Goal: Task Accomplishment & Management: Manage account settings

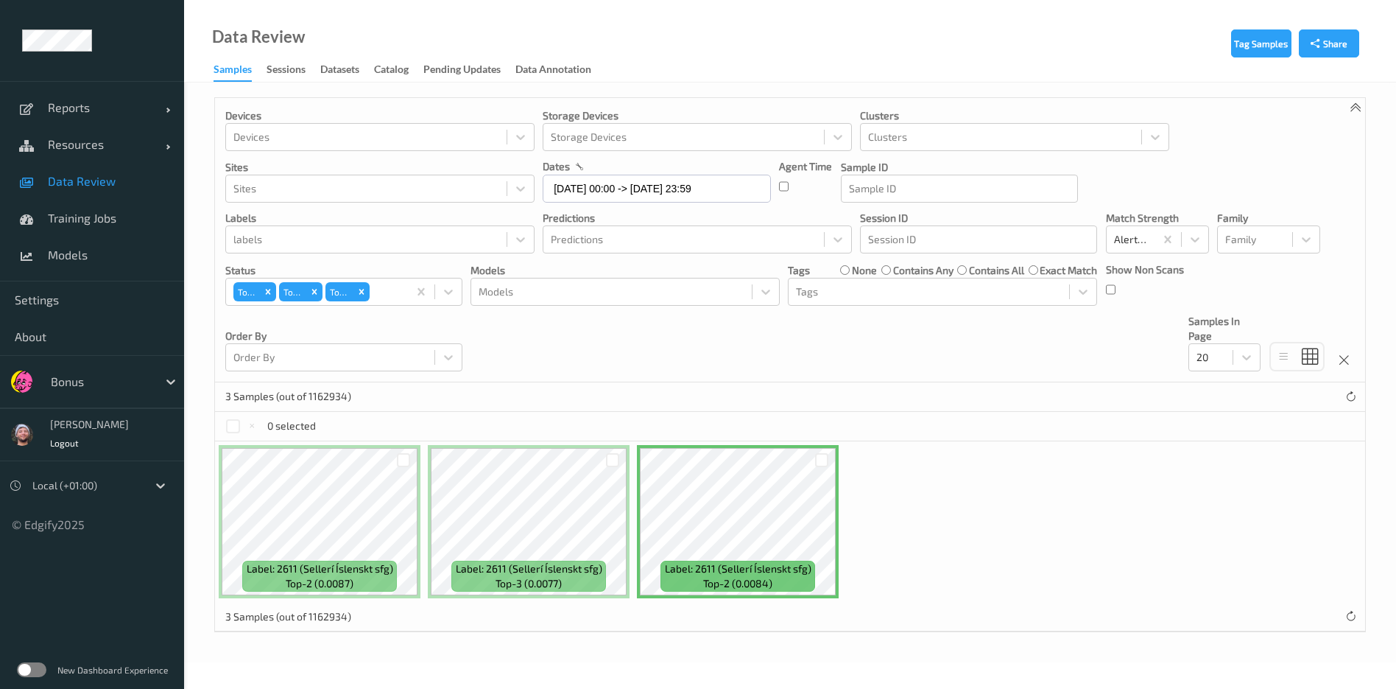
click at [125, 382] on div at bounding box center [100, 382] width 99 height 18
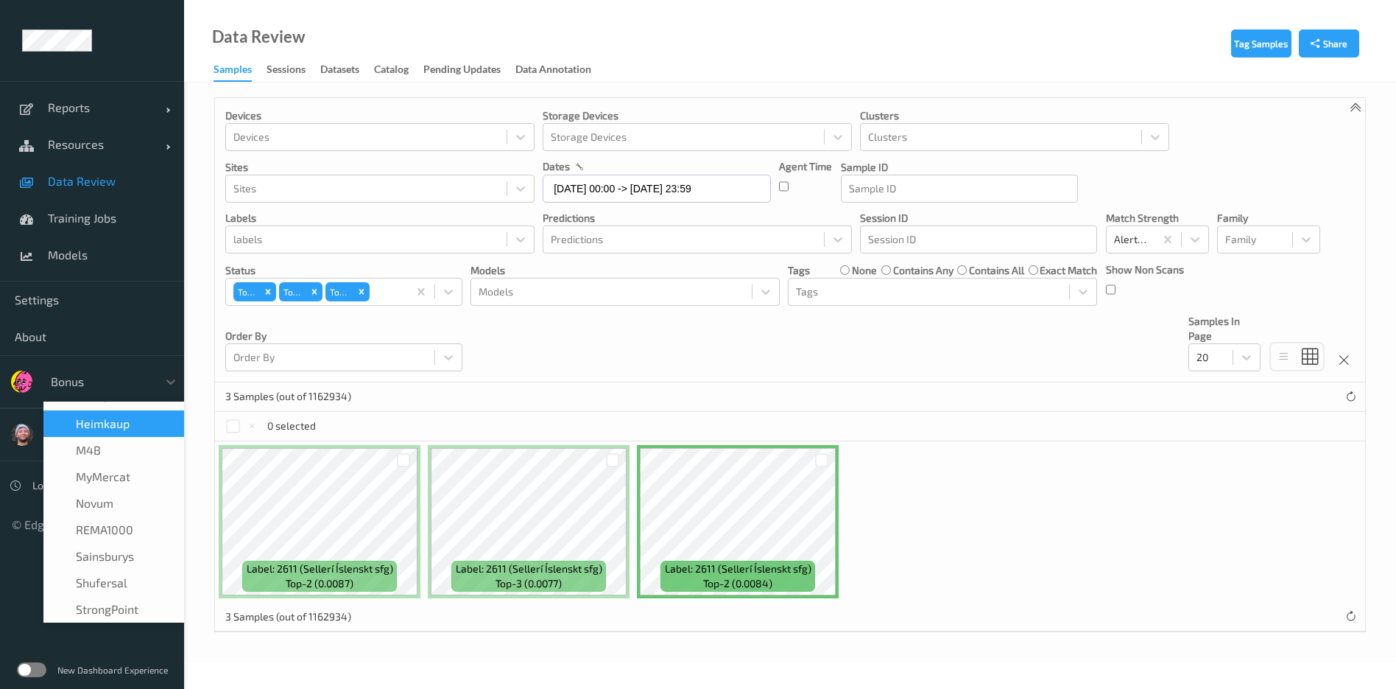
scroll to position [110, 0]
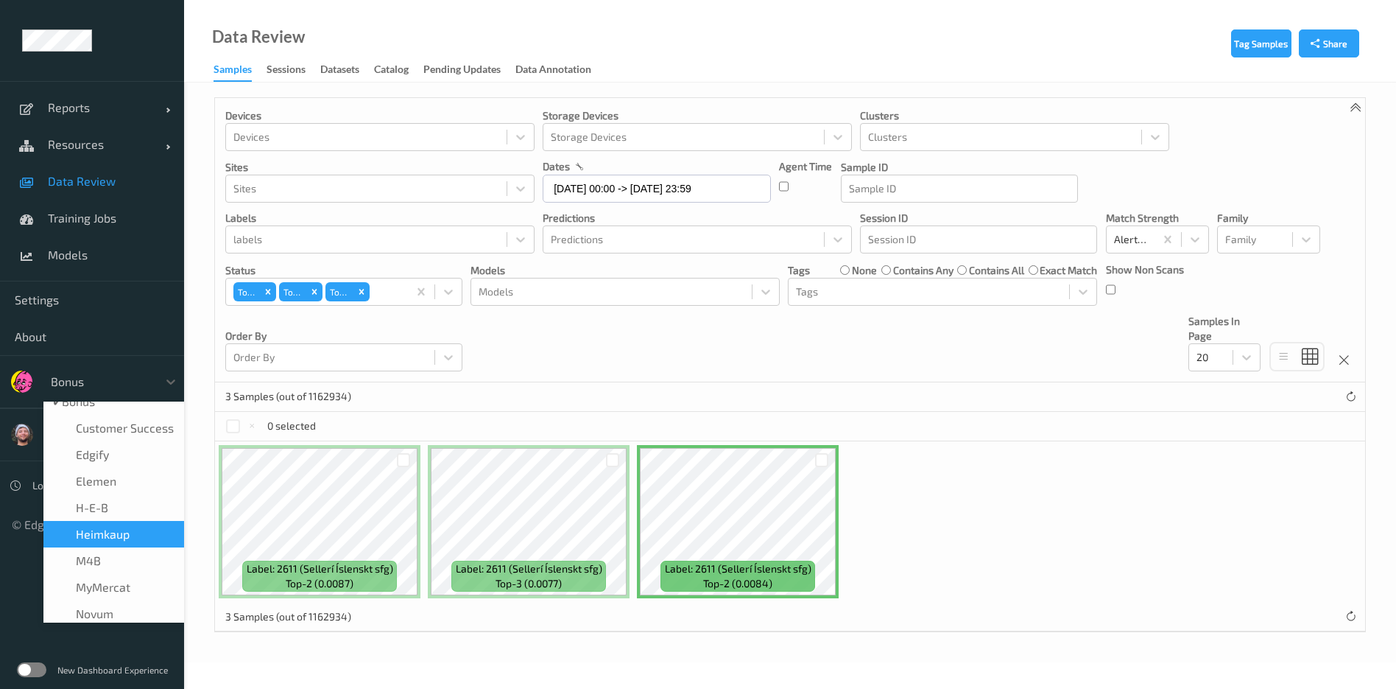
click at [124, 529] on span "Heimkaup" at bounding box center [103, 534] width 54 height 15
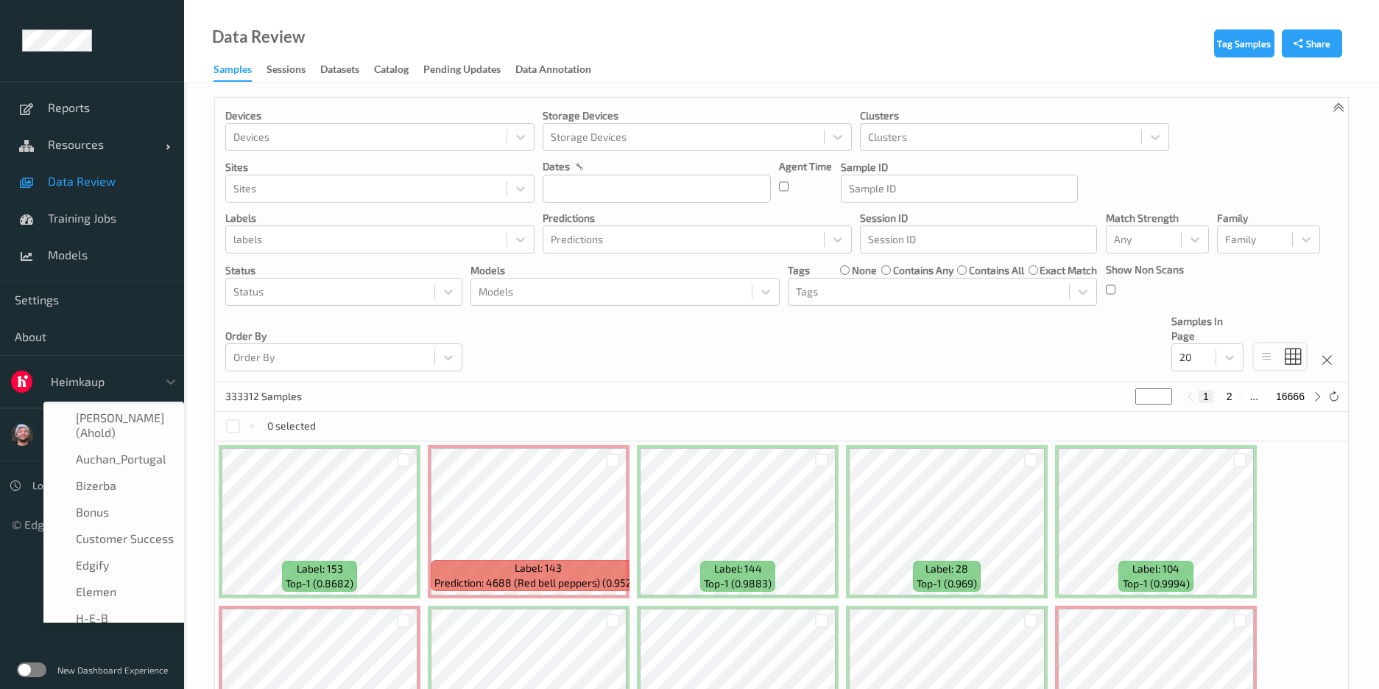
click at [122, 385] on div at bounding box center [100, 382] width 99 height 18
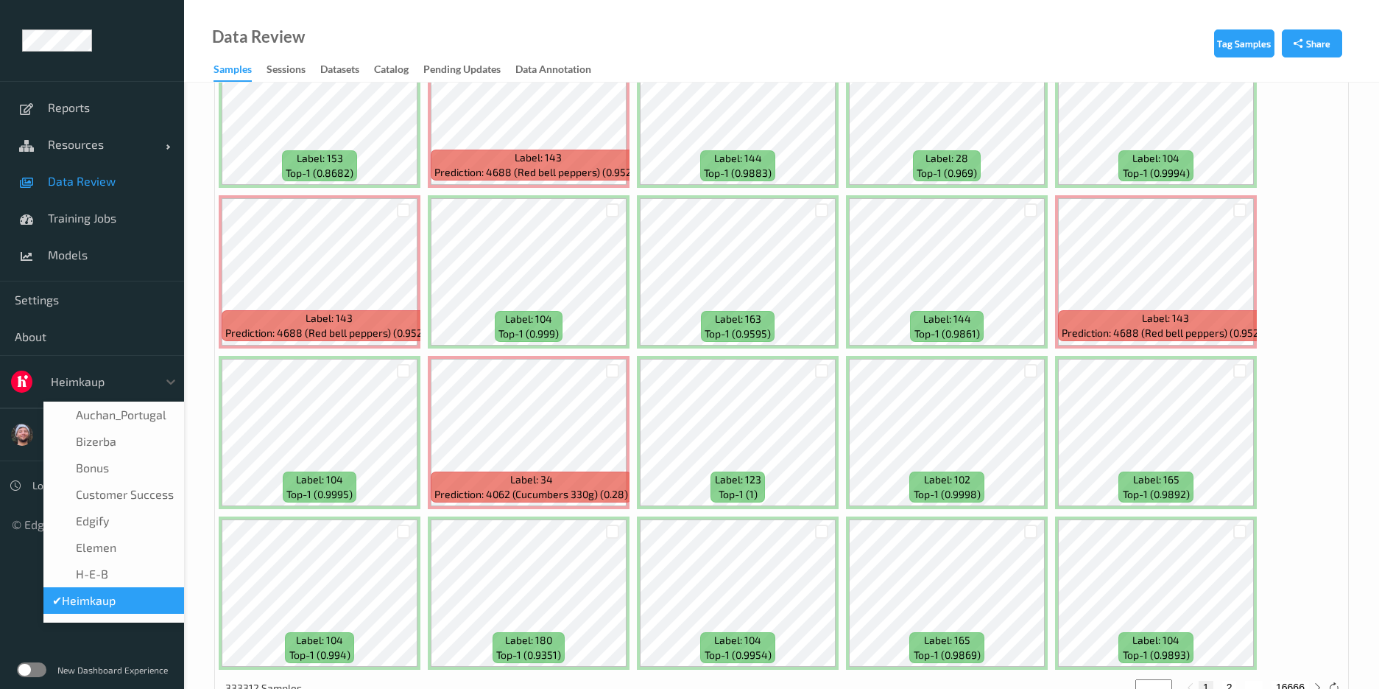
scroll to position [418, 0]
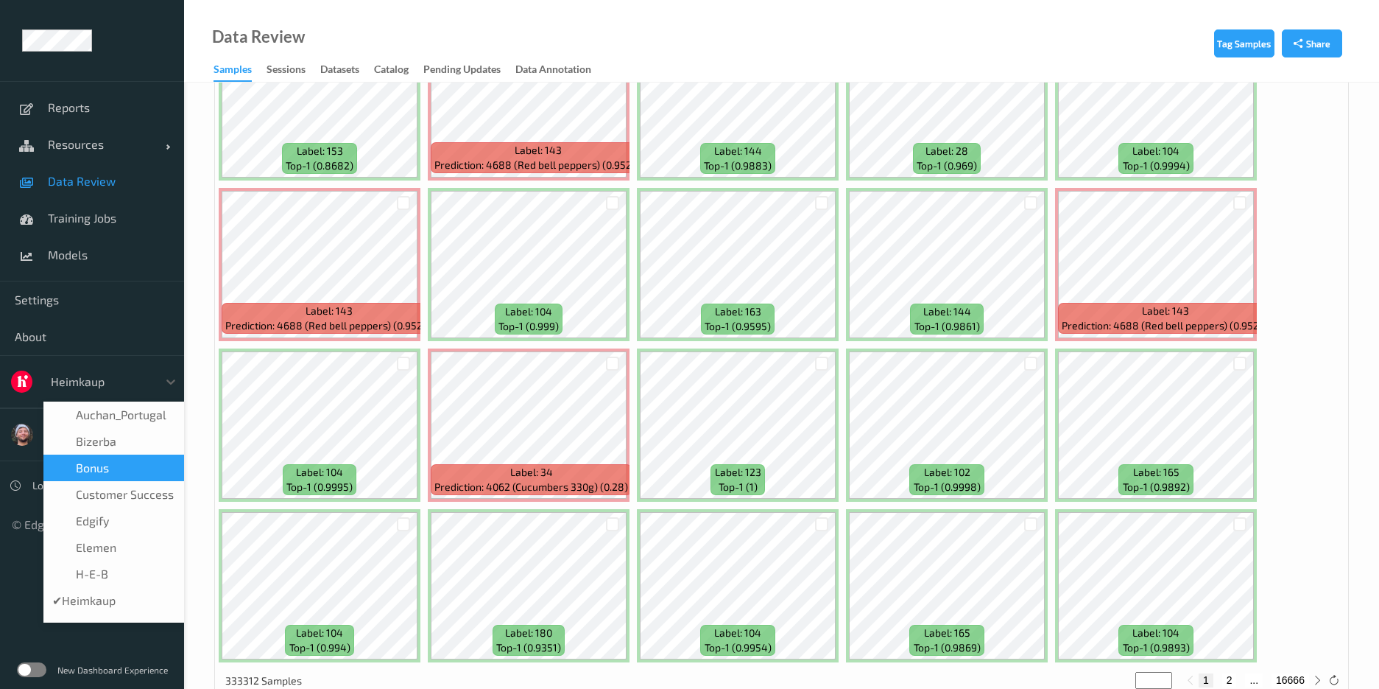
click at [131, 460] on div "Bonus" at bounding box center [113, 467] width 123 height 15
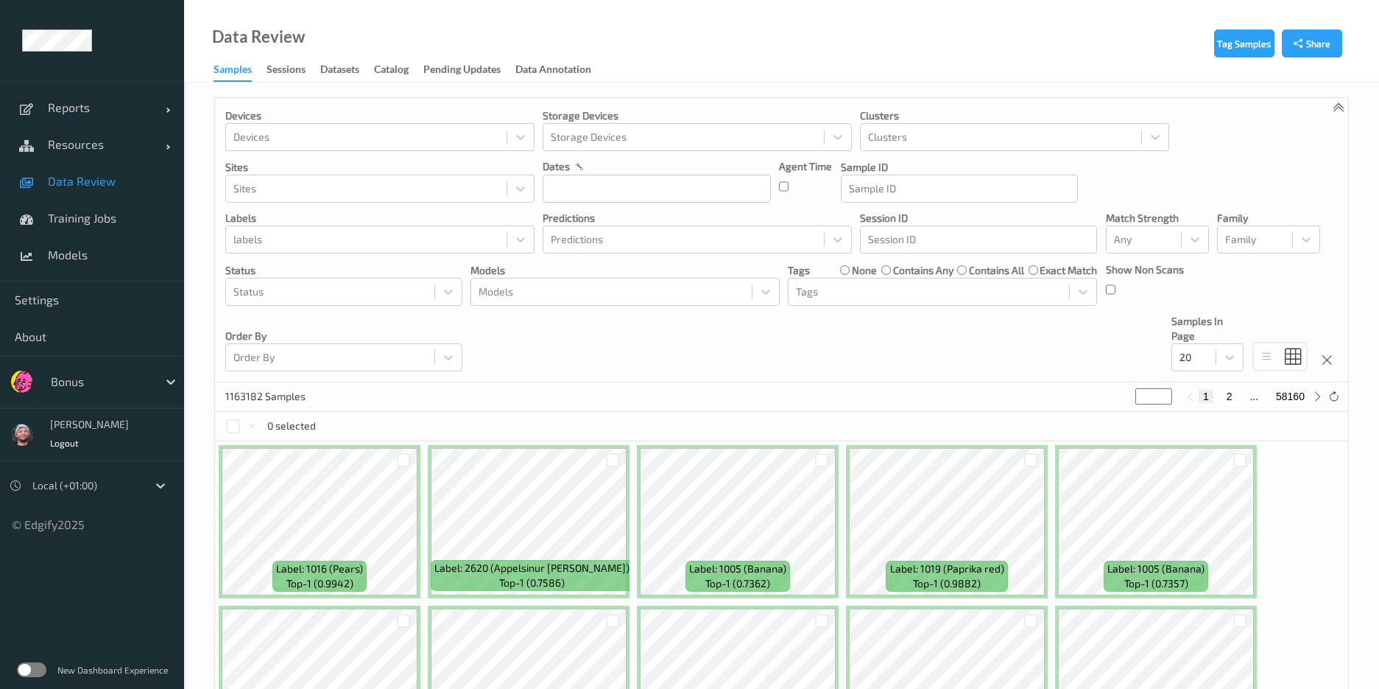
click at [616, 354] on div "Devices Devices Storage Devices Storage Devices Clusters Clusters Sites Sites d…" at bounding box center [781, 240] width 1133 height 284
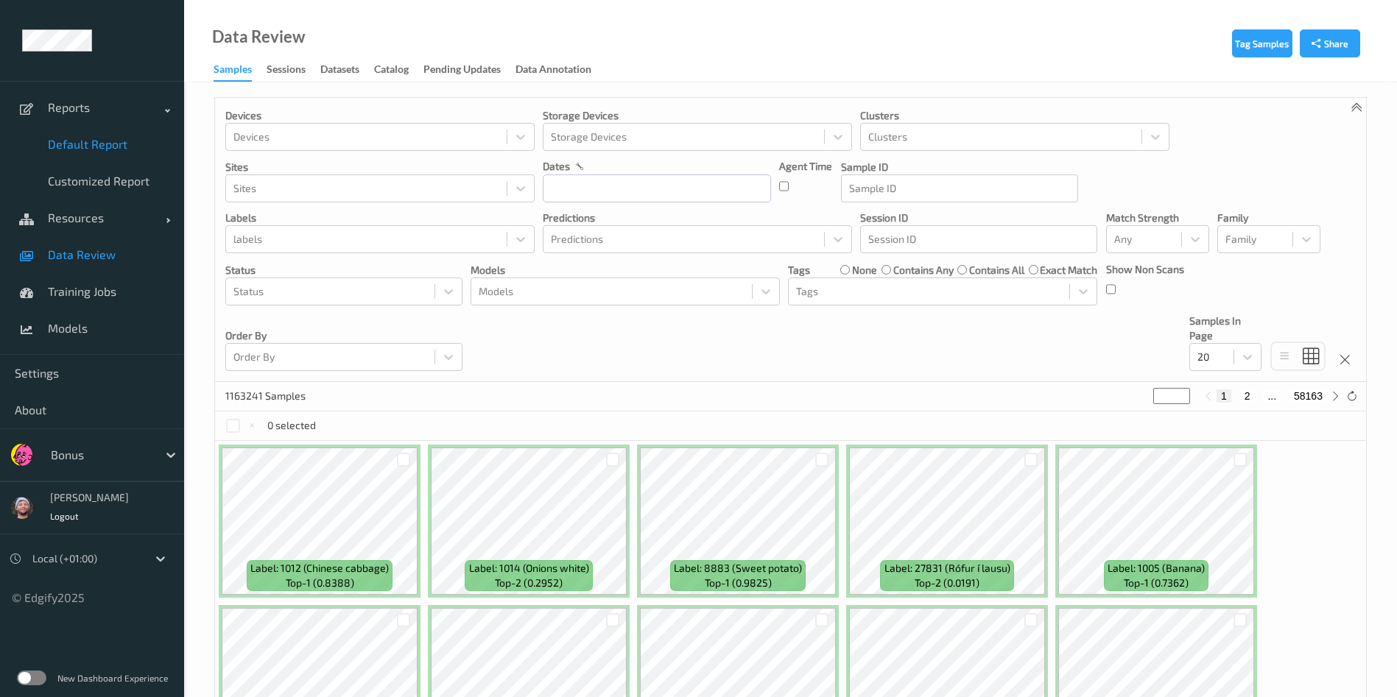
click at [106, 154] on link "Default Report" at bounding box center [92, 144] width 184 height 37
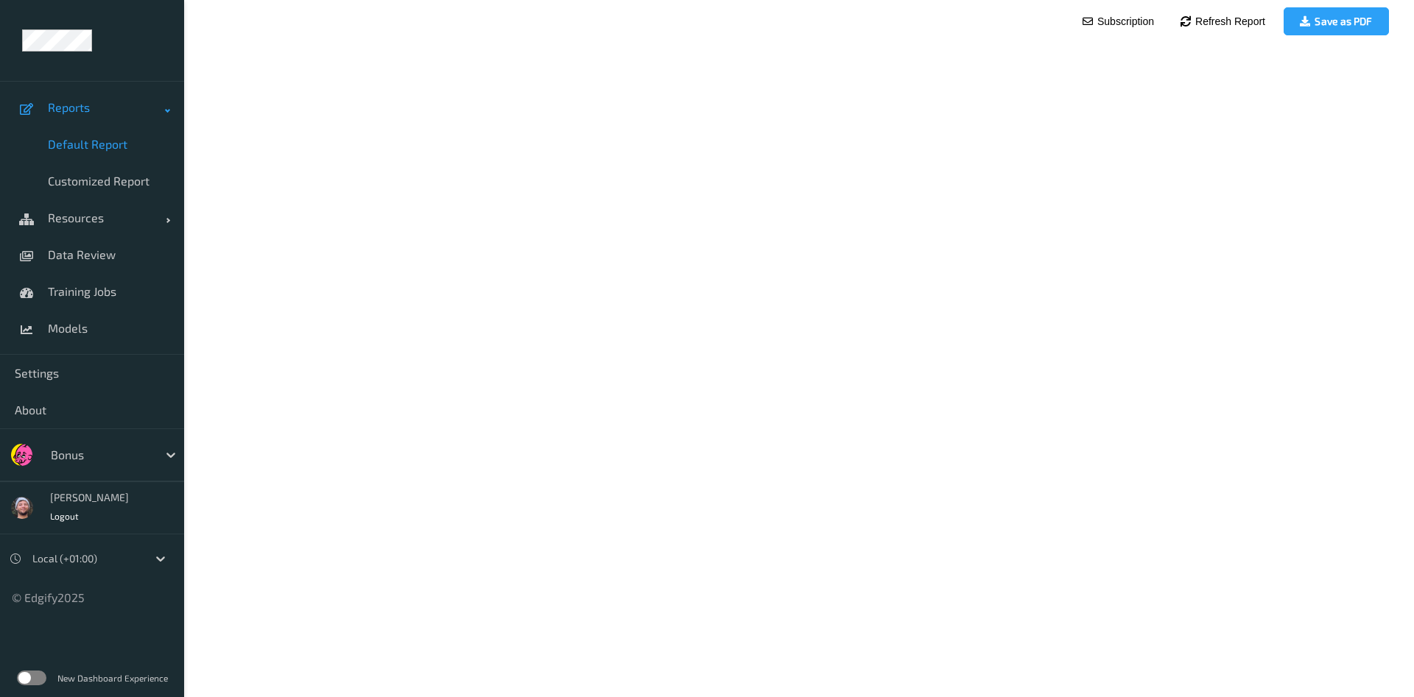
click at [143, 100] on span "Reports" at bounding box center [107, 107] width 118 height 15
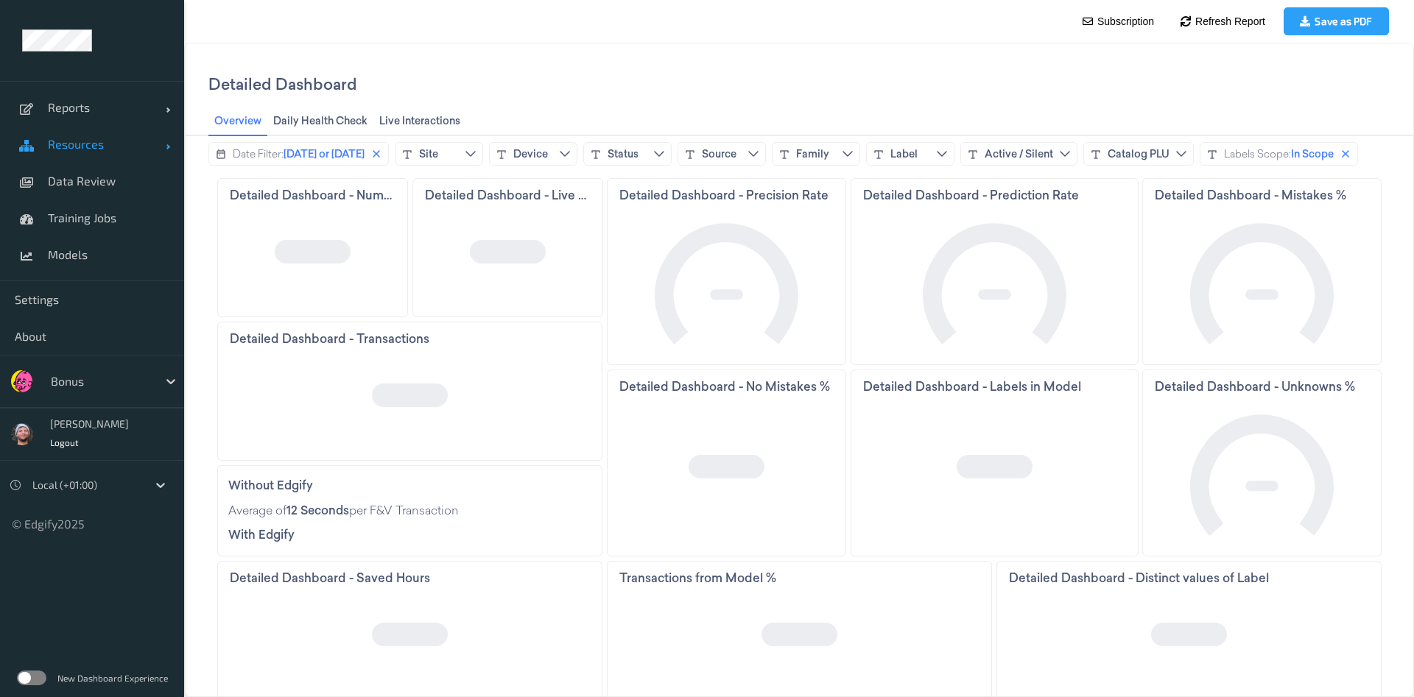
click at [124, 146] on span "Resources" at bounding box center [107, 144] width 118 height 15
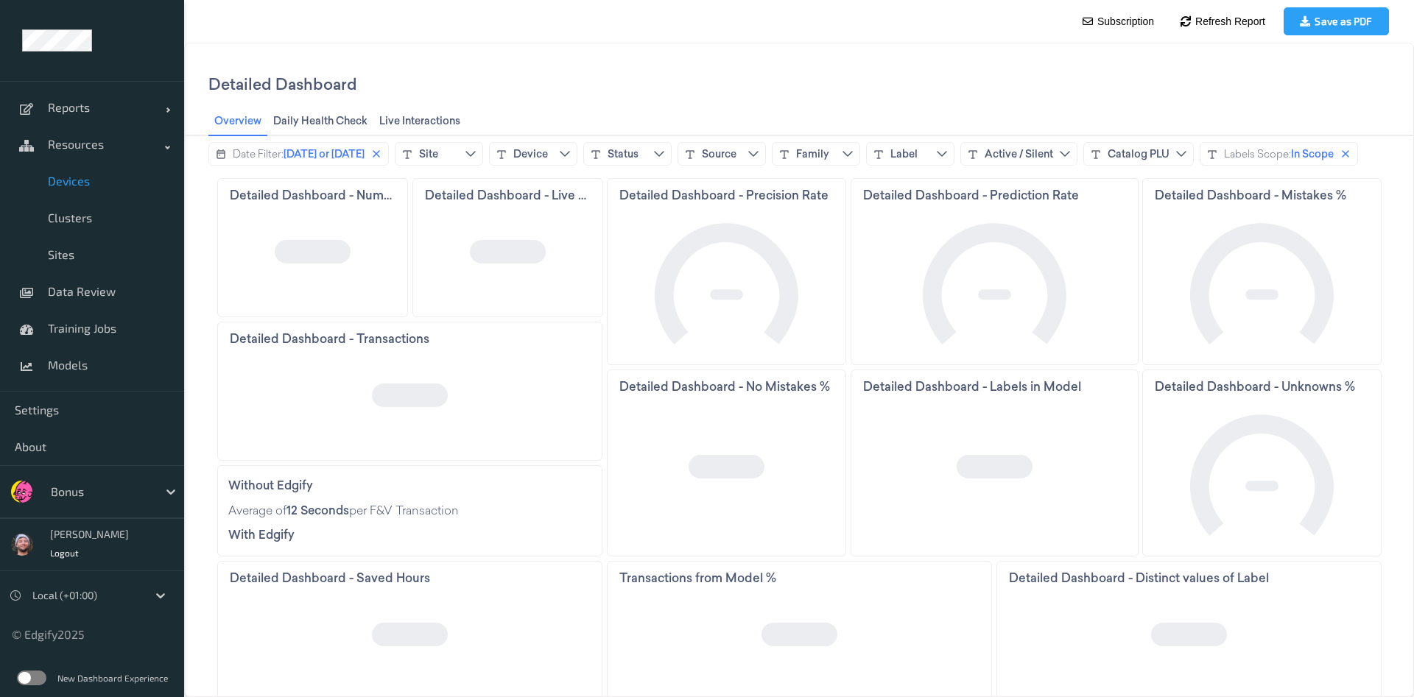
click at [113, 192] on link "Devices" at bounding box center [92, 181] width 184 height 37
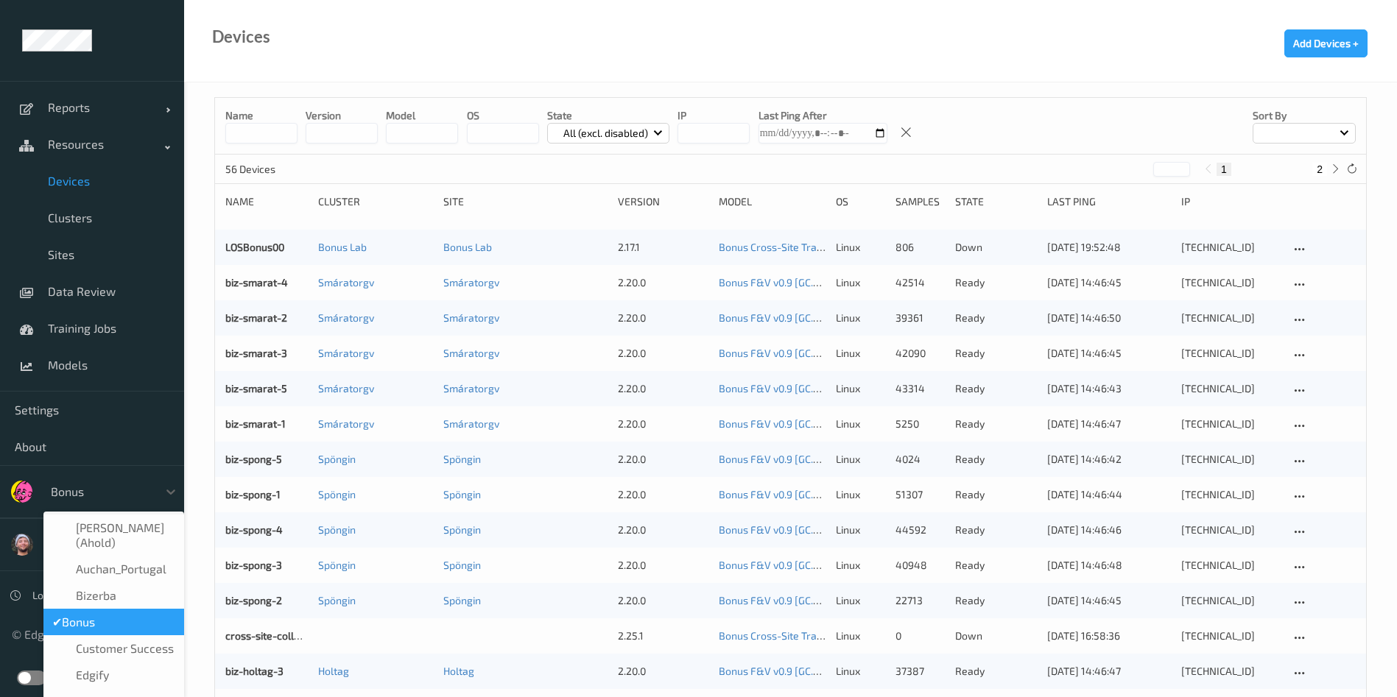
click at [120, 486] on div at bounding box center [100, 492] width 99 height 18
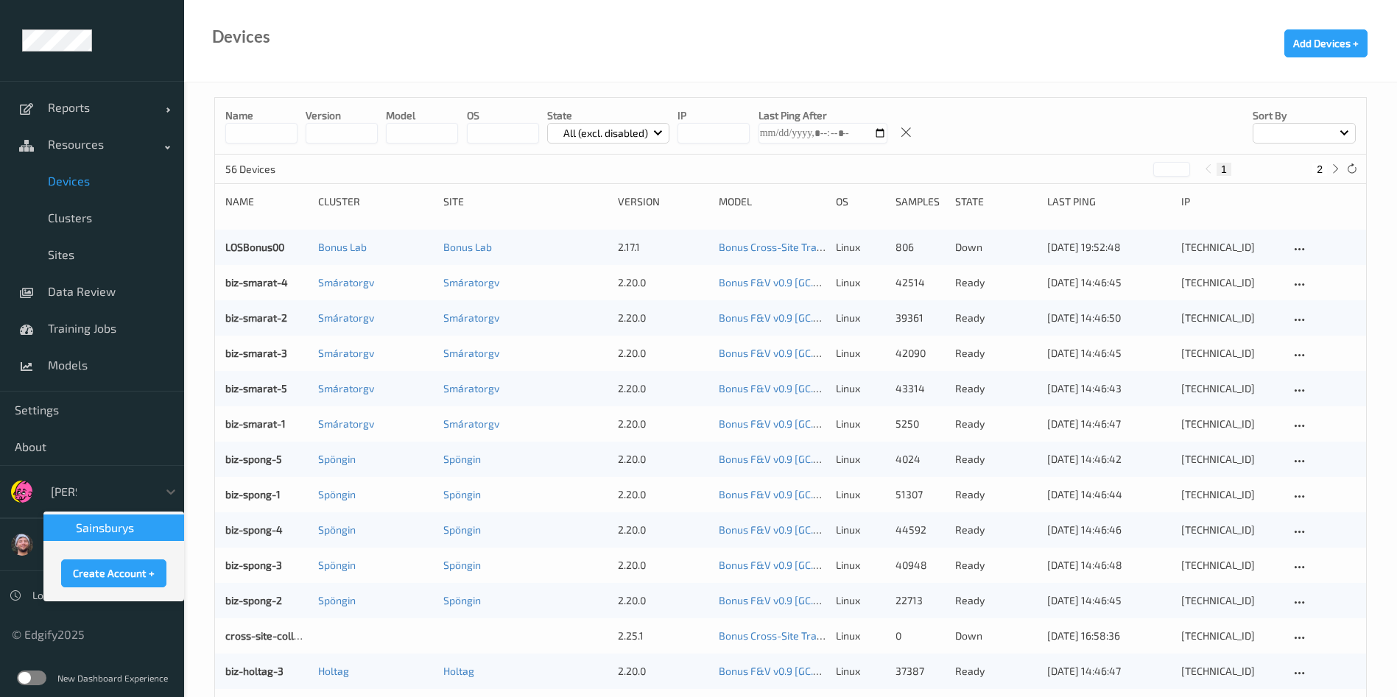
type input "sains"
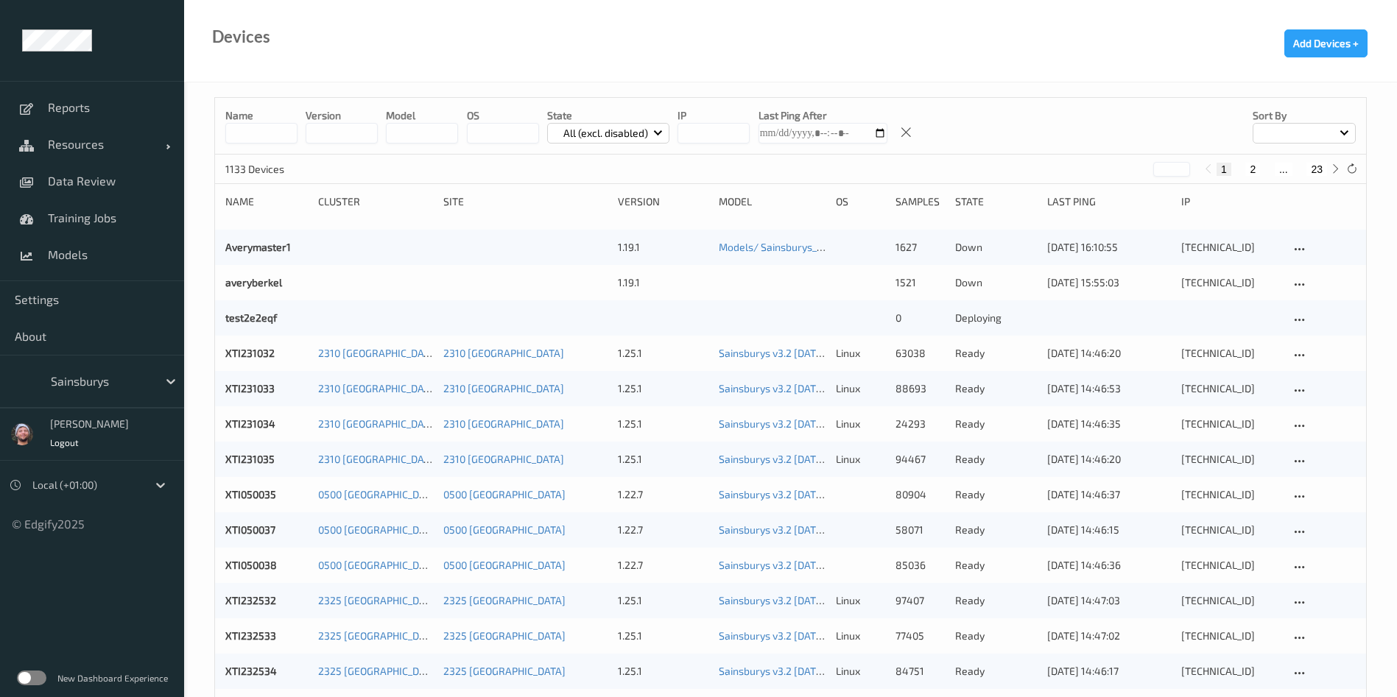
click at [40, 683] on label at bounding box center [31, 678] width 29 height 15
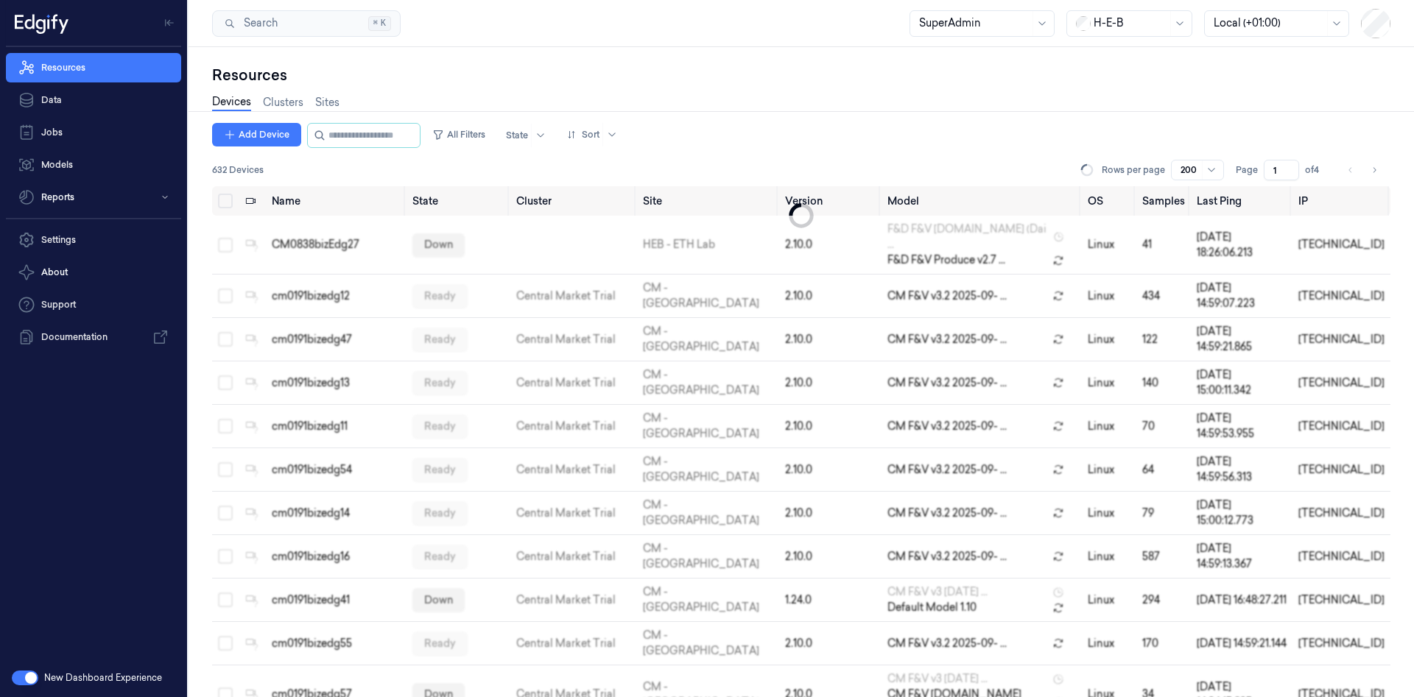
click at [701, 120] on div "Devices Clusters Sites" at bounding box center [801, 104] width 1178 height 38
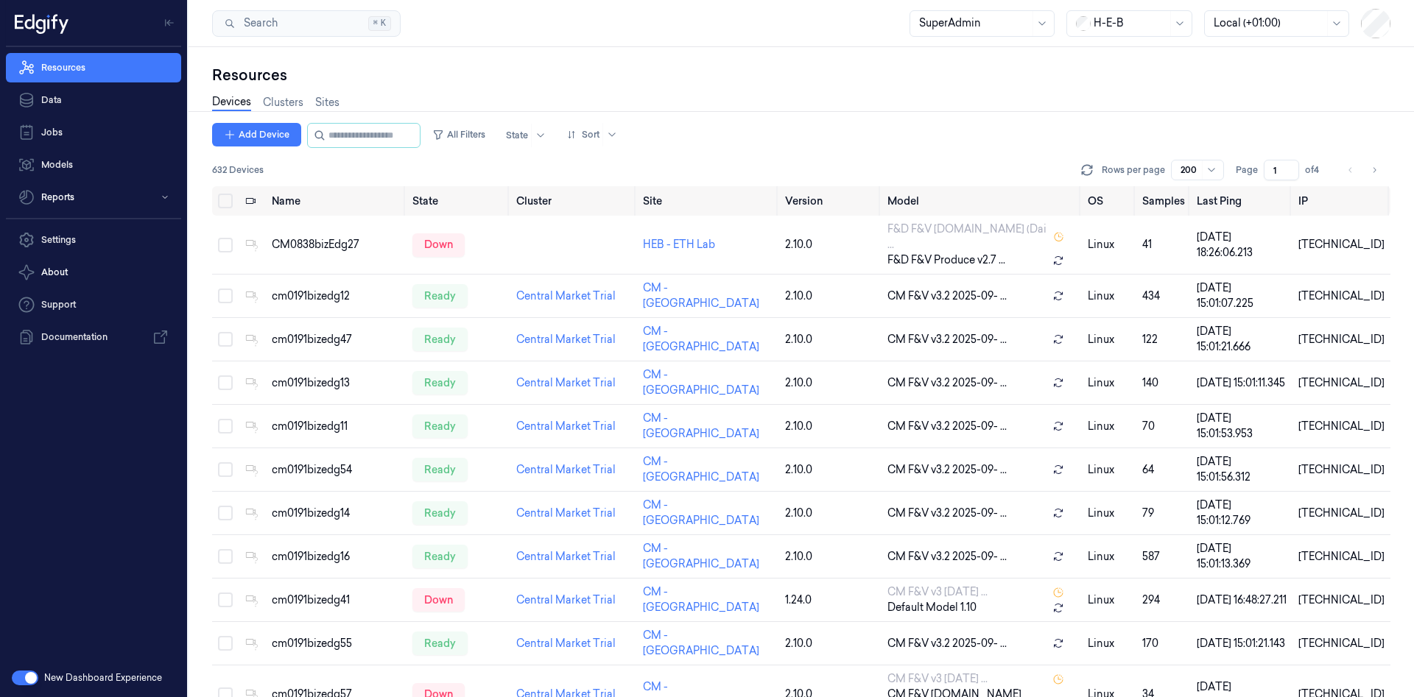
click at [701, 120] on div "Devices Clusters Sites" at bounding box center [801, 104] width 1178 height 38
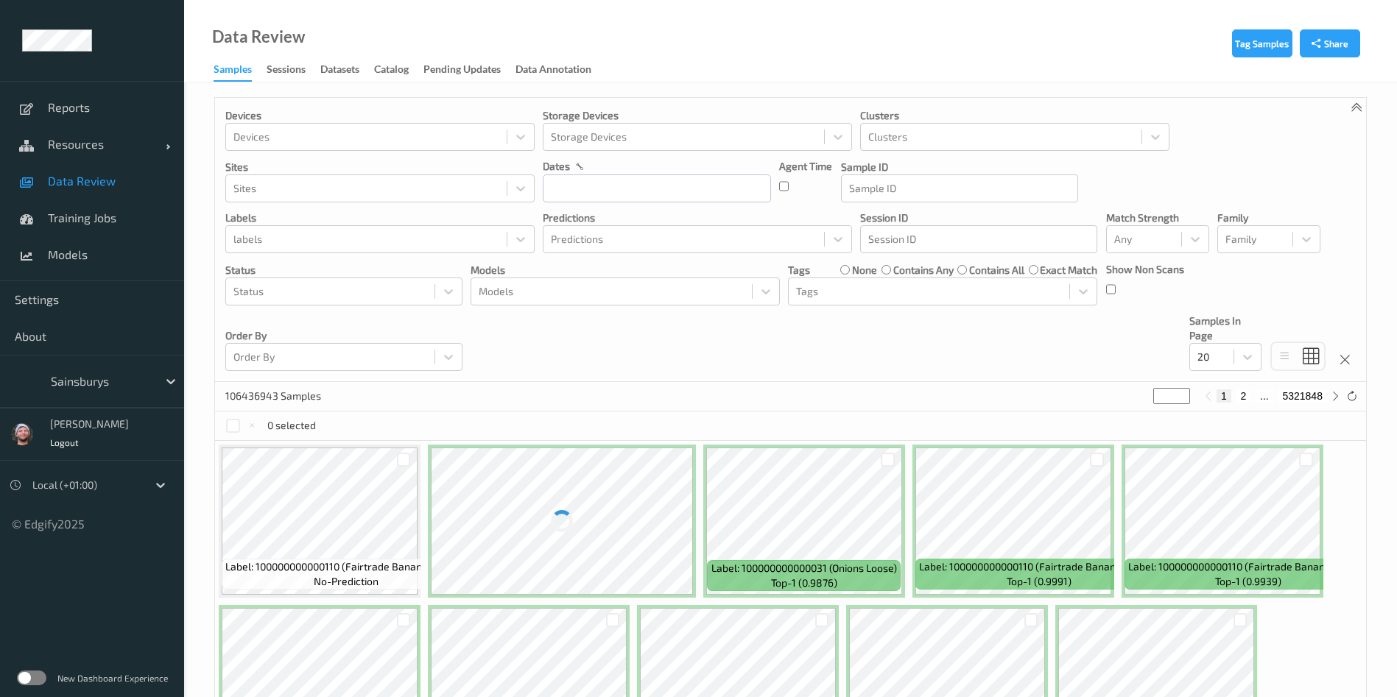
click at [80, 376] on div at bounding box center [100, 382] width 99 height 18
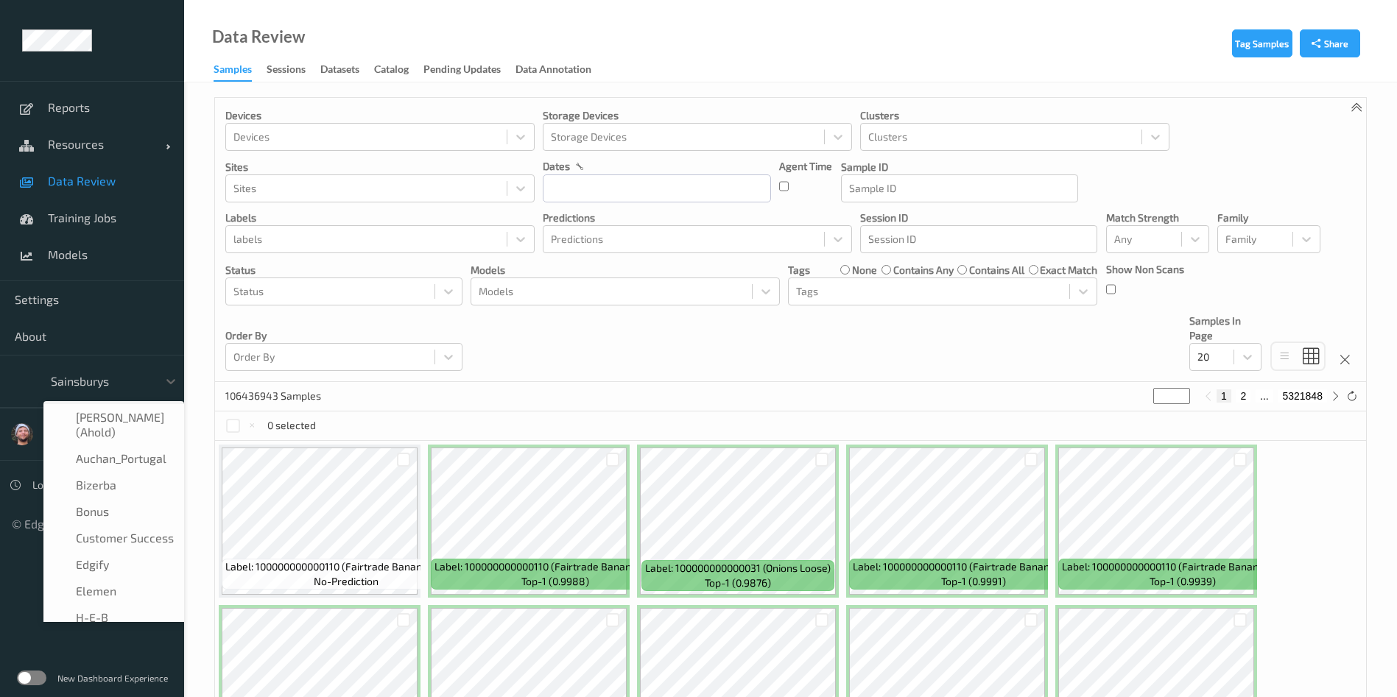
scroll to position [177, 0]
type input "h-"
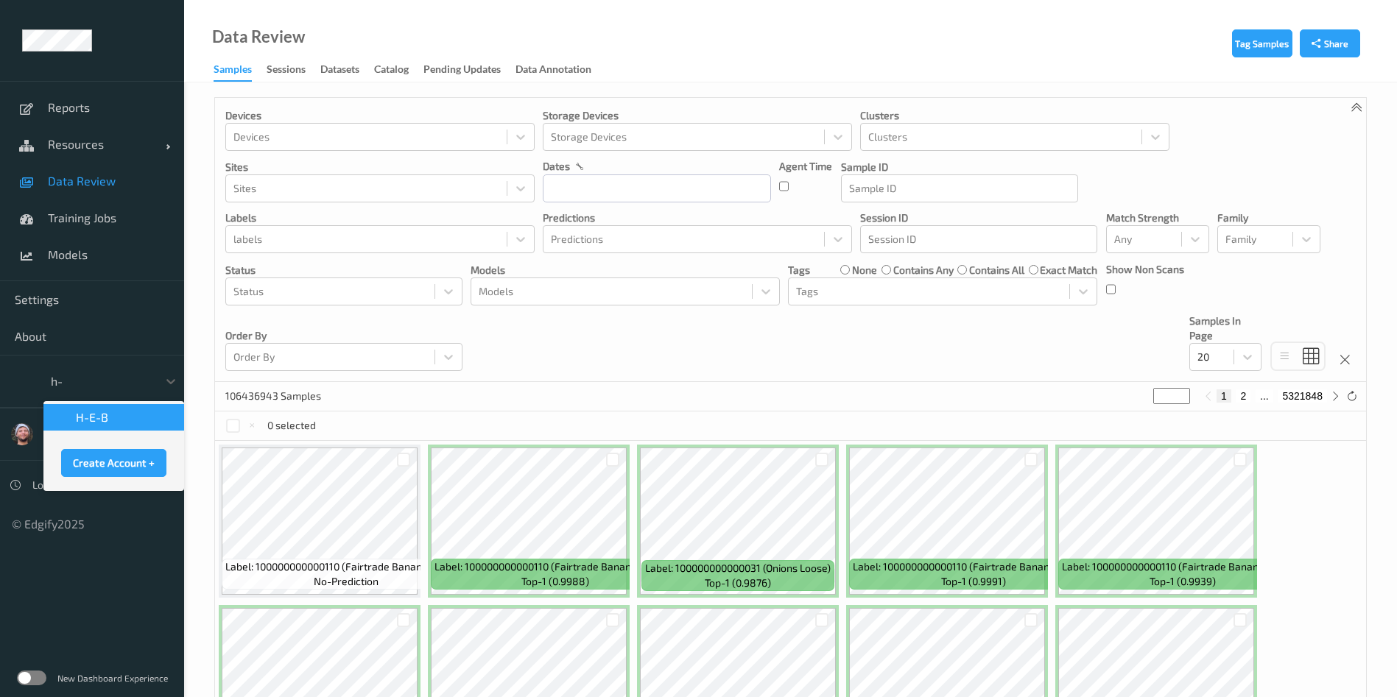
scroll to position [0, 0]
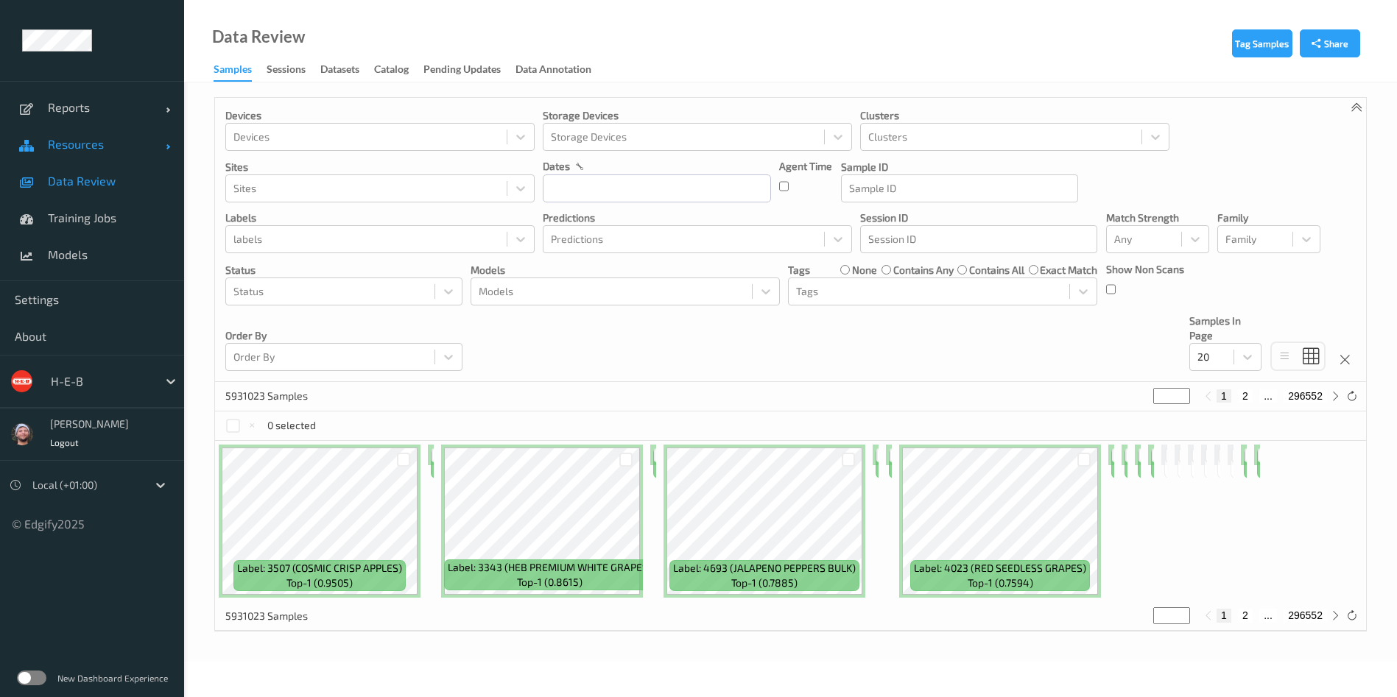
click at [98, 157] on link "Resources" at bounding box center [92, 144] width 184 height 37
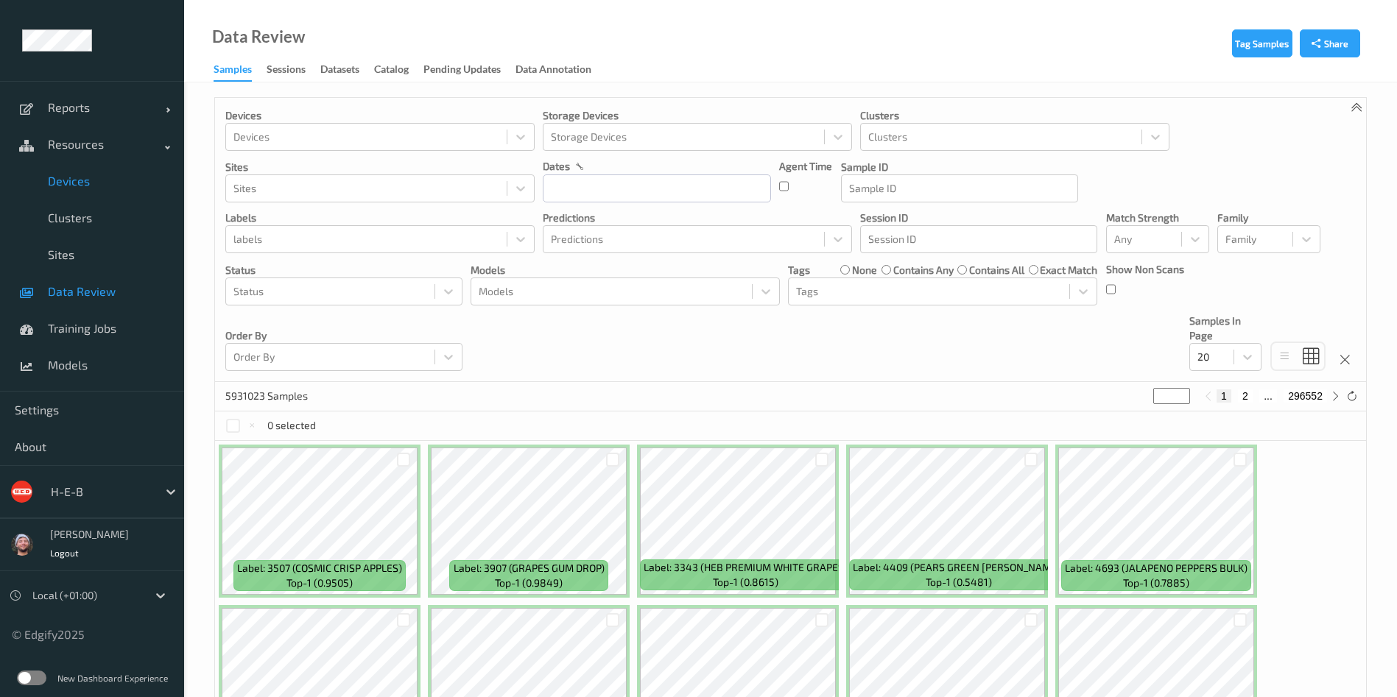
click at [93, 183] on span "Devices" at bounding box center [109, 181] width 122 height 15
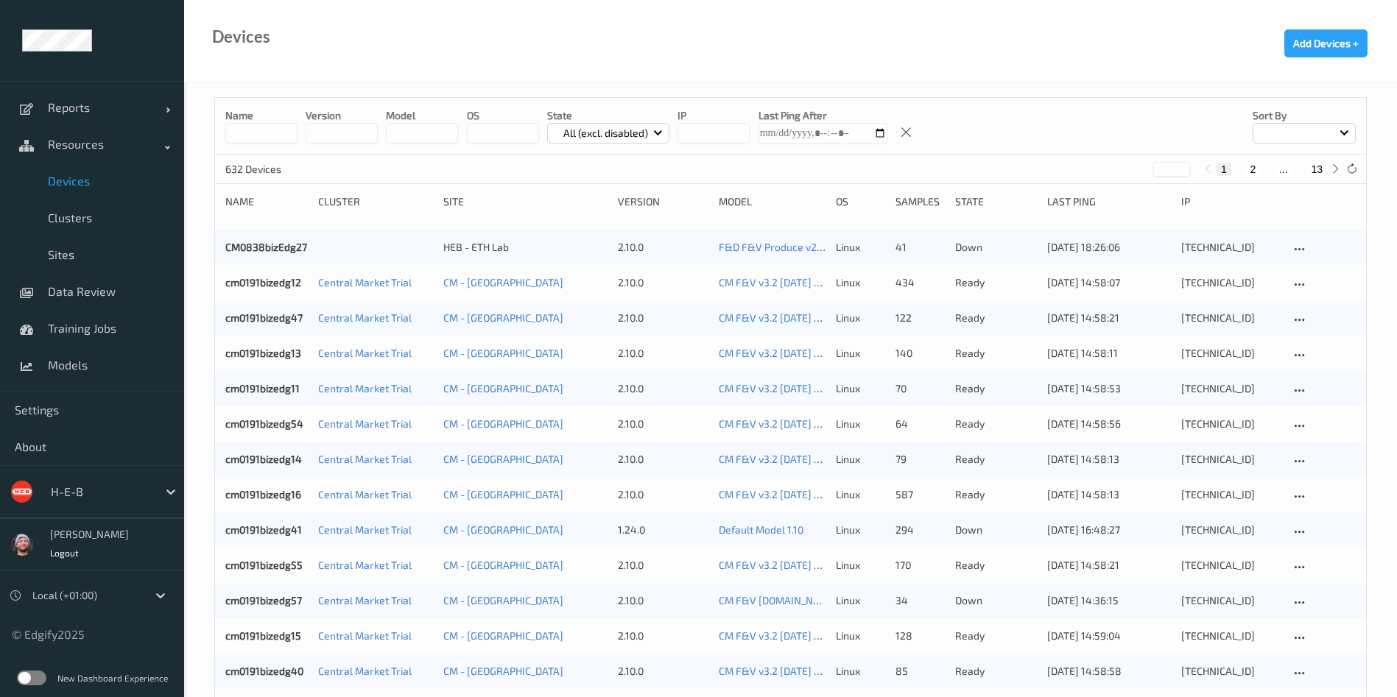
click at [1322, 175] on button "13" at bounding box center [1317, 169] width 21 height 13
type input "**"
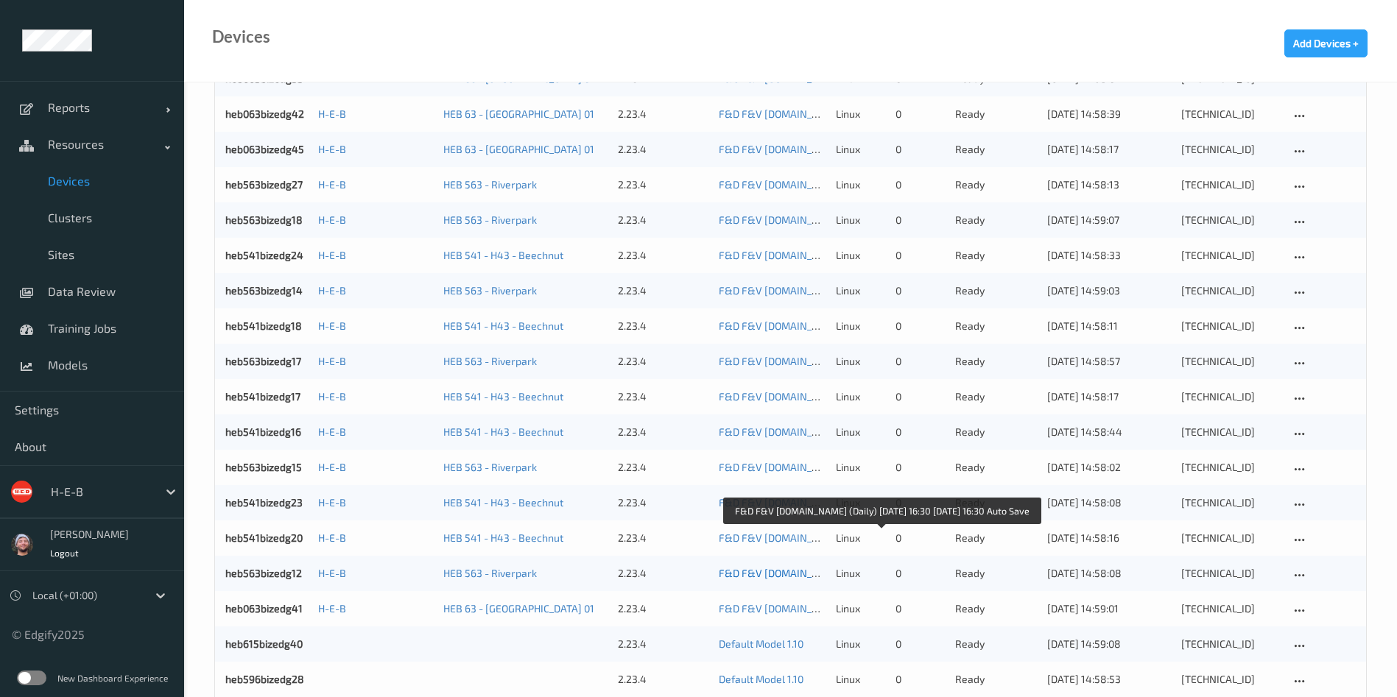
scroll to position [695, 0]
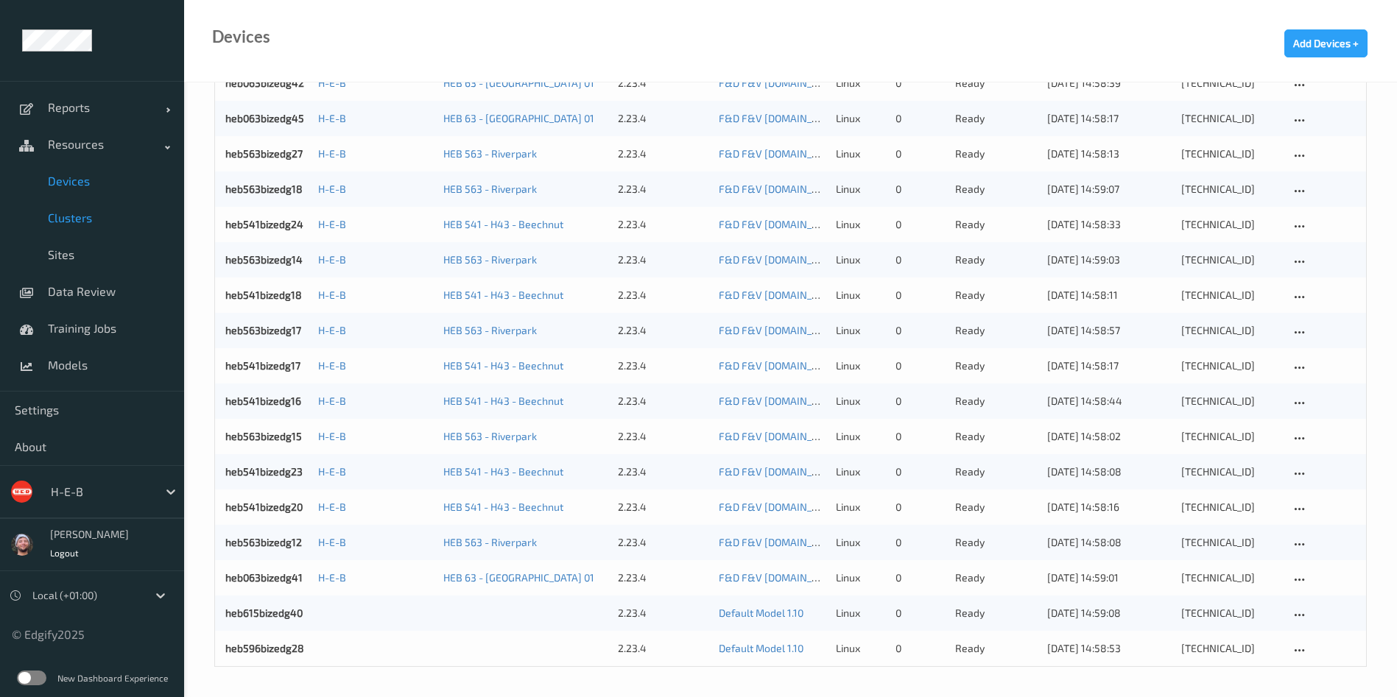
click at [80, 224] on span "Clusters" at bounding box center [109, 218] width 122 height 15
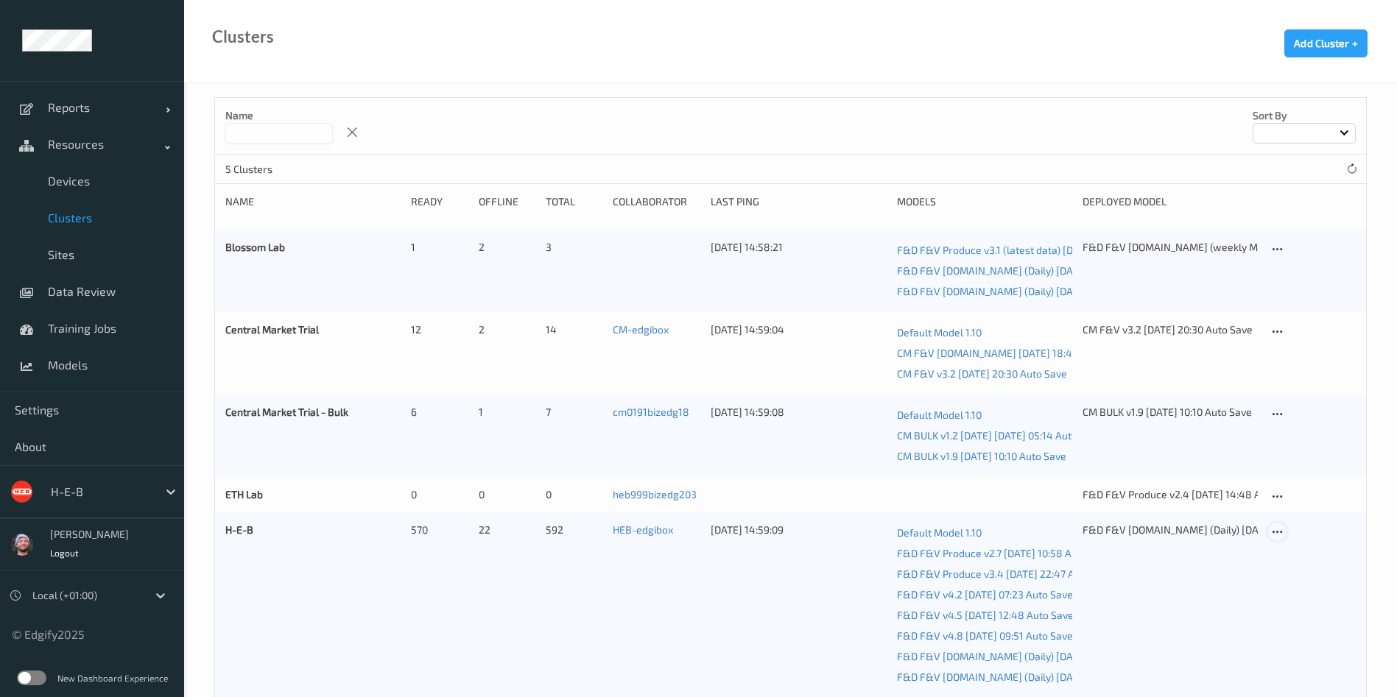
click at [1277, 533] on icon at bounding box center [1277, 532] width 13 height 13
click at [1293, 555] on link "Edit Cluster" at bounding box center [1314, 557] width 91 height 27
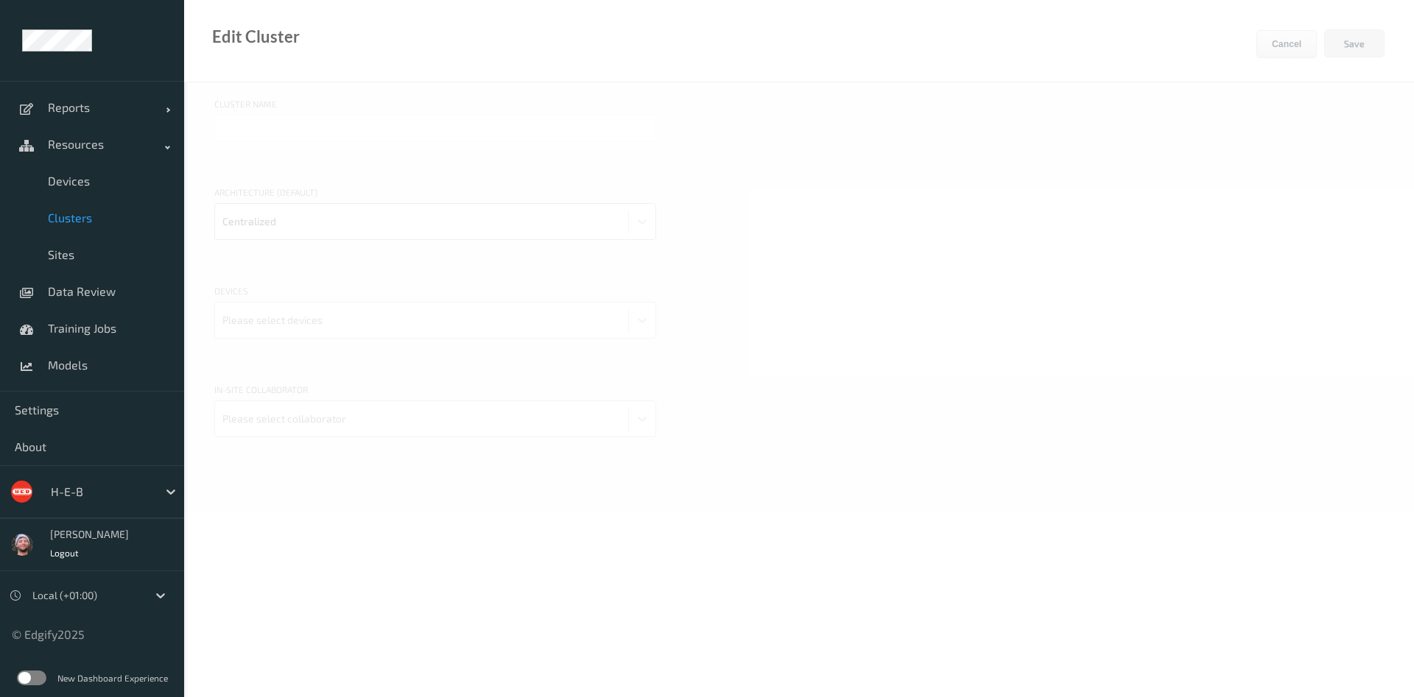
type input "H-E-B"
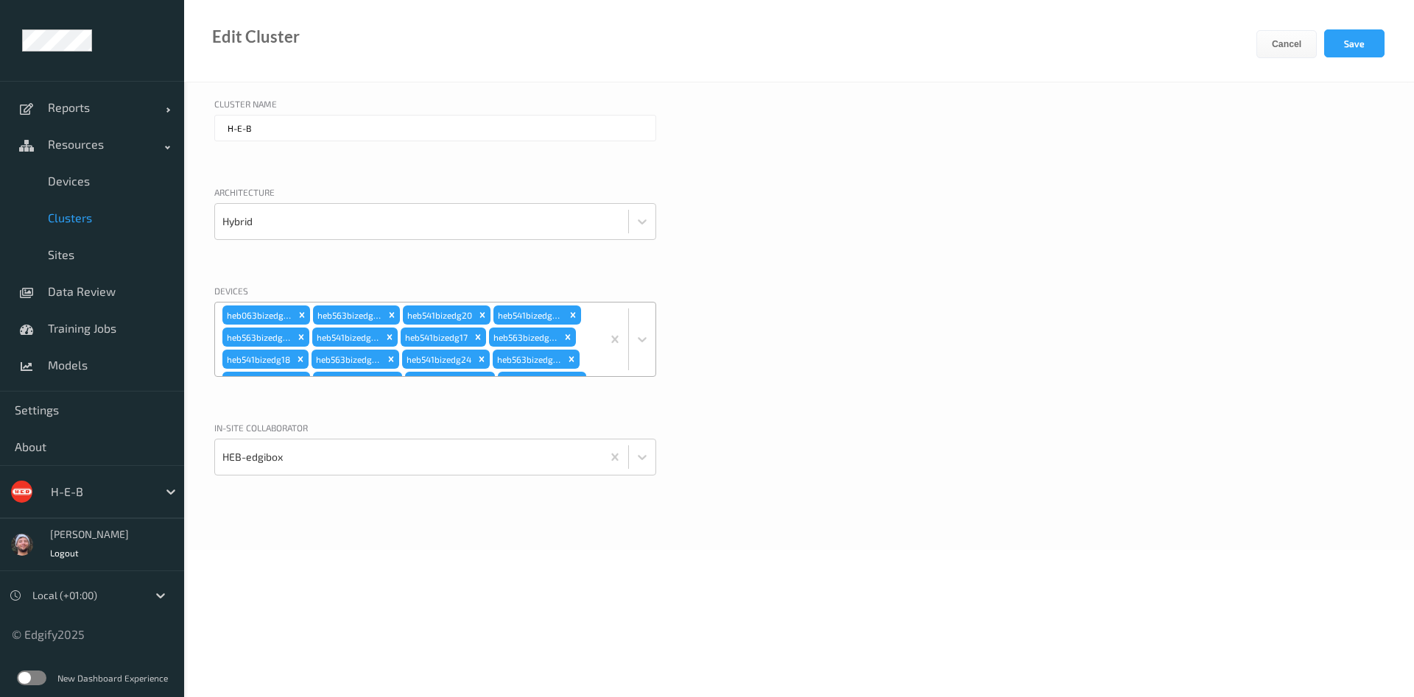
click at [586, 343] on div "heb063bizedg41 heb563bizedg12 heb541bizedg20 heb541bizedg23 heb563bizedg15 heb5…" at bounding box center [408, 340] width 387 height 74
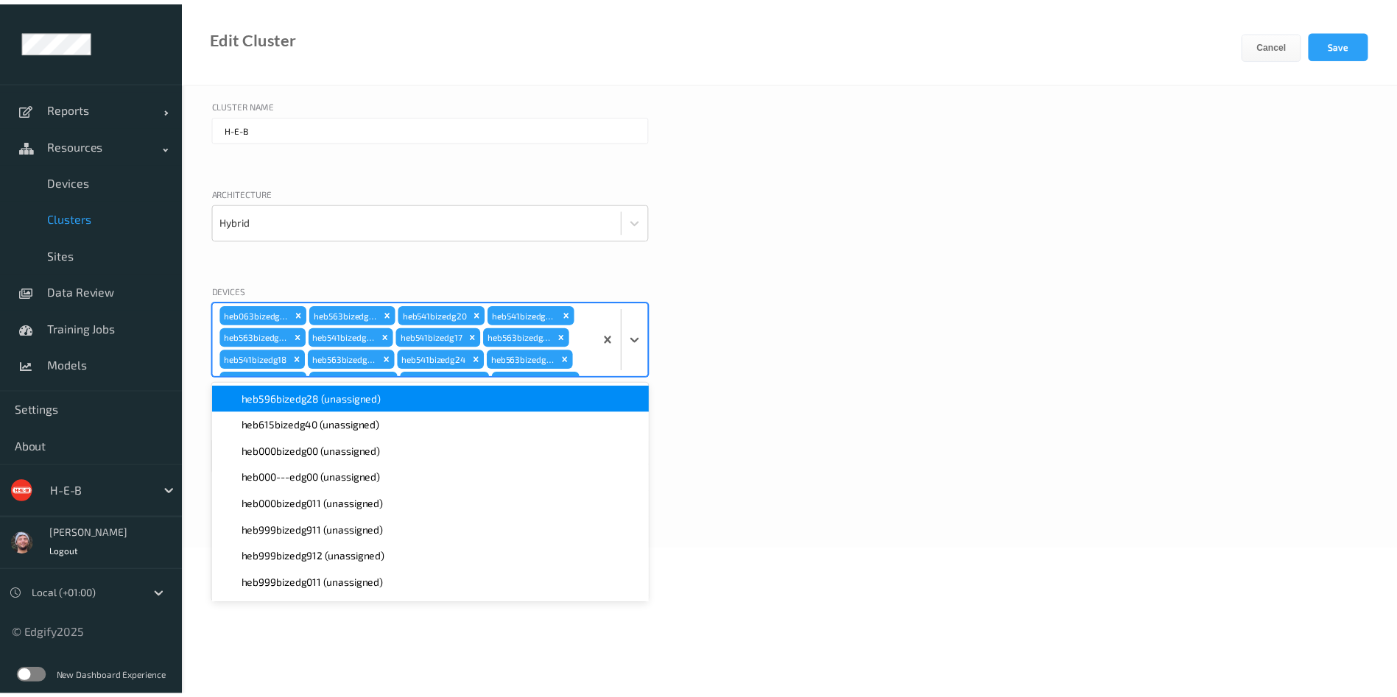
scroll to position [3298, 0]
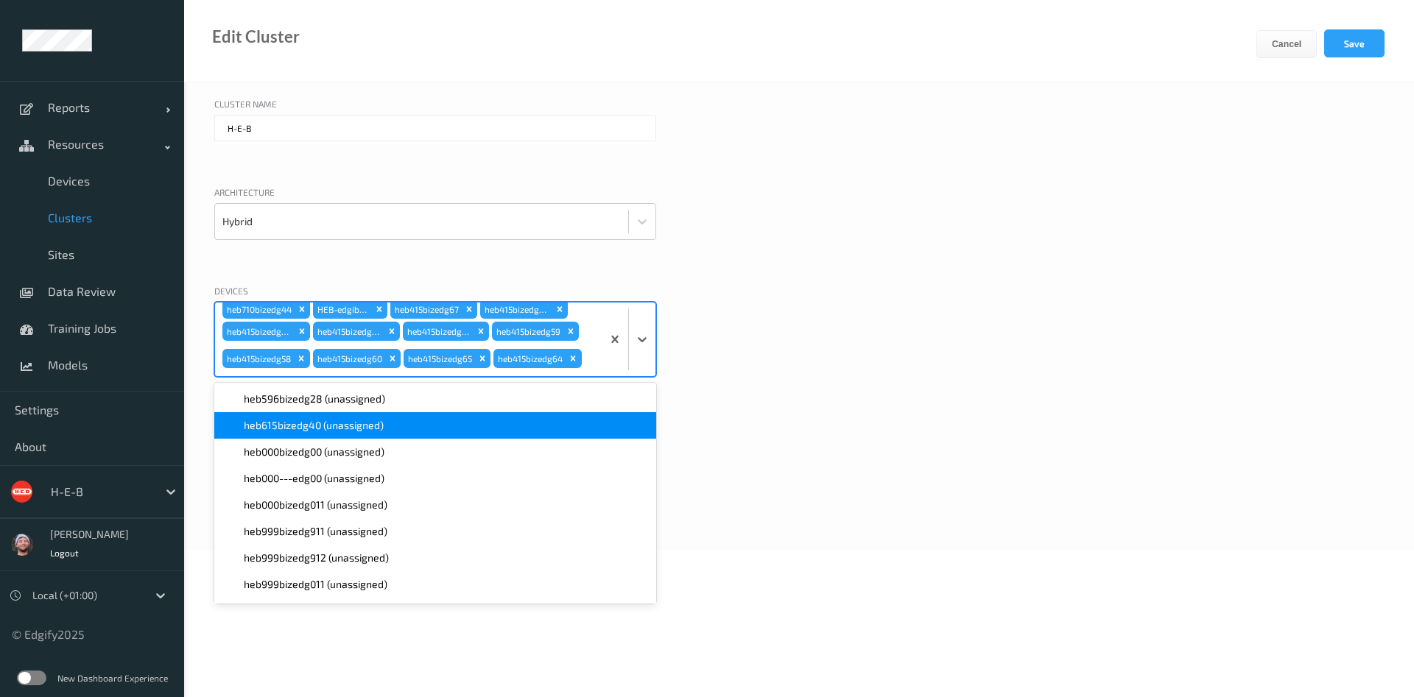
click at [312, 423] on span "heb615bizedg40 (unassigned)" at bounding box center [314, 425] width 140 height 15
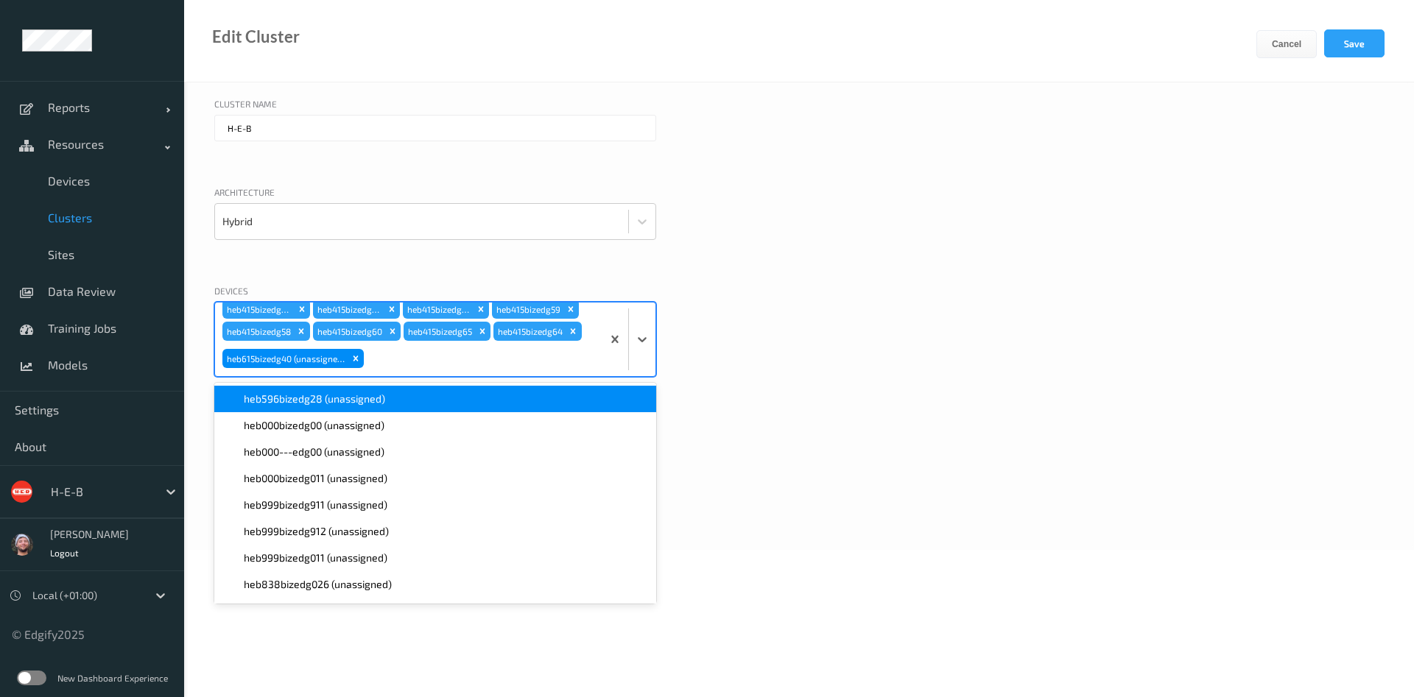
click at [301, 406] on span "heb596bizedg28 (unassigned)" at bounding box center [314, 399] width 141 height 15
click at [1358, 52] on button "Save" at bounding box center [1354, 43] width 60 height 28
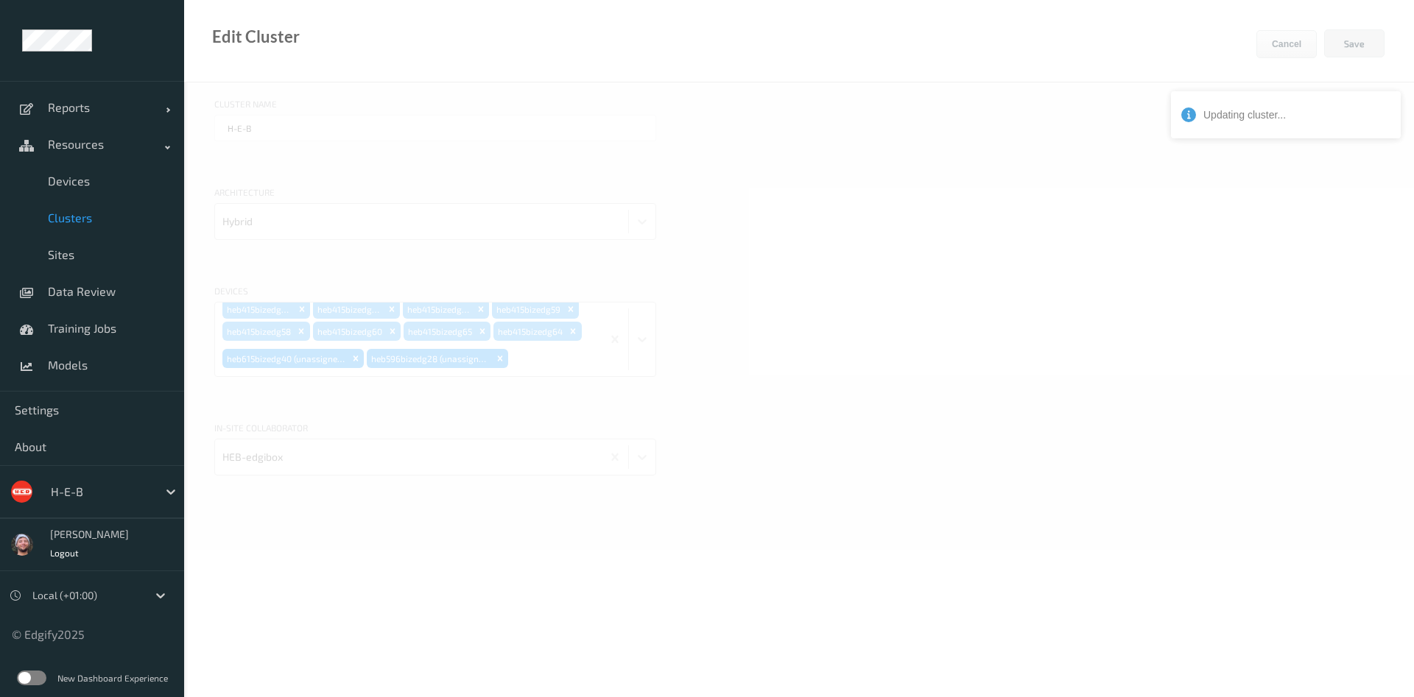
click at [765, 292] on div at bounding box center [799, 523] width 1230 height 1047
click at [764, 290] on div at bounding box center [799, 523] width 1230 height 1047
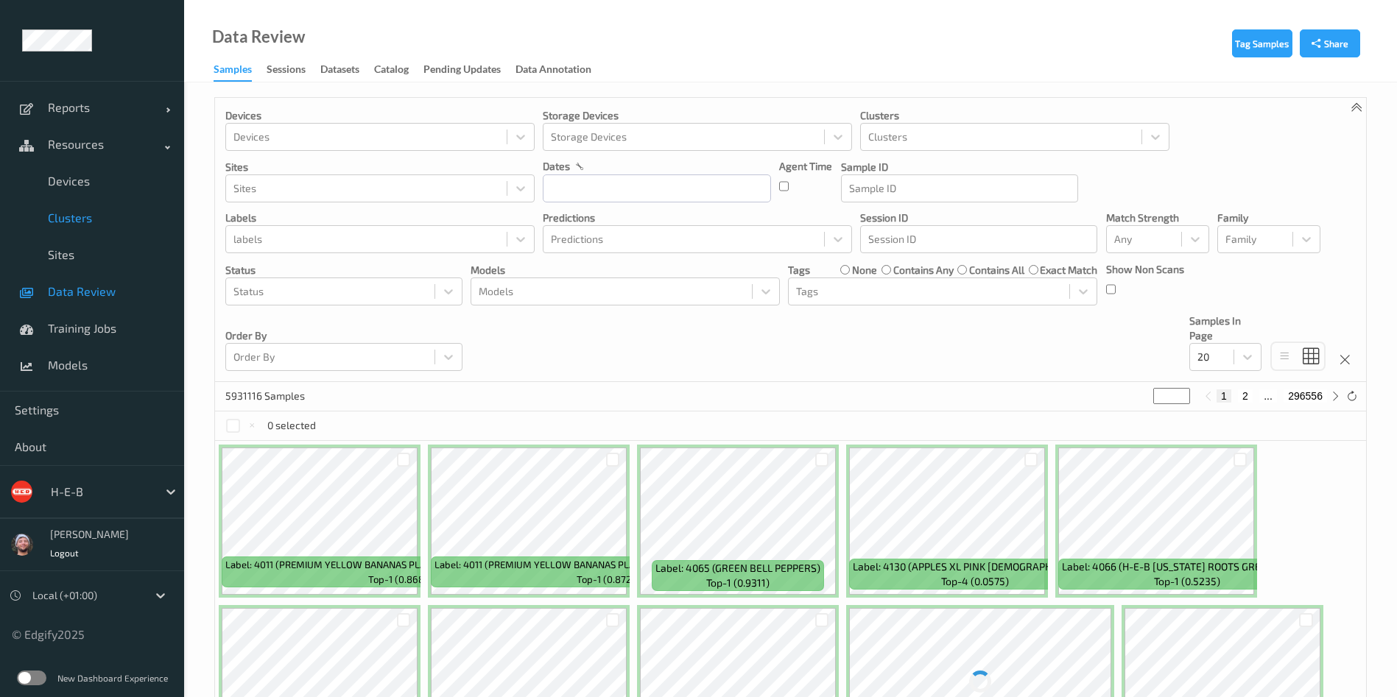
click at [112, 205] on link "Clusters" at bounding box center [92, 218] width 184 height 37
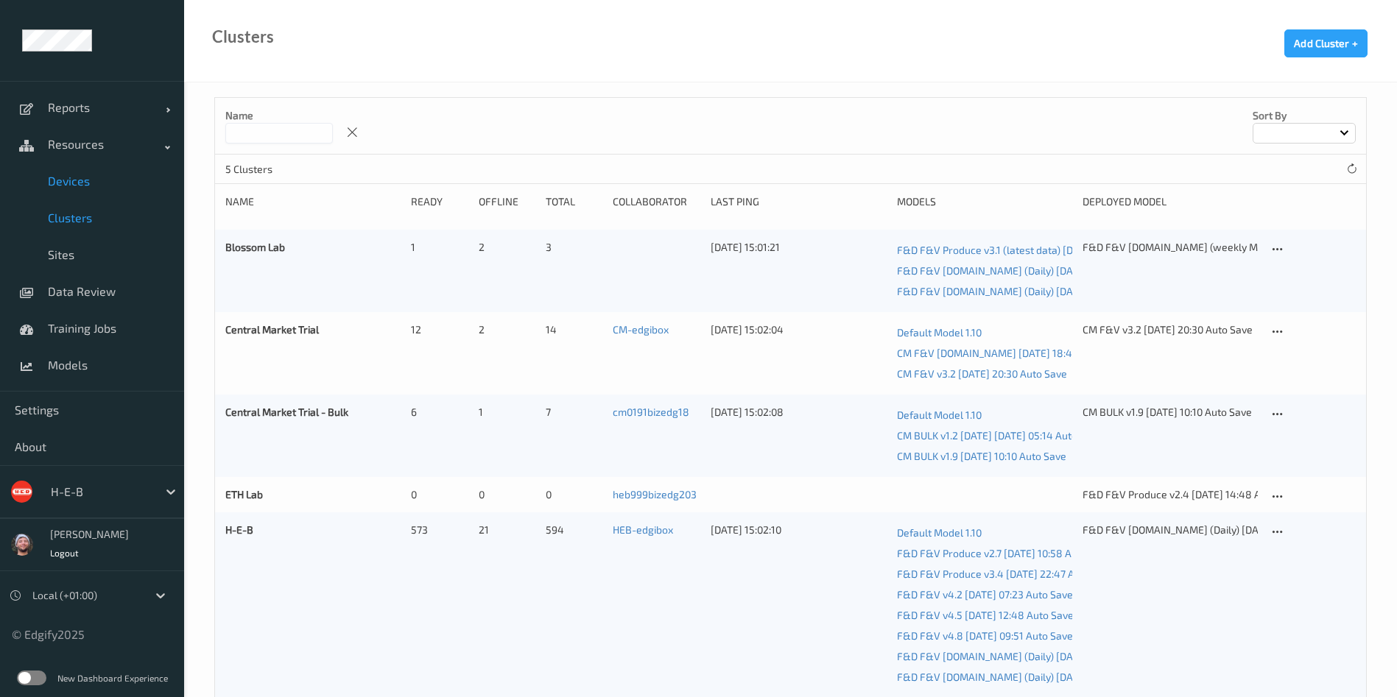
click at [114, 174] on span "Devices" at bounding box center [109, 181] width 122 height 15
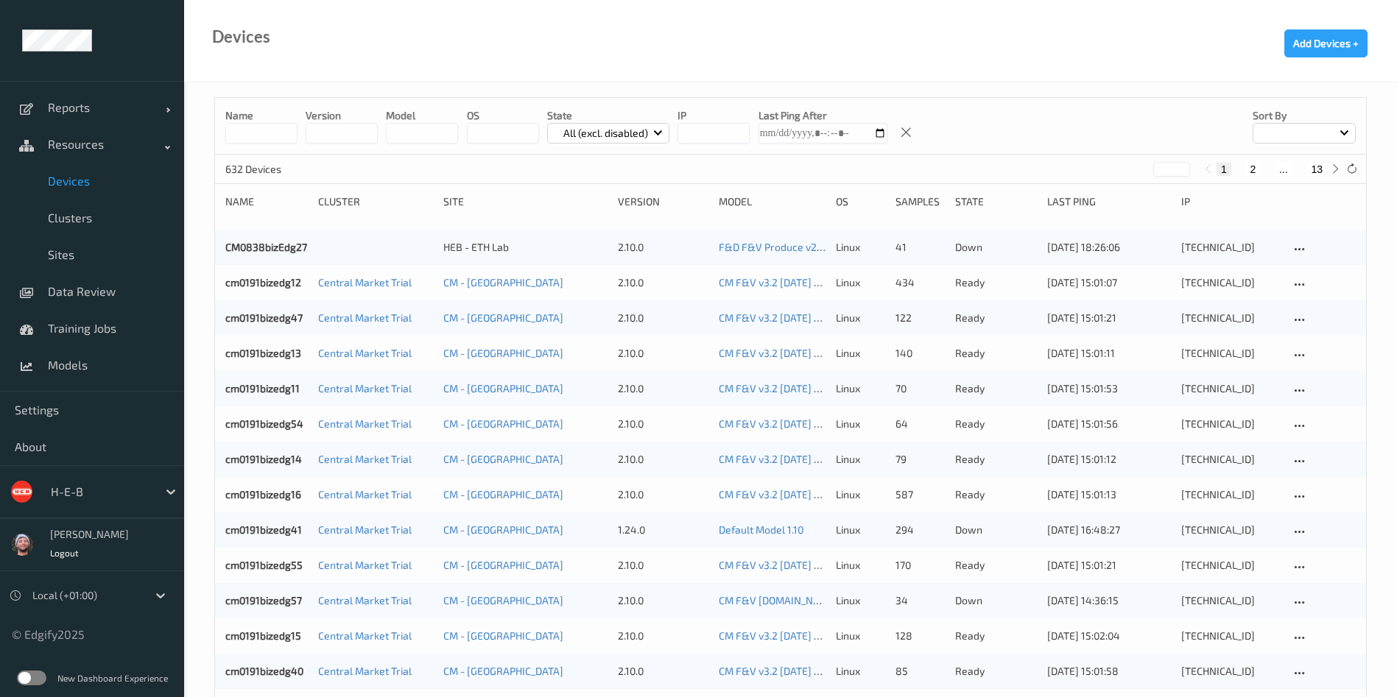
click at [1312, 163] on button "13" at bounding box center [1317, 169] width 21 height 13
type input "**"
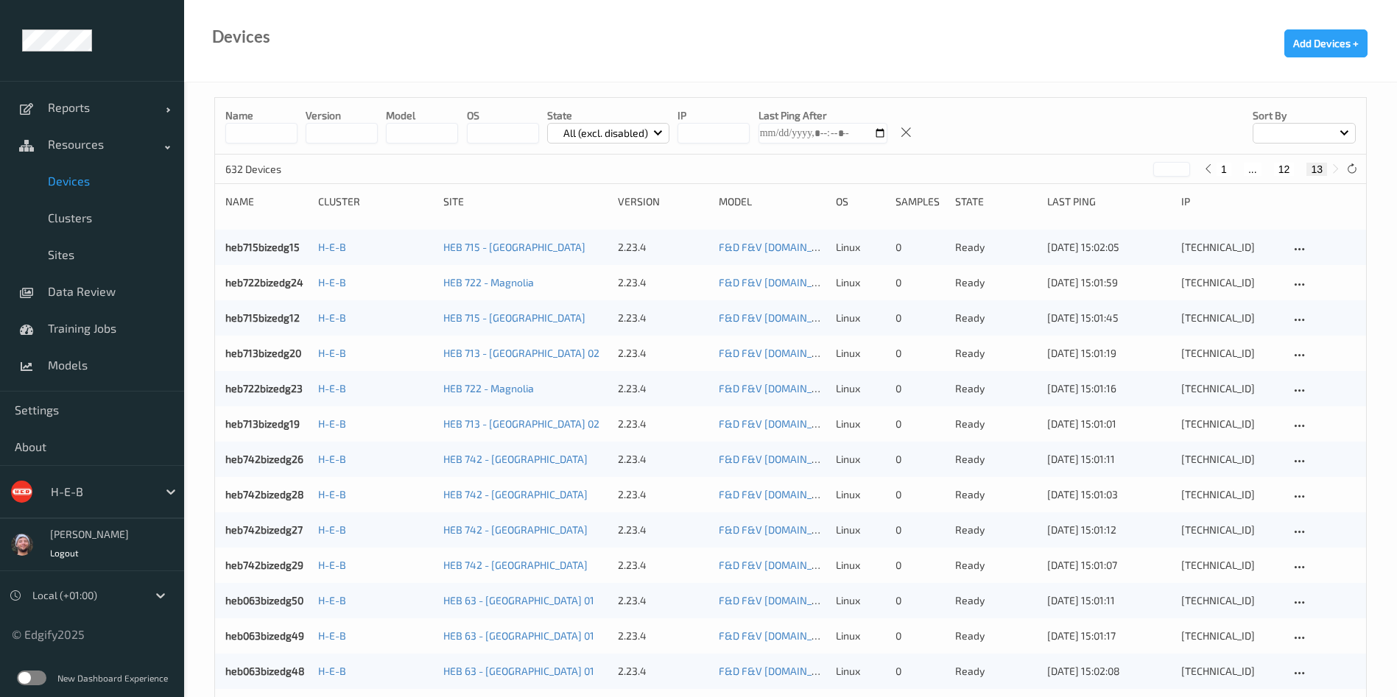
scroll to position [695, 0]
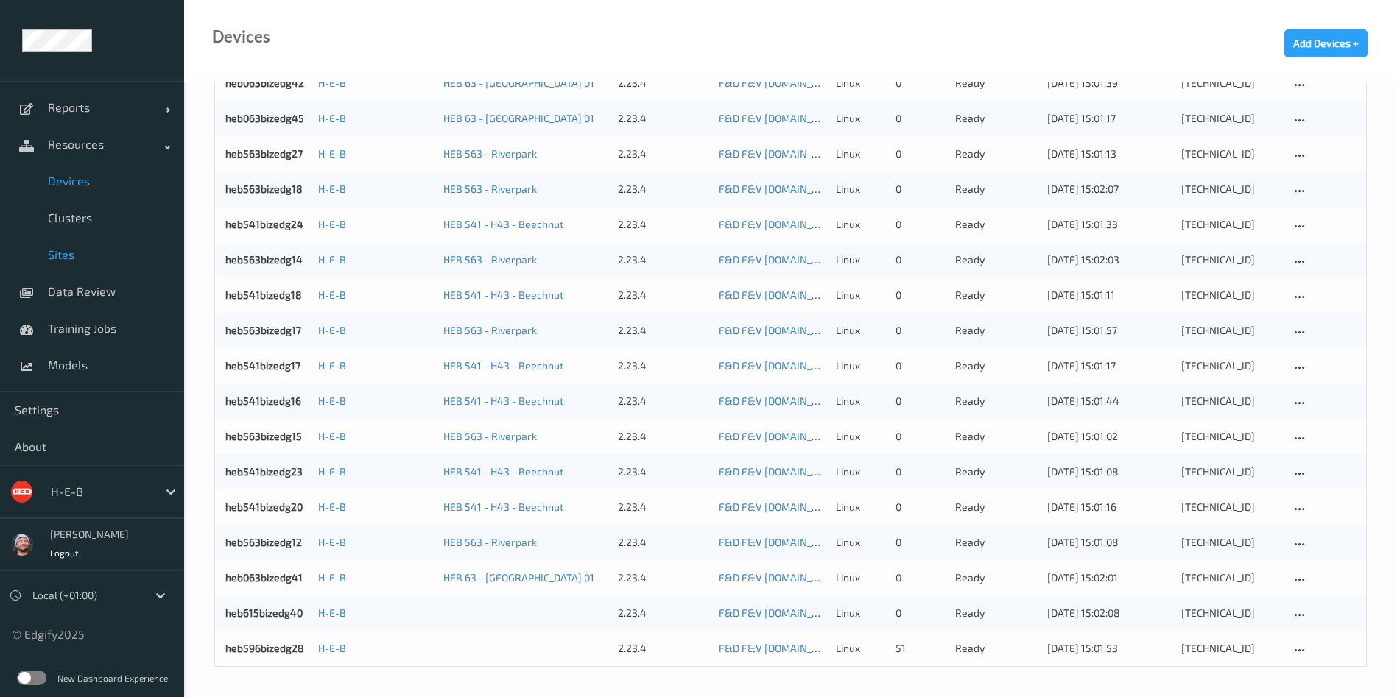
click at [105, 245] on link "Sites" at bounding box center [92, 254] width 184 height 37
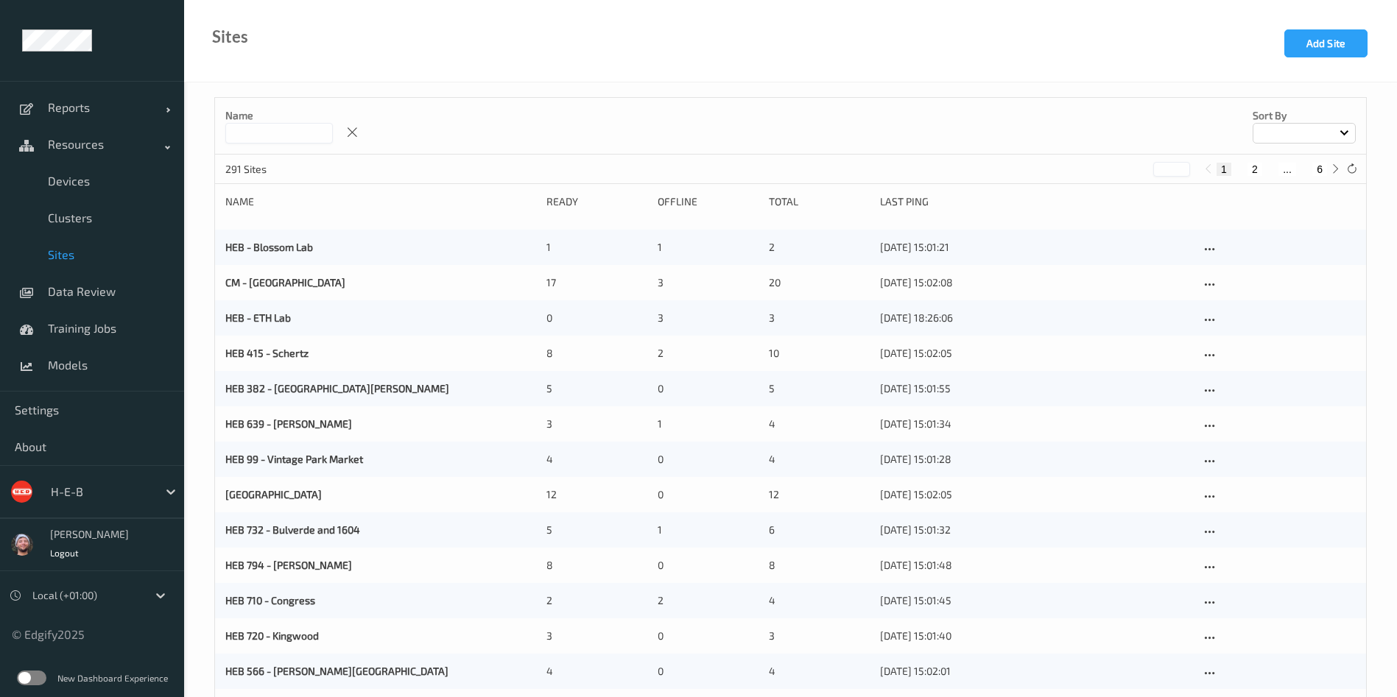
click at [285, 136] on input at bounding box center [279, 133] width 108 height 21
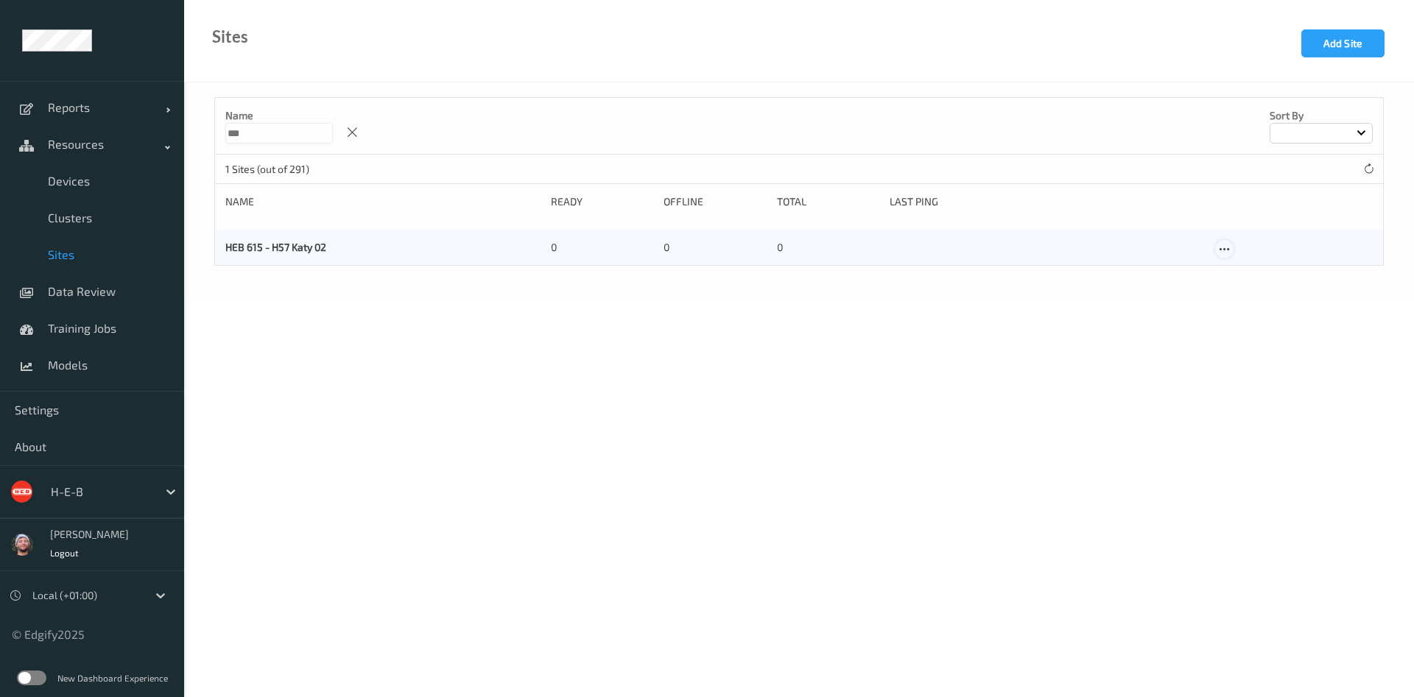
type input "***"
click at [1223, 248] on icon at bounding box center [1224, 249] width 13 height 13
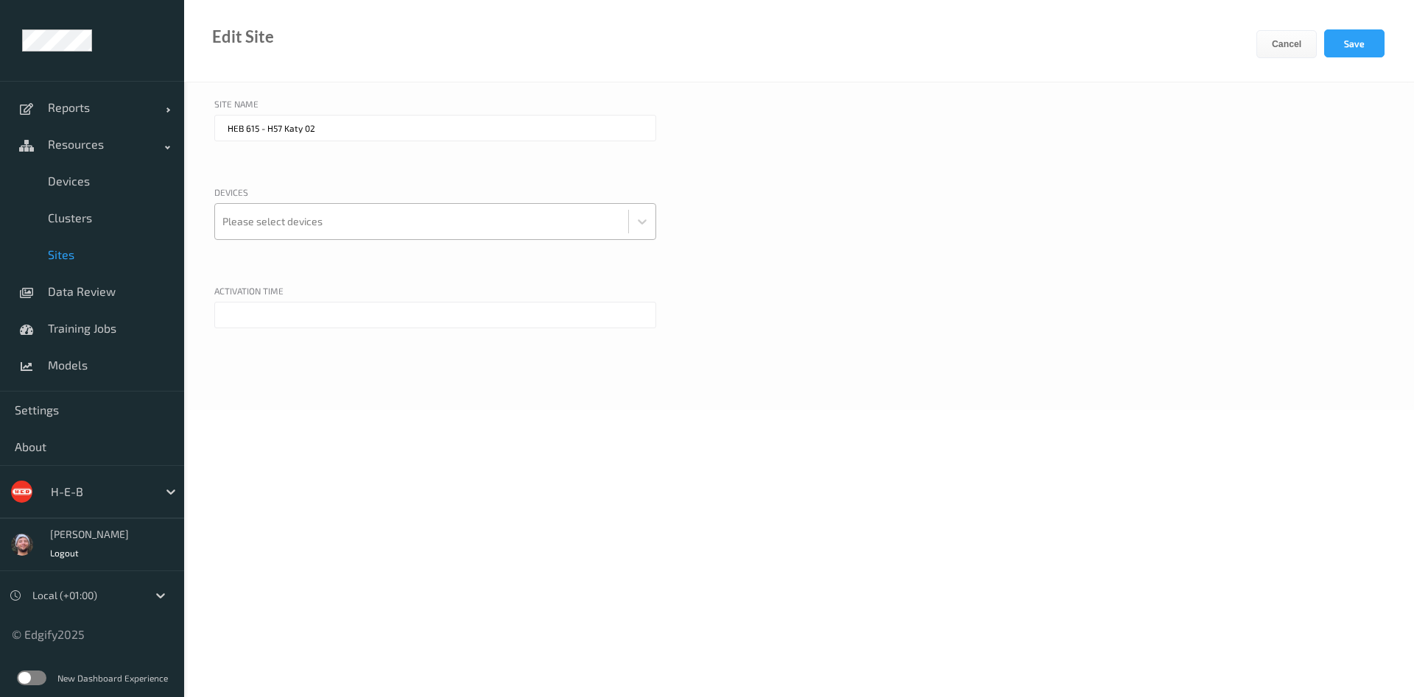
click at [379, 217] on div at bounding box center [421, 221] width 398 height 29
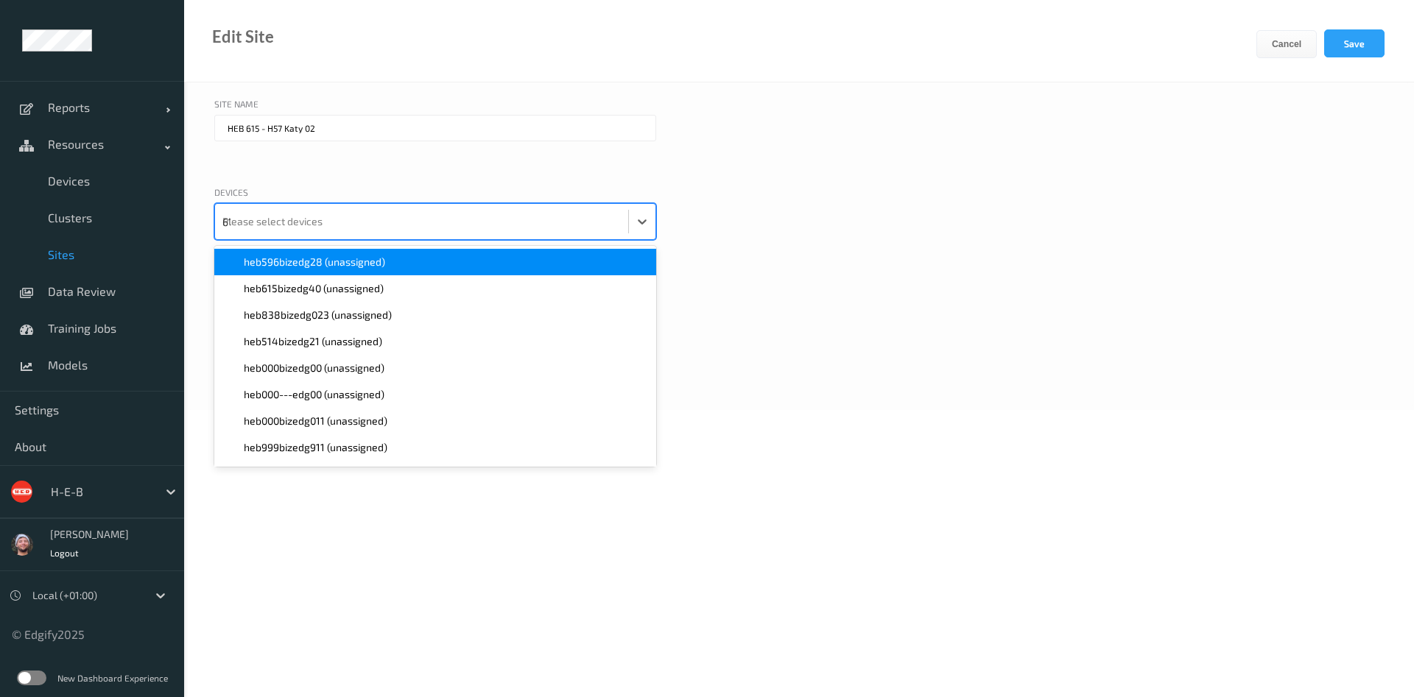
type input "615"
click at [381, 260] on span "heb615bizedg40 (unassigned)" at bounding box center [314, 262] width 140 height 15
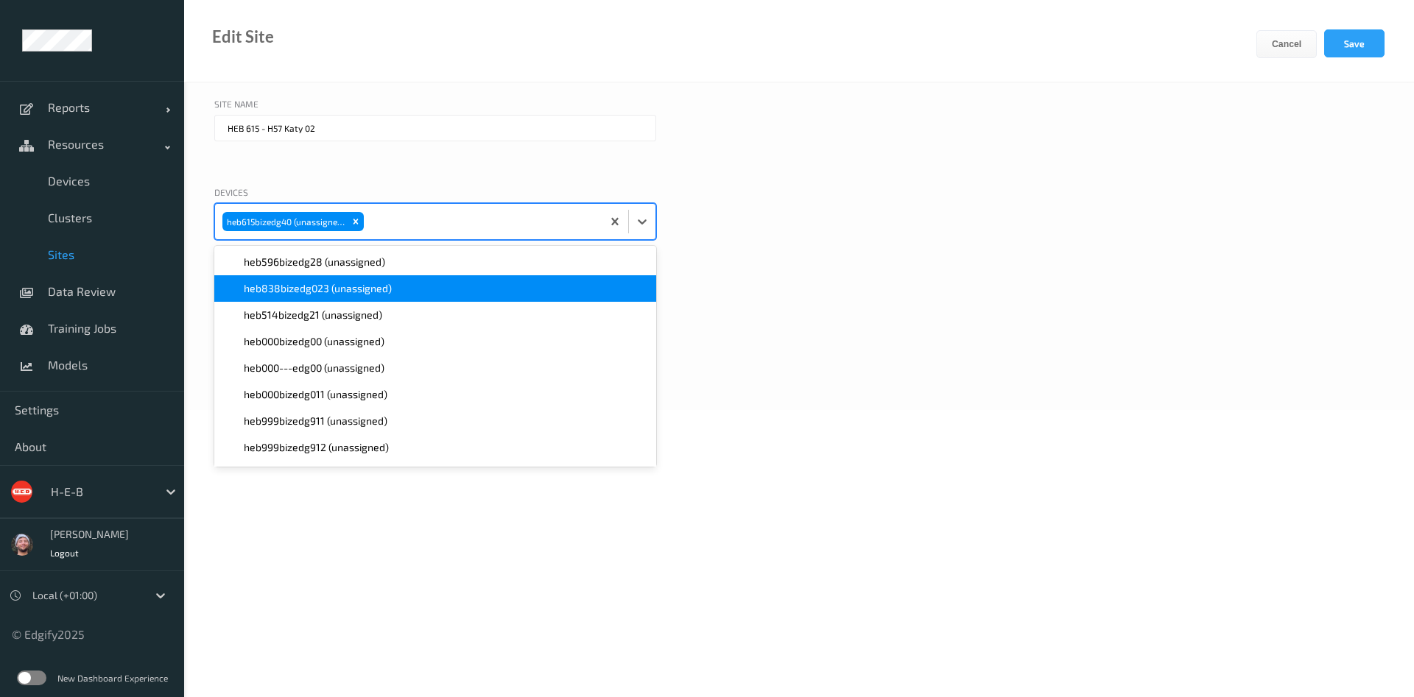
click at [840, 253] on div "Devices option heb615bizedg40 (unassigned), selected. option heb838bizedg023 (u…" at bounding box center [799, 231] width 1170 height 91
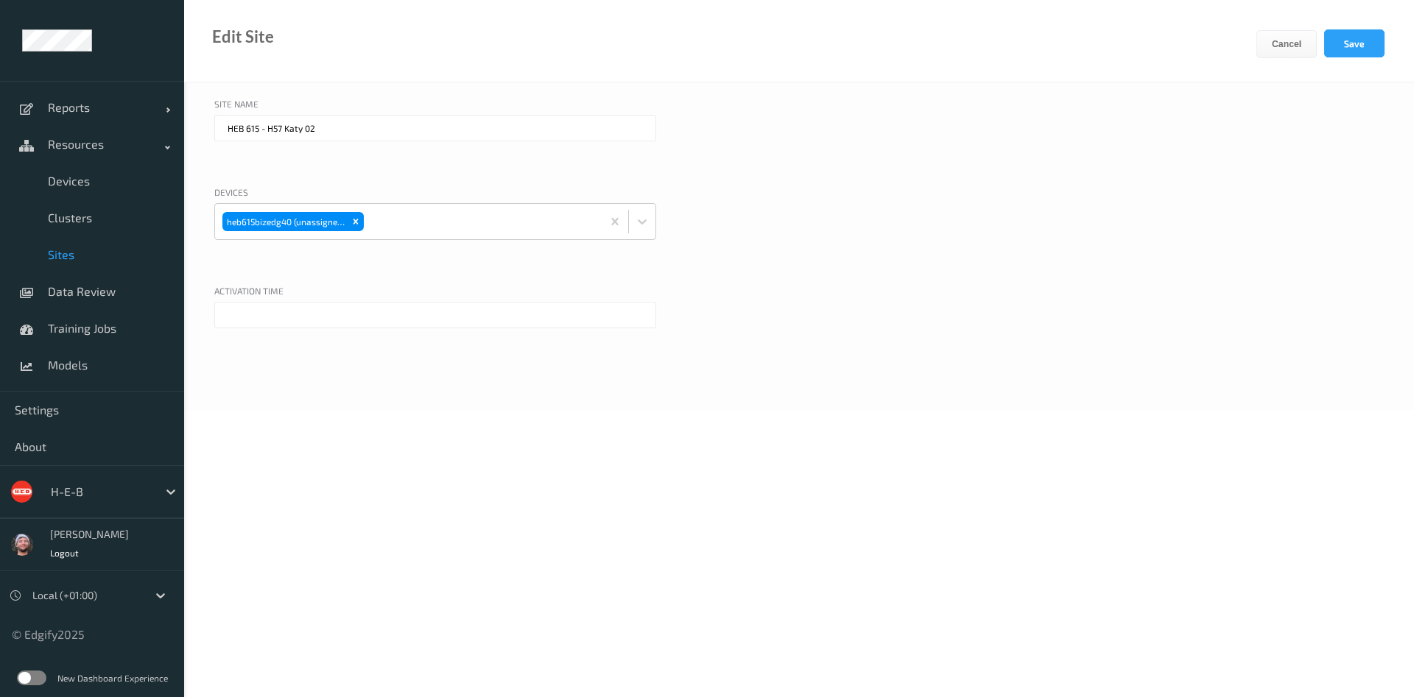
click at [460, 310] on input "text" at bounding box center [435, 315] width 442 height 27
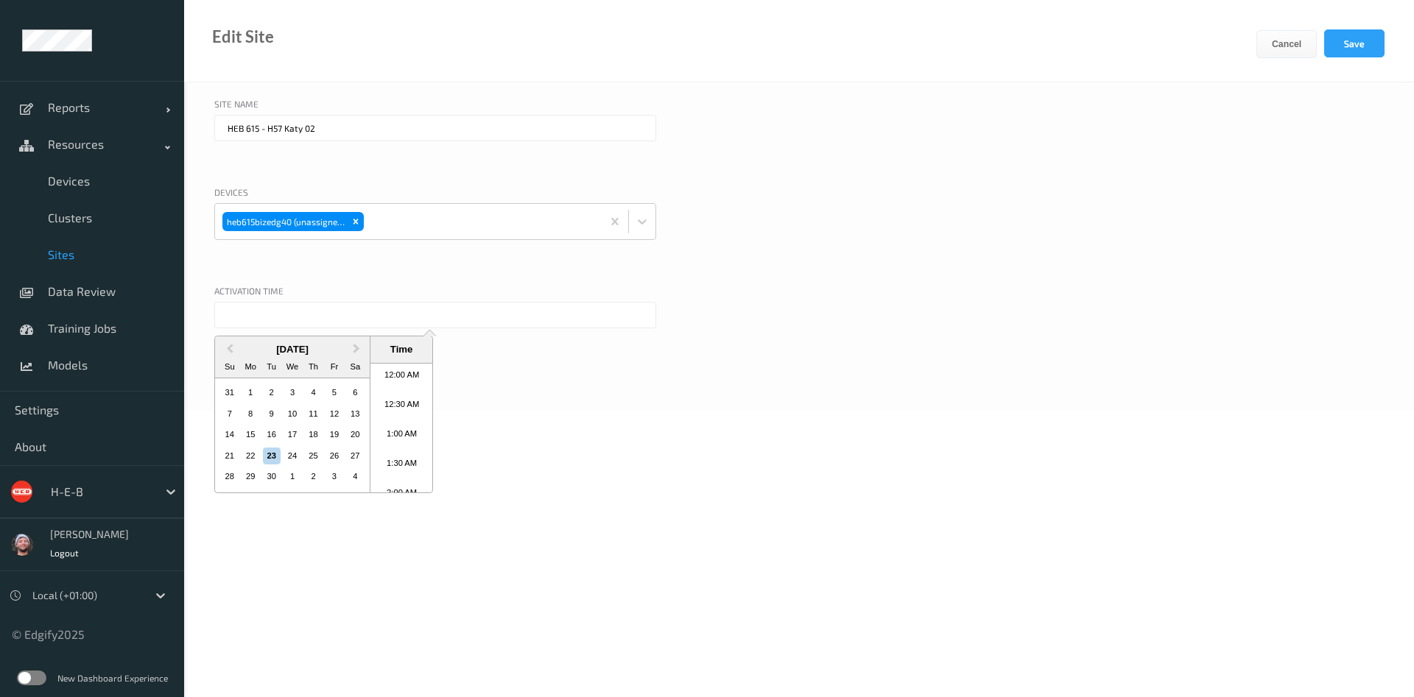
scroll to position [834, 0]
click at [405, 453] on li "3:30 PM" at bounding box center [401, 457] width 63 height 29
type input "23/09/2025 3:30 PM"
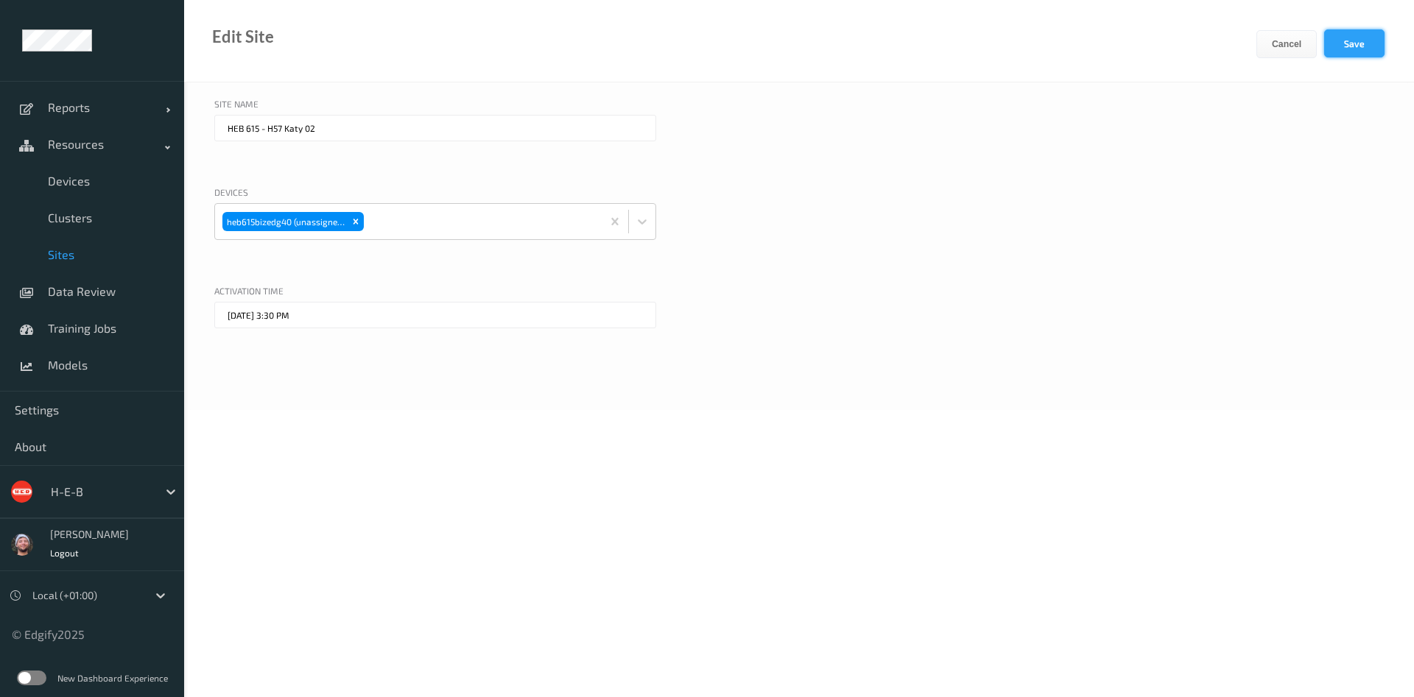
click at [1358, 53] on button "Save" at bounding box center [1354, 43] width 60 height 28
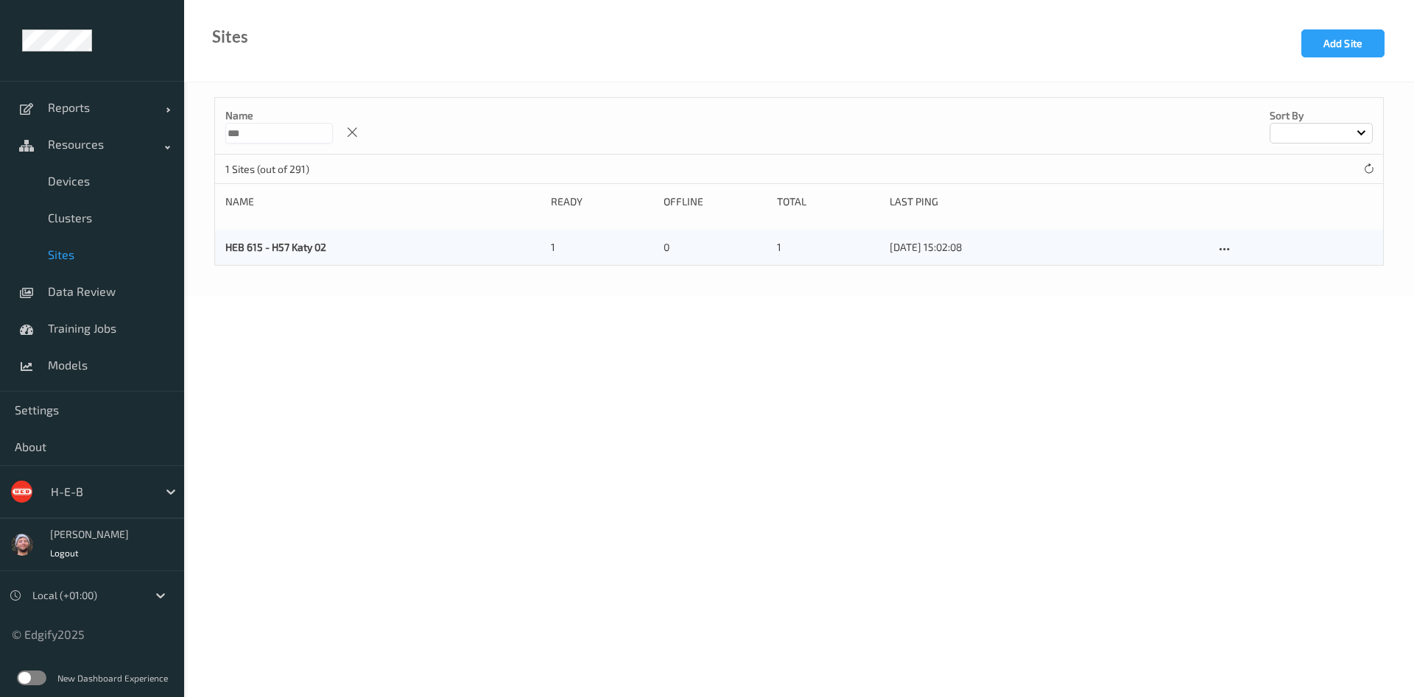
drag, startPoint x: 245, startPoint y: 130, endPoint x: 216, endPoint y: 147, distance: 33.7
click at [216, 147] on div "Name *** Sort by" at bounding box center [799, 126] width 1168 height 57
type input "***"
drag, startPoint x: 776, startPoint y: 390, endPoint x: 1122, endPoint y: 281, distance: 362.7
click at [776, 390] on body "Reports Default Report Customized Report Resources Devices Clusters Sites Data …" at bounding box center [707, 348] width 1414 height 697
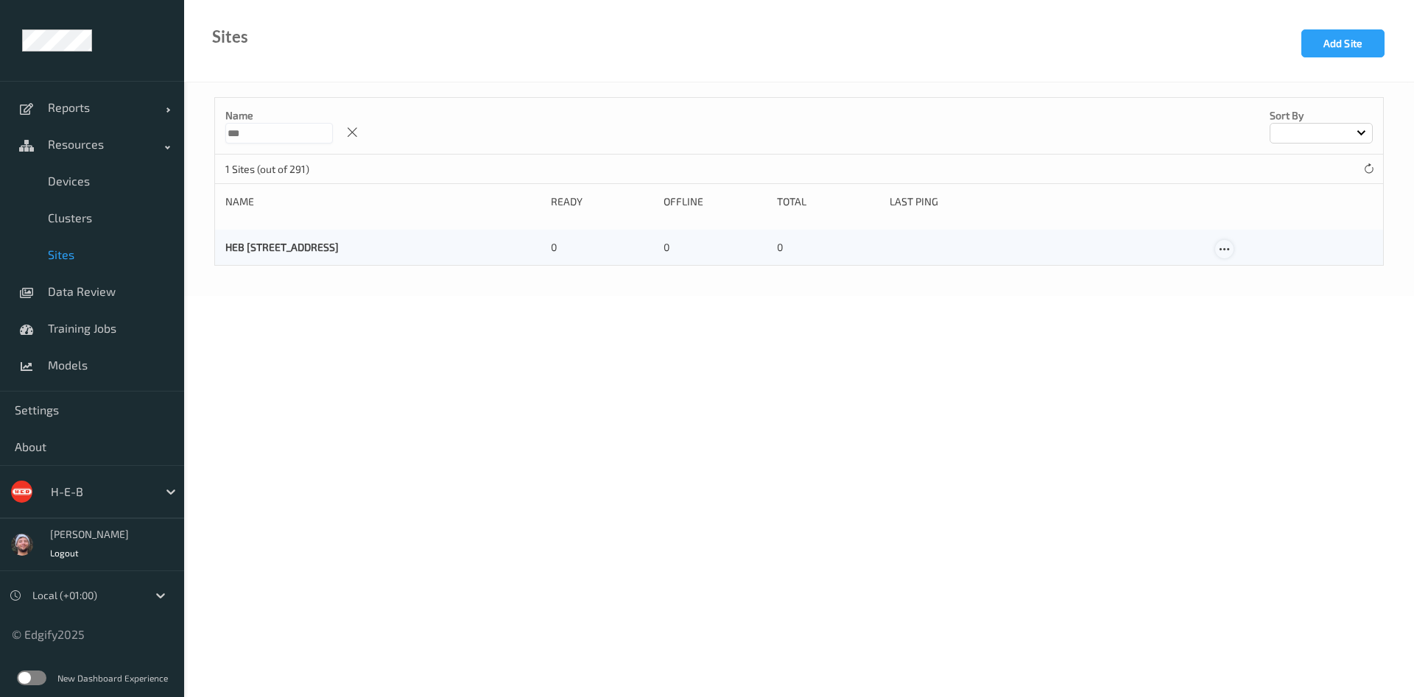
click at [1226, 248] on icon at bounding box center [1224, 249] width 13 height 13
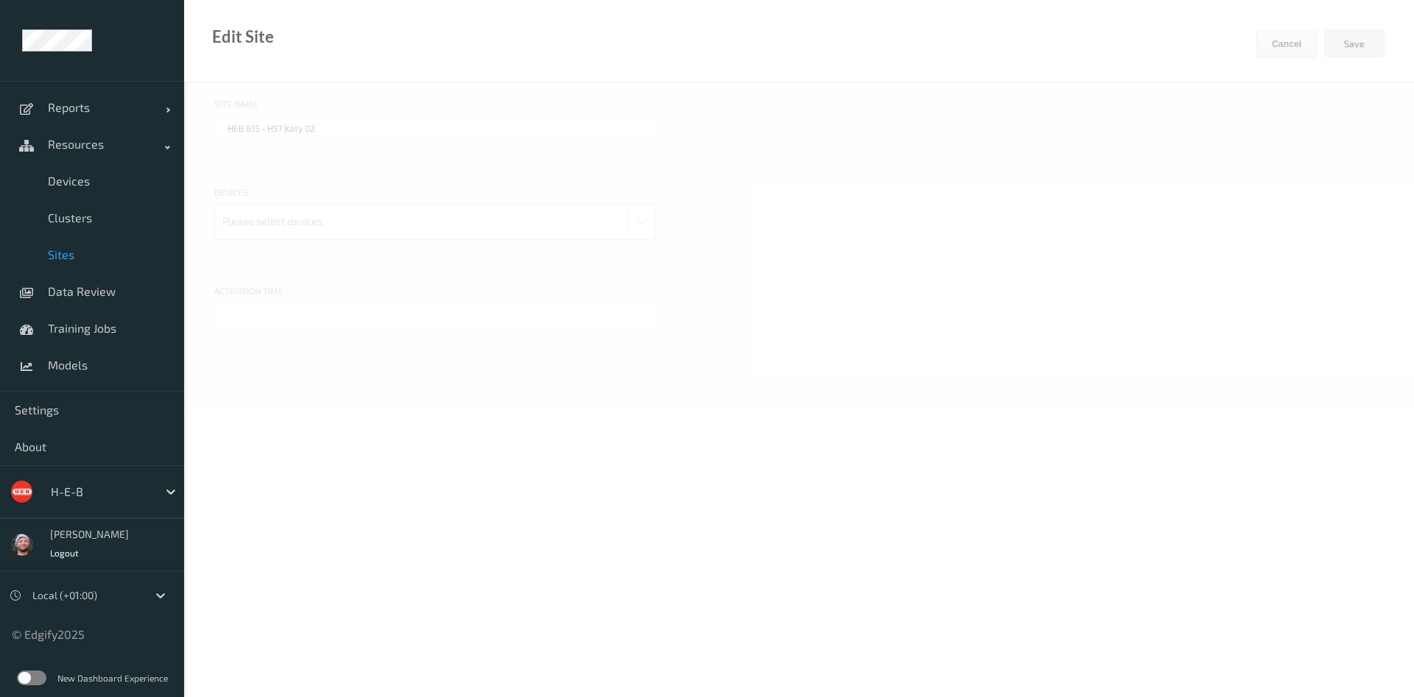
type input "HEB 596 - H50 Grand Pkwy"
click at [320, 219] on div at bounding box center [421, 221] width 398 height 29
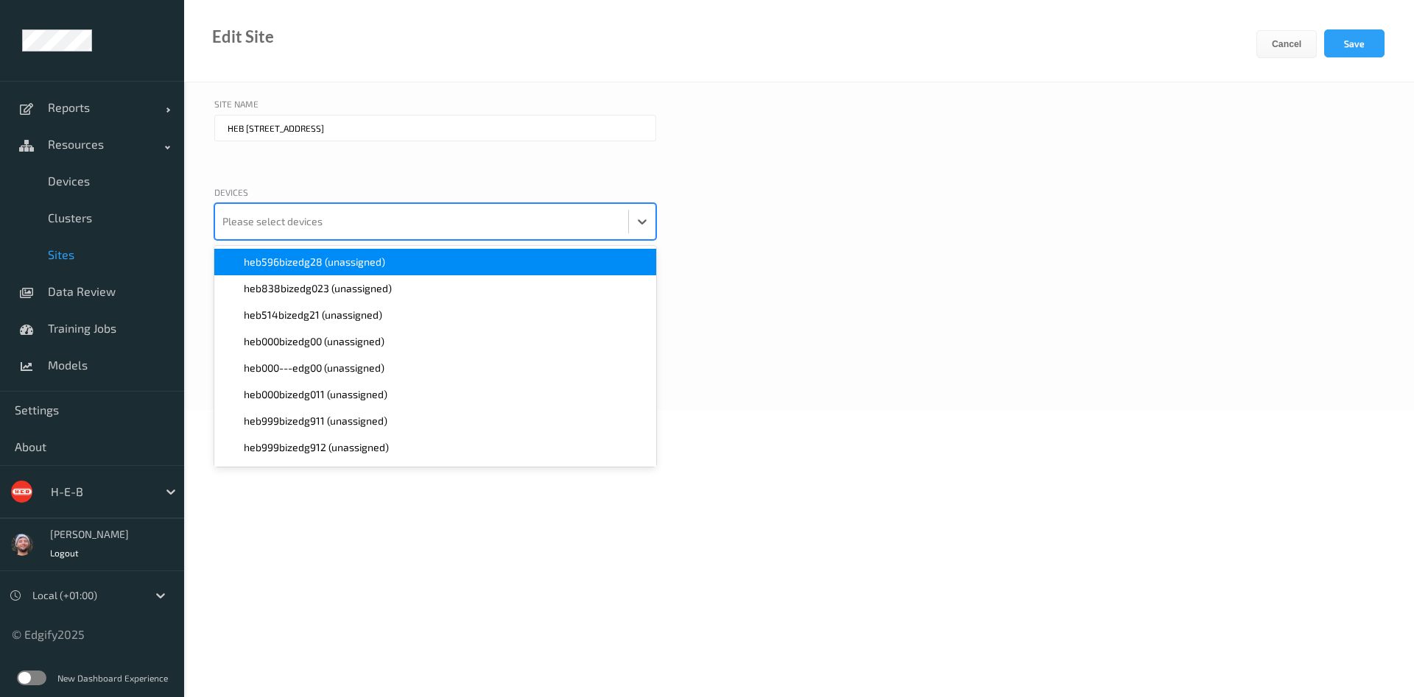
click at [344, 256] on span "heb596bizedg28 (unassigned)" at bounding box center [314, 262] width 141 height 15
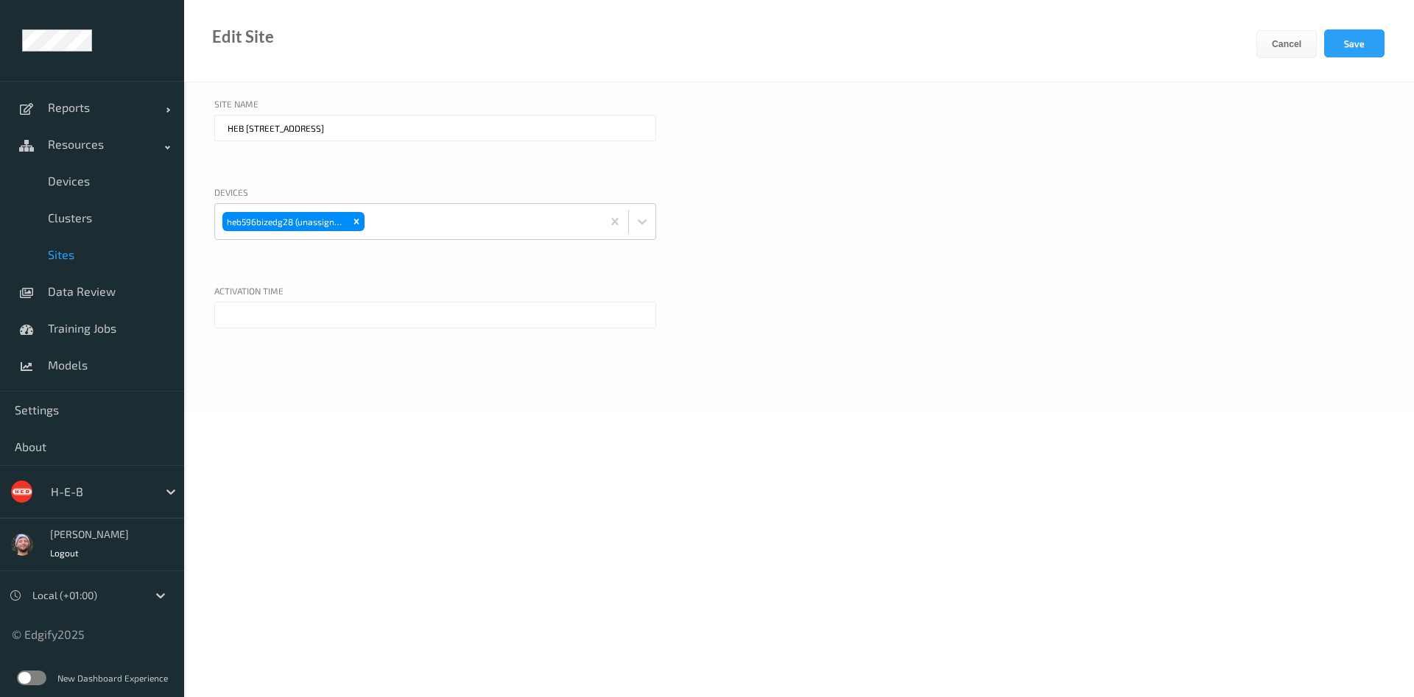
click at [1022, 270] on div "Devices heb596bizedg28 (unassigned)" at bounding box center [799, 231] width 1170 height 91
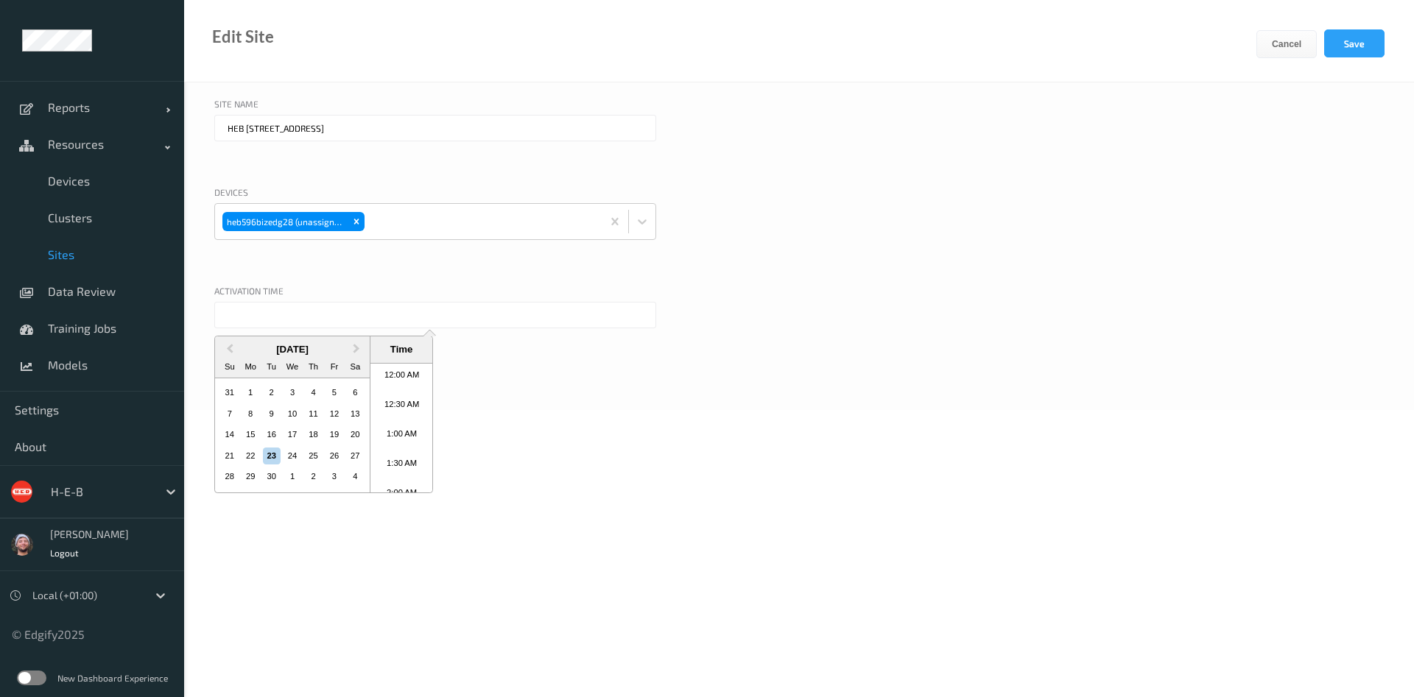
click at [279, 312] on input "text" at bounding box center [435, 315] width 442 height 27
click at [279, 311] on input "text" at bounding box center [435, 315] width 442 height 27
click at [396, 416] on li "3:00 PM" at bounding box center [401, 427] width 63 height 29
type input "23/09/2025 3:00 PM"
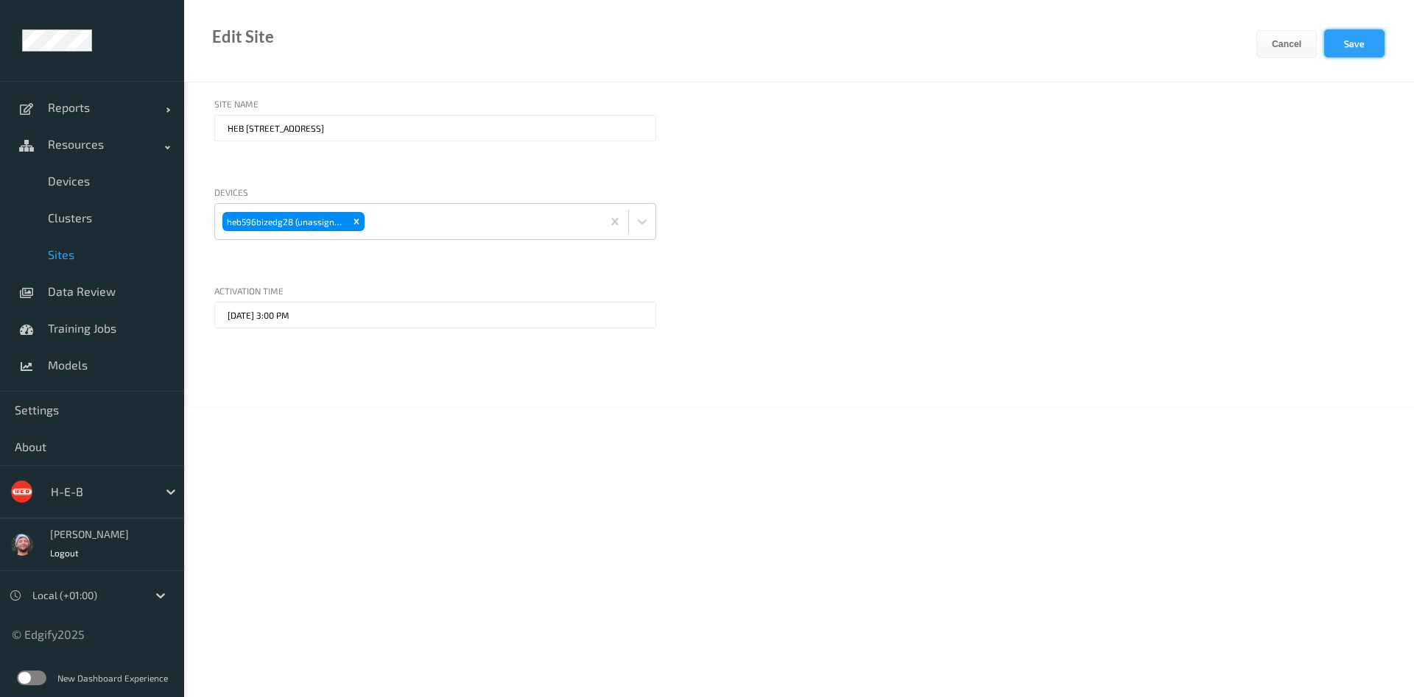
click at [1347, 42] on button "Save" at bounding box center [1354, 43] width 60 height 28
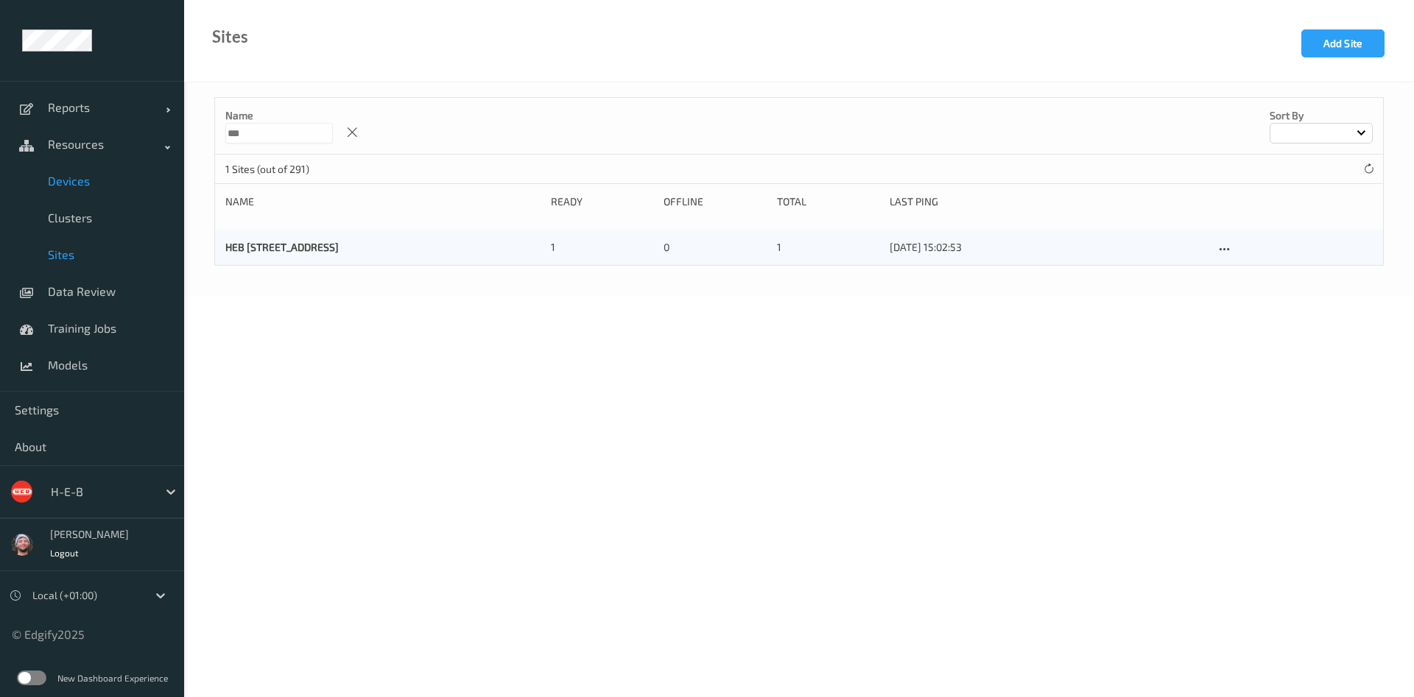
click at [113, 189] on link "Devices" at bounding box center [92, 181] width 184 height 37
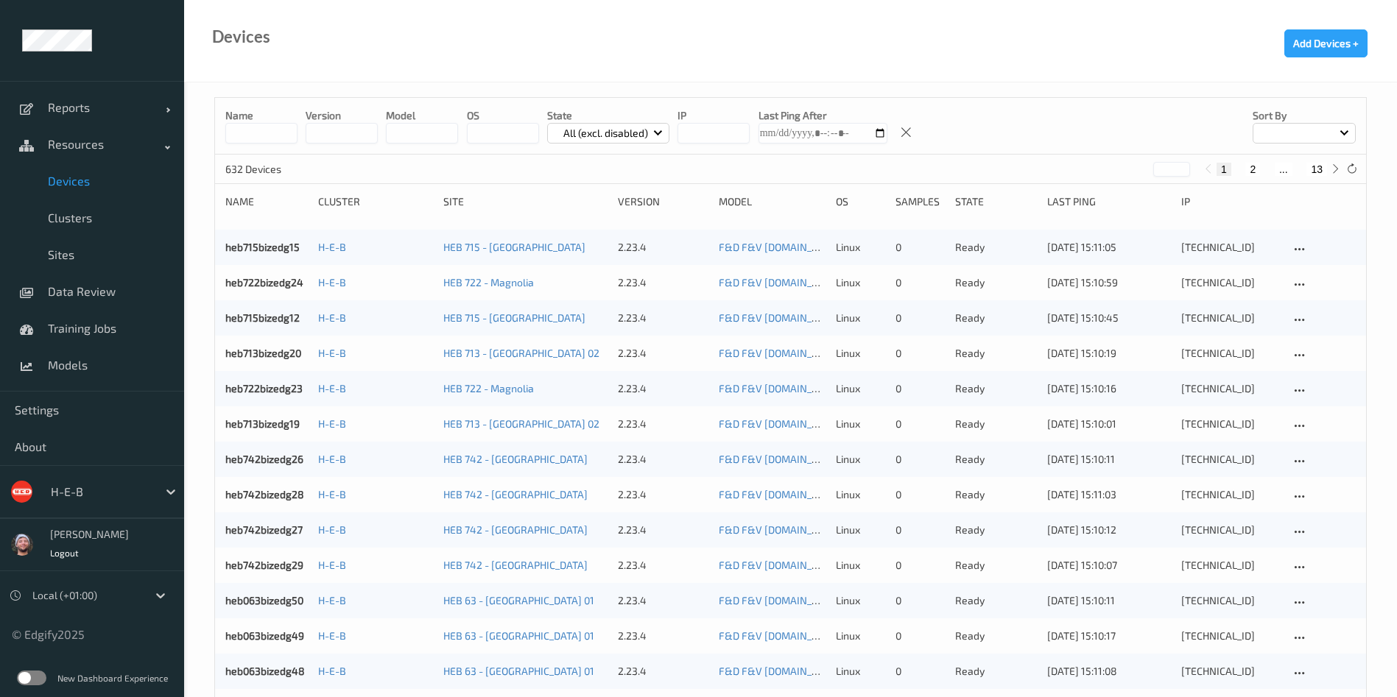
click at [1321, 169] on button "13" at bounding box center [1317, 169] width 21 height 13
type input "**"
click at [92, 112] on span "Reports" at bounding box center [107, 107] width 118 height 15
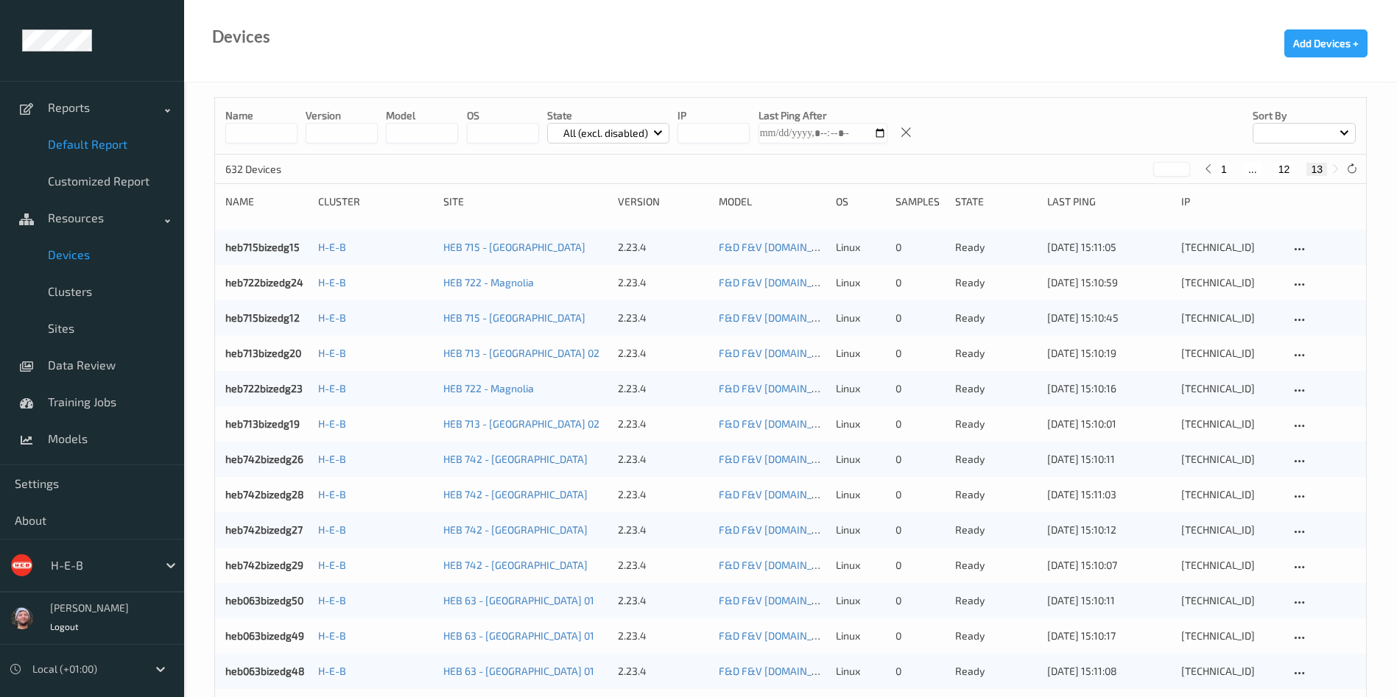
click at [97, 143] on span "Default Report" at bounding box center [109, 144] width 122 height 15
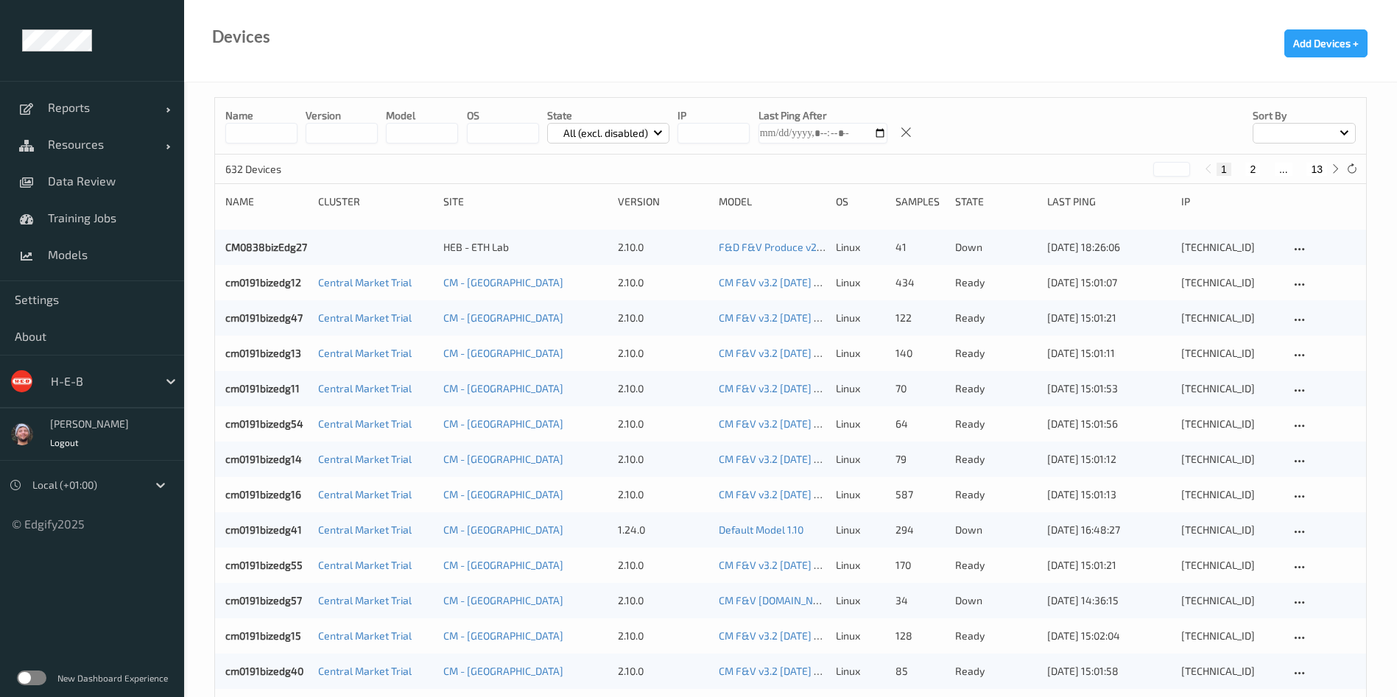
click at [1321, 166] on button "13" at bounding box center [1317, 169] width 21 height 13
type input "**"
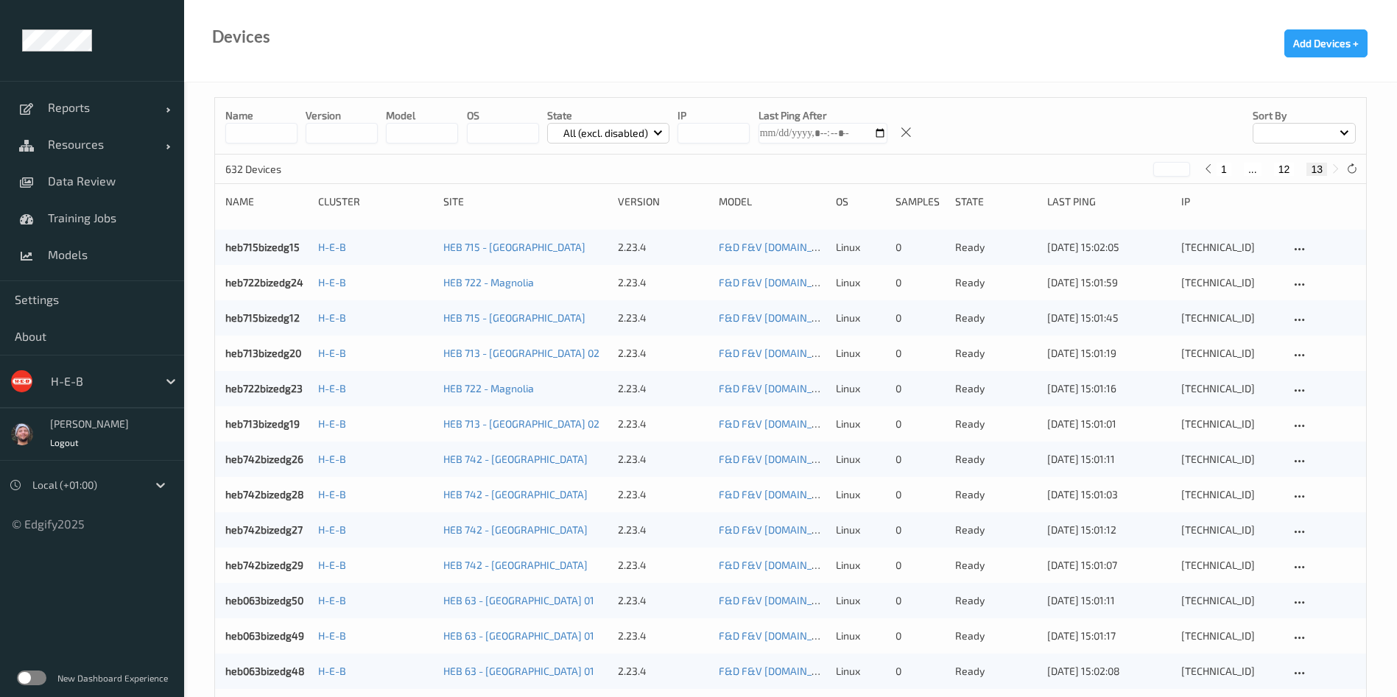
click at [242, 138] on input at bounding box center [261, 133] width 72 height 21
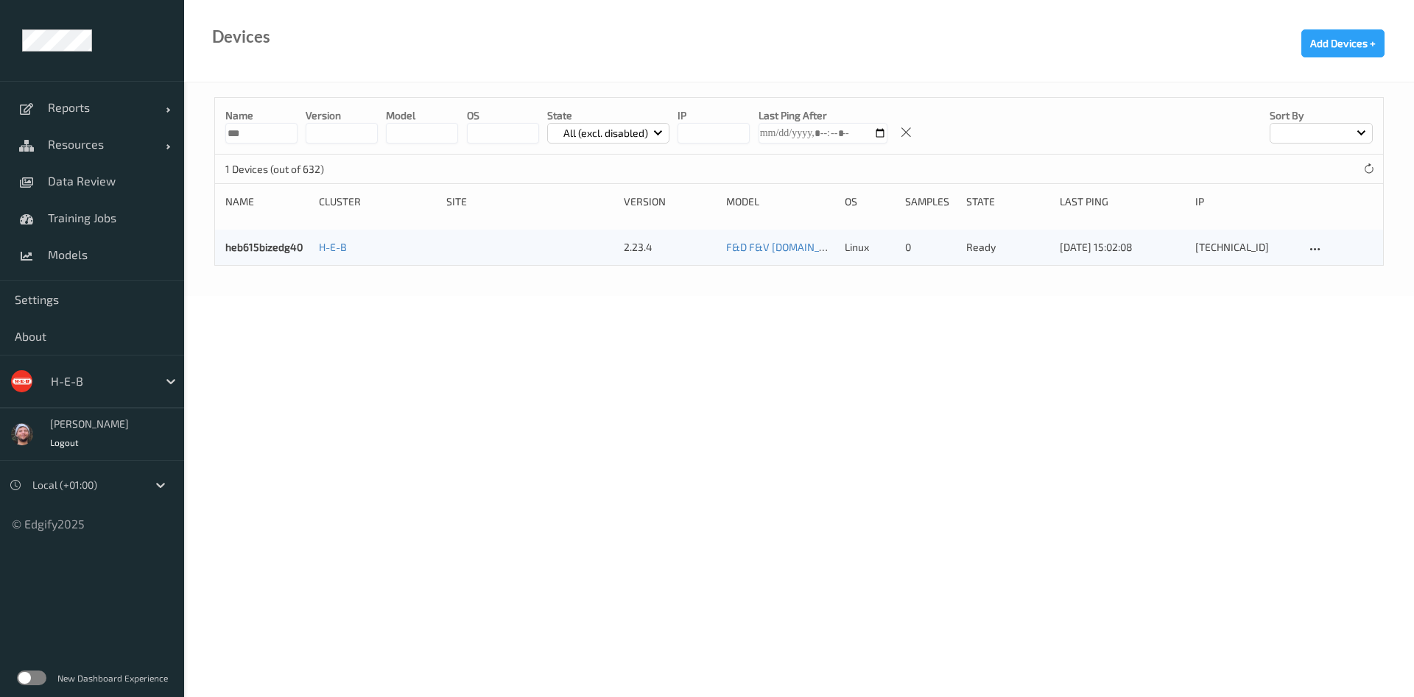
type input "***"
click at [588, 169] on div "1 Devices (out of 632)" at bounding box center [799, 169] width 1168 height 29
click at [284, 245] on link "heb615bizedg40" at bounding box center [263, 247] width 77 height 13
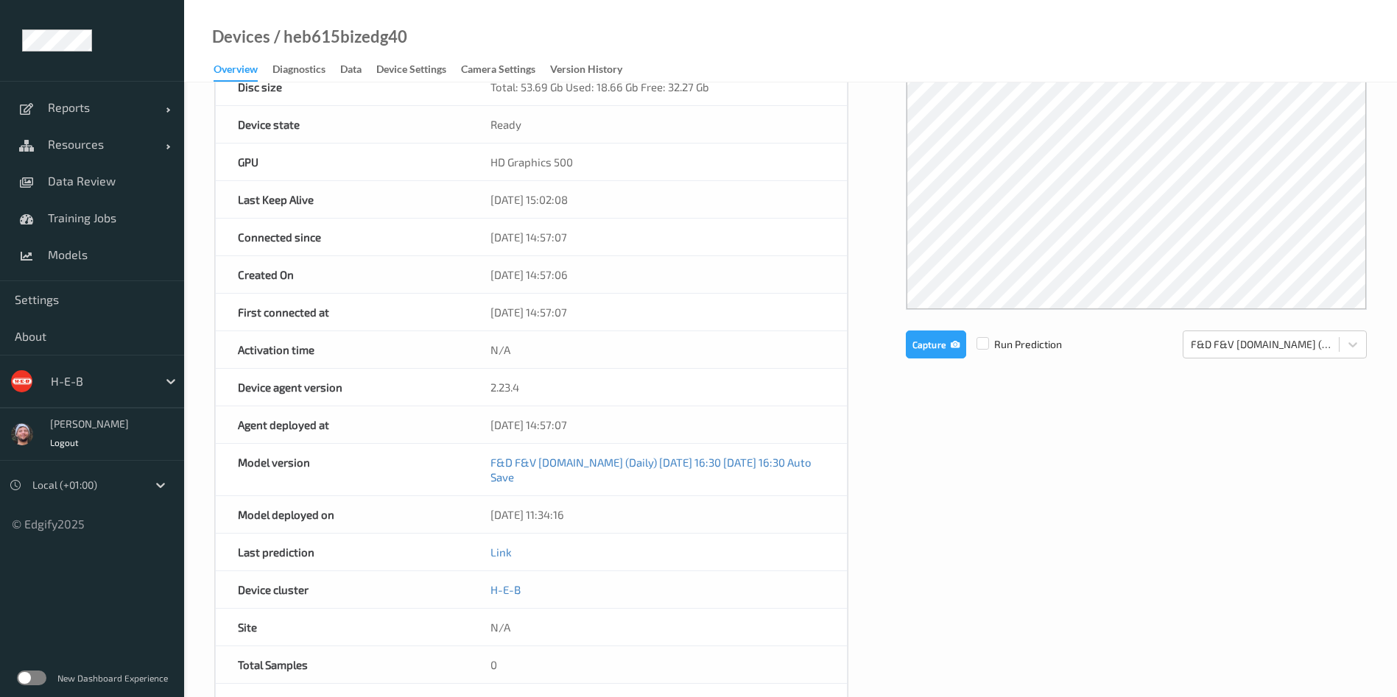
scroll to position [221, 0]
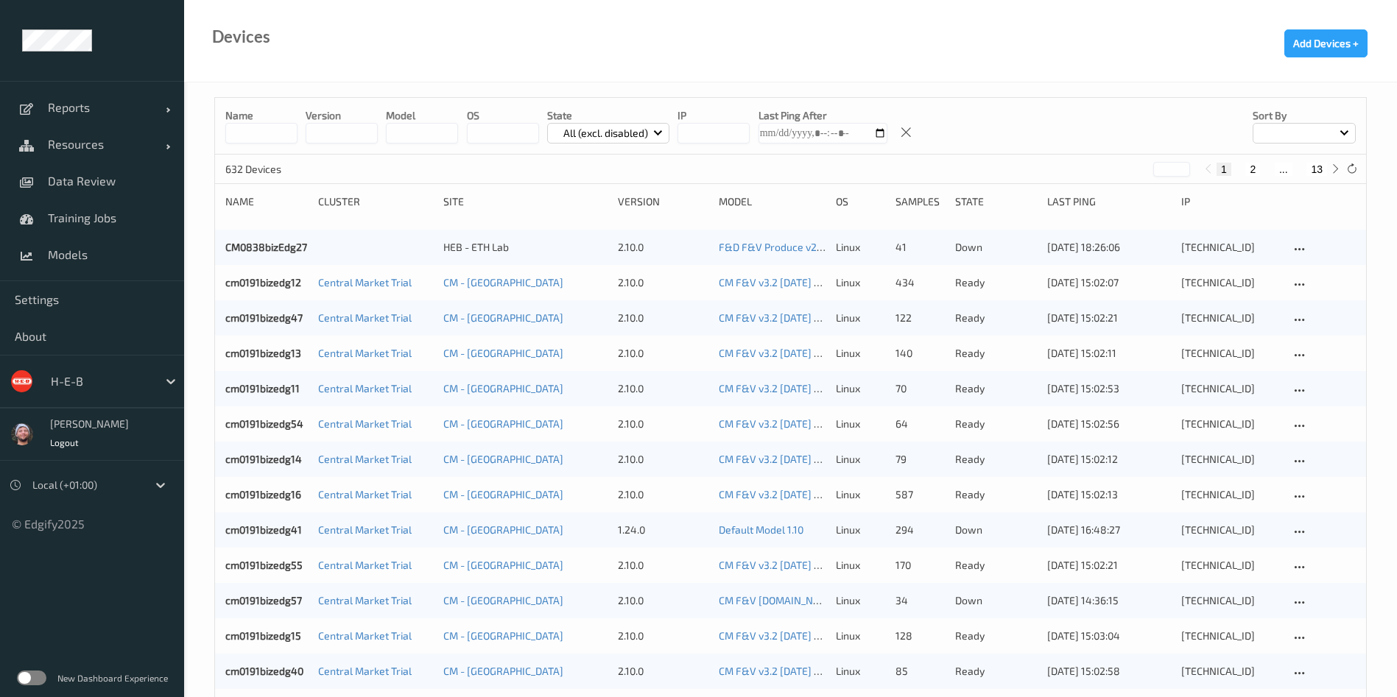
click at [1321, 166] on button "13" at bounding box center [1317, 169] width 21 height 13
type input "**"
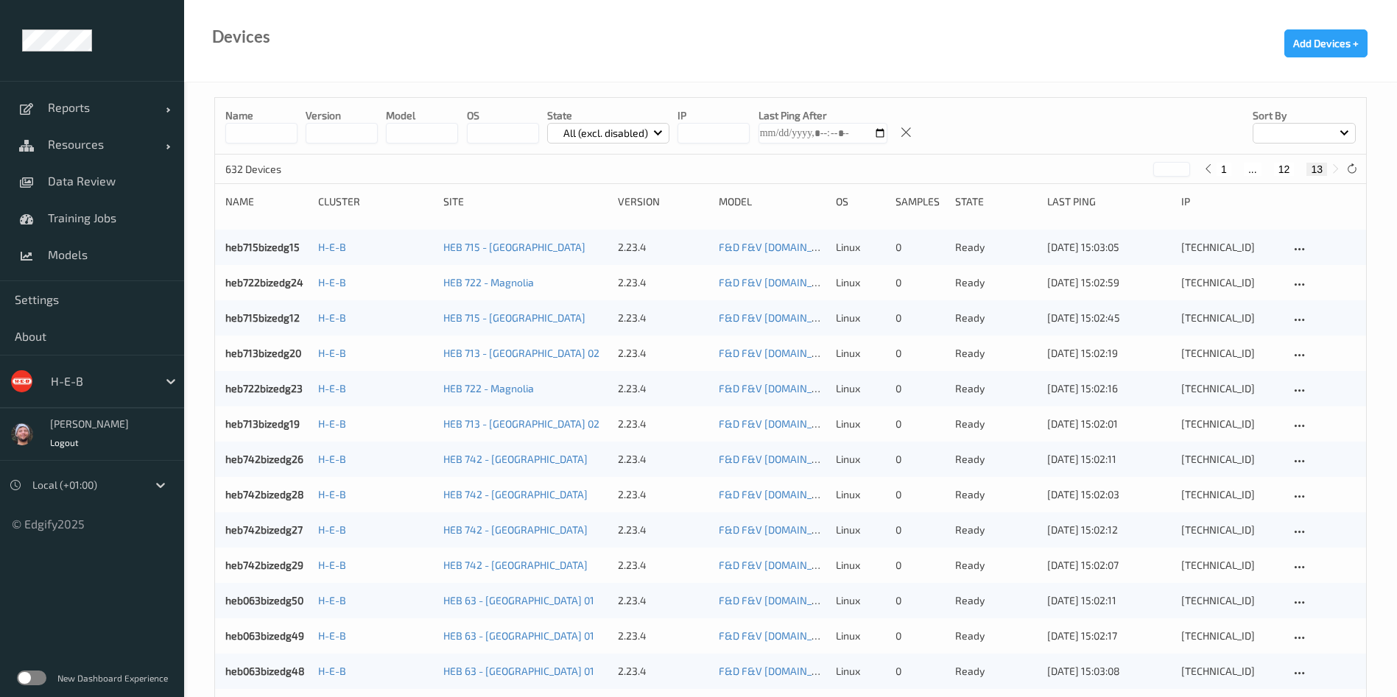
scroll to position [695, 0]
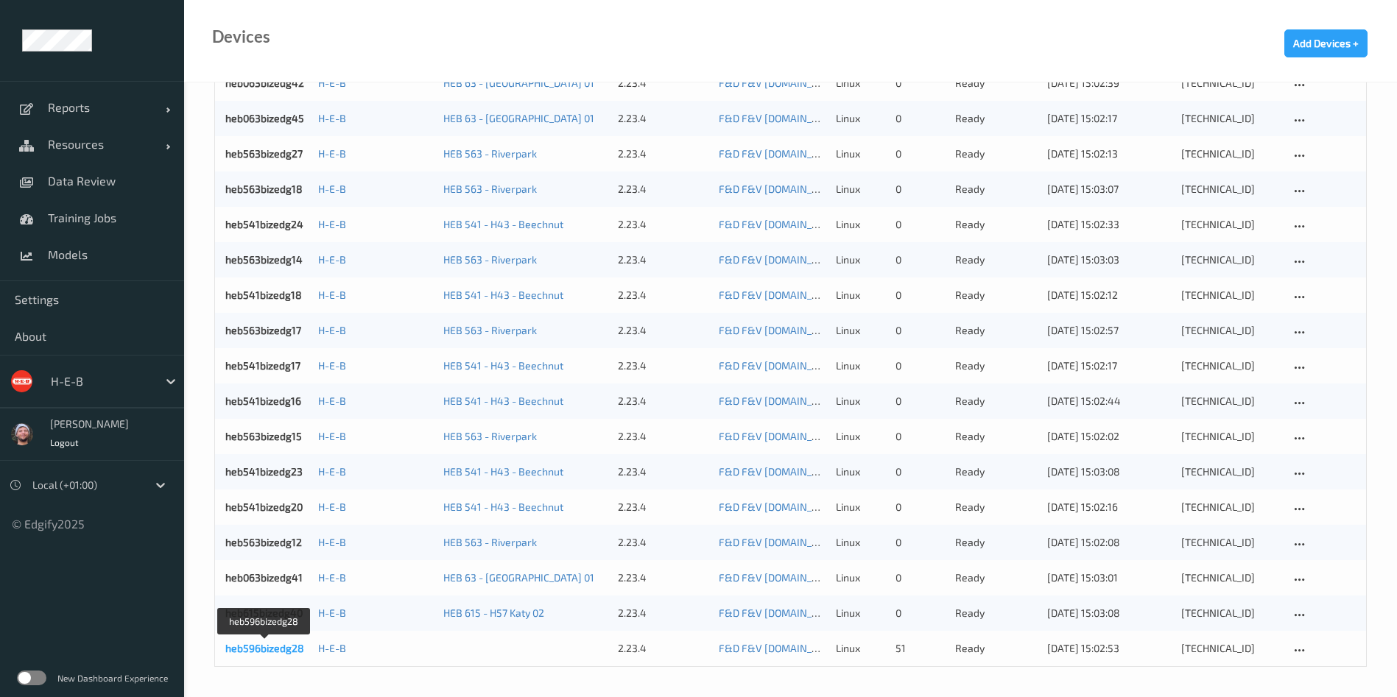
click at [266, 650] on link "heb596bizedg28" at bounding box center [264, 648] width 79 height 13
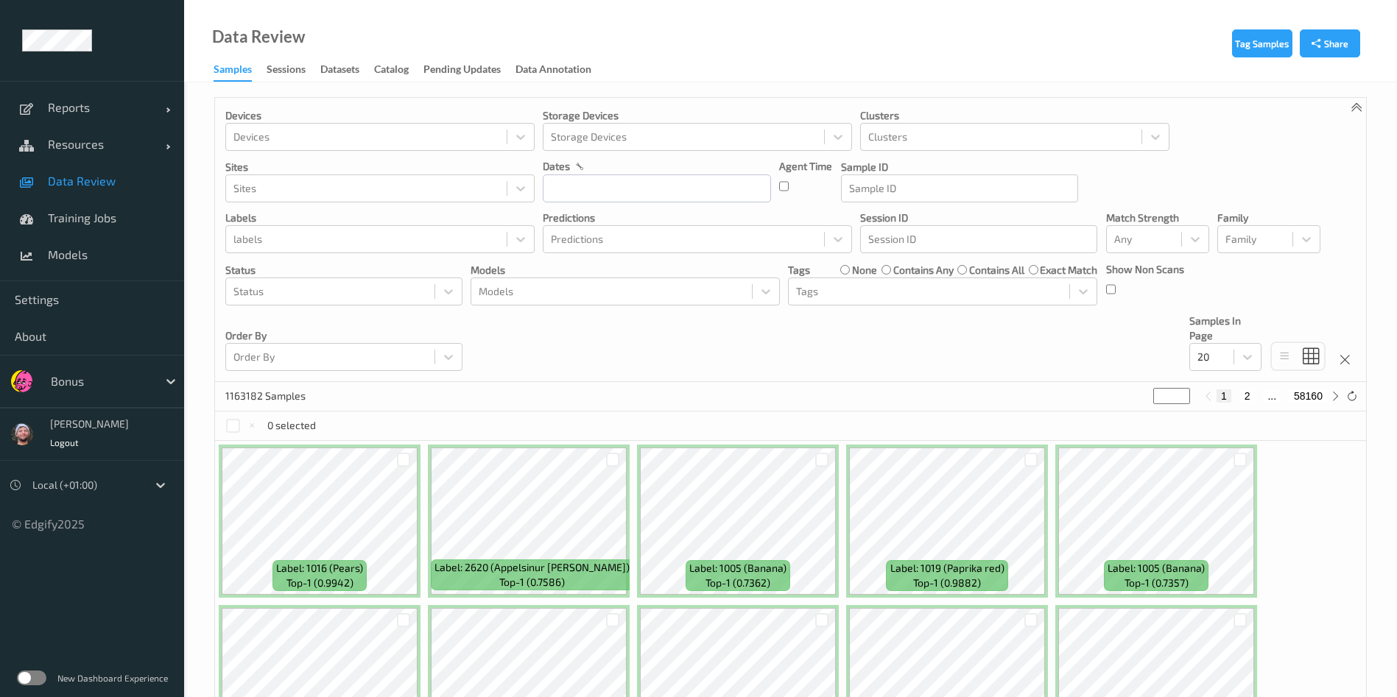
click at [115, 378] on div at bounding box center [100, 382] width 99 height 18
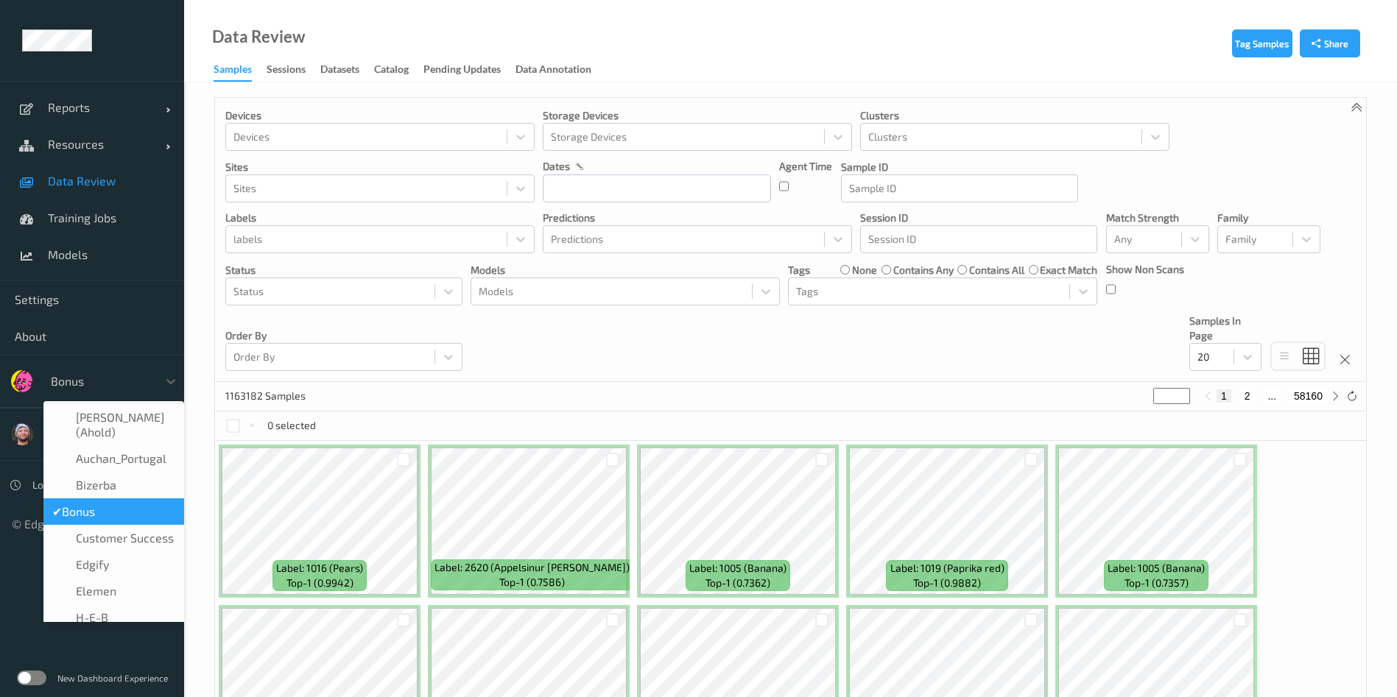
click at [669, 165] on div "dates" at bounding box center [657, 166] width 228 height 15
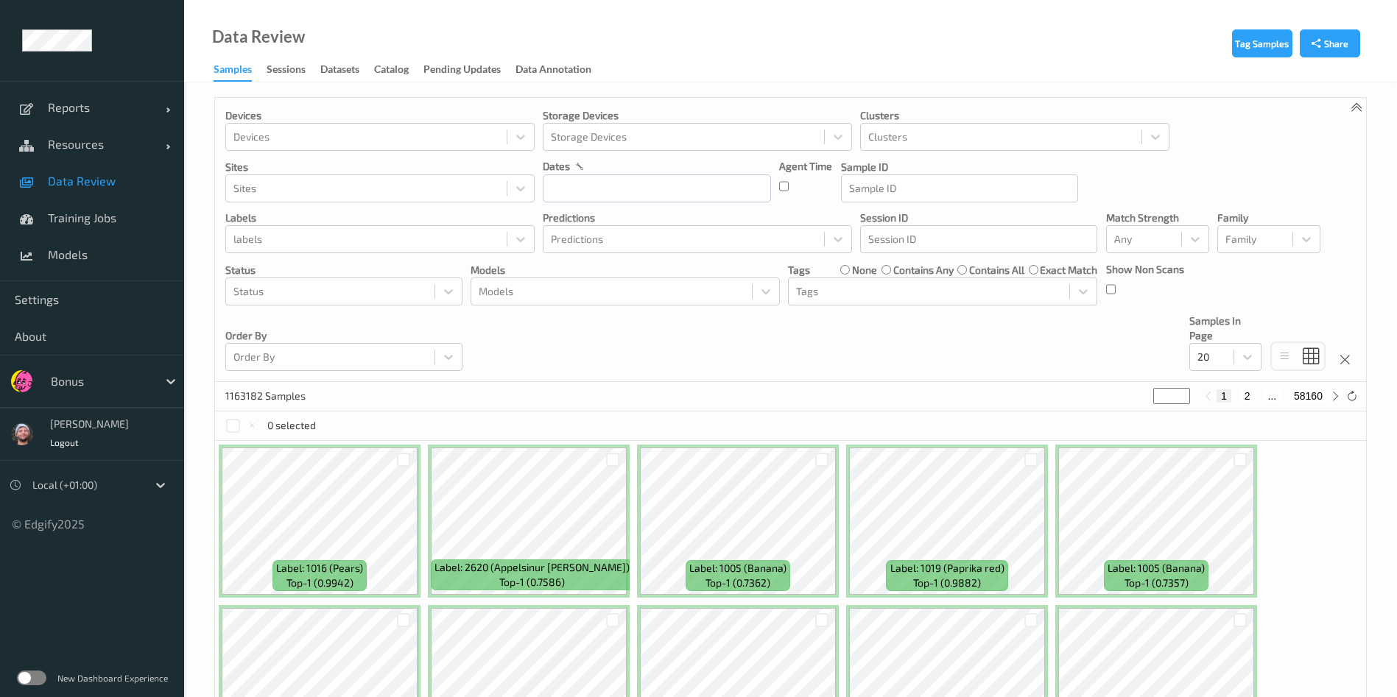
click at [665, 171] on div "dates" at bounding box center [657, 166] width 228 height 15
click at [650, 190] on input "text" at bounding box center [657, 189] width 228 height 28
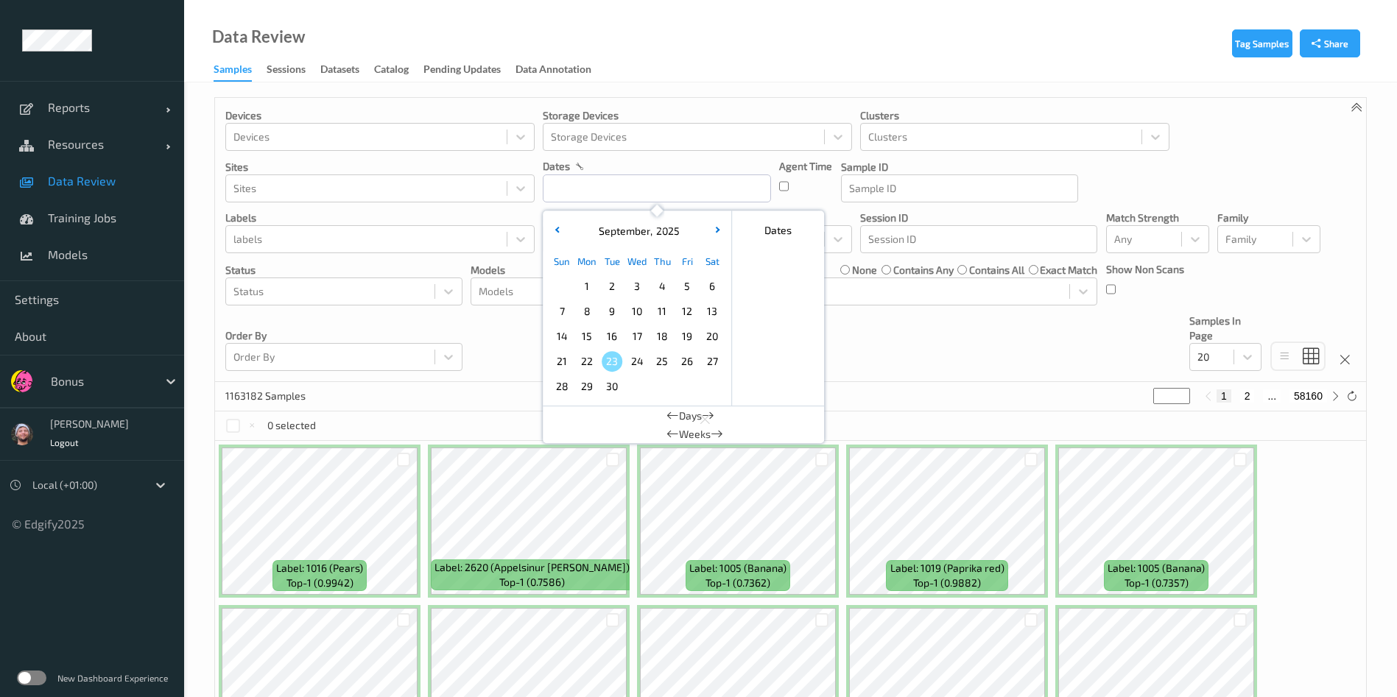
click at [616, 360] on span "23" at bounding box center [612, 361] width 21 height 21
click at [616, 359] on span "23" at bounding box center [612, 361] width 21 height 21
type input "23/09/2025 00:00 -> 23/09/2025 23:59"
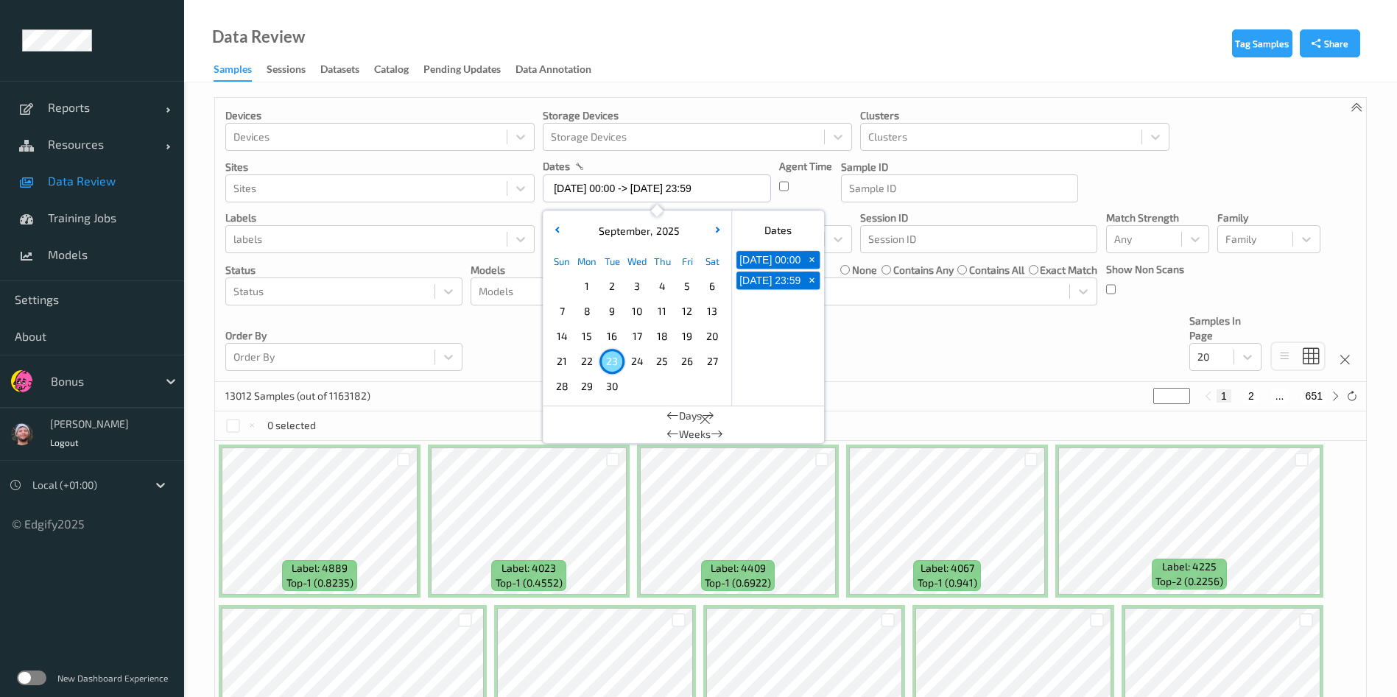
click at [927, 361] on div "Devices Devices Storage Devices Storage Devices Clusters Clusters Sites Sites d…" at bounding box center [790, 240] width 1151 height 284
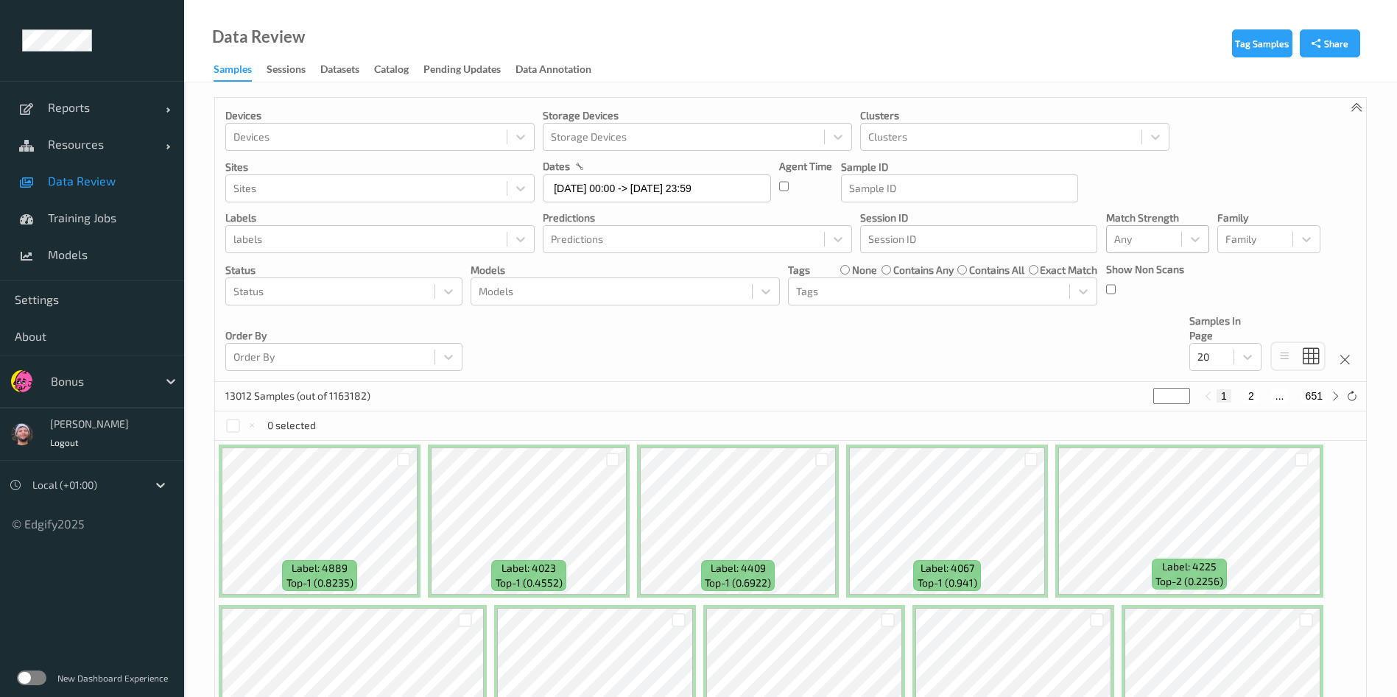
click at [1114, 236] on input "text" at bounding box center [1115, 239] width 2 height 15
click at [1142, 317] on span "Alert non-match" at bounding box center [1168, 309] width 65 height 29
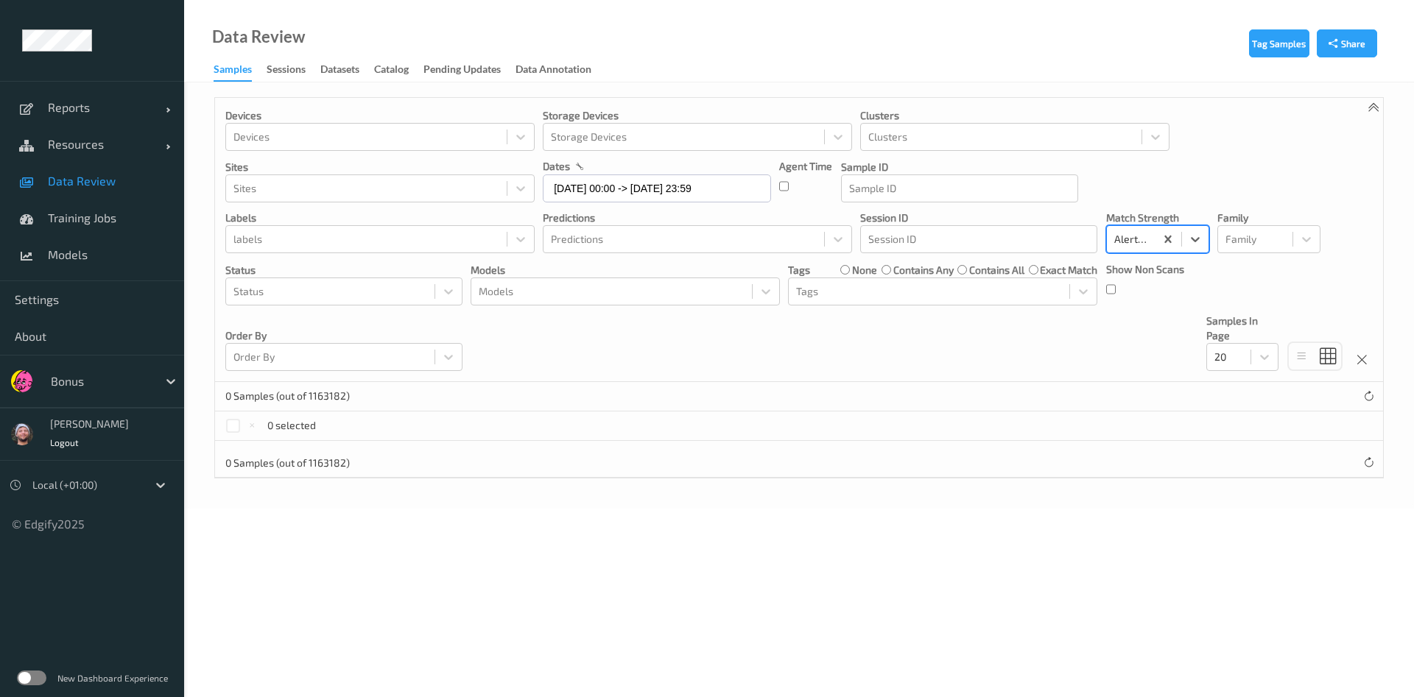
click at [100, 377] on div at bounding box center [100, 382] width 99 height 18
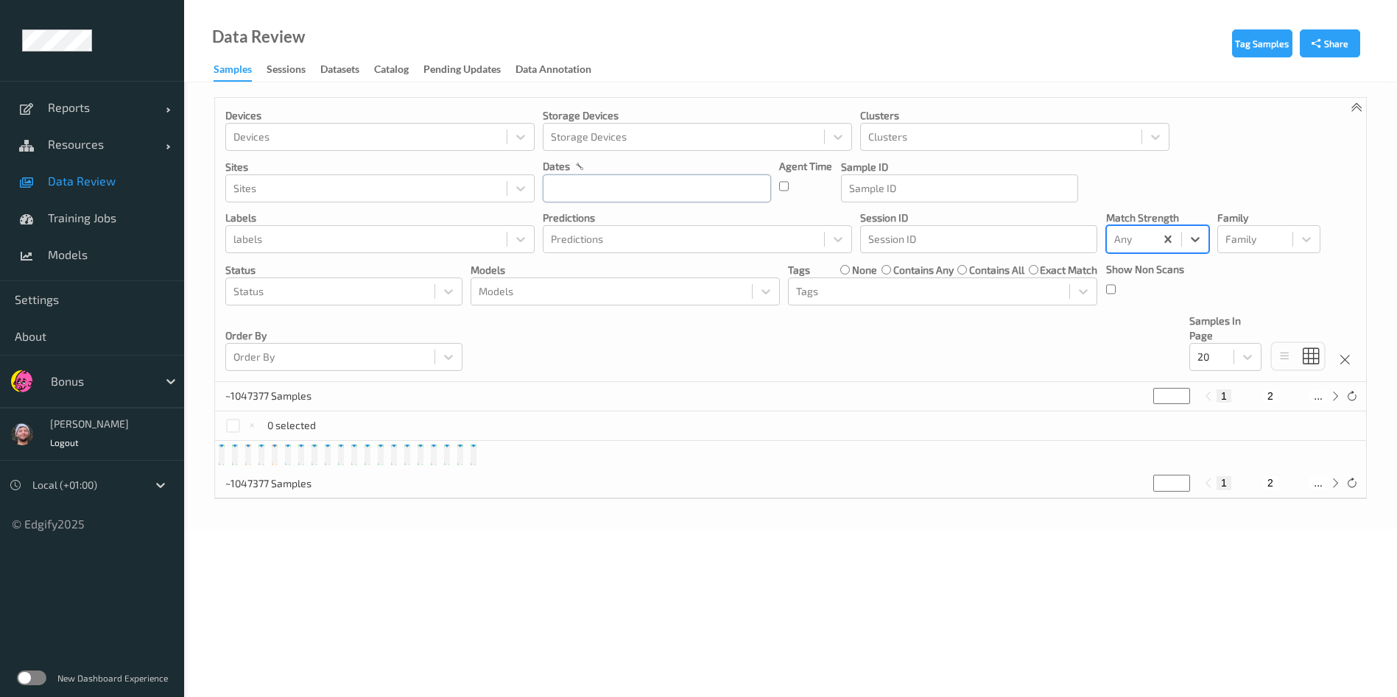
click at [577, 192] on input "text" at bounding box center [657, 189] width 228 height 28
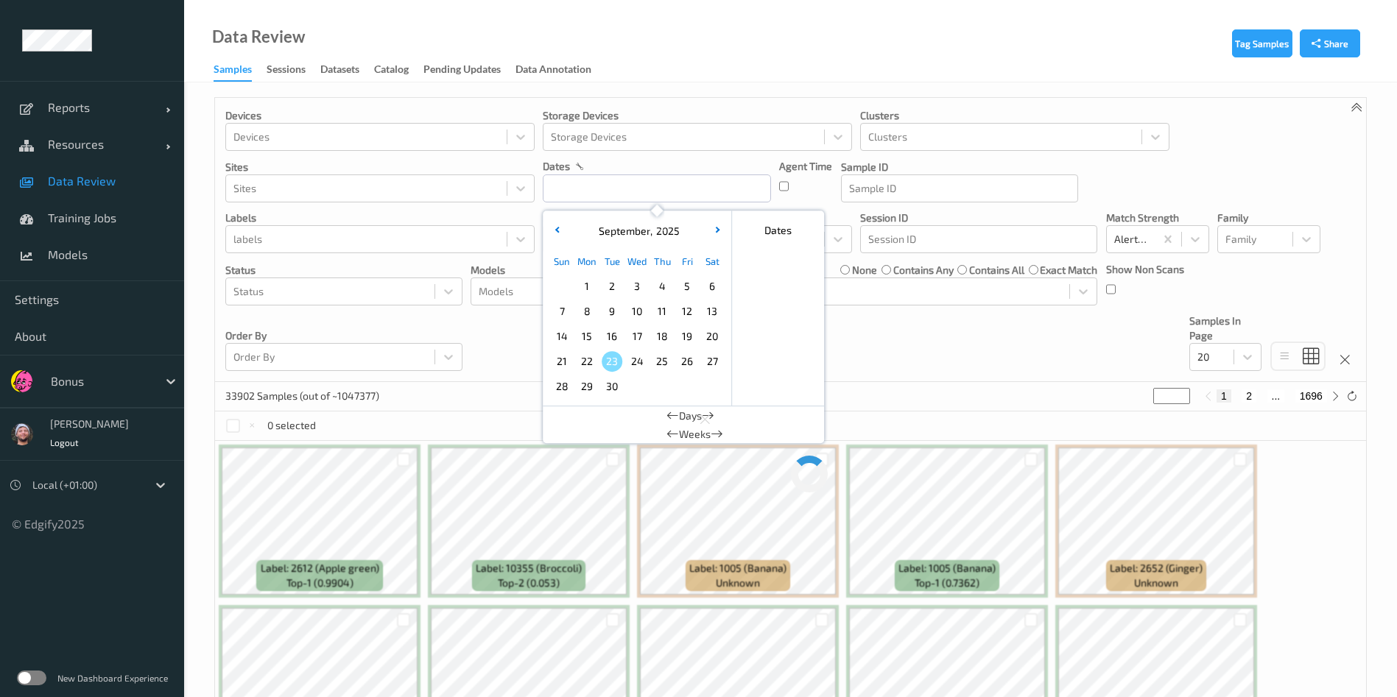
click at [616, 358] on span "23" at bounding box center [612, 361] width 21 height 21
type input "23/09/2025 00:00 -> 23/09/2025 23:59"
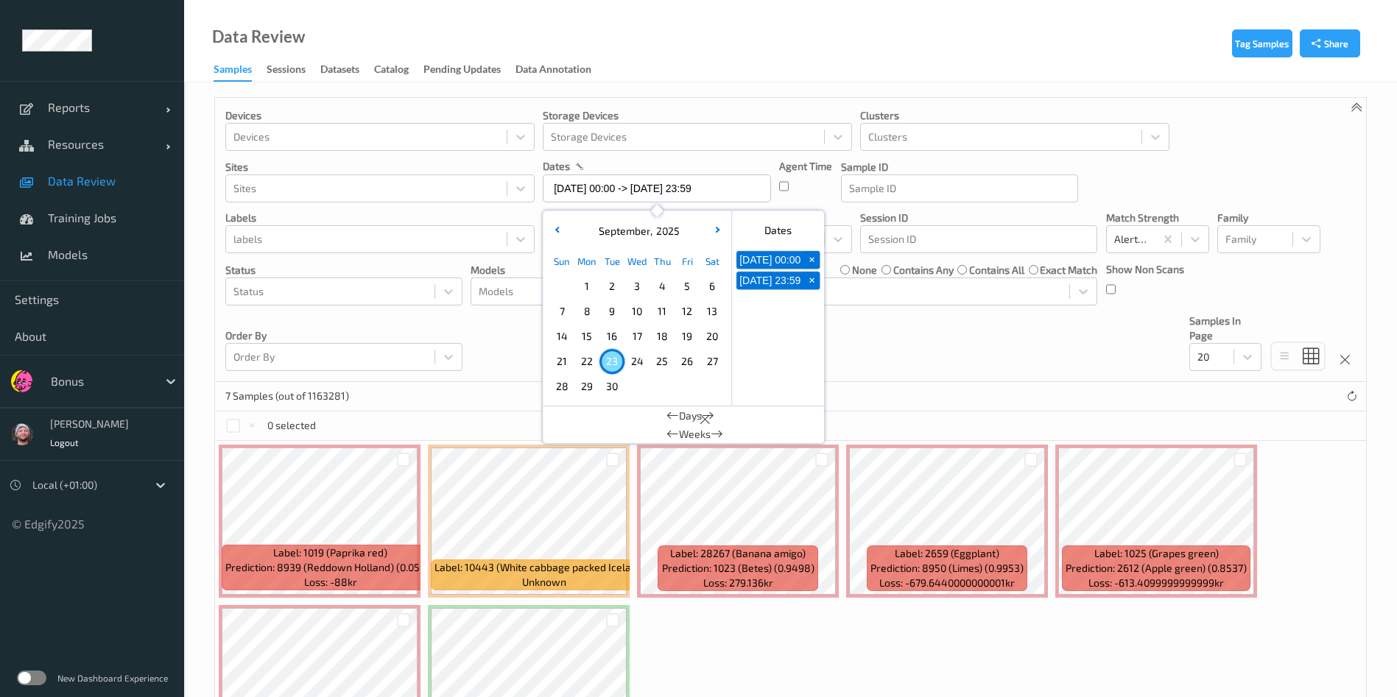
click at [918, 353] on div "Devices Devices Storage Devices Storage Devices Clusters Clusters Sites Sites d…" at bounding box center [790, 240] width 1151 height 284
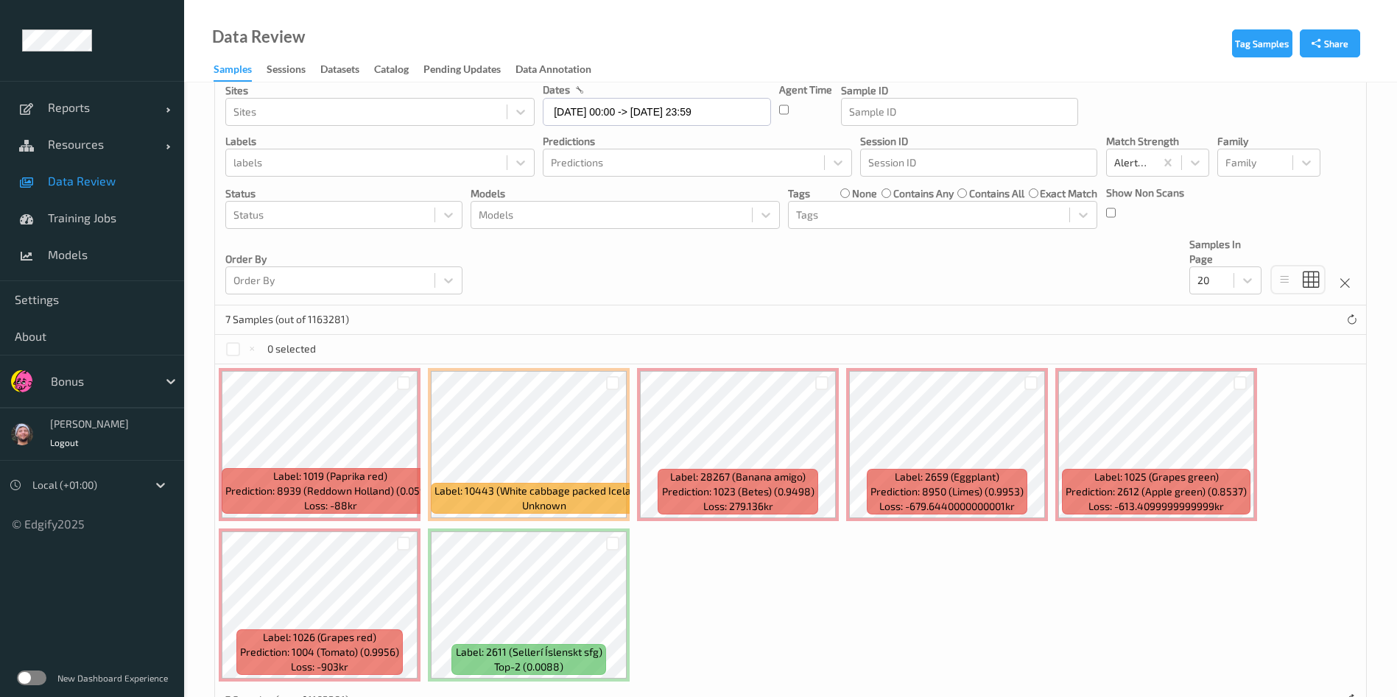
scroll to position [110, 0]
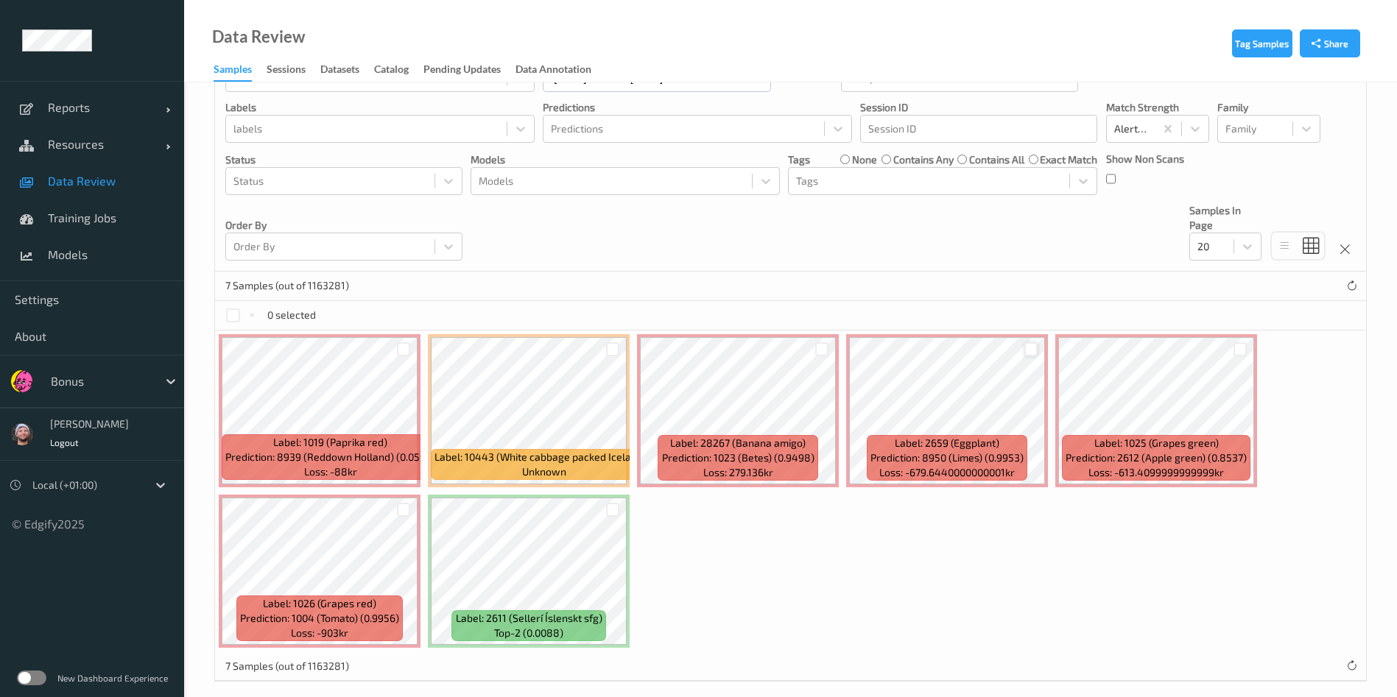
click at [1034, 353] on div at bounding box center [1031, 349] width 14 height 14
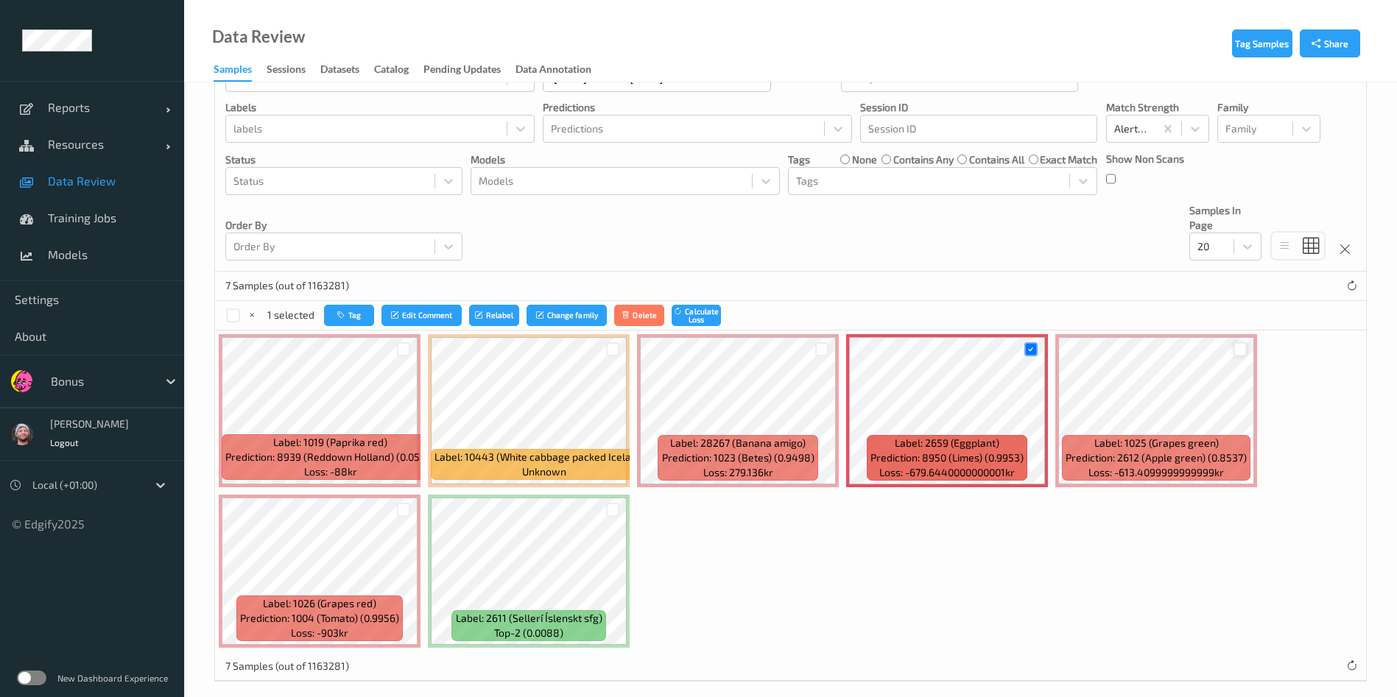
click at [1236, 345] on div at bounding box center [1241, 349] width 14 height 14
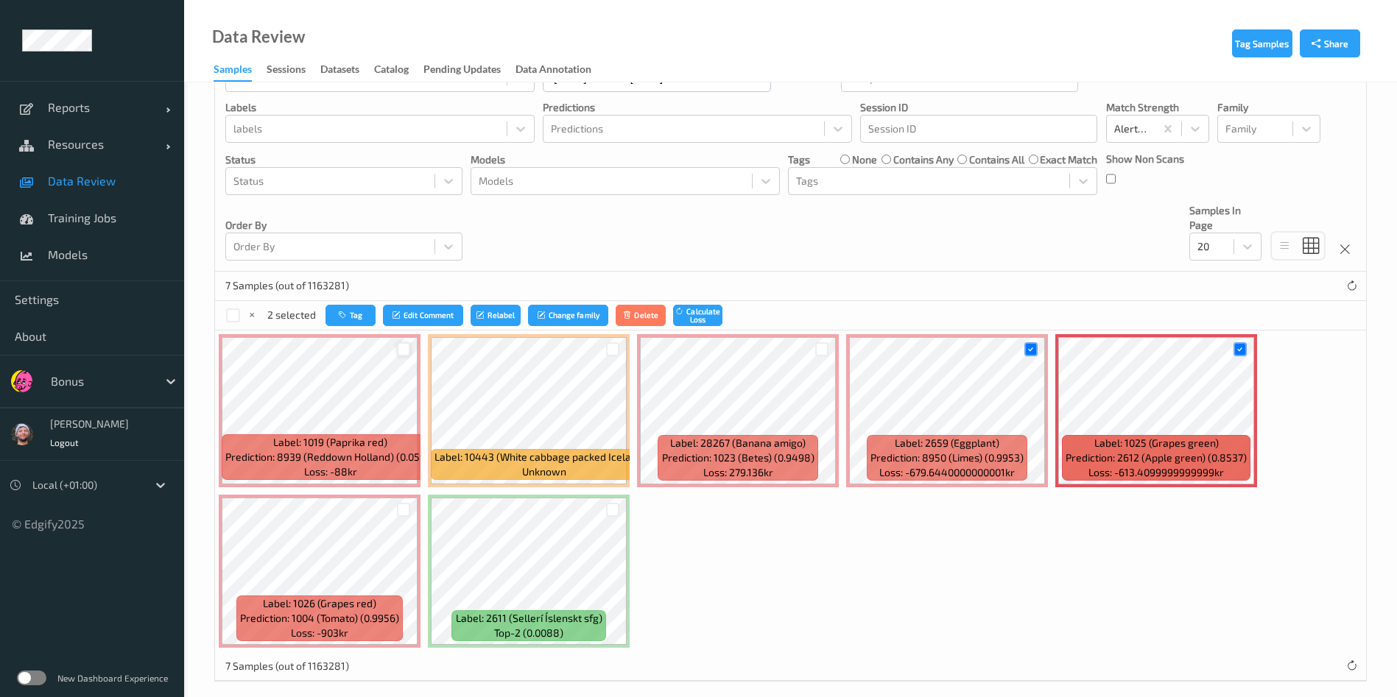
click at [401, 351] on div at bounding box center [404, 349] width 14 height 14
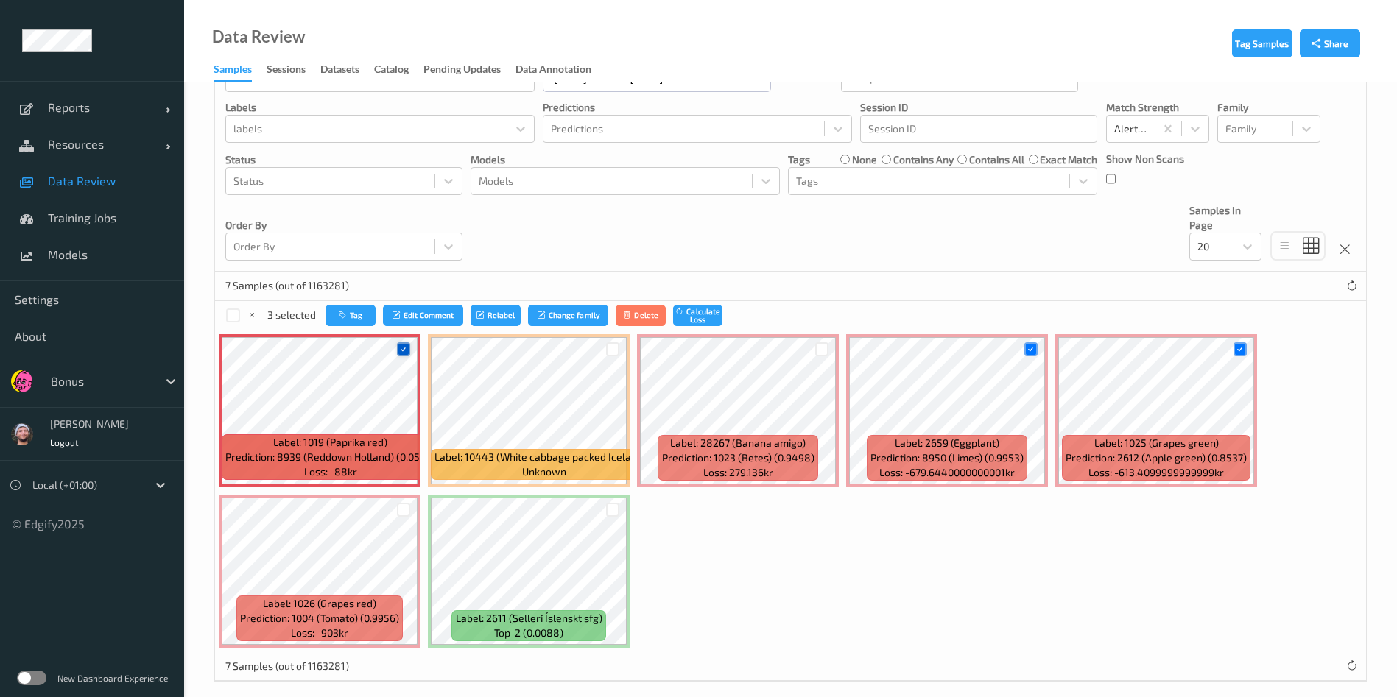
click at [400, 351] on icon at bounding box center [403, 350] width 10 height 10
click at [363, 317] on button "Tag" at bounding box center [351, 315] width 50 height 21
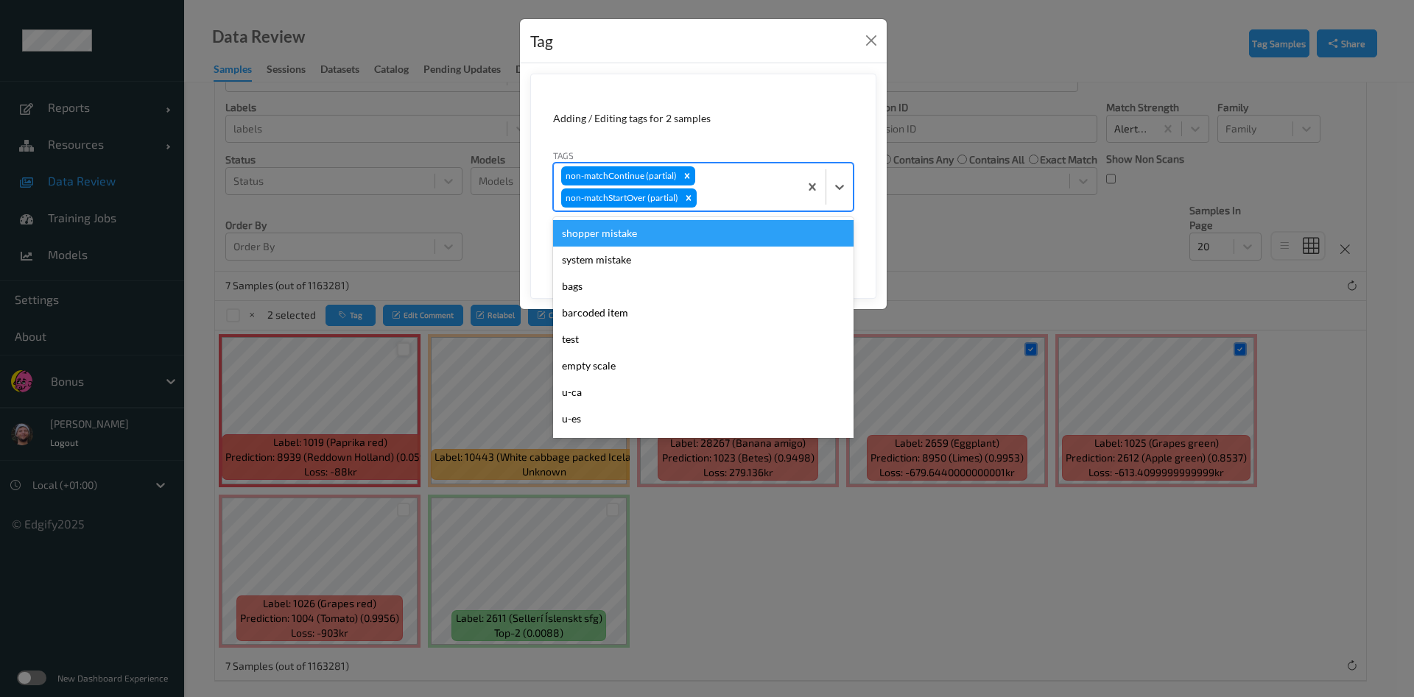
click at [751, 177] on div "non-matchContinue (partial) non-matchStartOver (partial)" at bounding box center [676, 187] width 245 height 47
type input "pi"
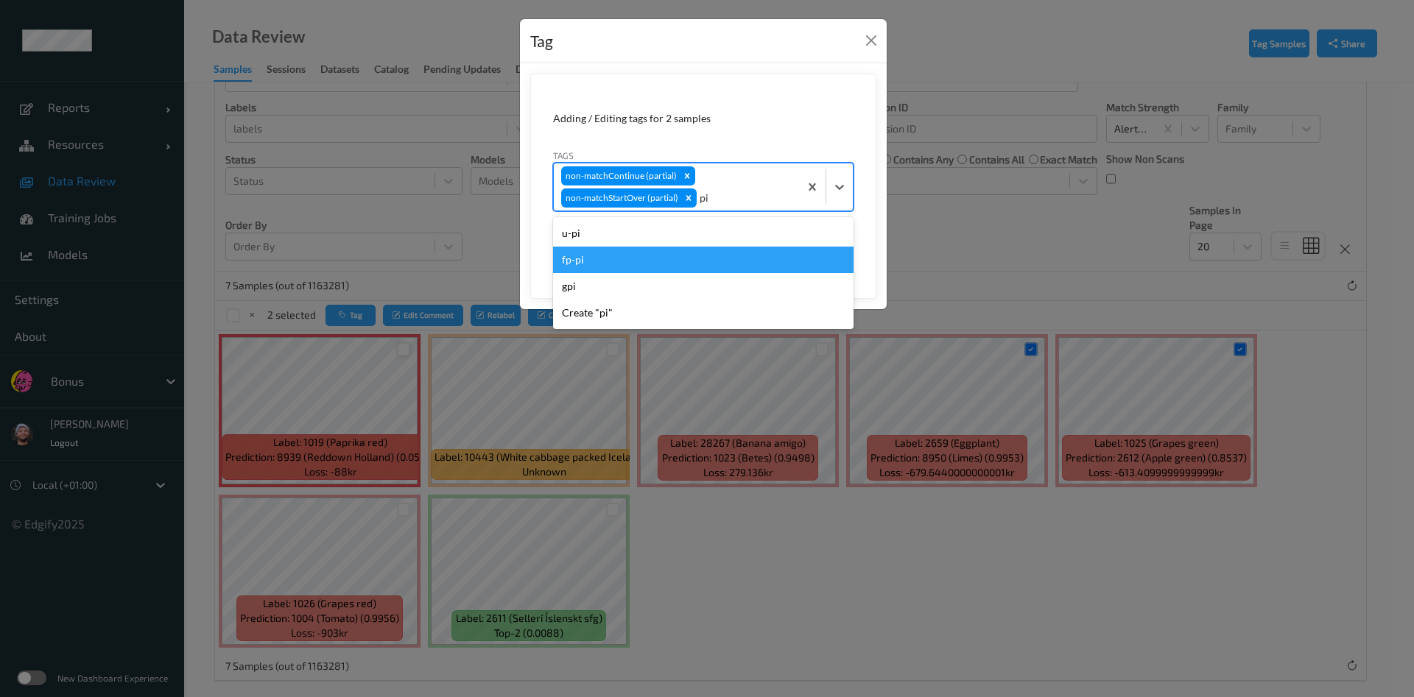
click at [694, 255] on div "fp-pi" at bounding box center [703, 260] width 300 height 27
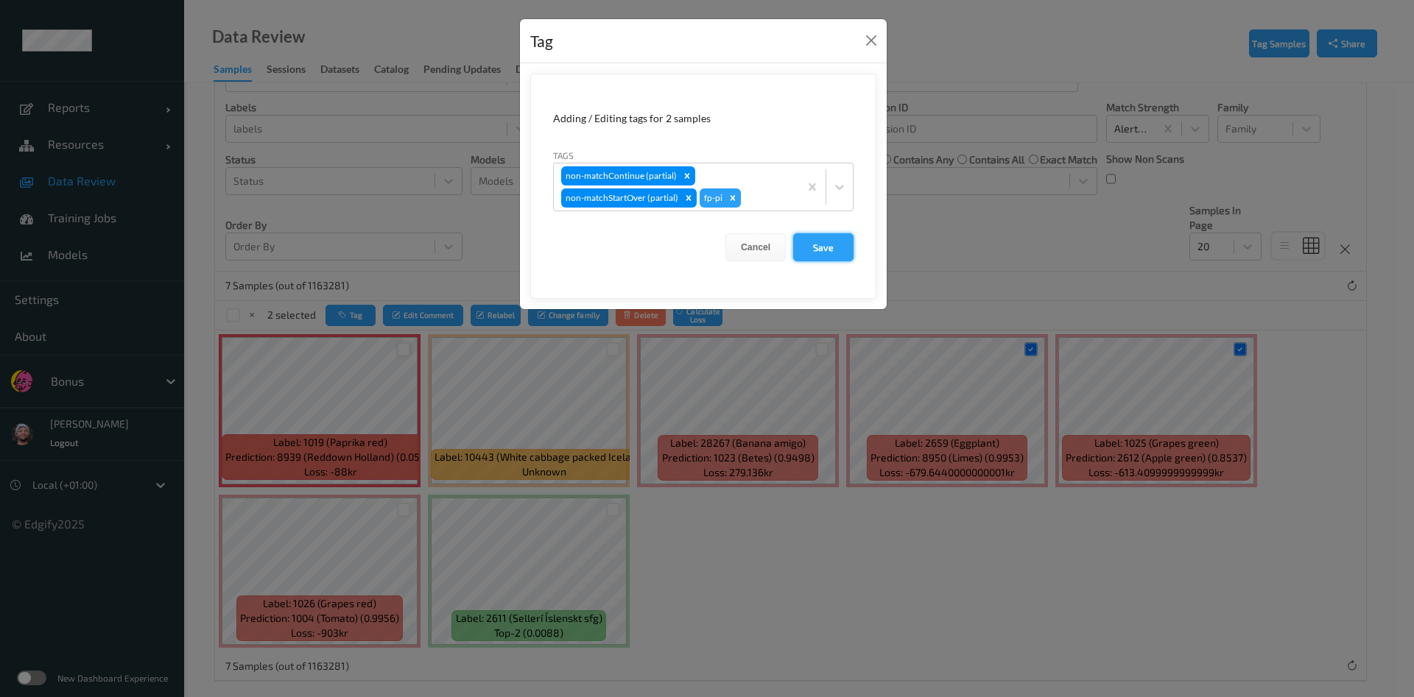
click at [822, 246] on button "Save" at bounding box center [823, 247] width 60 height 28
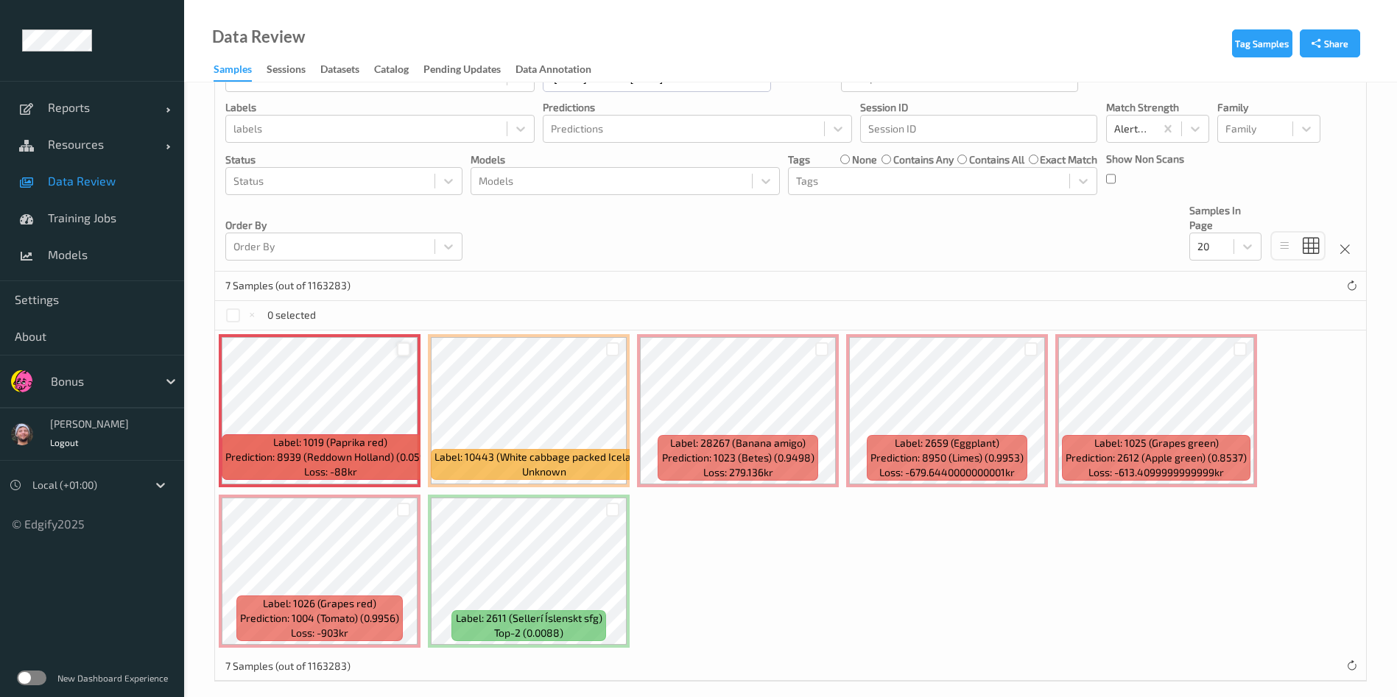
click at [870, 160] on label "none" at bounding box center [864, 159] width 25 height 15
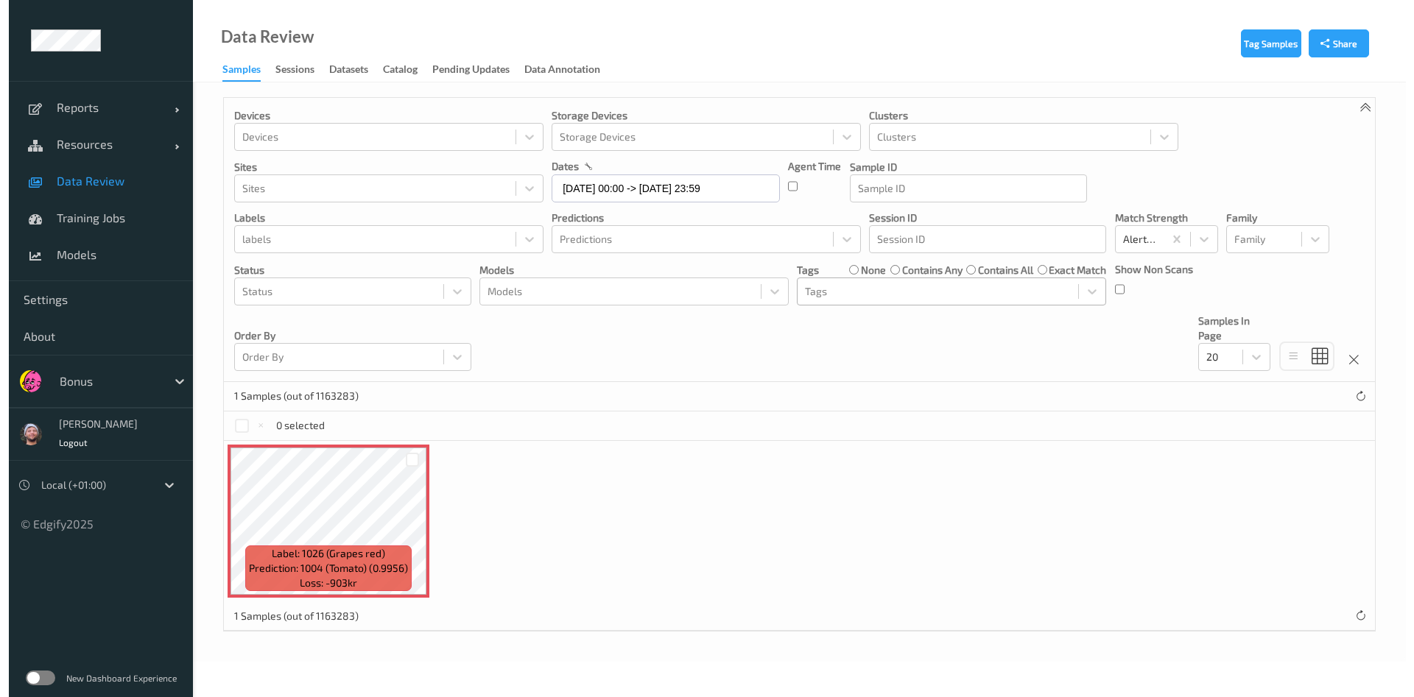
scroll to position [0, 0]
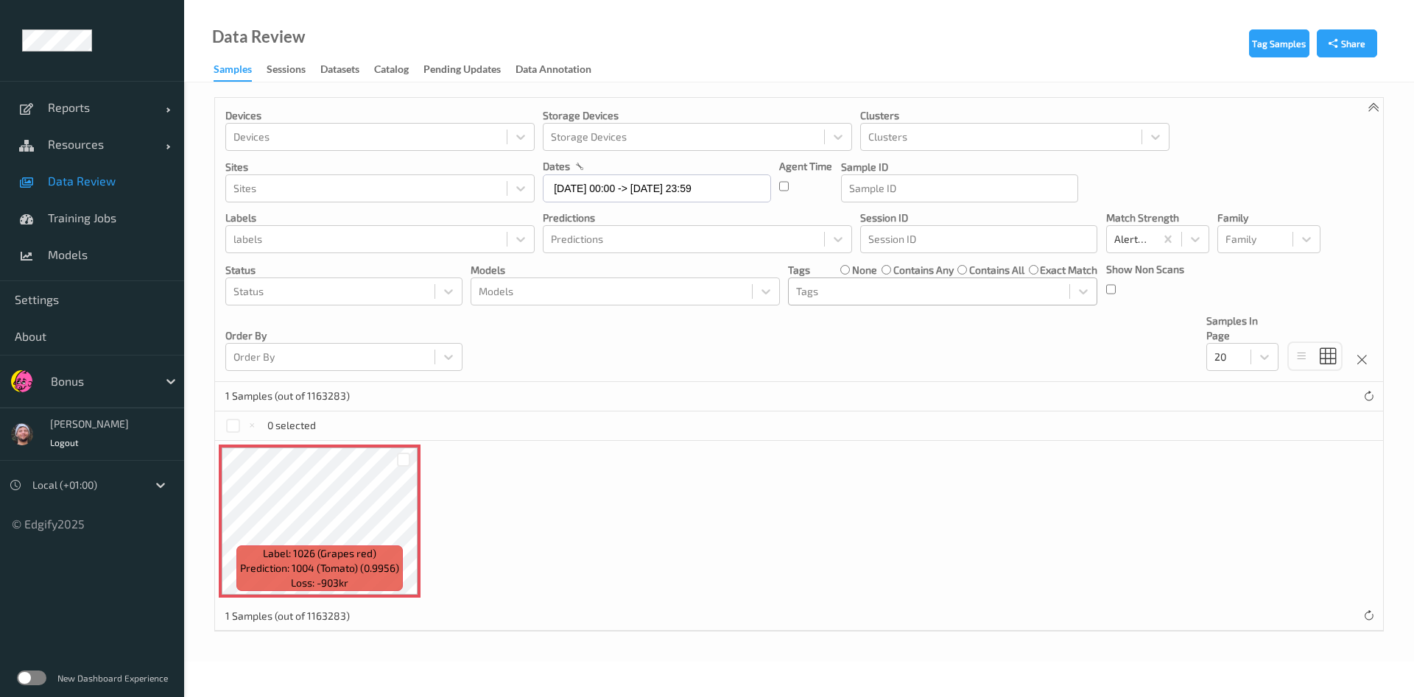
click at [876, 180] on div at bounding box center [959, 189] width 221 height 18
type input "pi"
click at [892, 355] on div "Devices Devices Storage Devices Storage Devices Clusters Clusters Sites Sites d…" at bounding box center [799, 240] width 1168 height 284
click at [824, 288] on div at bounding box center [929, 292] width 266 height 18
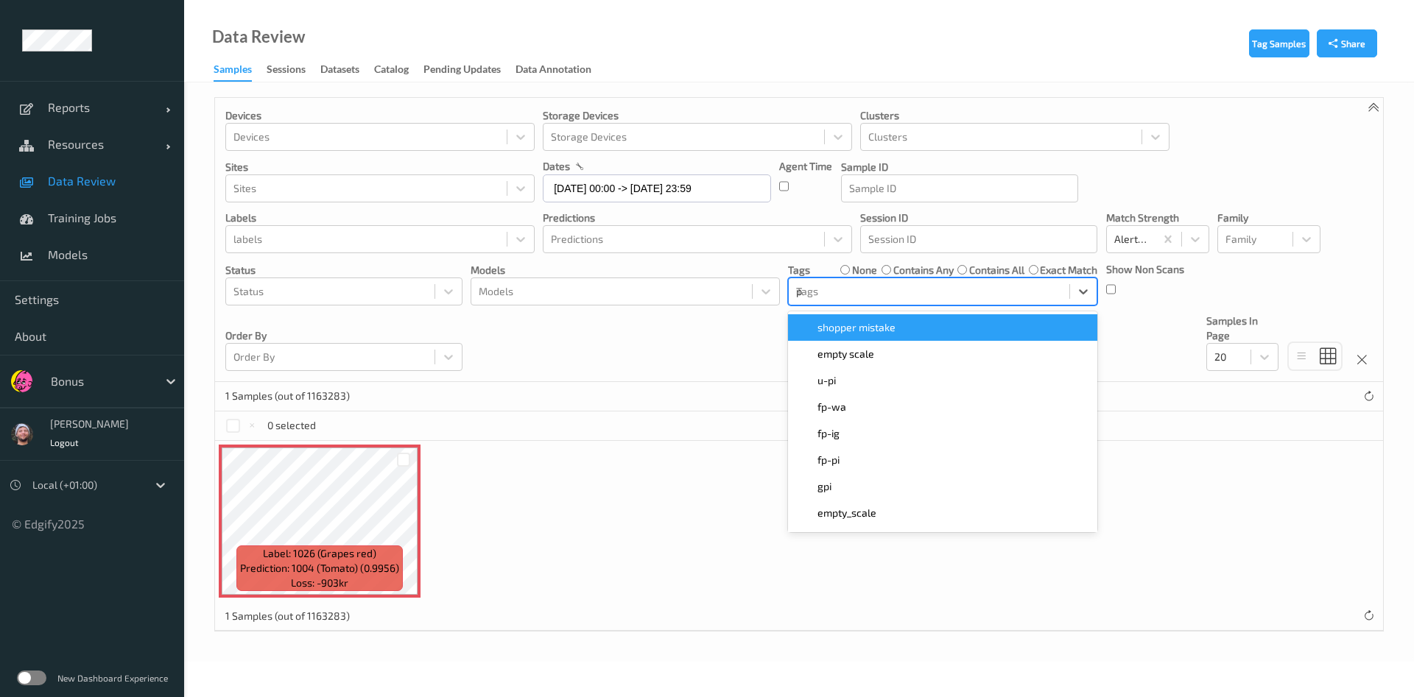
type input "pi"
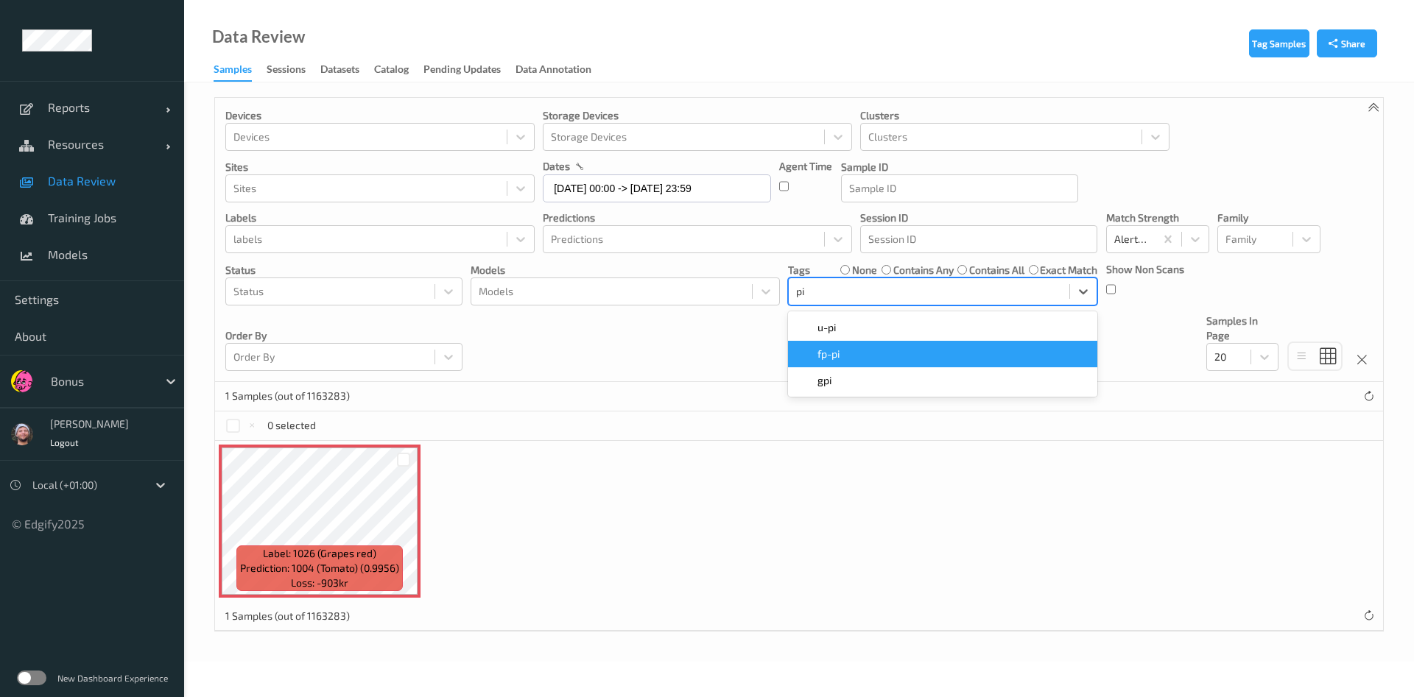
drag, startPoint x: 838, startPoint y: 331, endPoint x: 843, endPoint y: 349, distance: 19.1
click at [843, 349] on div "u-pi    fp-pi    gpi" at bounding box center [942, 354] width 309 height 85
click at [843, 349] on div "fp-pi" at bounding box center [943, 354] width 292 height 15
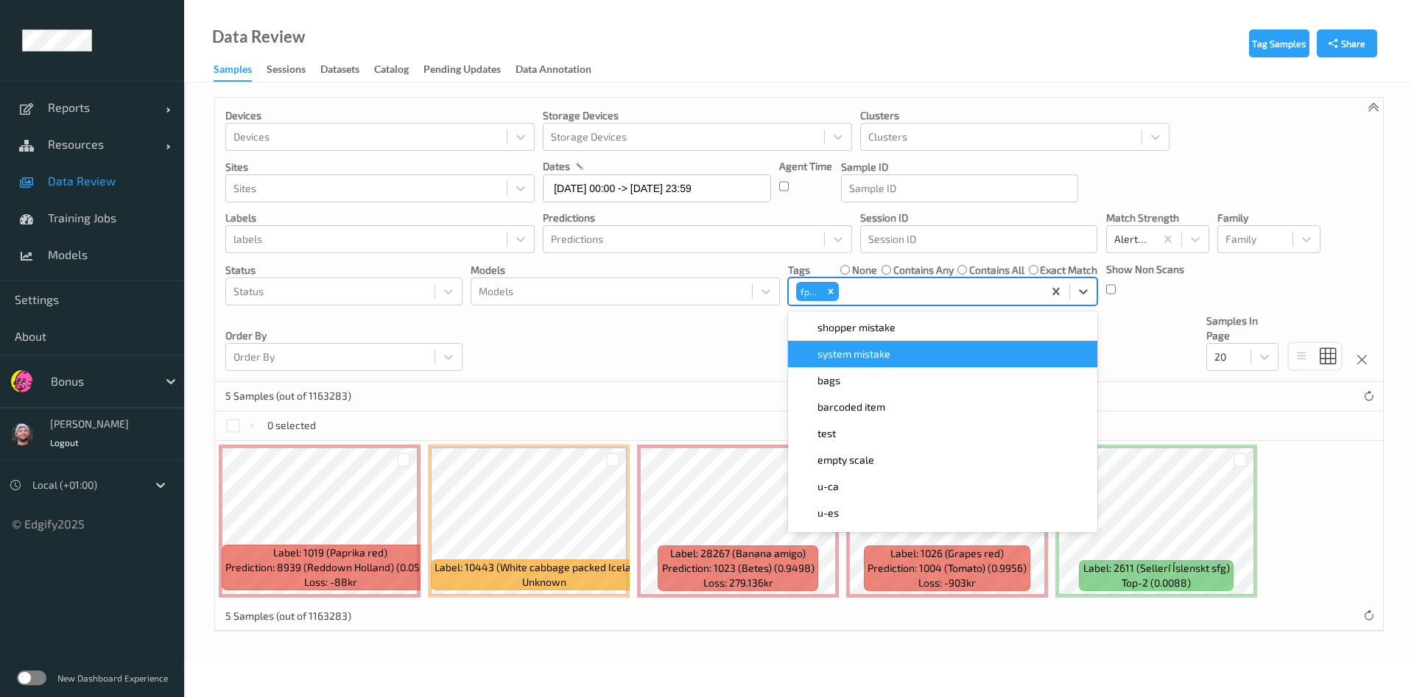
click at [677, 347] on div "Devices Devices Storage Devices Storage Devices Clusters Clusters Sites Sites d…" at bounding box center [799, 240] width 1168 height 284
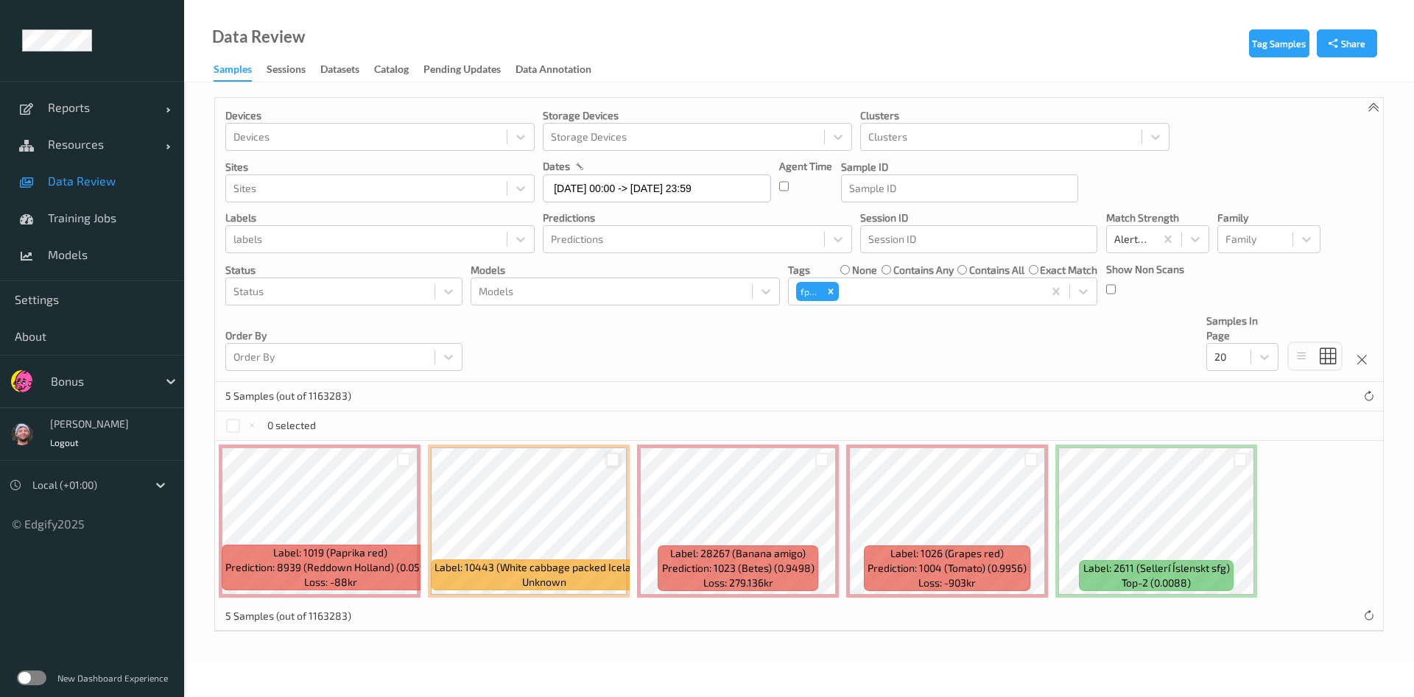
click at [614, 453] on div at bounding box center [613, 460] width 14 height 14
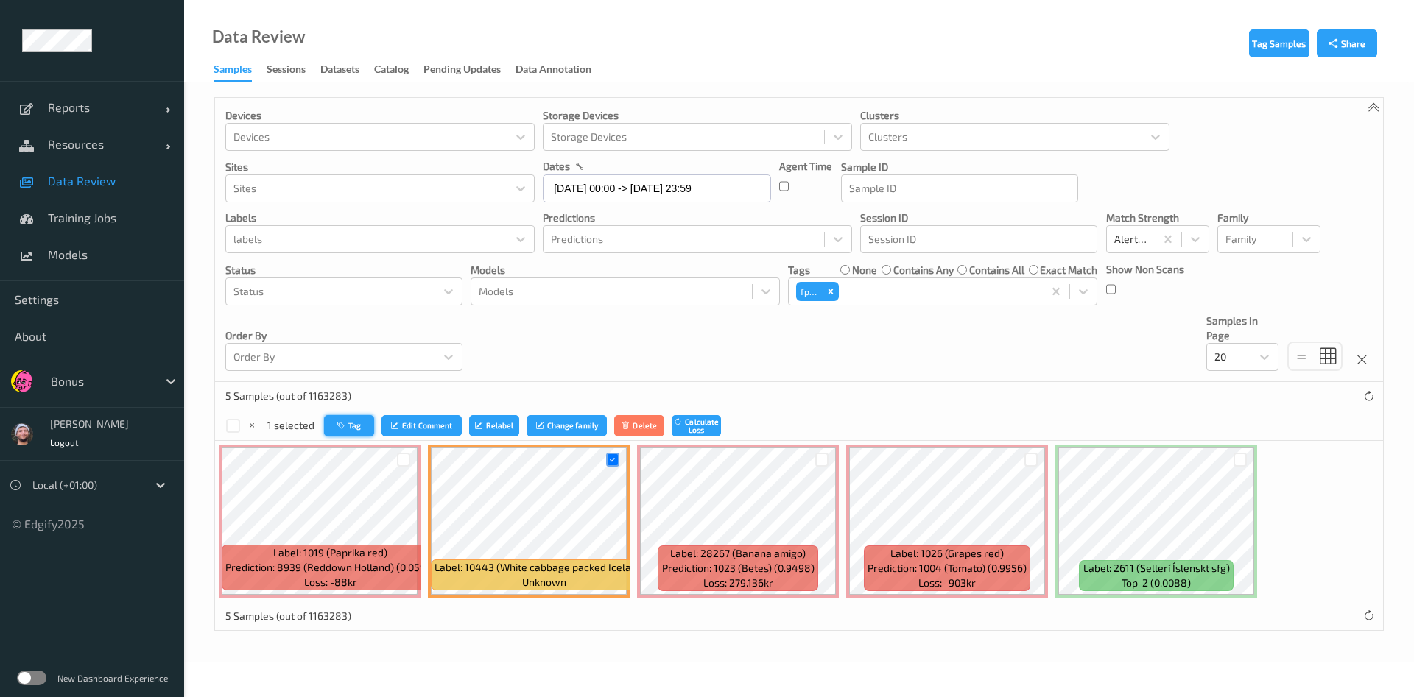
click at [369, 424] on button "Tag" at bounding box center [349, 425] width 50 height 21
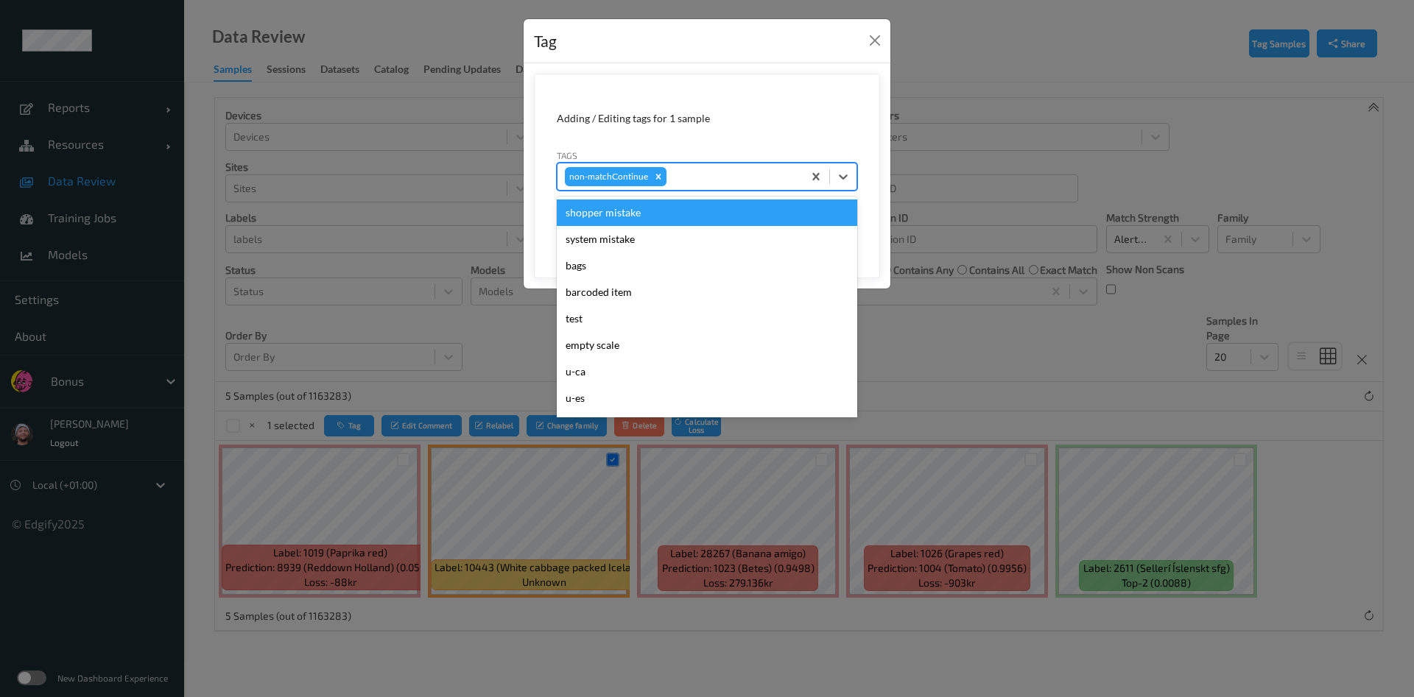
click at [706, 166] on div "non-matchContinue" at bounding box center [680, 176] width 245 height 25
type input "pi"
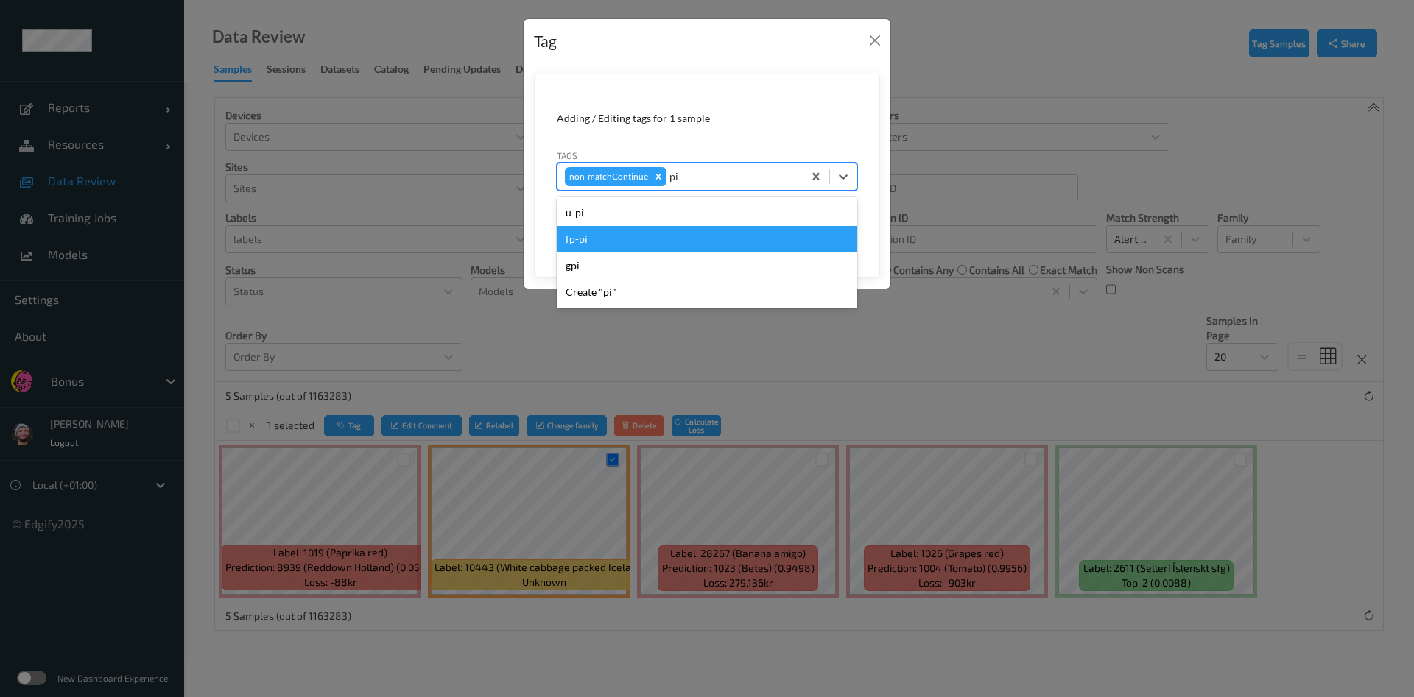
click at [649, 220] on div "u-pi" at bounding box center [707, 213] width 300 height 27
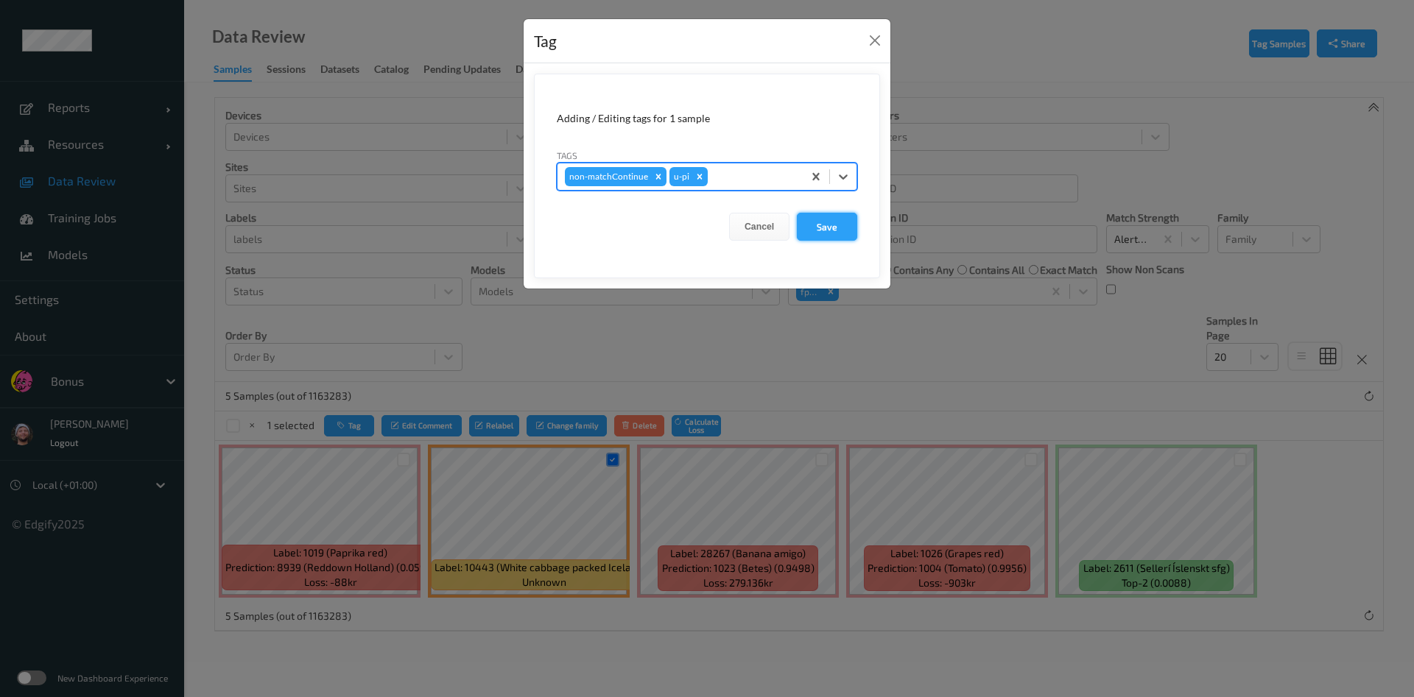
click at [832, 229] on button "Save" at bounding box center [827, 227] width 60 height 28
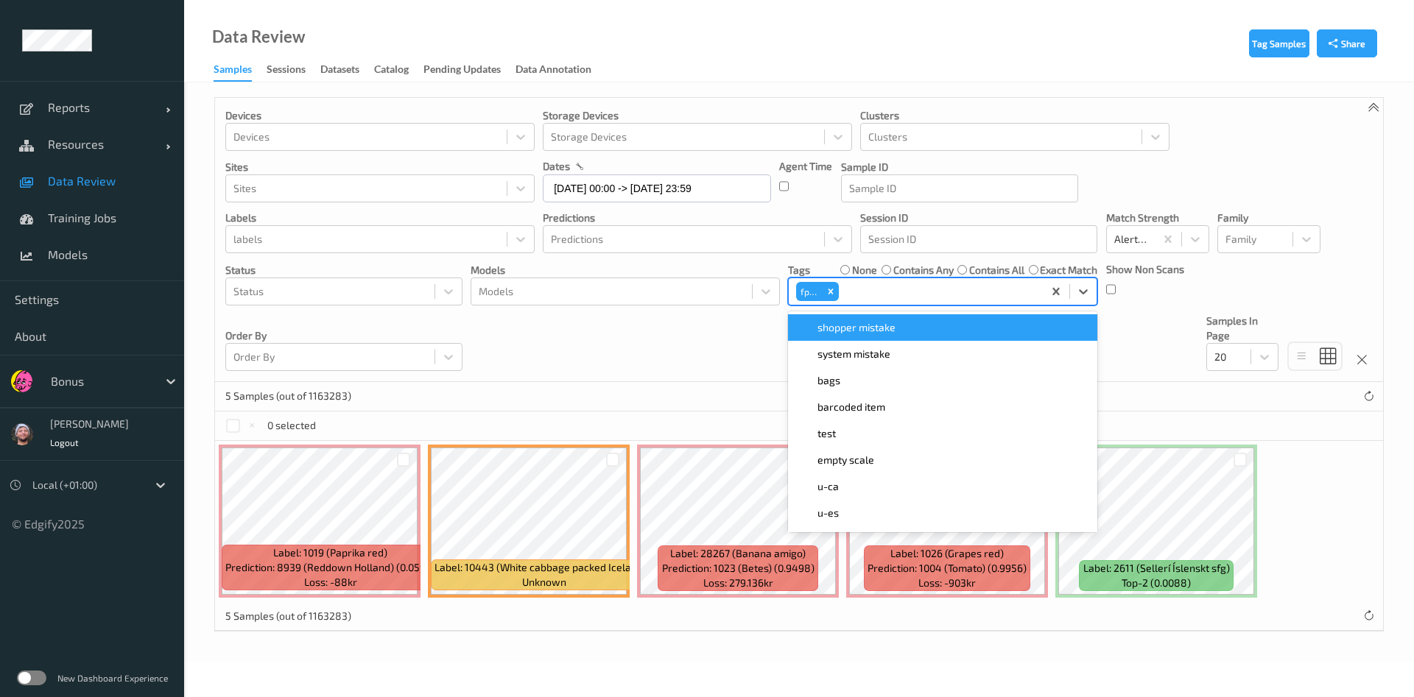
click at [856, 295] on div at bounding box center [939, 292] width 194 height 18
type input "pi"
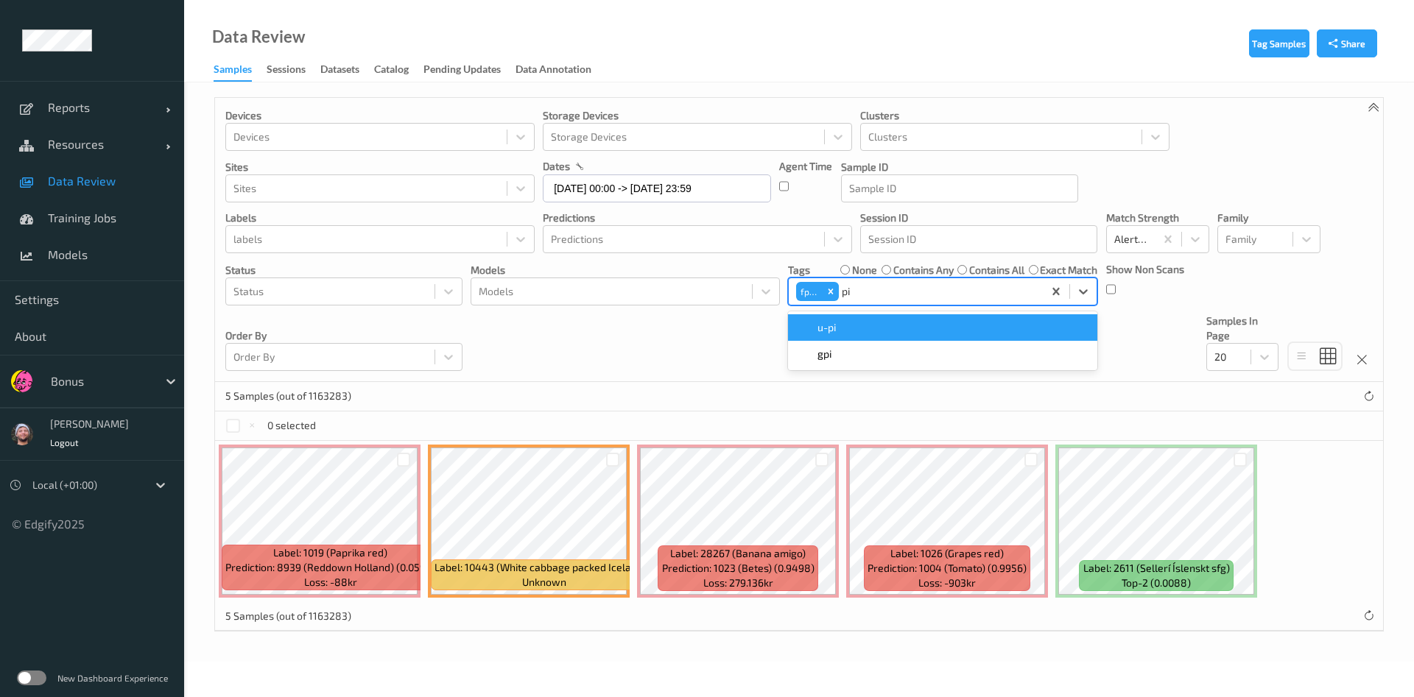
click at [847, 336] on div "u-pi" at bounding box center [942, 327] width 309 height 27
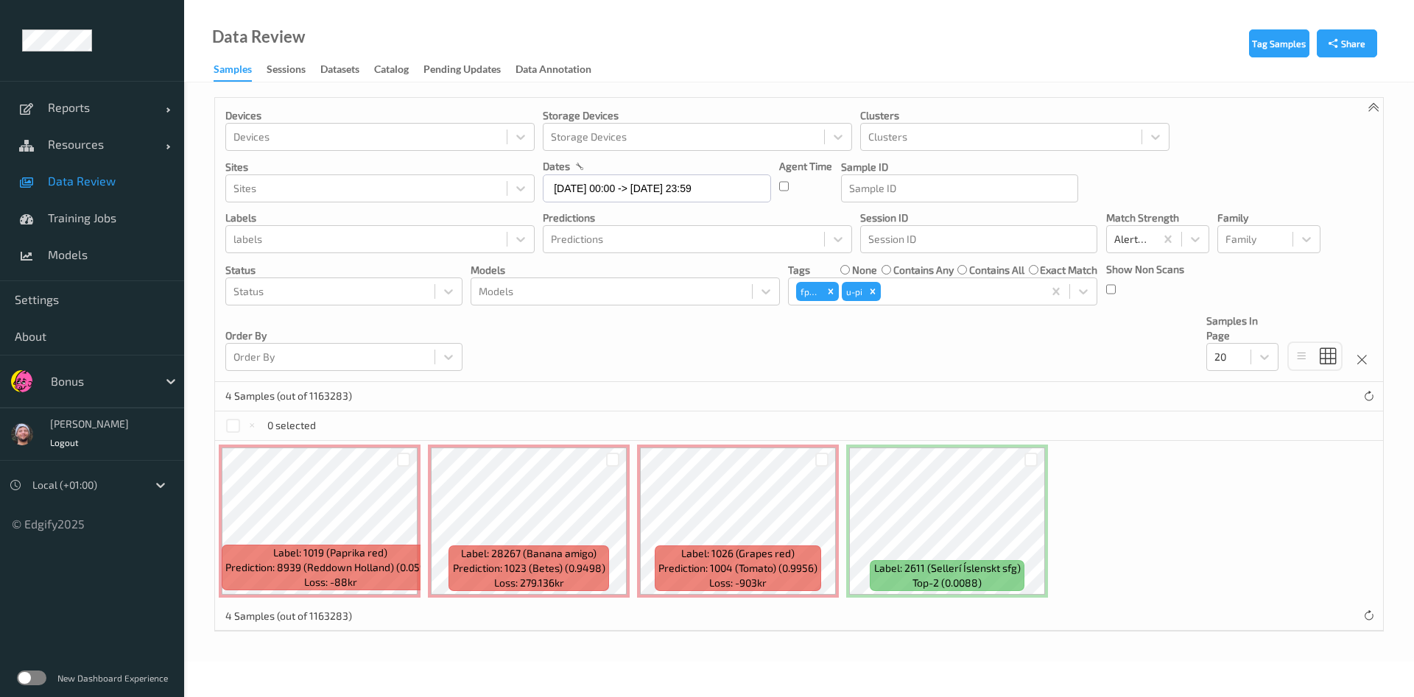
click at [678, 356] on div "Devices Devices Storage Devices Storage Devices Clusters Clusters Sites Sites d…" at bounding box center [799, 240] width 1168 height 284
click at [616, 459] on div at bounding box center [613, 460] width 14 height 14
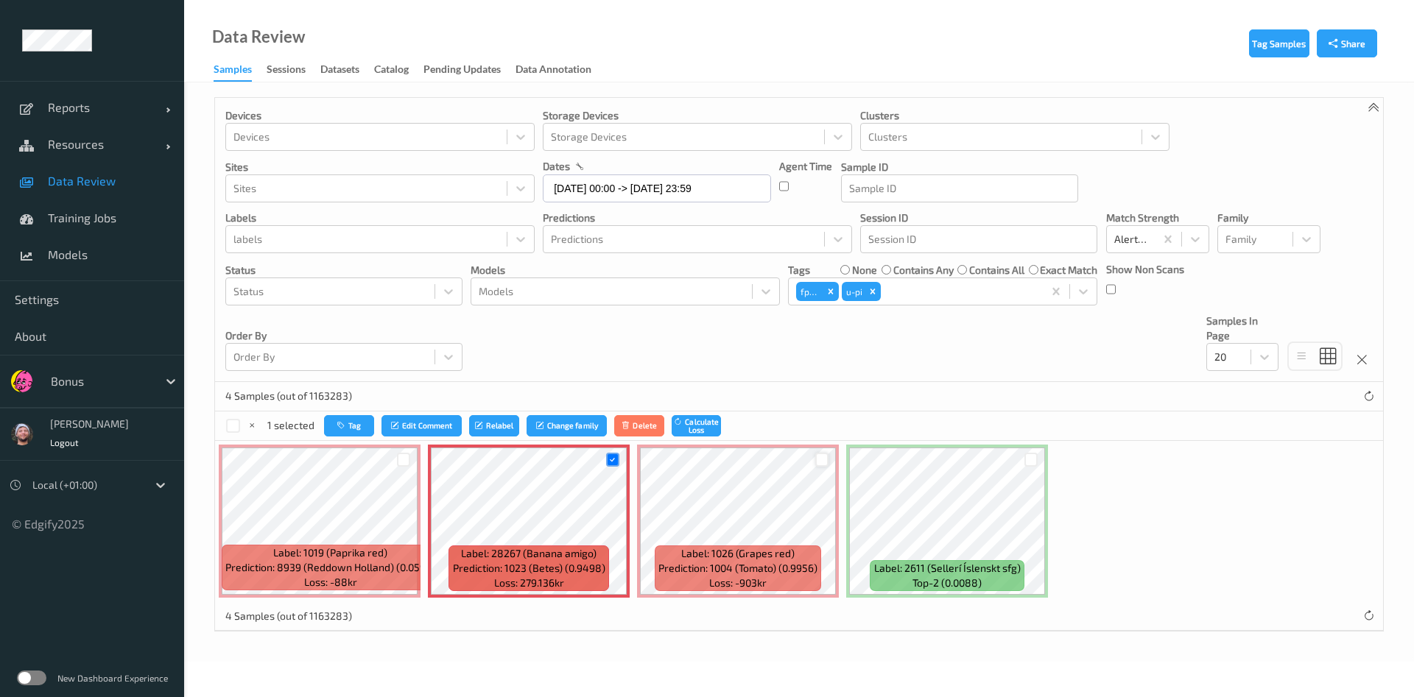
click at [824, 459] on div at bounding box center [822, 460] width 14 height 14
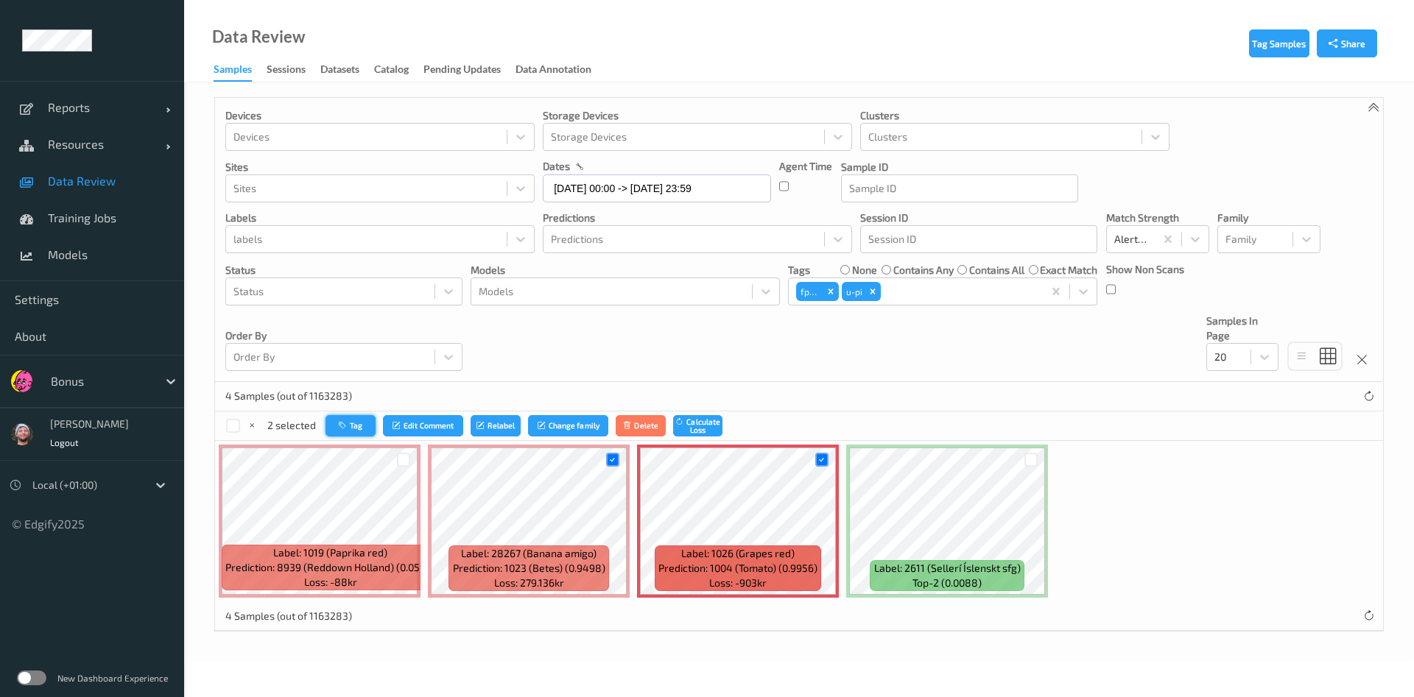
click at [371, 421] on button "Tag" at bounding box center [351, 425] width 50 height 21
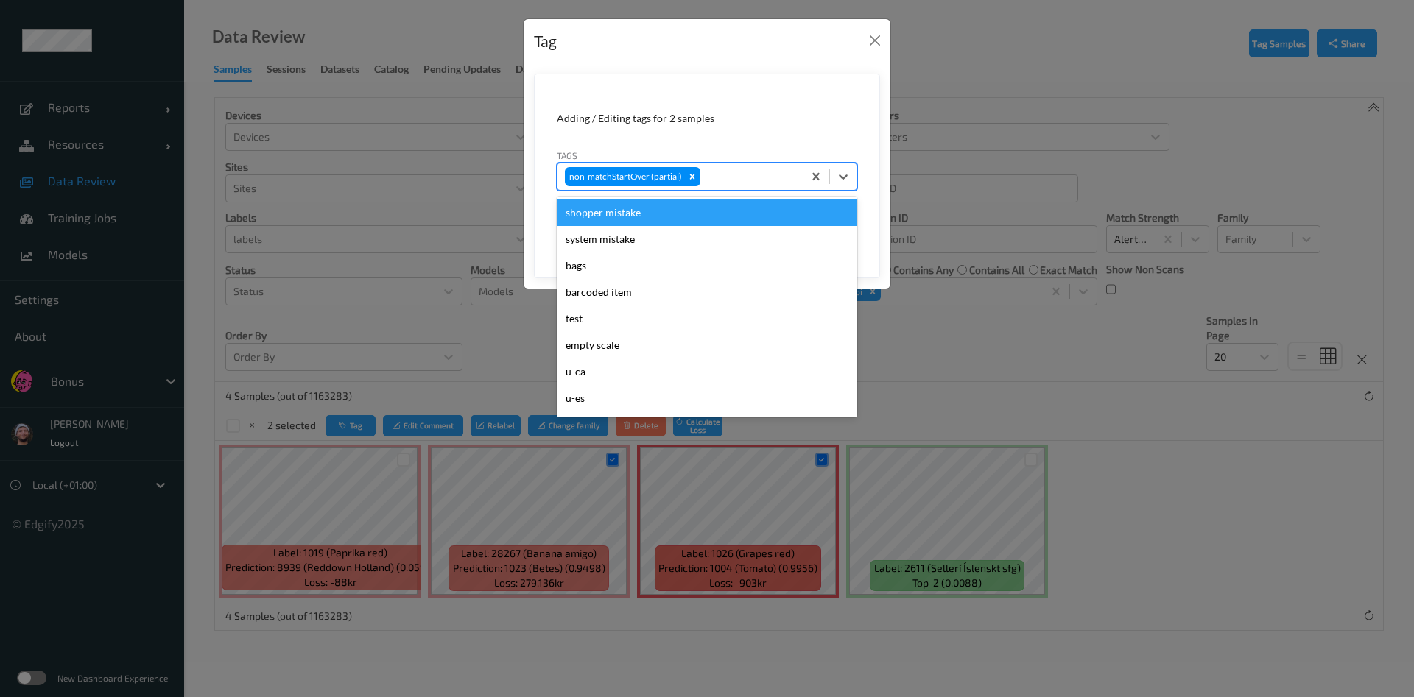
click at [766, 181] on div at bounding box center [749, 177] width 92 height 18
type input "ca"
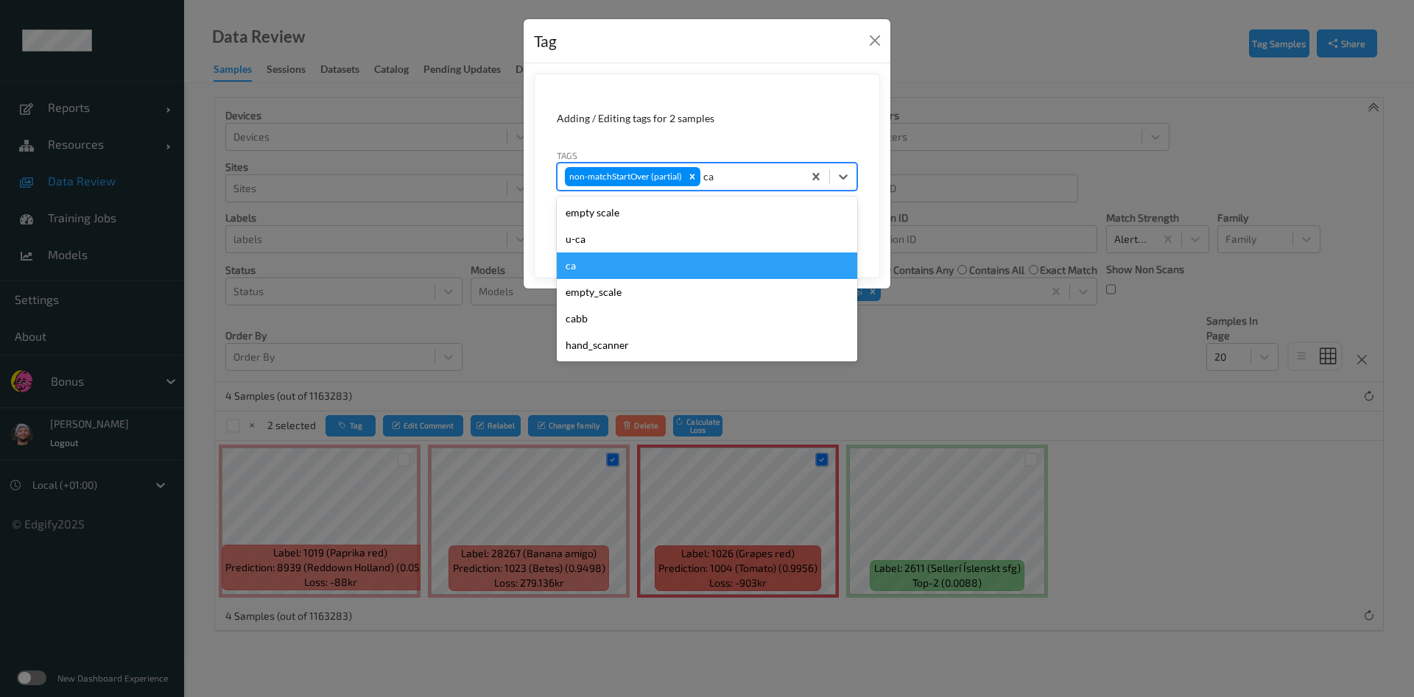
click at [617, 265] on div "ca" at bounding box center [707, 266] width 300 height 27
type input "s"
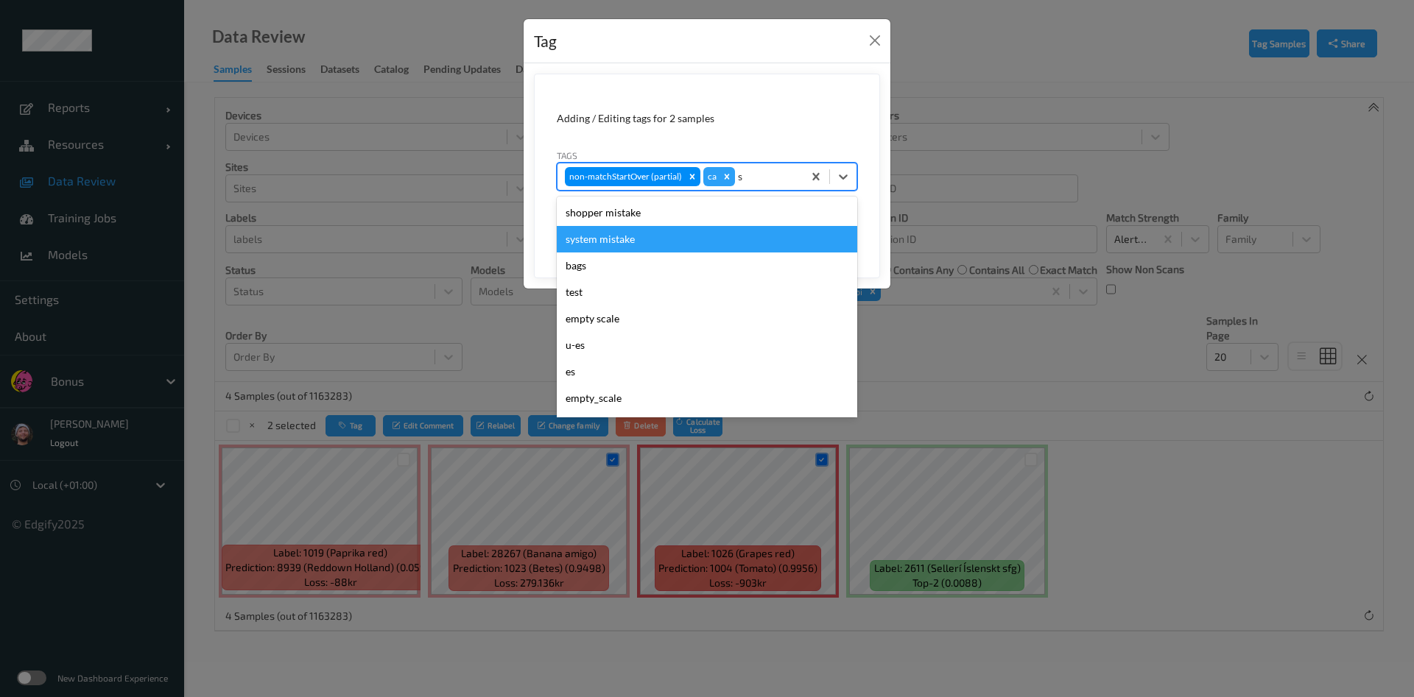
click at [631, 210] on div "shopper mistake" at bounding box center [707, 213] width 300 height 27
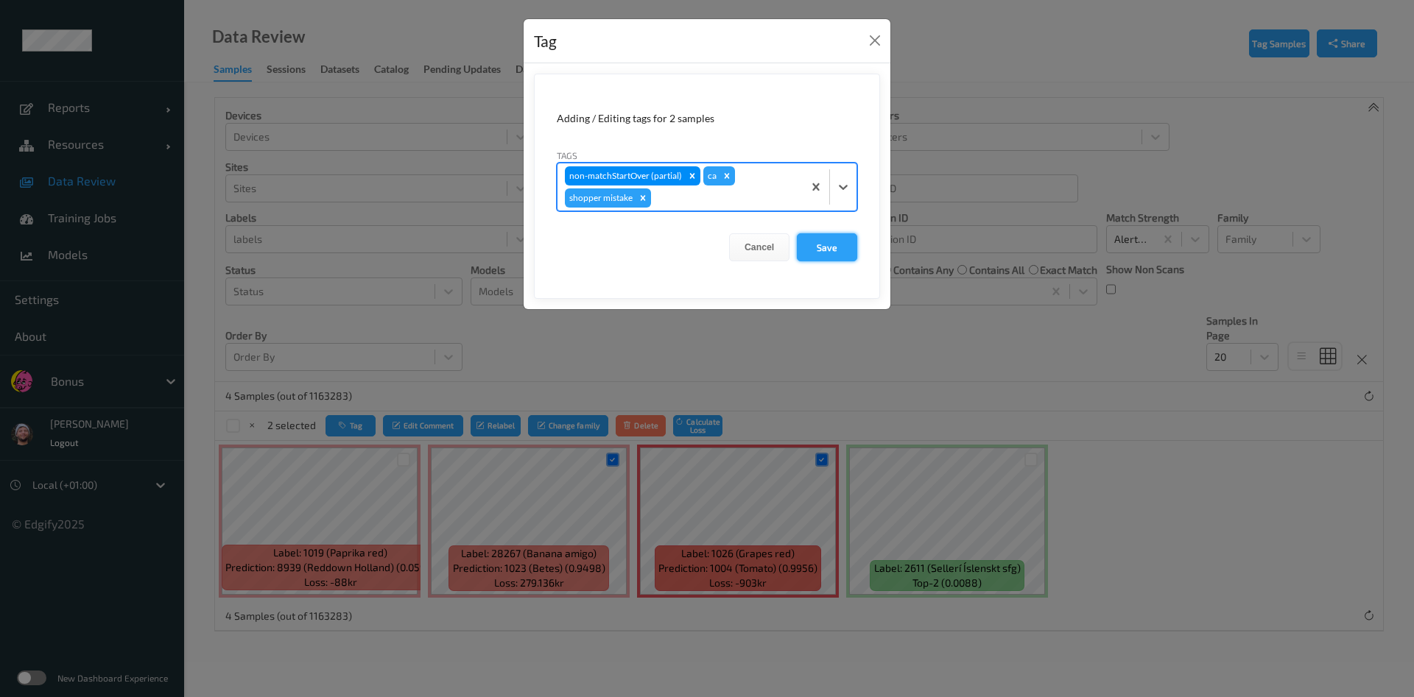
click at [823, 239] on button "Save" at bounding box center [827, 247] width 60 height 28
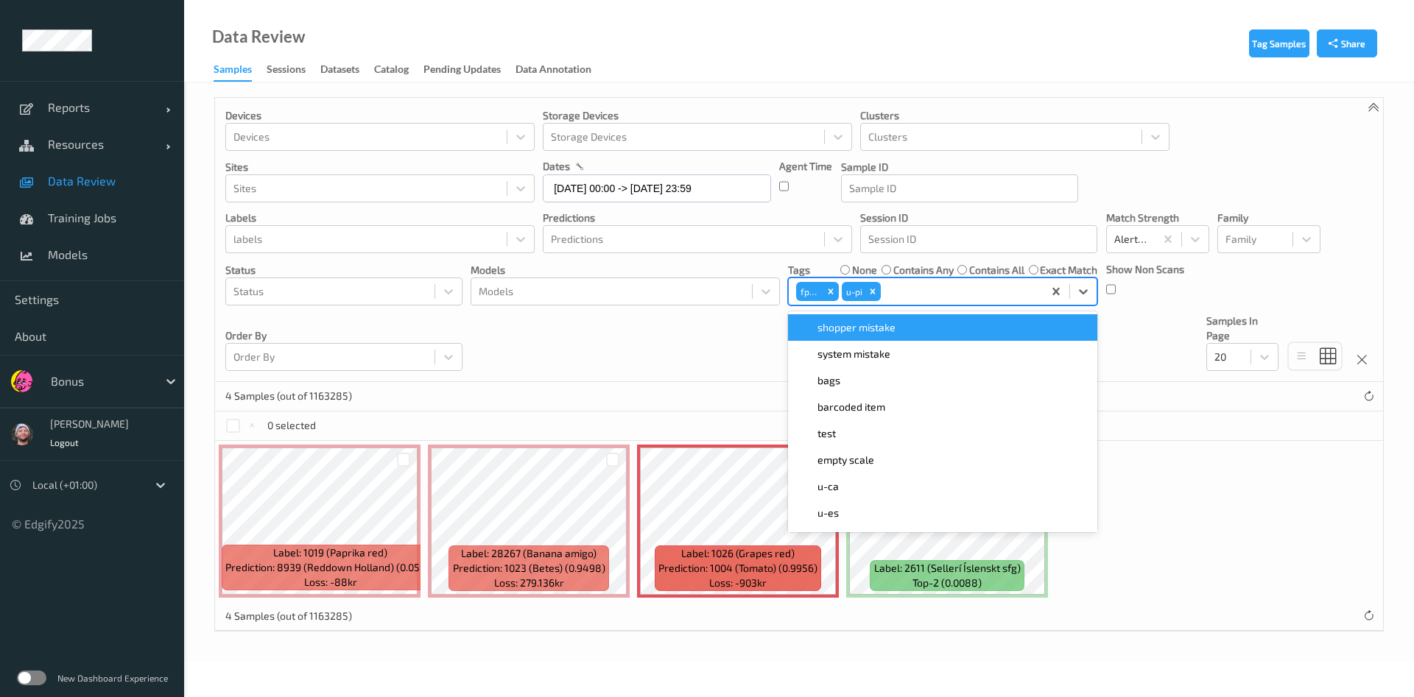
click at [928, 293] on div at bounding box center [960, 292] width 152 height 18
type input "ca"
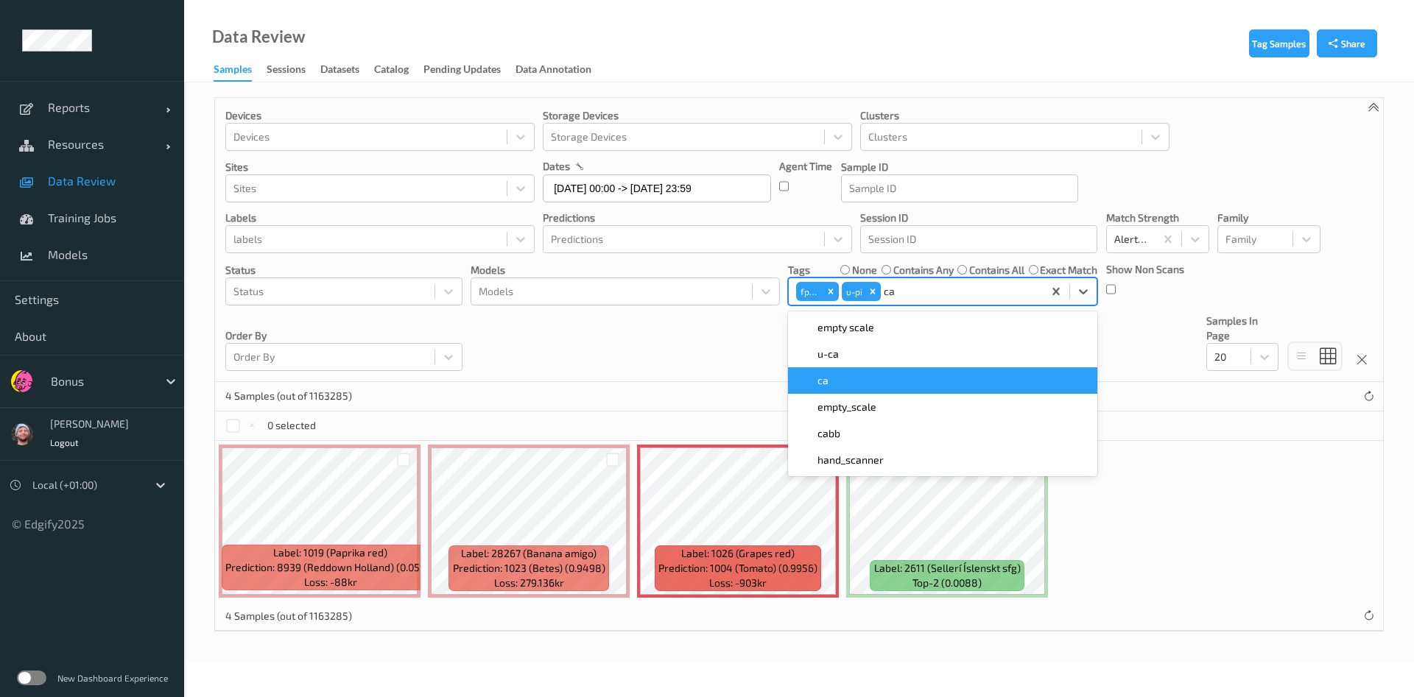
click at [848, 373] on div "ca" at bounding box center [943, 380] width 292 height 15
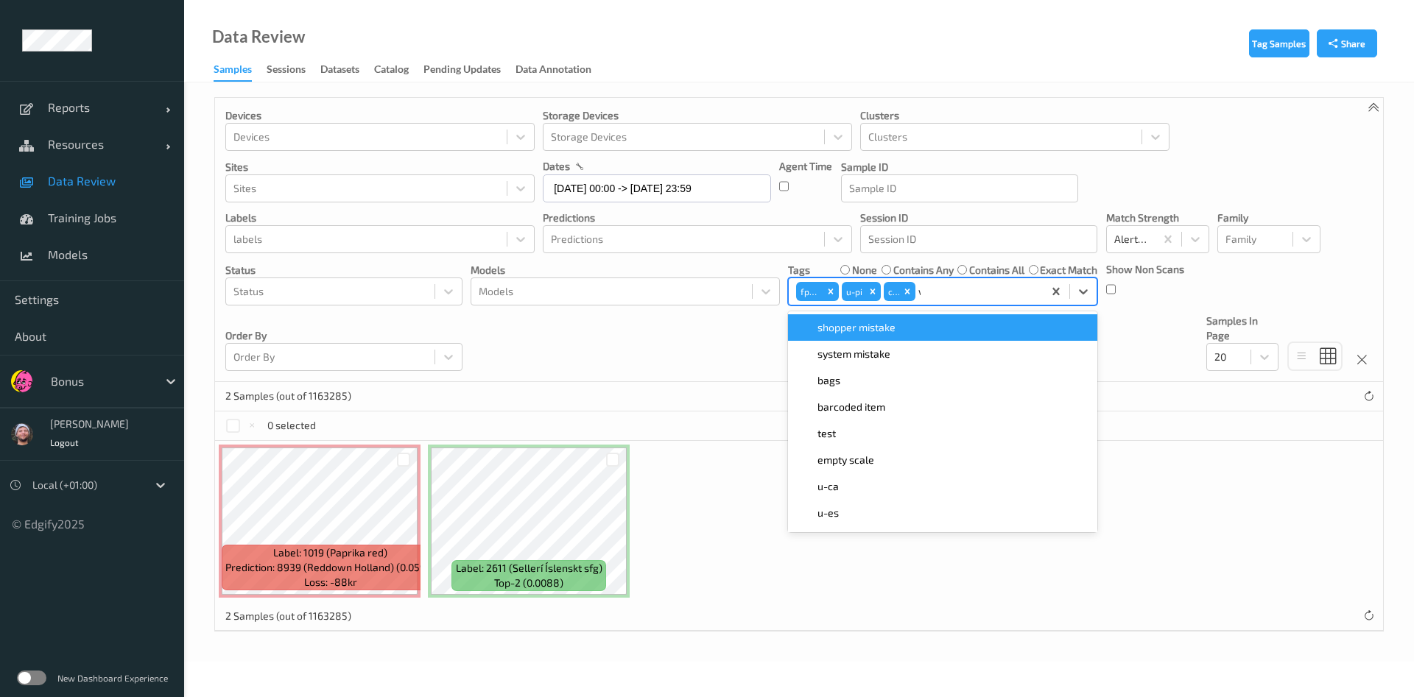
type input "wa"
click at [857, 312] on div "fp-wa" at bounding box center [942, 328] width 309 height 32
click at [946, 316] on div "fp-wa" at bounding box center [942, 327] width 309 height 27
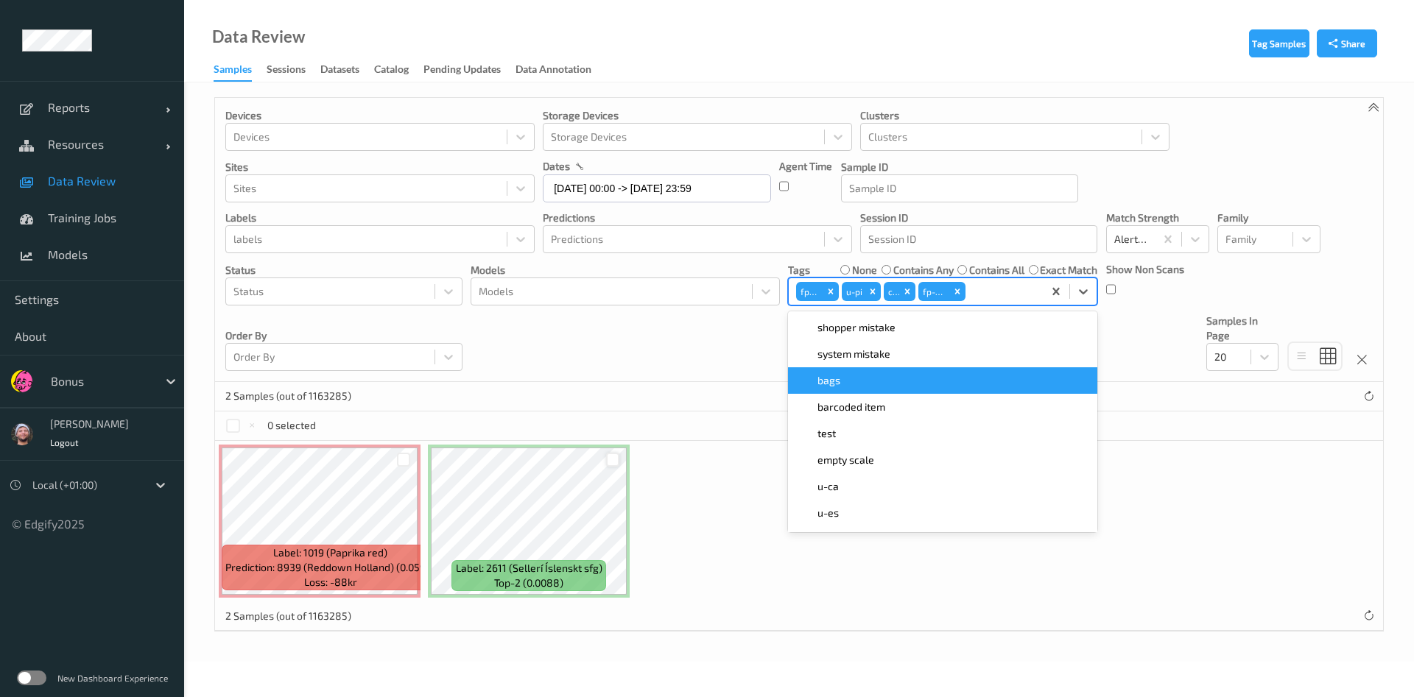
click at [608, 463] on div at bounding box center [613, 460] width 14 height 14
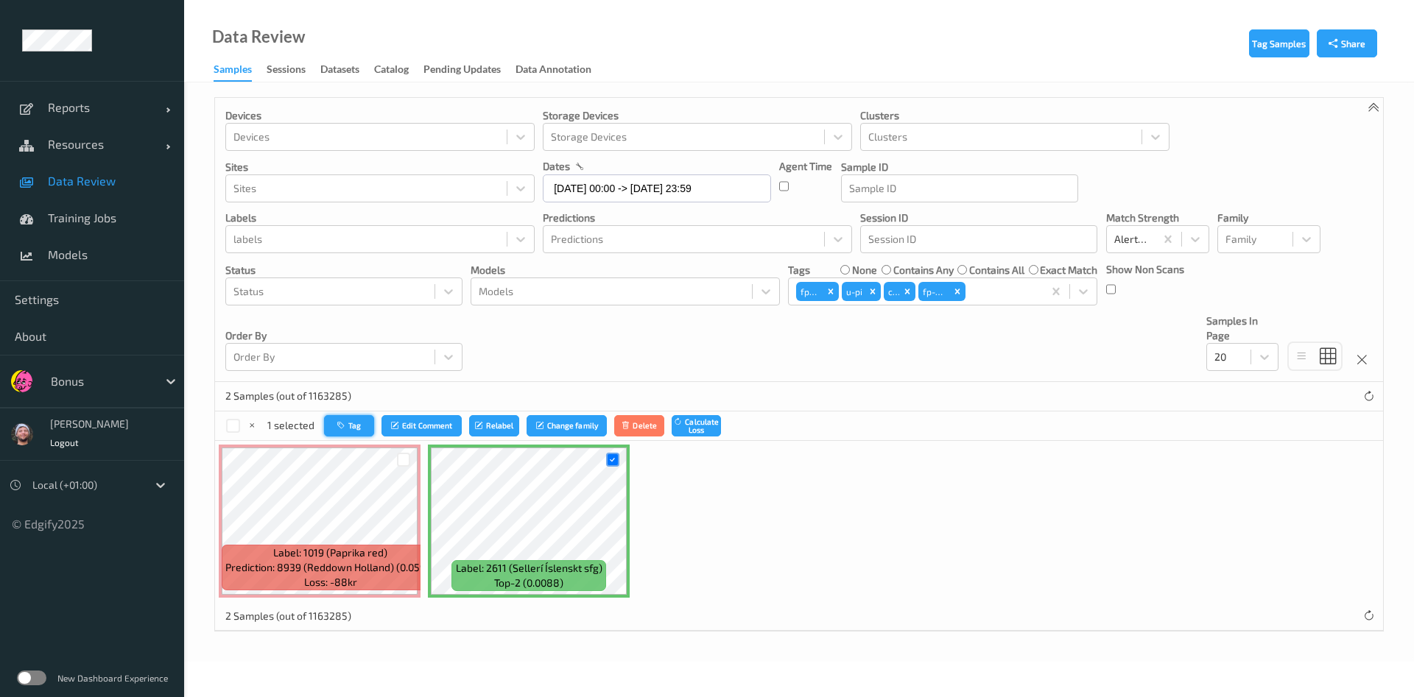
click at [363, 425] on button "Tag" at bounding box center [349, 425] width 50 height 21
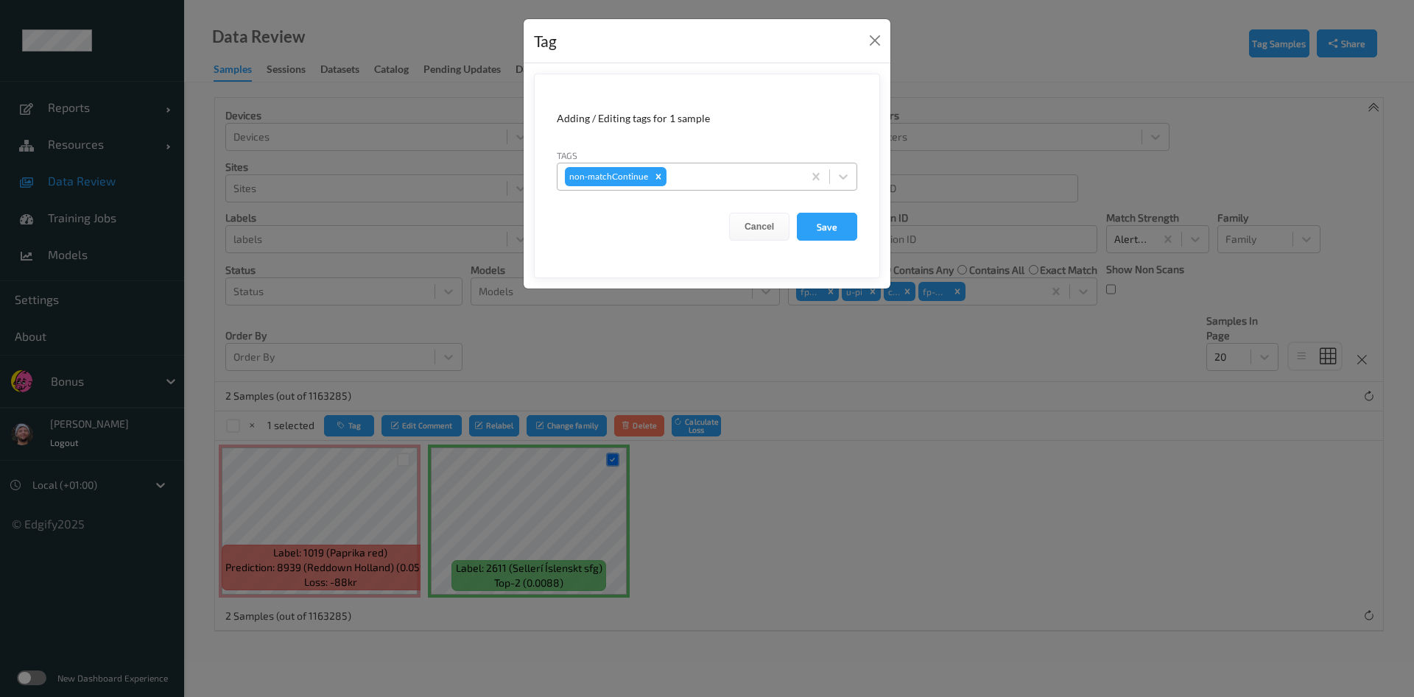
click at [717, 187] on div "non-matchContinue" at bounding box center [680, 176] width 245 height 25
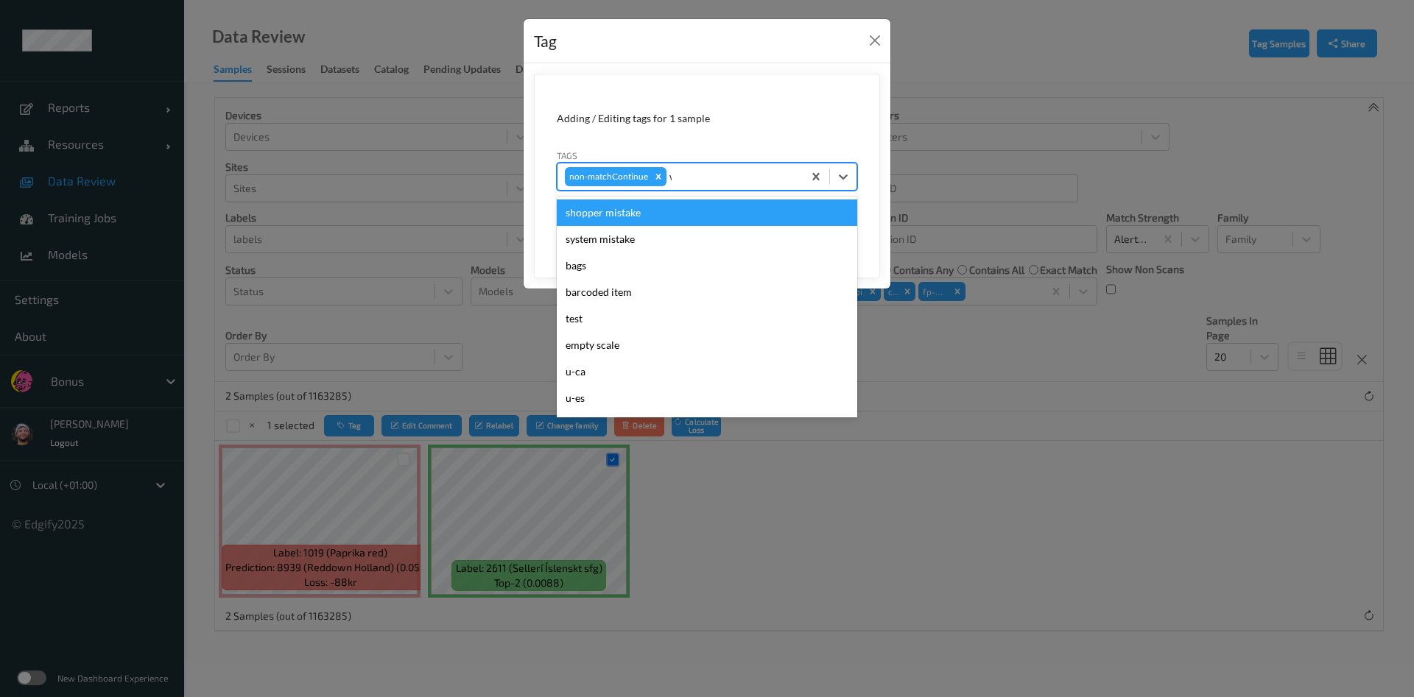
type input "wa"
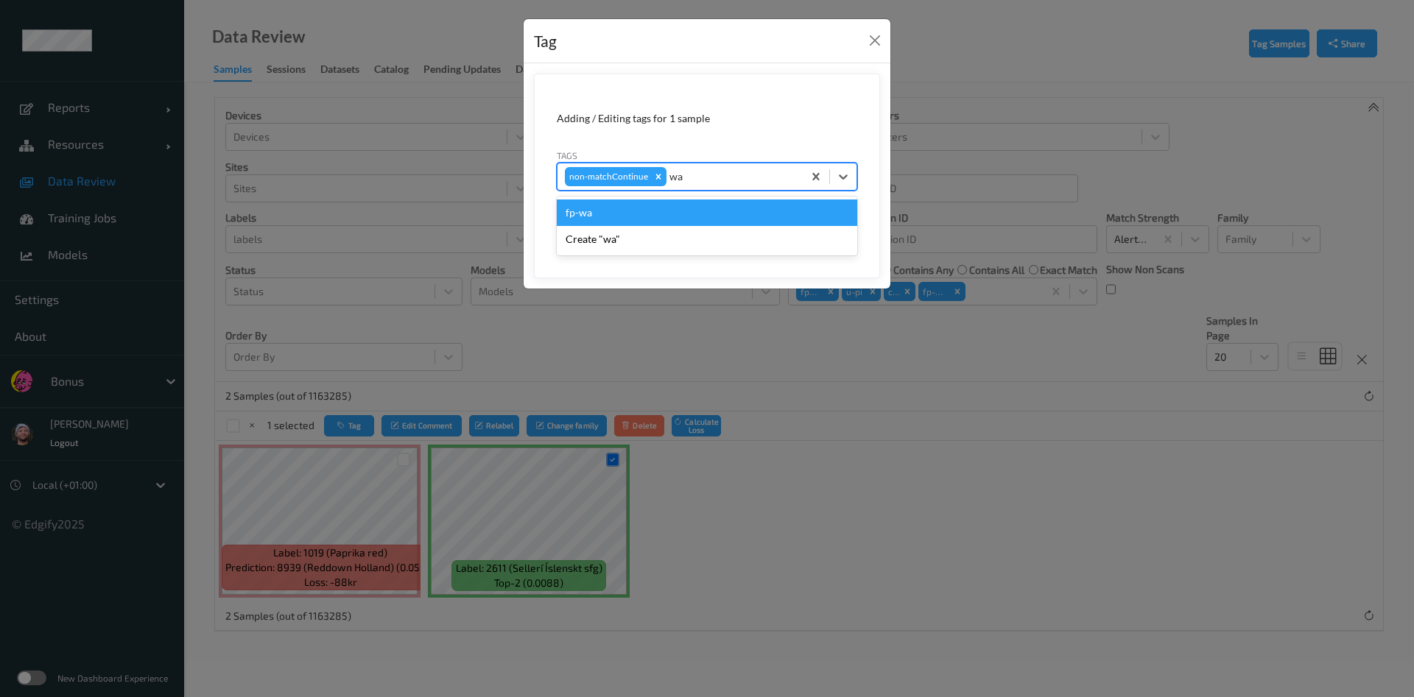
click at [672, 212] on div "fp-wa" at bounding box center [707, 213] width 300 height 27
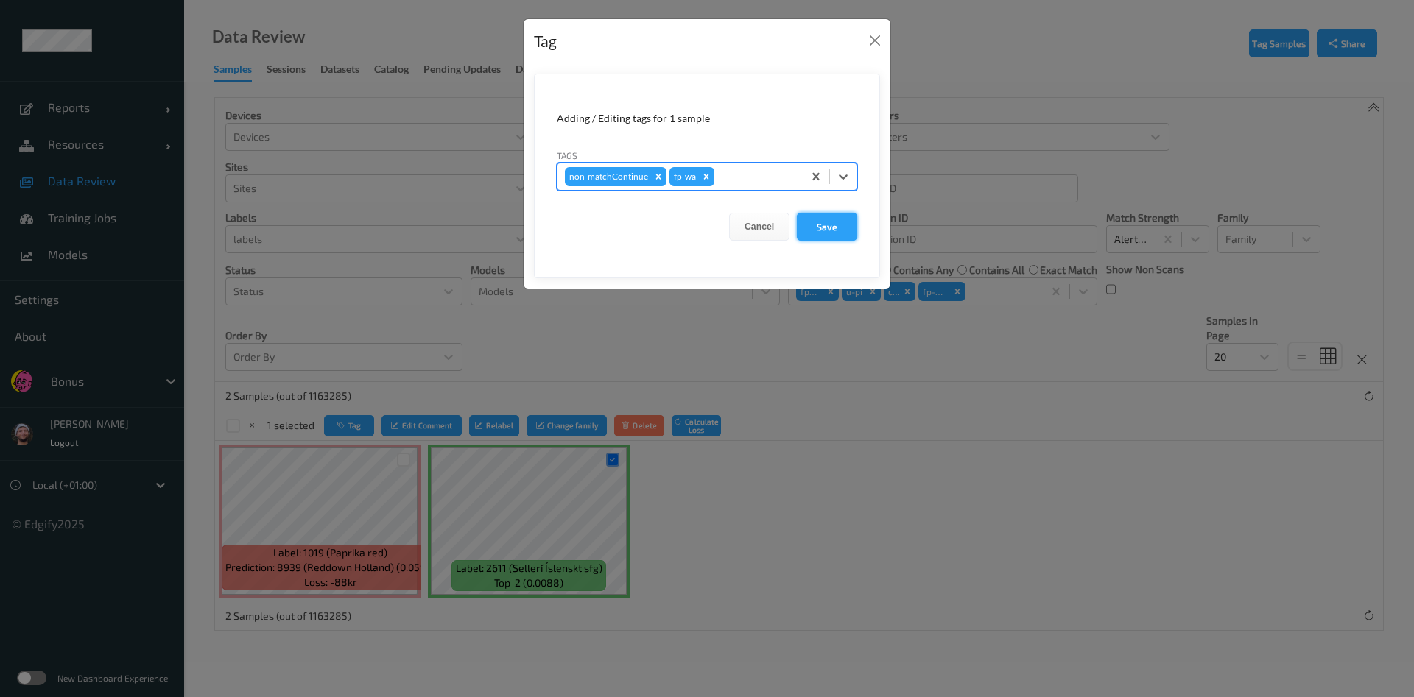
click at [814, 219] on button "Save" at bounding box center [827, 227] width 60 height 28
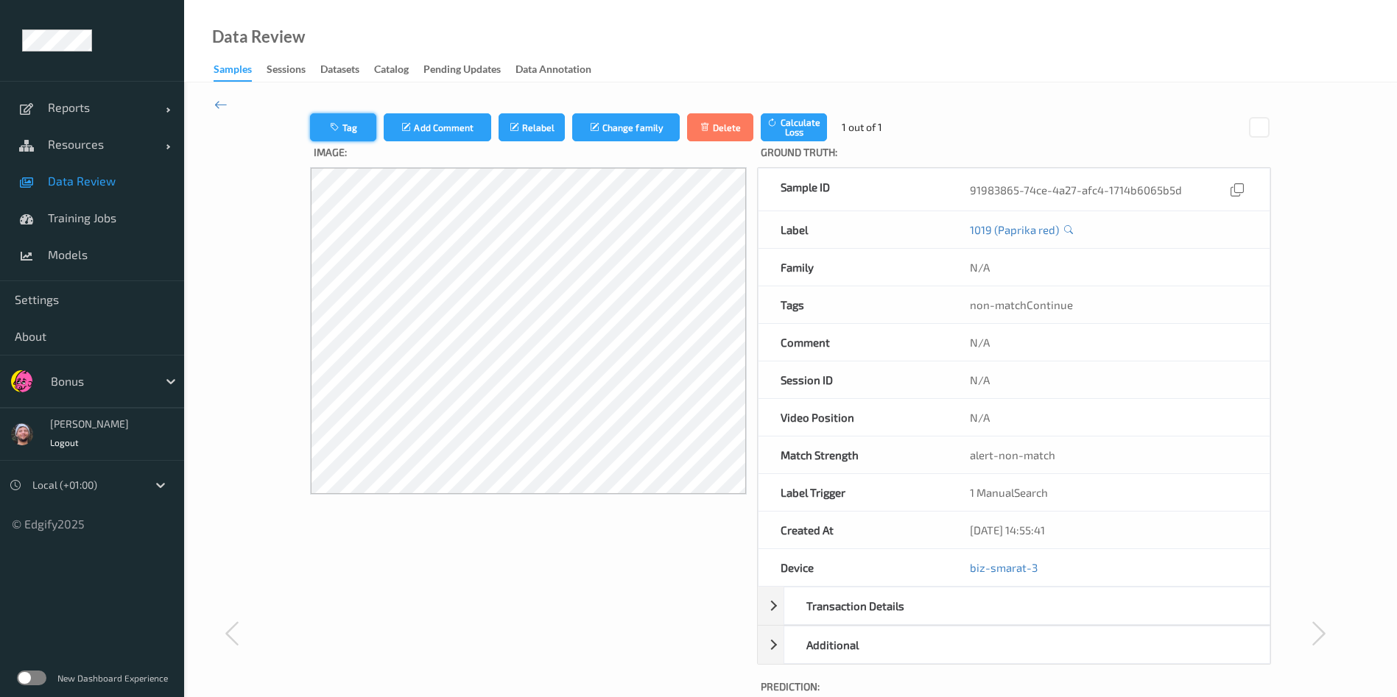
click at [359, 119] on button "Tag" at bounding box center [343, 127] width 66 height 28
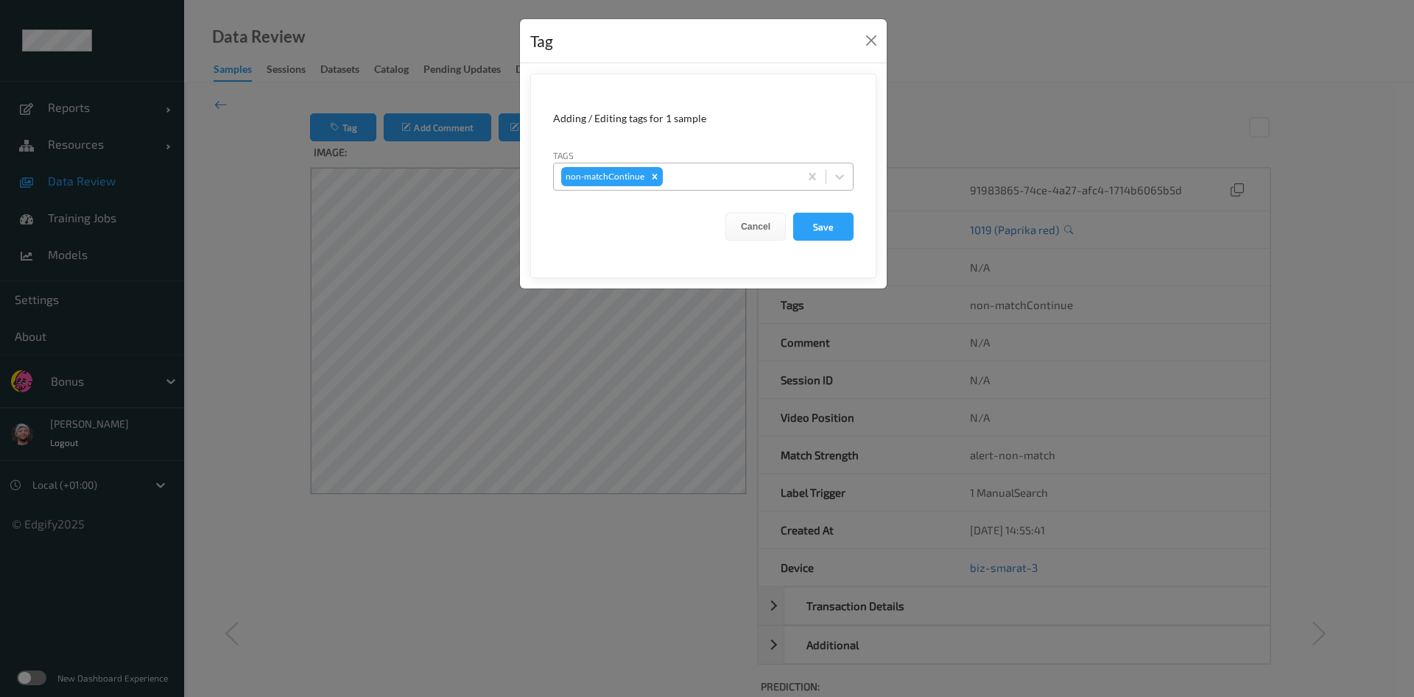
click at [682, 183] on div at bounding box center [729, 177] width 126 height 18
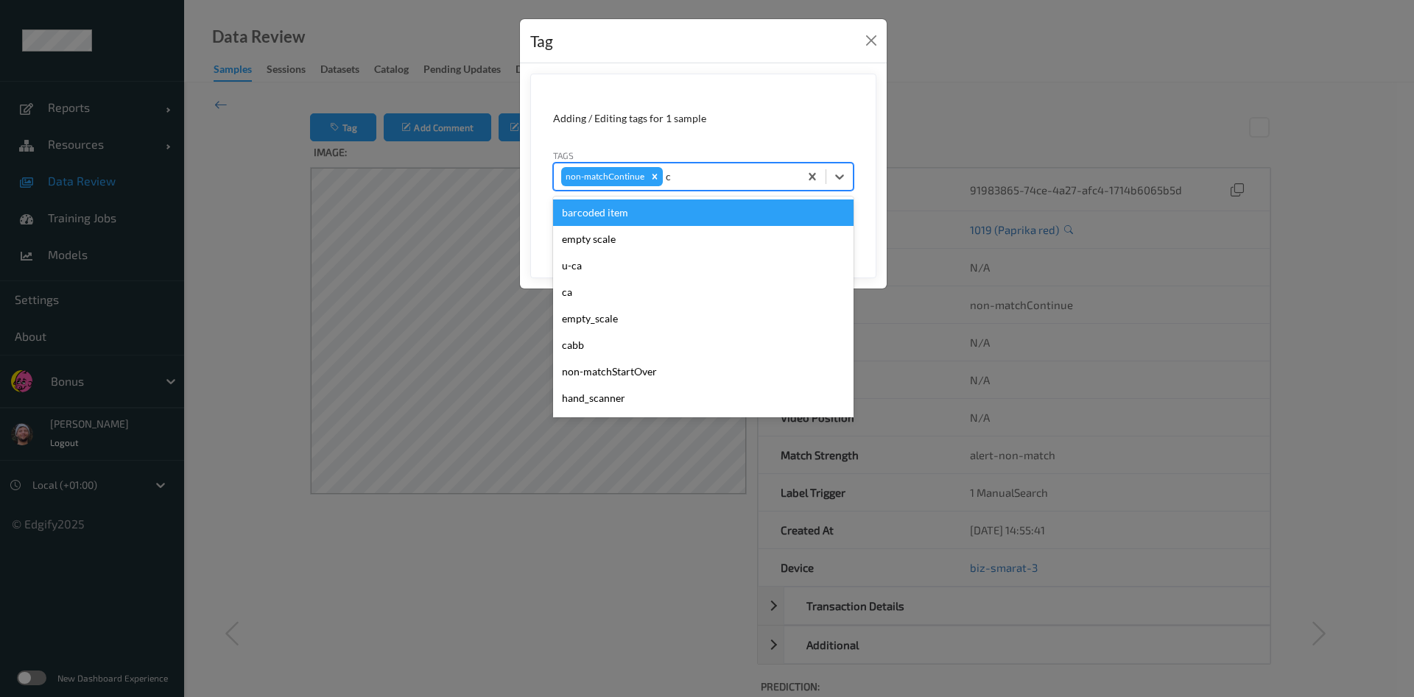
type input "ca"
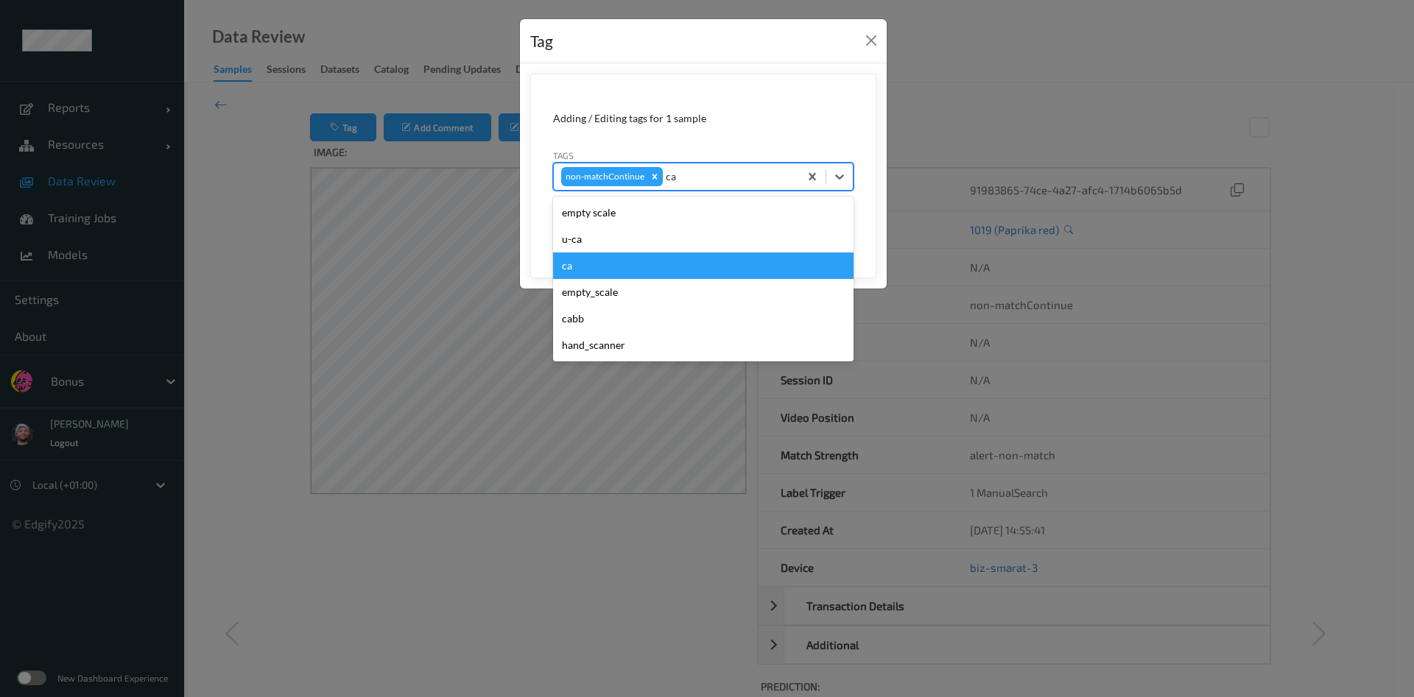
click at [642, 262] on div "ca" at bounding box center [703, 266] width 300 height 27
type input "s"
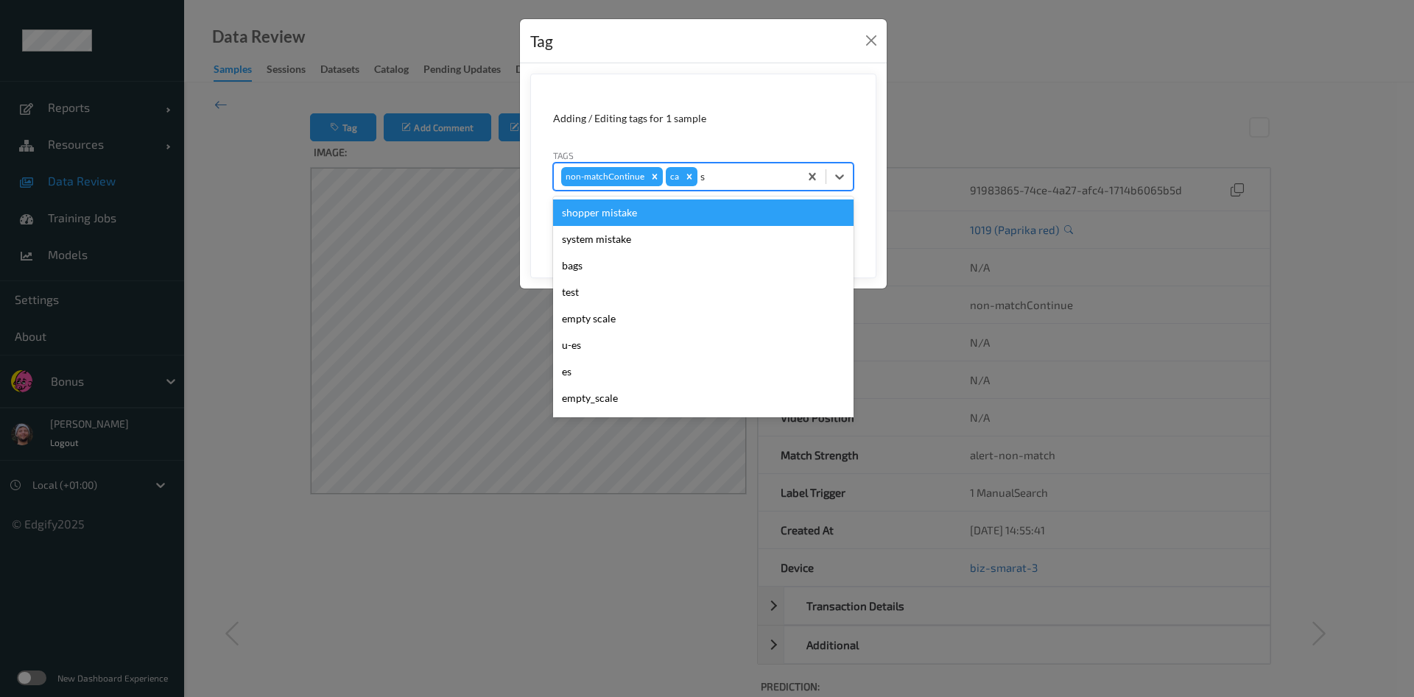
click at [652, 203] on div "shopper mistake" at bounding box center [703, 213] width 300 height 27
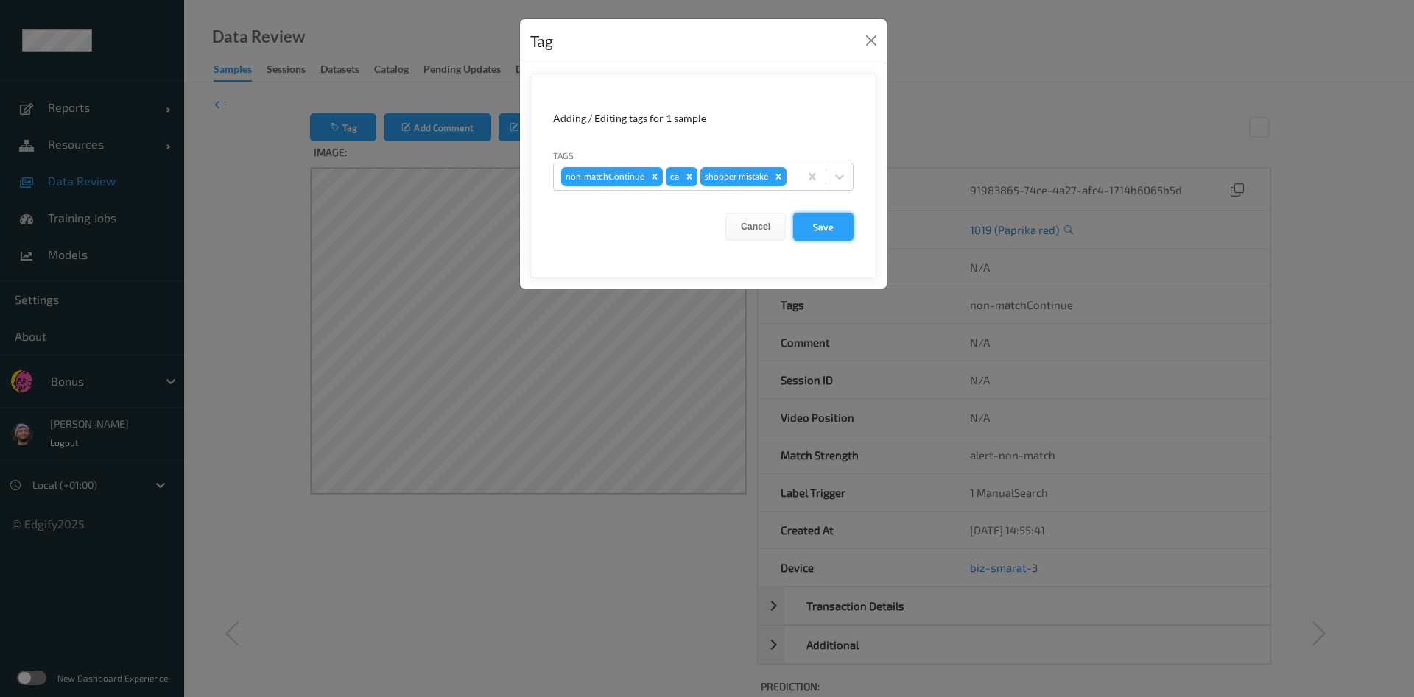
click at [817, 234] on button "Save" at bounding box center [823, 227] width 60 height 28
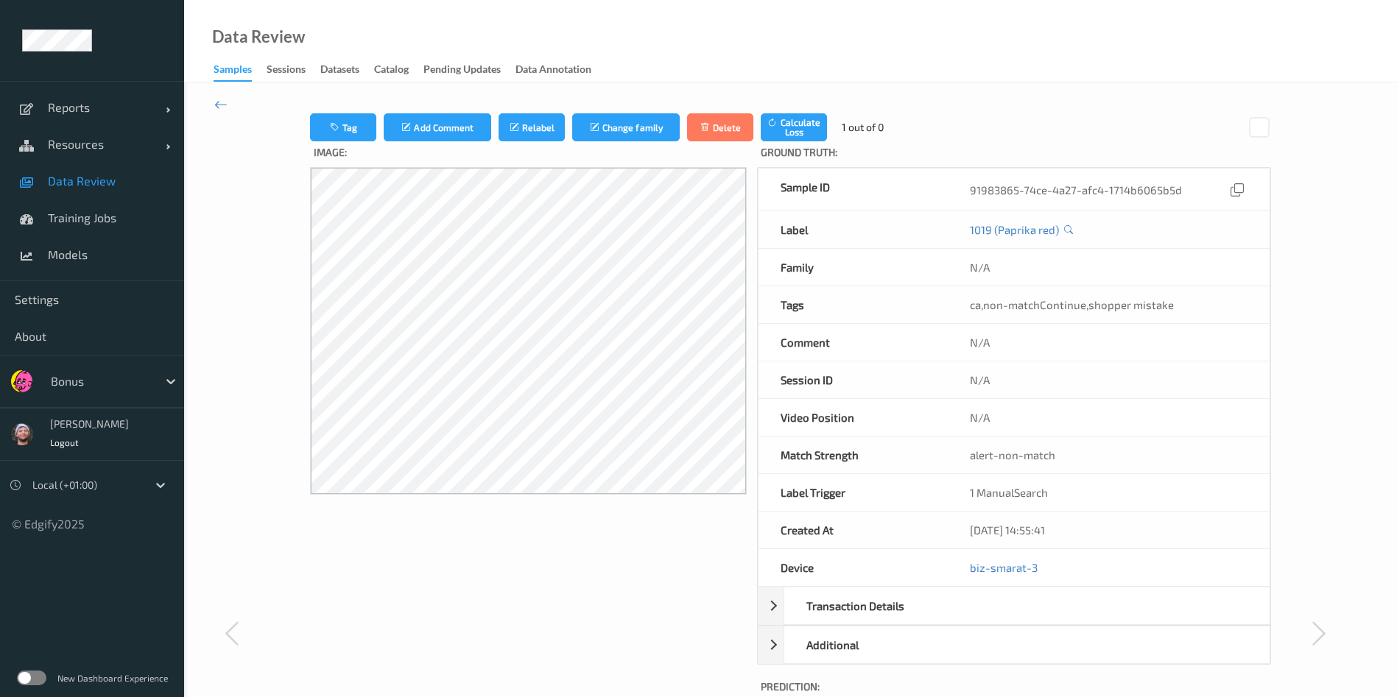
click at [90, 185] on span "Data Review" at bounding box center [109, 181] width 122 height 15
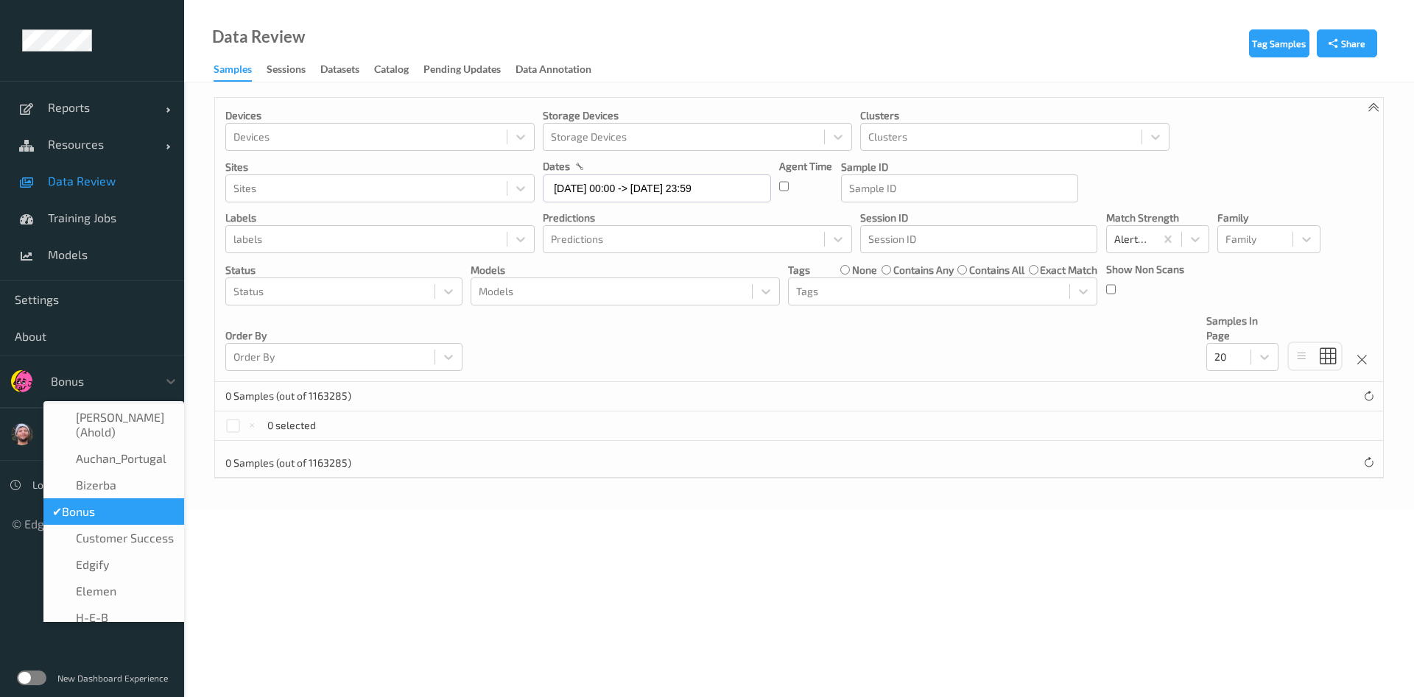
click at [94, 380] on div at bounding box center [100, 382] width 99 height 18
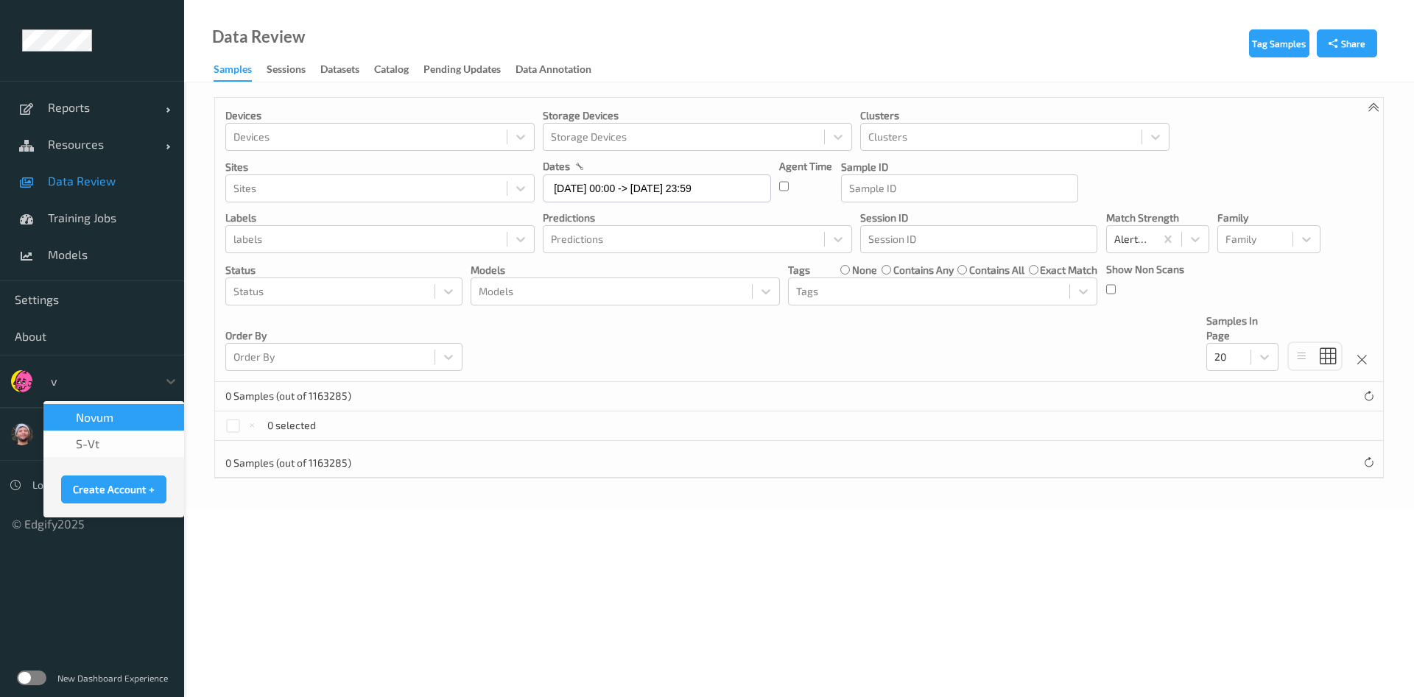
type input "vt"
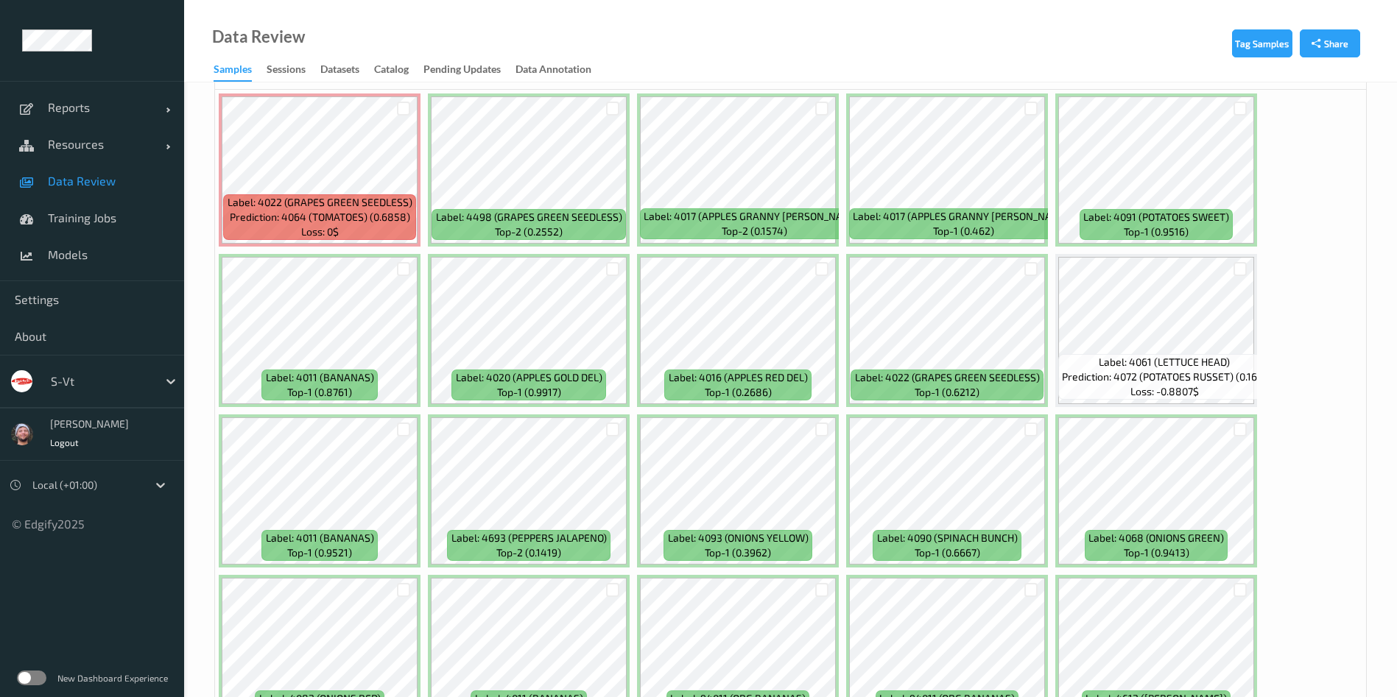
scroll to position [4, 0]
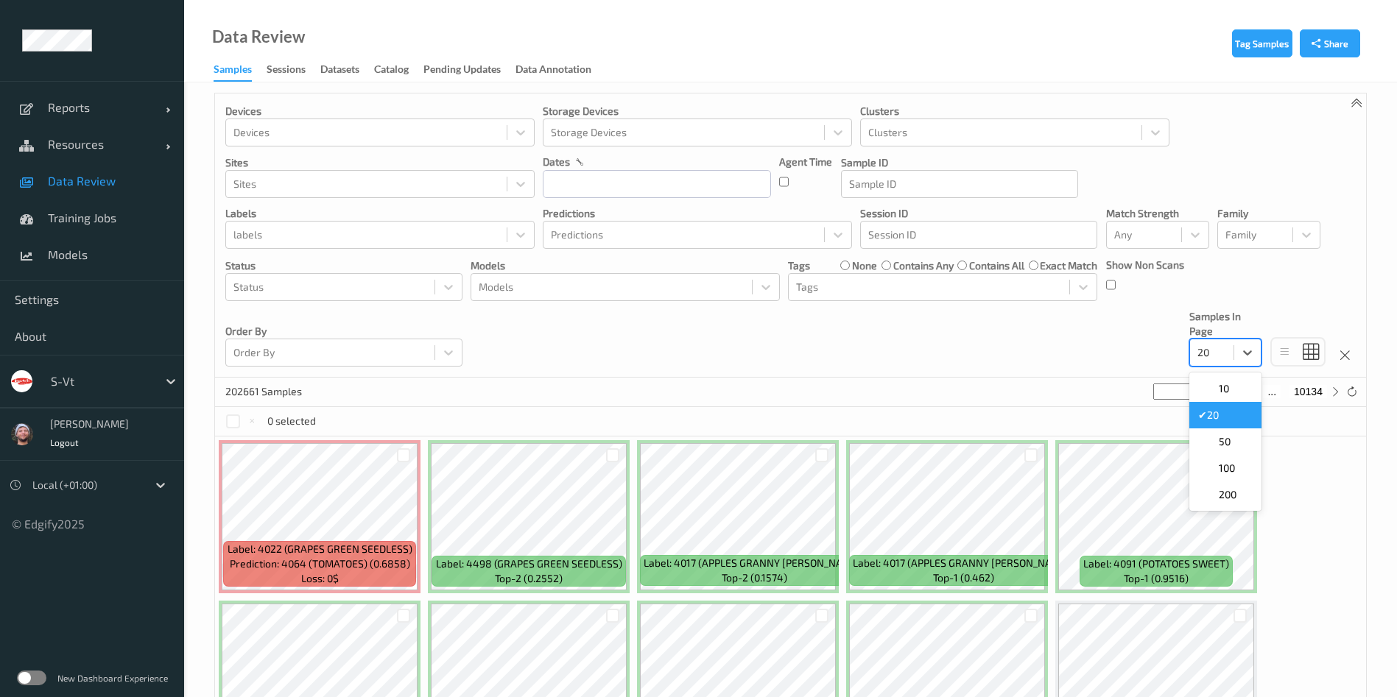
click at [1199, 354] on input "text" at bounding box center [1199, 352] width 2 height 15
click at [1223, 493] on span "200" at bounding box center [1228, 495] width 18 height 15
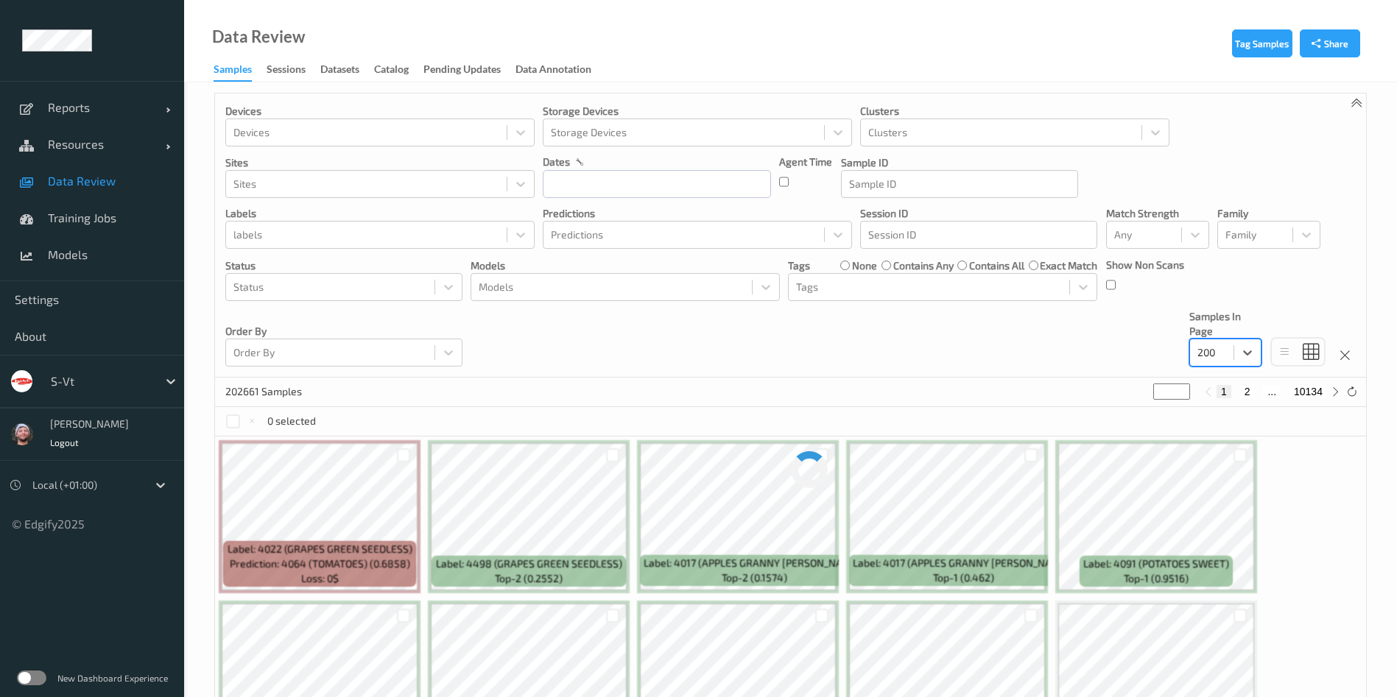
click at [853, 345] on div "Devices Devices Storage Devices Storage Devices Clusters Clusters Sites Sites d…" at bounding box center [790, 236] width 1151 height 284
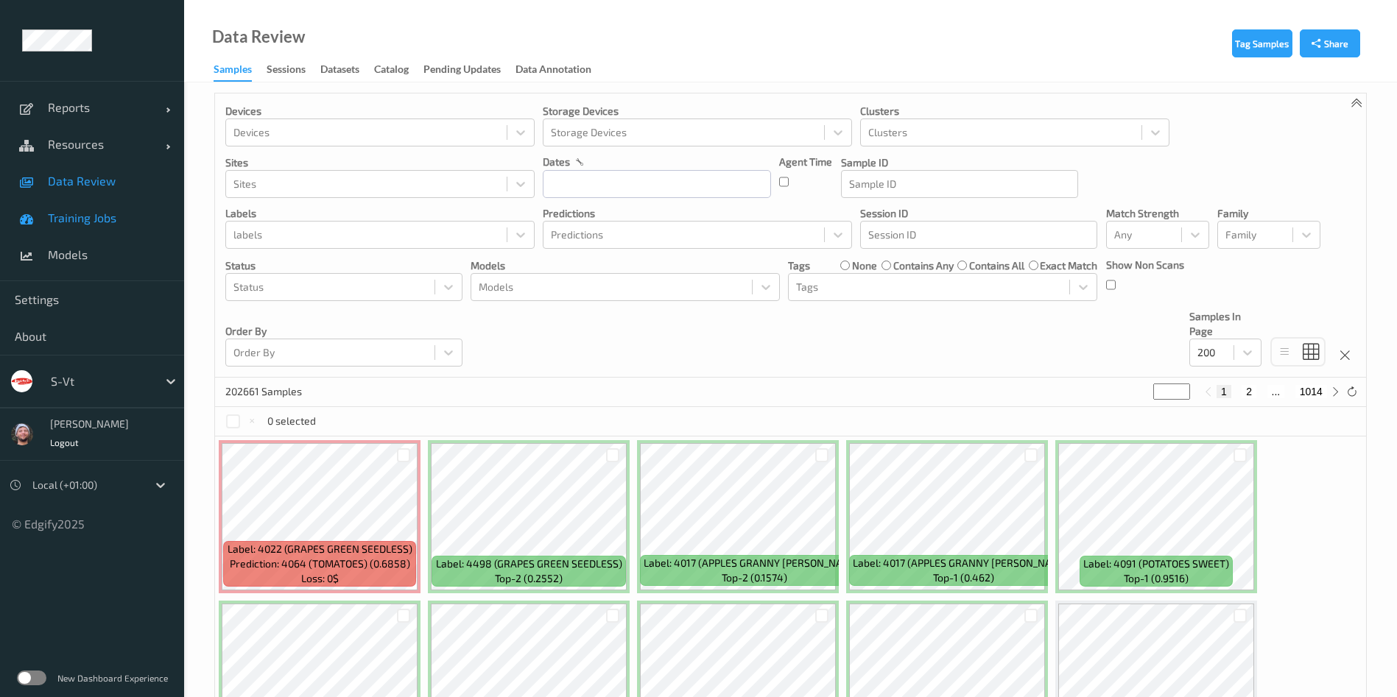
click at [152, 206] on link "Training Jobs" at bounding box center [92, 218] width 184 height 37
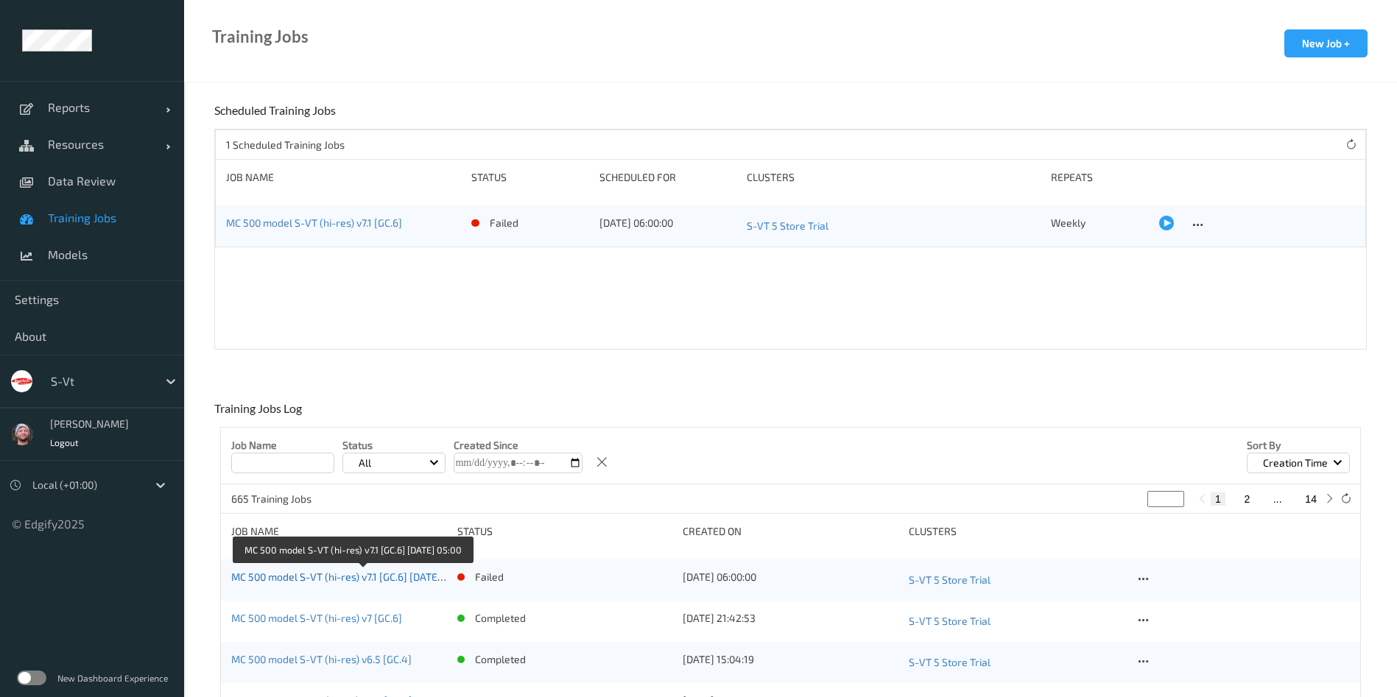
click at [389, 580] on link "MC 500 model S-VT (hi-res) v7.1 [GC.6] 2025-09-23 05:00" at bounding box center [350, 577] width 238 height 13
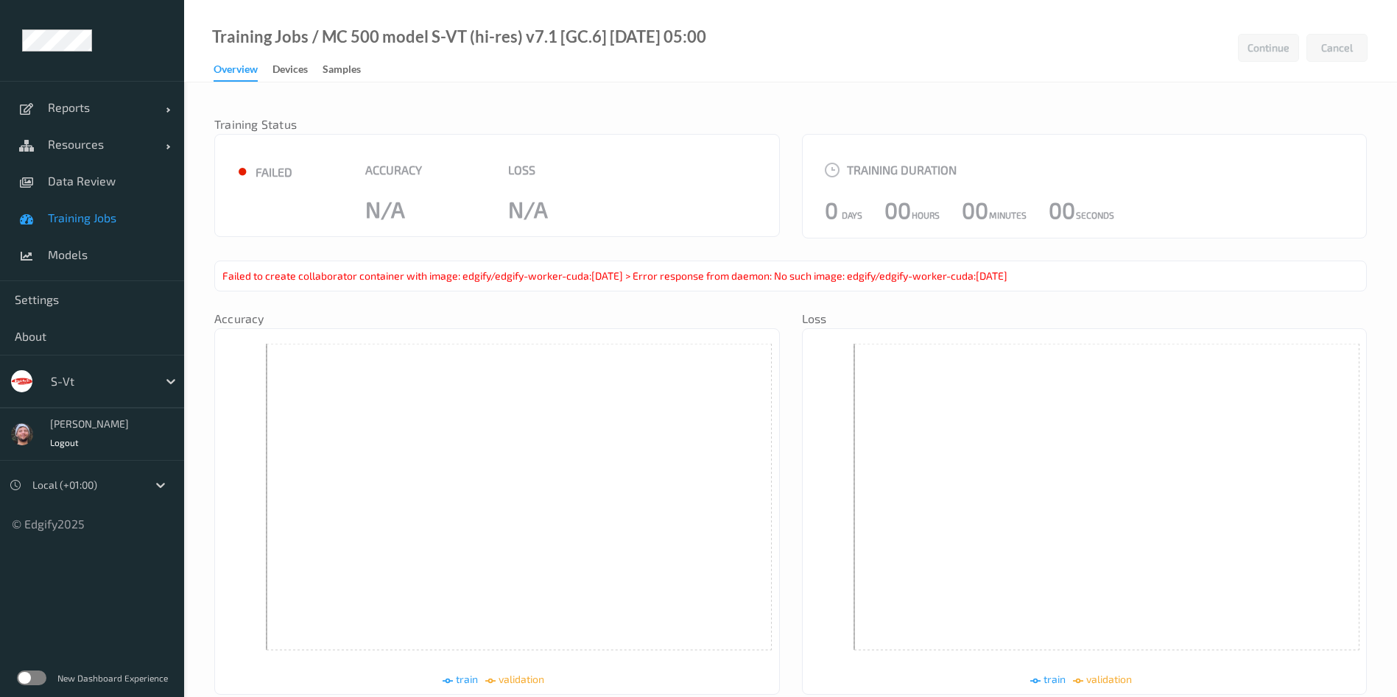
click at [122, 225] on span "Training Jobs" at bounding box center [109, 218] width 122 height 15
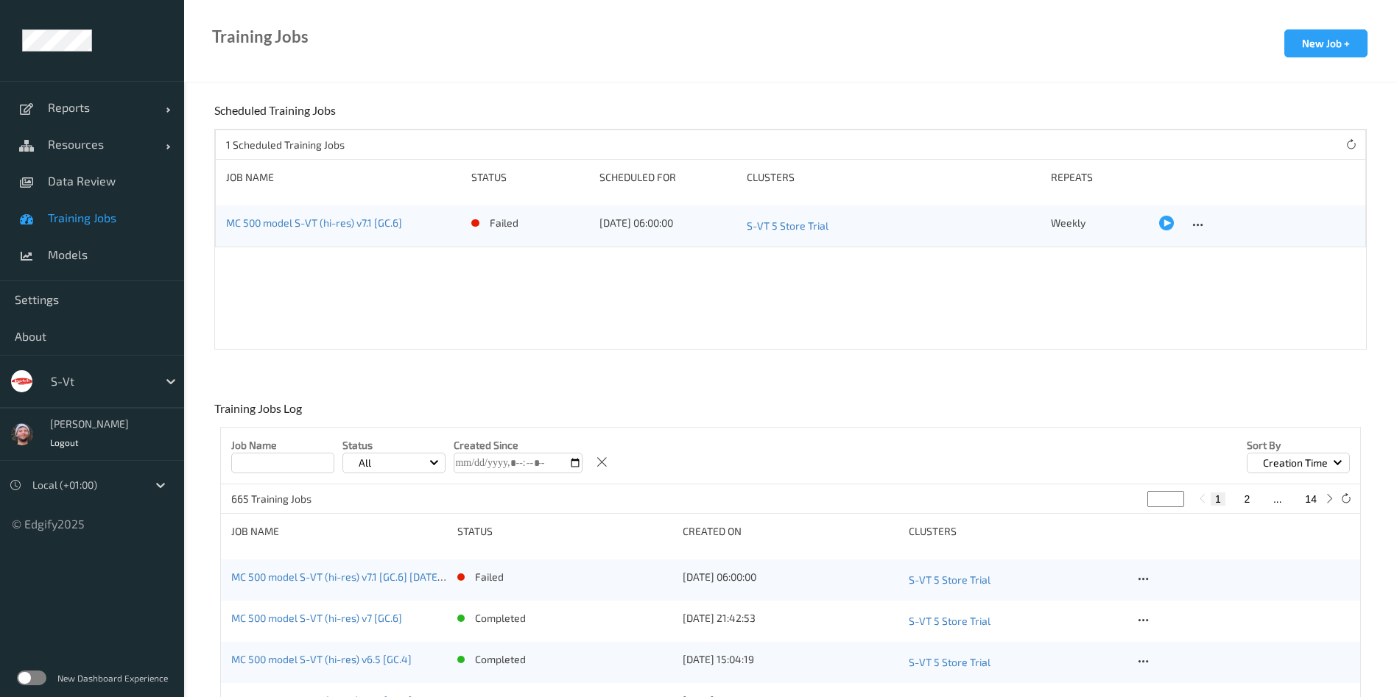
click at [136, 370] on div "s-vt" at bounding box center [100, 382] width 114 height 24
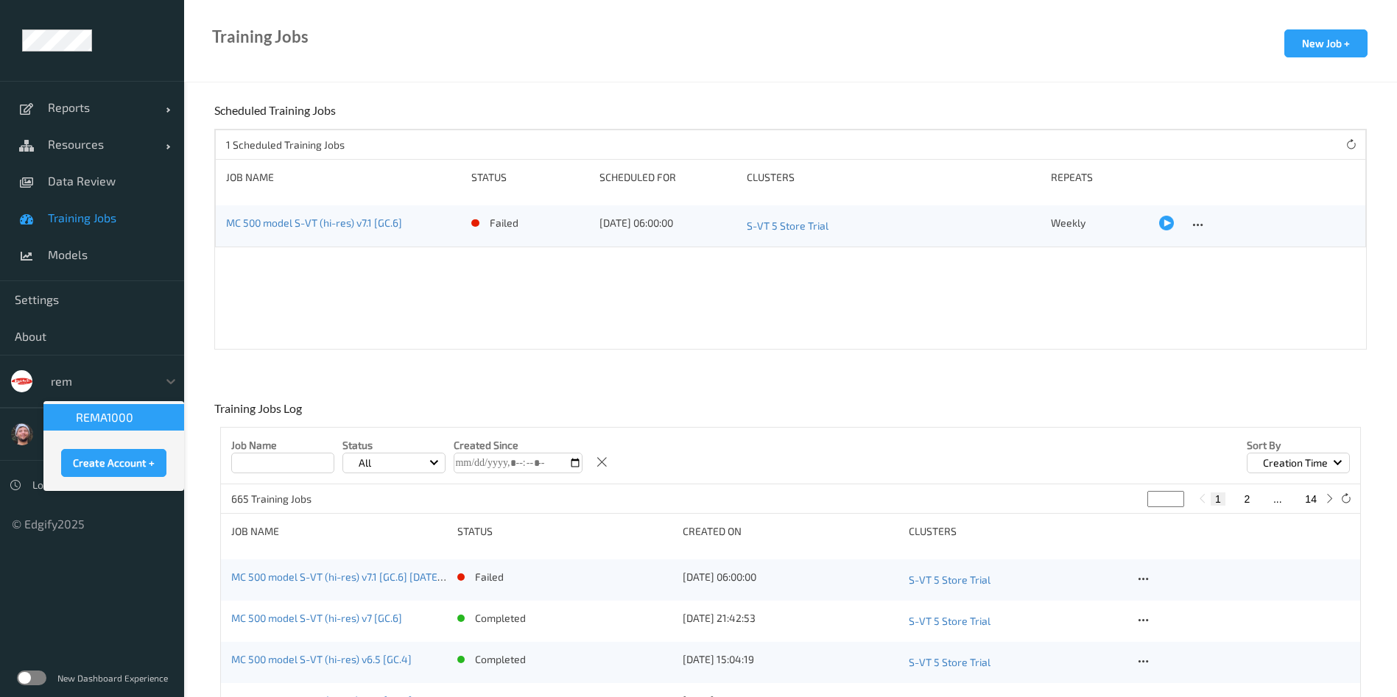
type input "rema"
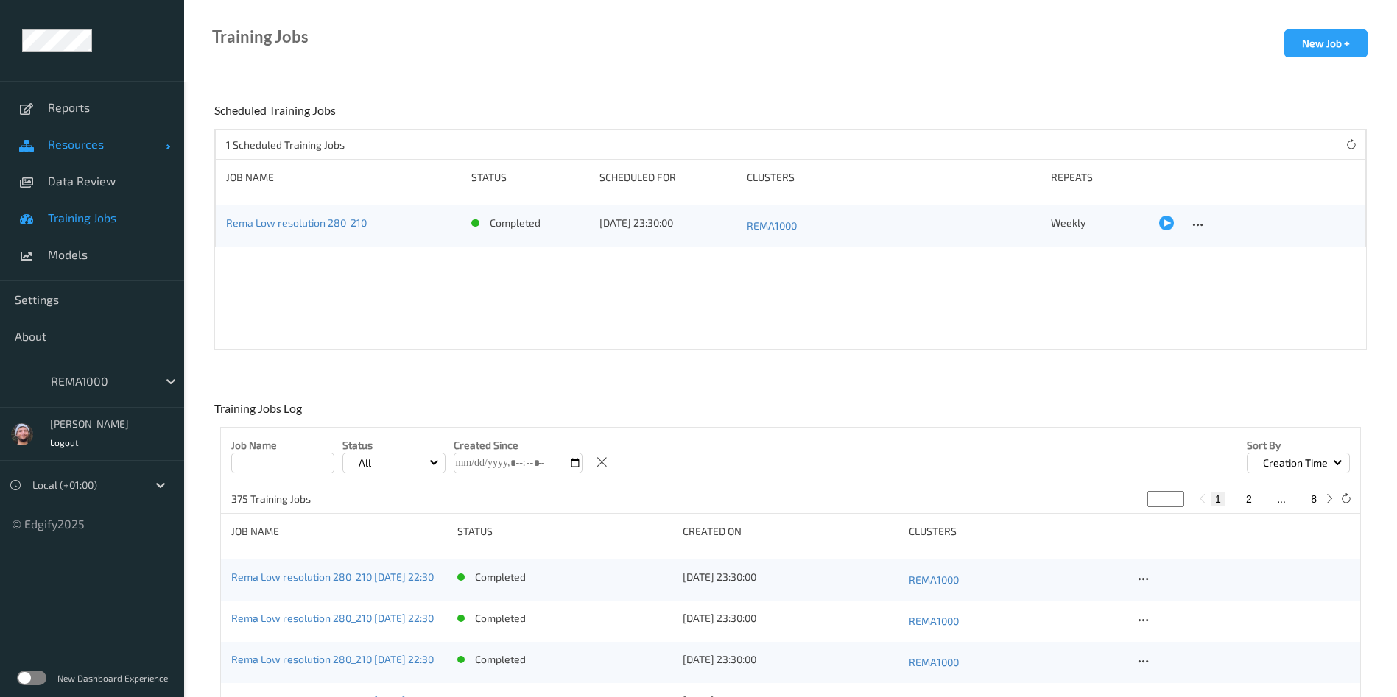
click at [77, 159] on link "Resources" at bounding box center [92, 144] width 184 height 37
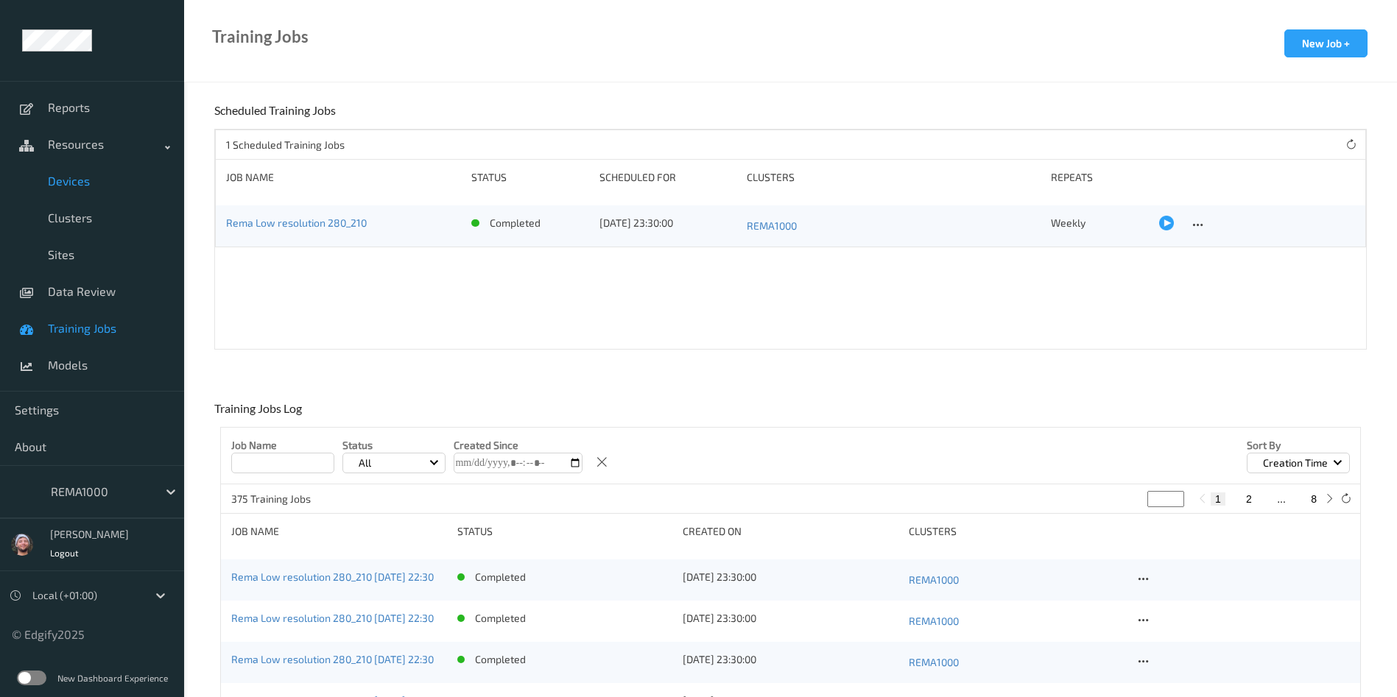
click at [84, 183] on span "Devices" at bounding box center [109, 181] width 122 height 15
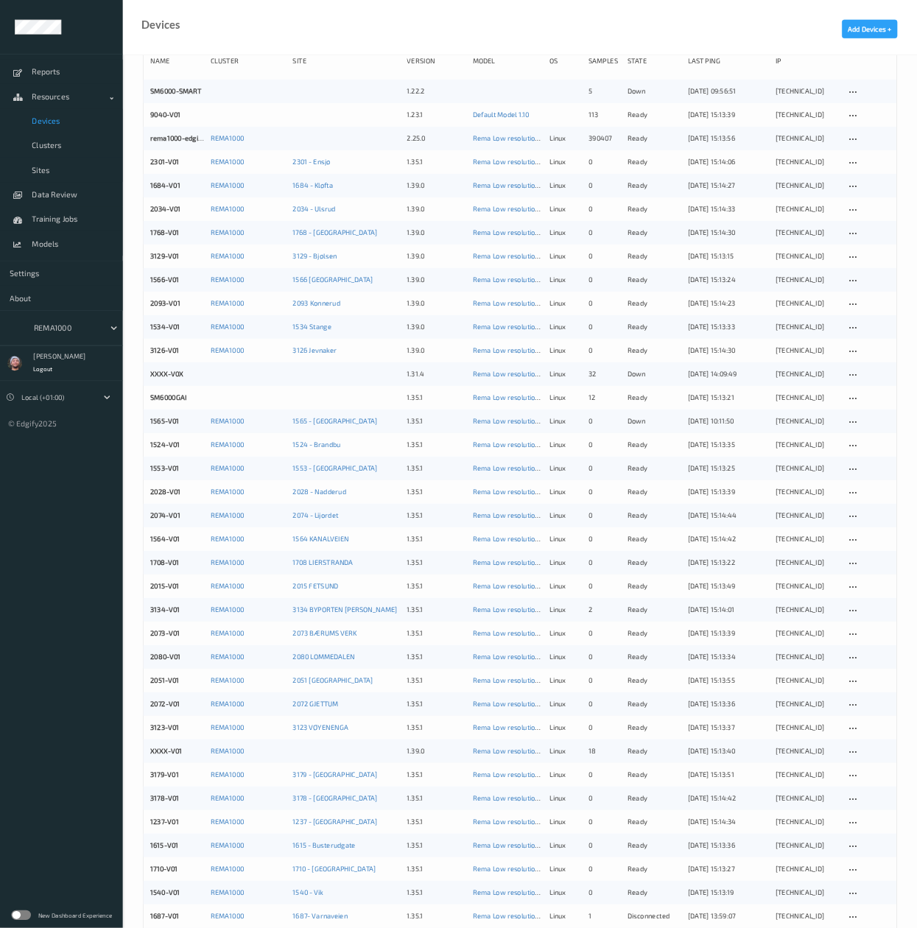
scroll to position [110, 0]
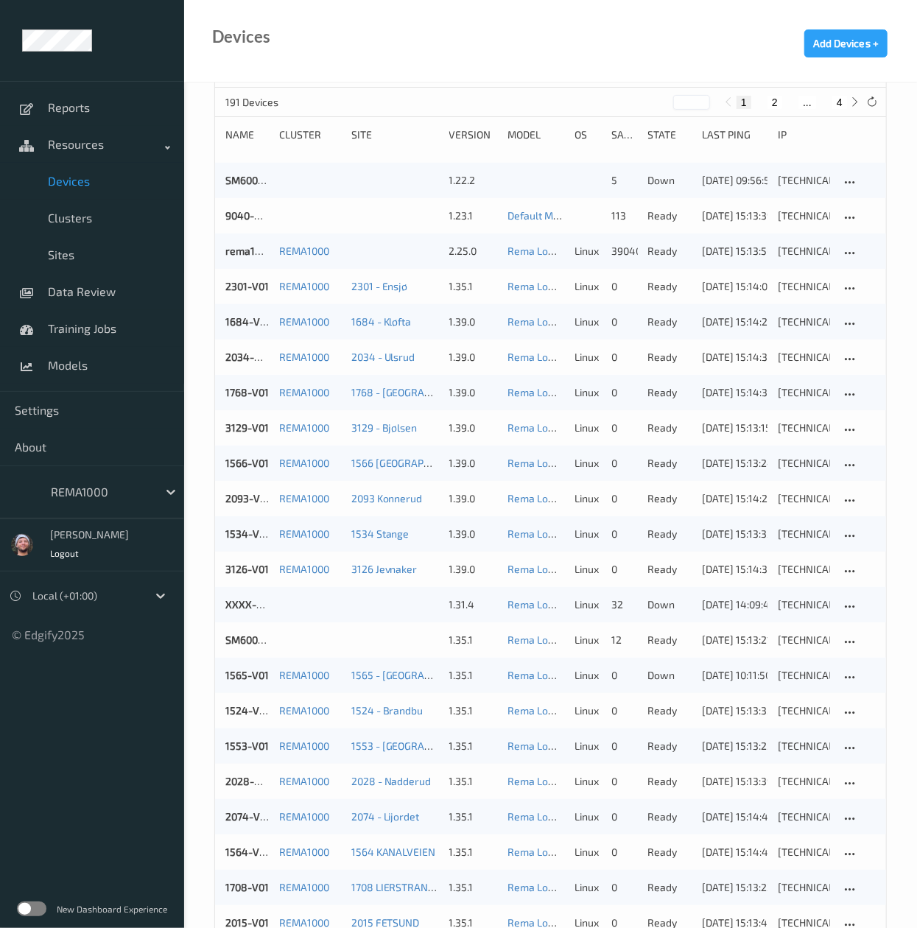
click at [837, 97] on button "4" at bounding box center [839, 102] width 15 height 13
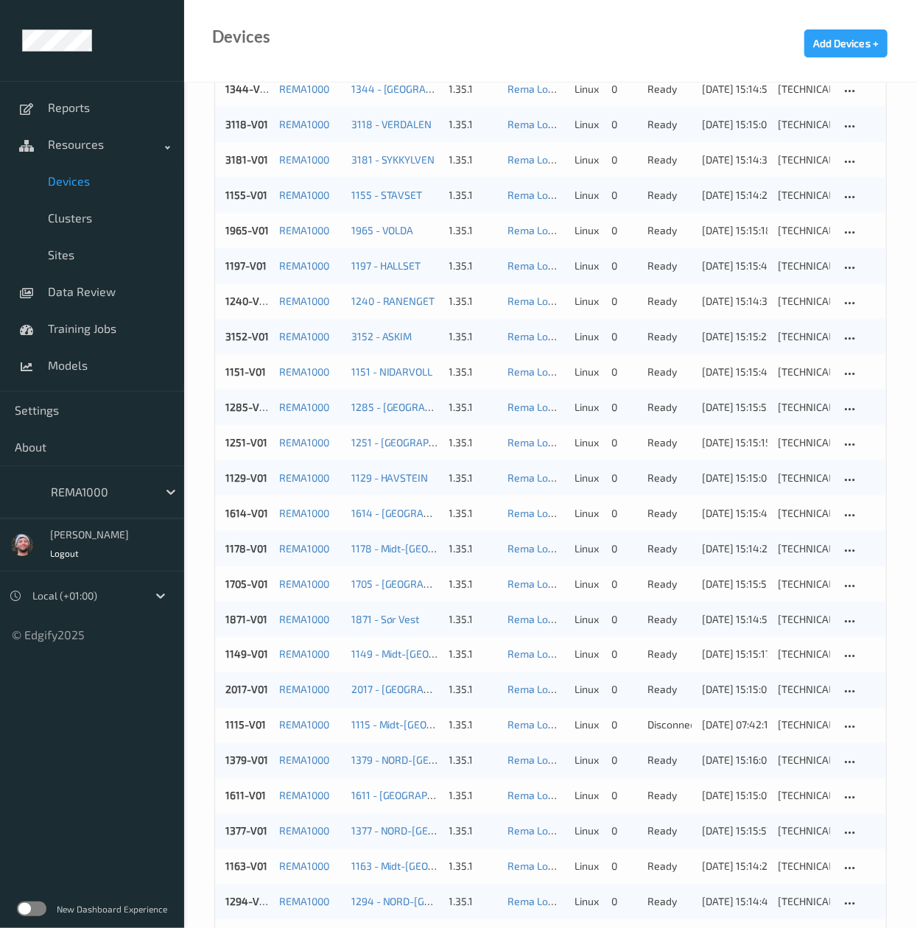
scroll to position [826, 0]
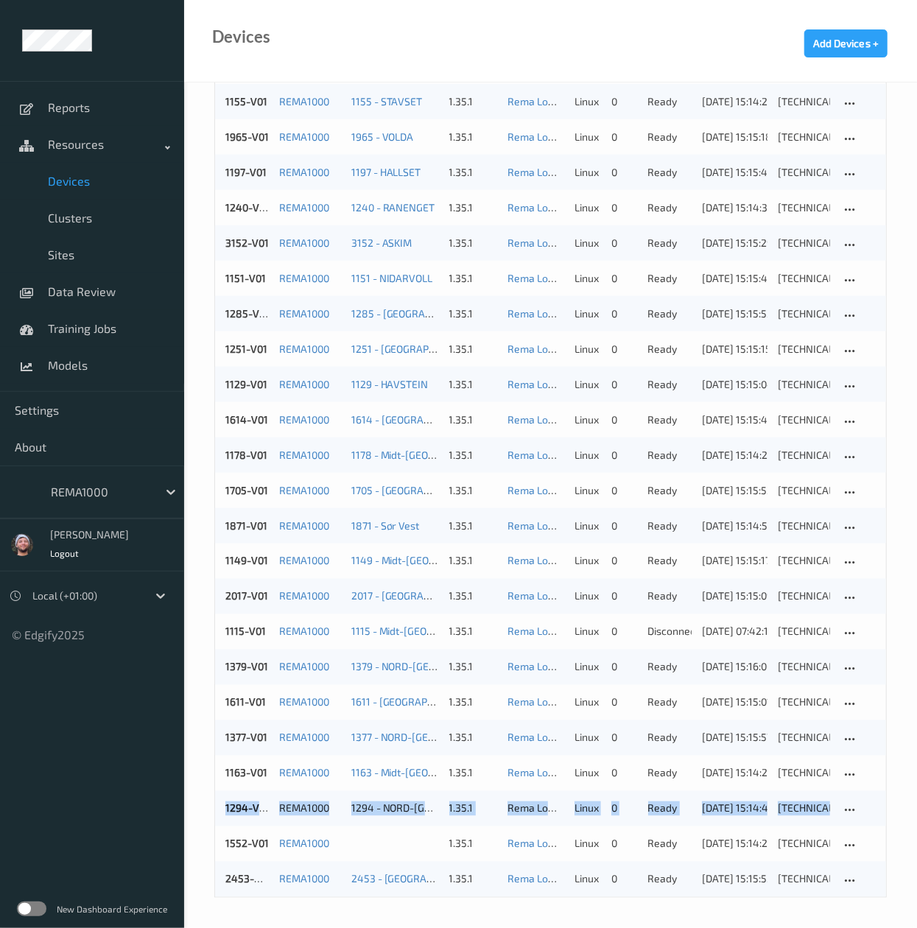
drag, startPoint x: 219, startPoint y: 841, endPoint x: 199, endPoint y: 822, distance: 28.1
click at [199, 697] on div "Name version model OS State All (excl. disabled) IP Last Ping After Sort by 191…" at bounding box center [550, 92] width 733 height 1671
drag, startPoint x: 221, startPoint y: 392, endPoint x: 195, endPoint y: 384, distance: 26.8
click at [195, 384] on div "Name version model OS State All (excl. disabled) IP Last Ping After Sort by 191…" at bounding box center [550, 92] width 733 height 1671
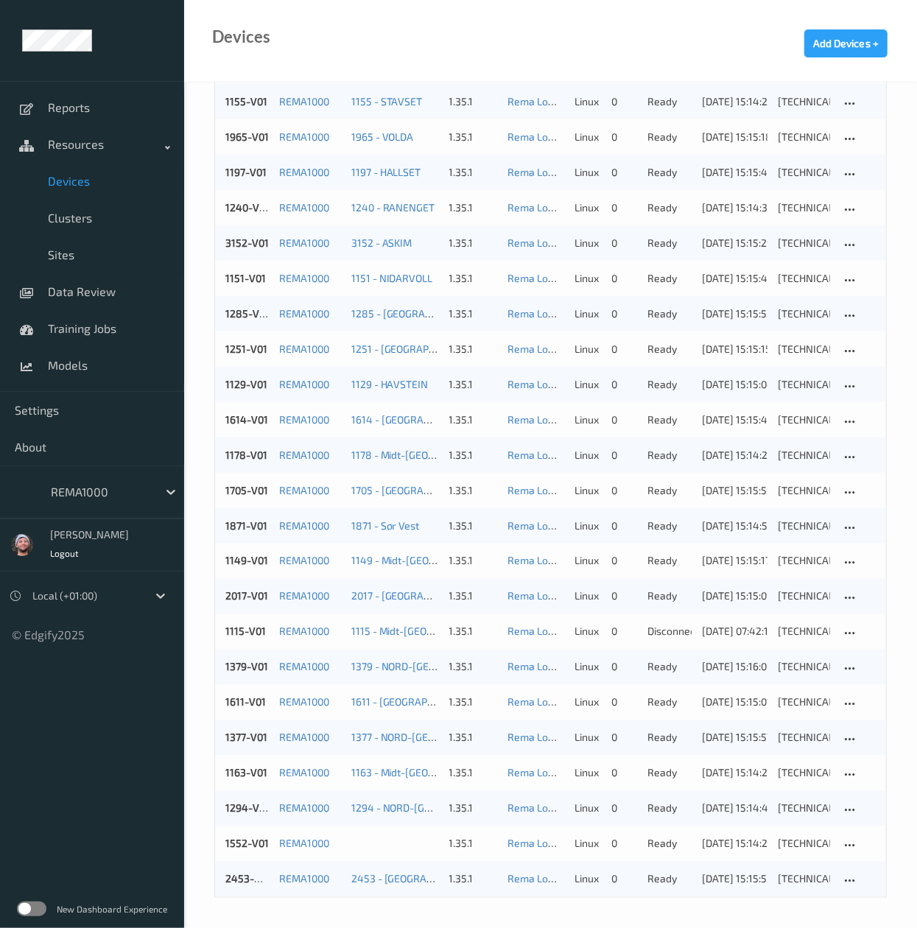
click at [195, 384] on div "Name version model OS State All (excl. disabled) IP Last Ping After Sort by 191…" at bounding box center [550, 92] width 733 height 1671
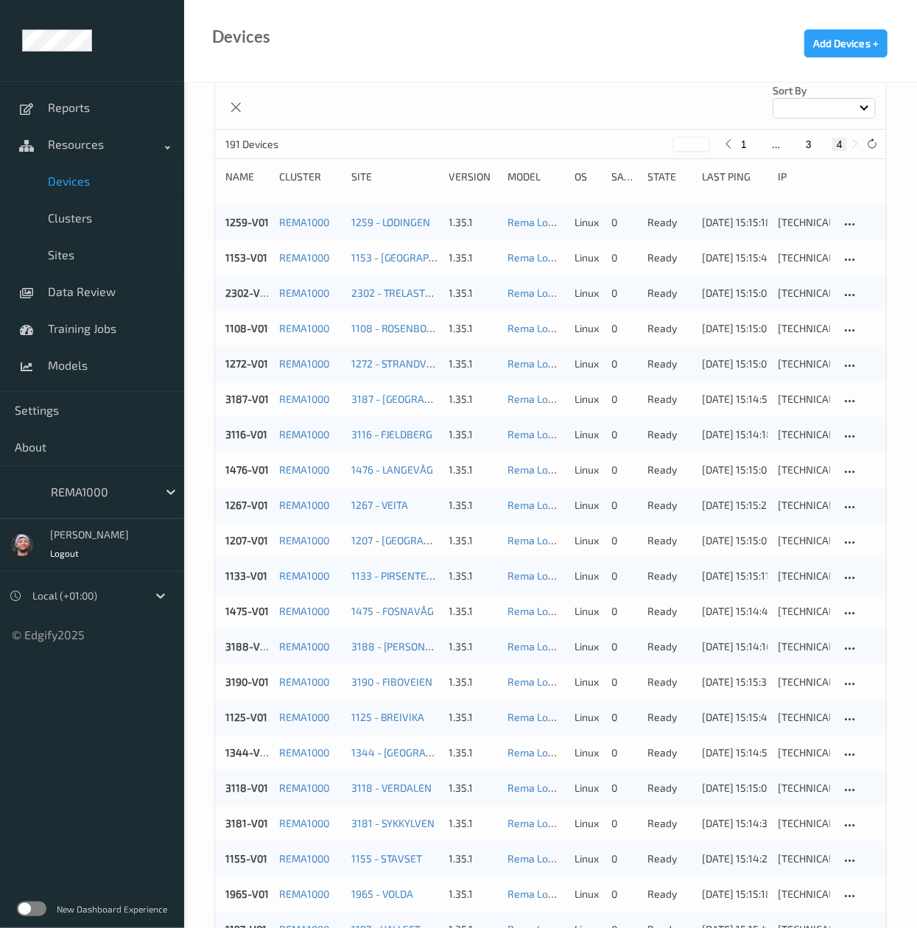
scroll to position [0, 0]
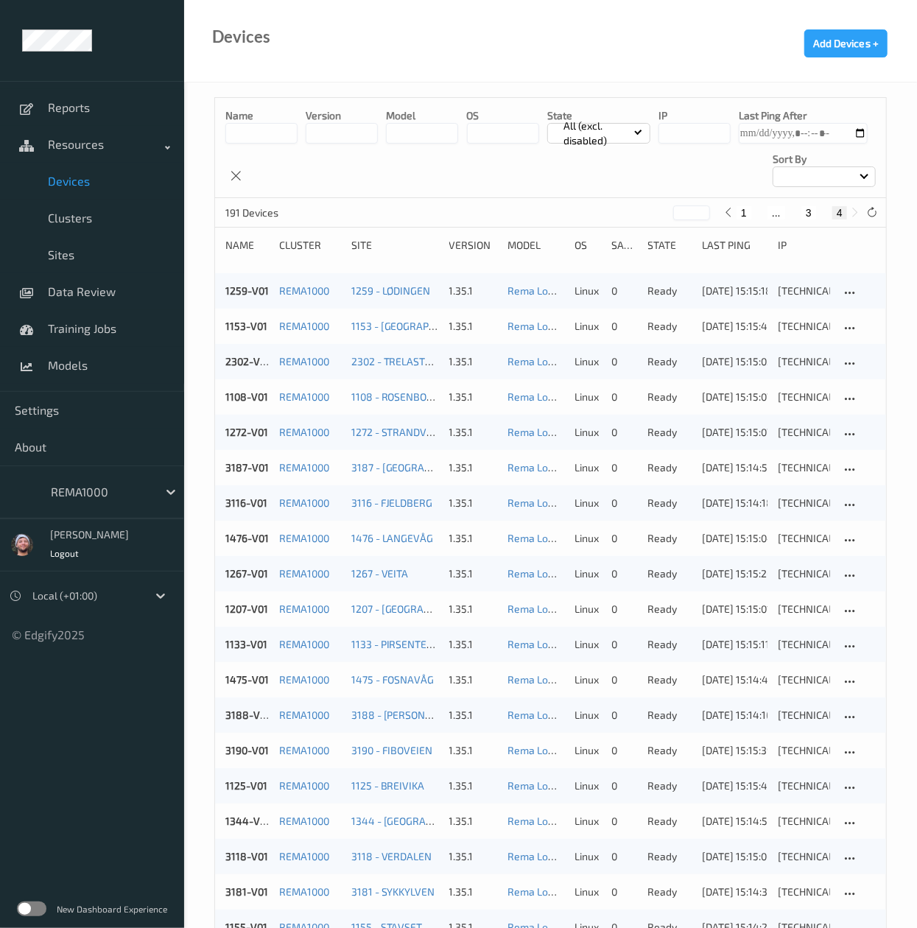
click at [806, 217] on button "3" at bounding box center [808, 212] width 15 height 13
click at [675, 186] on div "Name version model OS State All (excl. disabled) IP Last Ping After Sort by" at bounding box center [550, 148] width 671 height 100
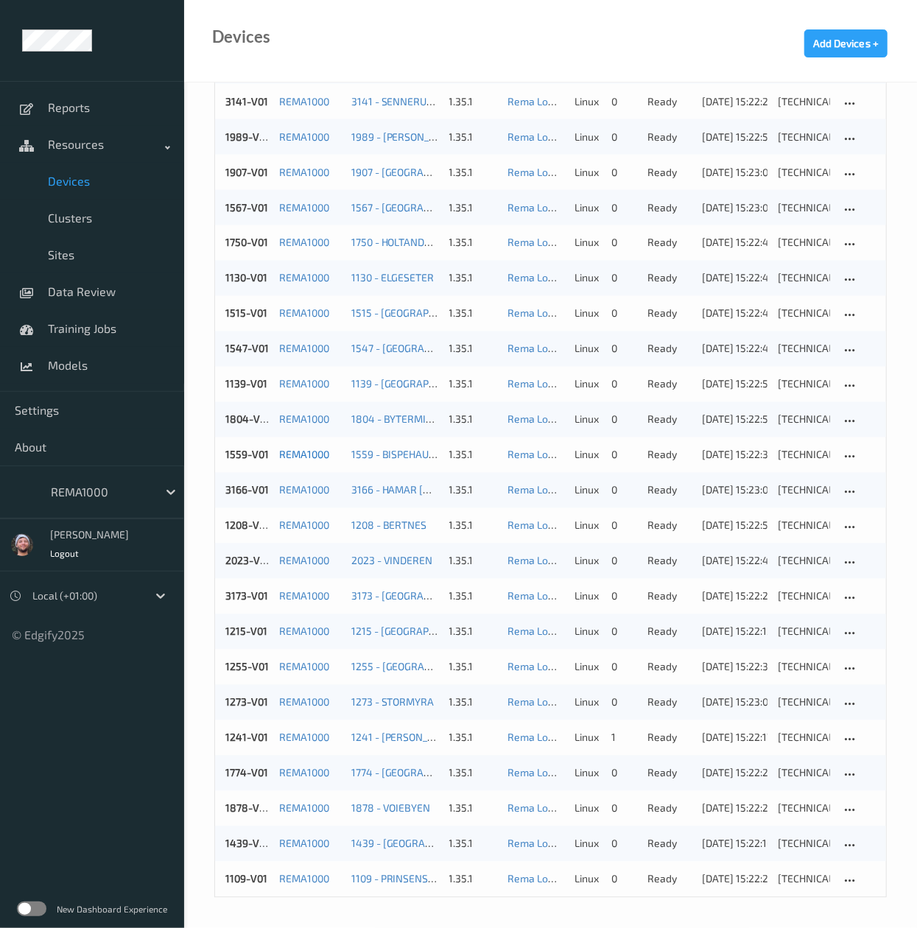
scroll to position [1145, 0]
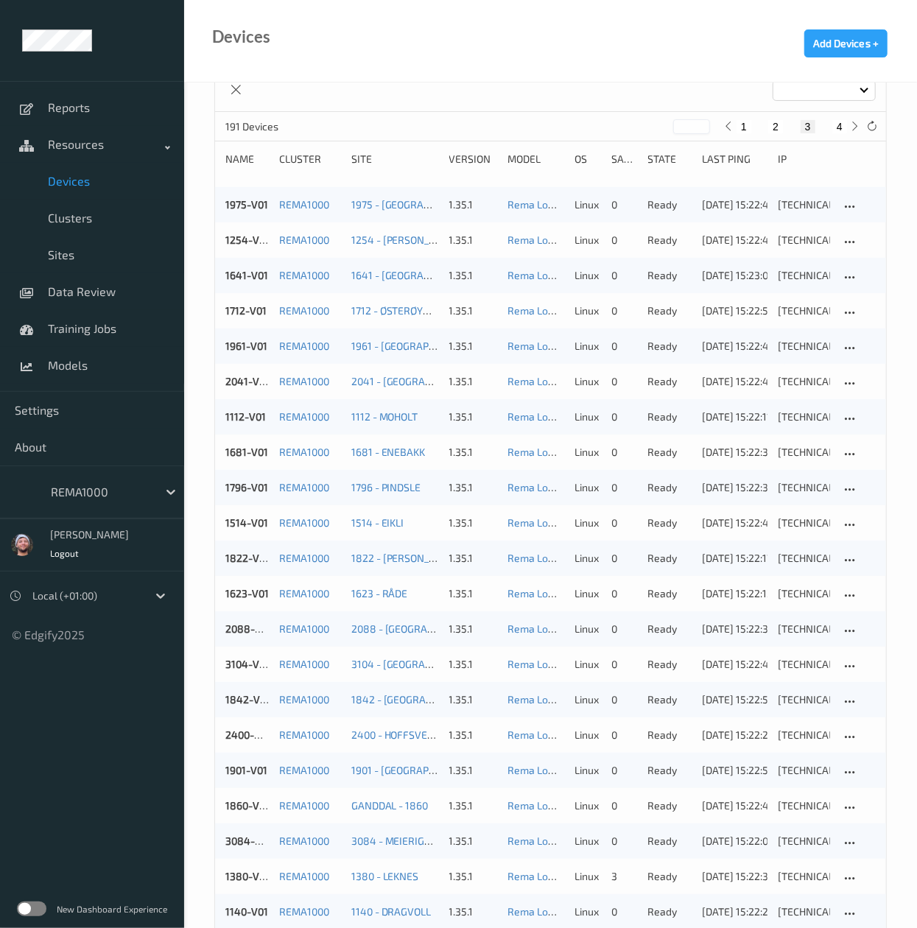
scroll to position [0, 0]
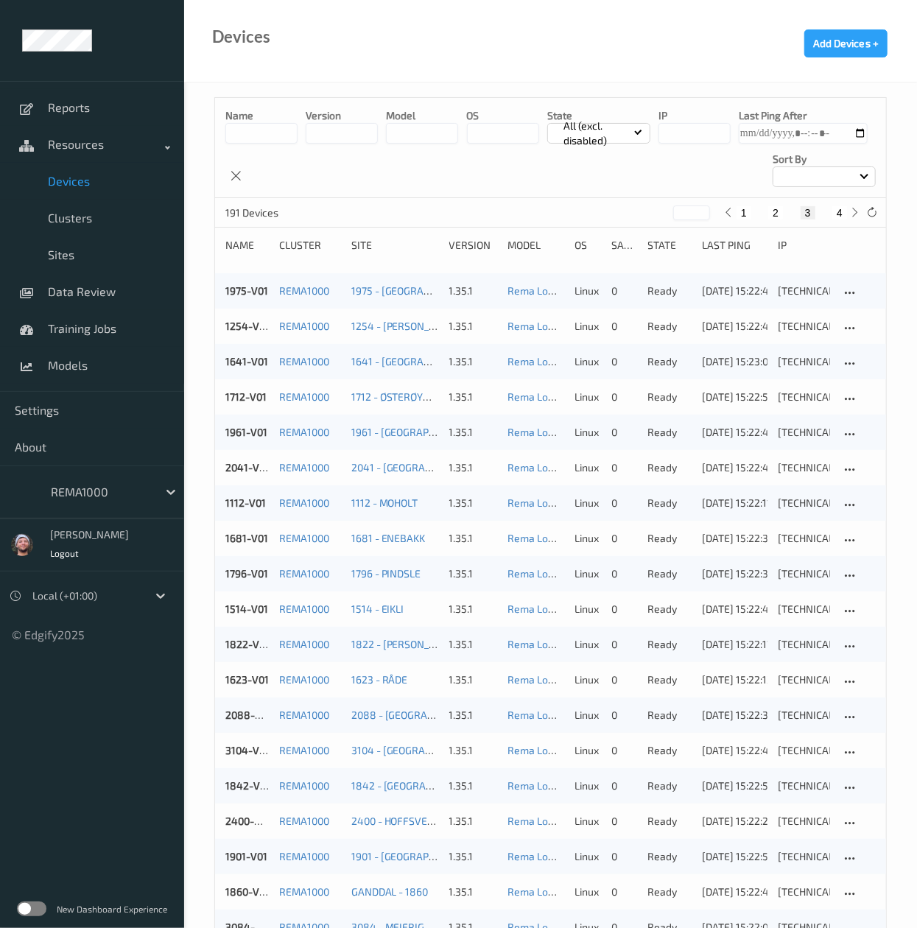
click at [843, 220] on div "1 2 3 4" at bounding box center [792, 213] width 144 height 16
click at [841, 217] on button "4" at bounding box center [839, 212] width 15 height 13
type input "*"
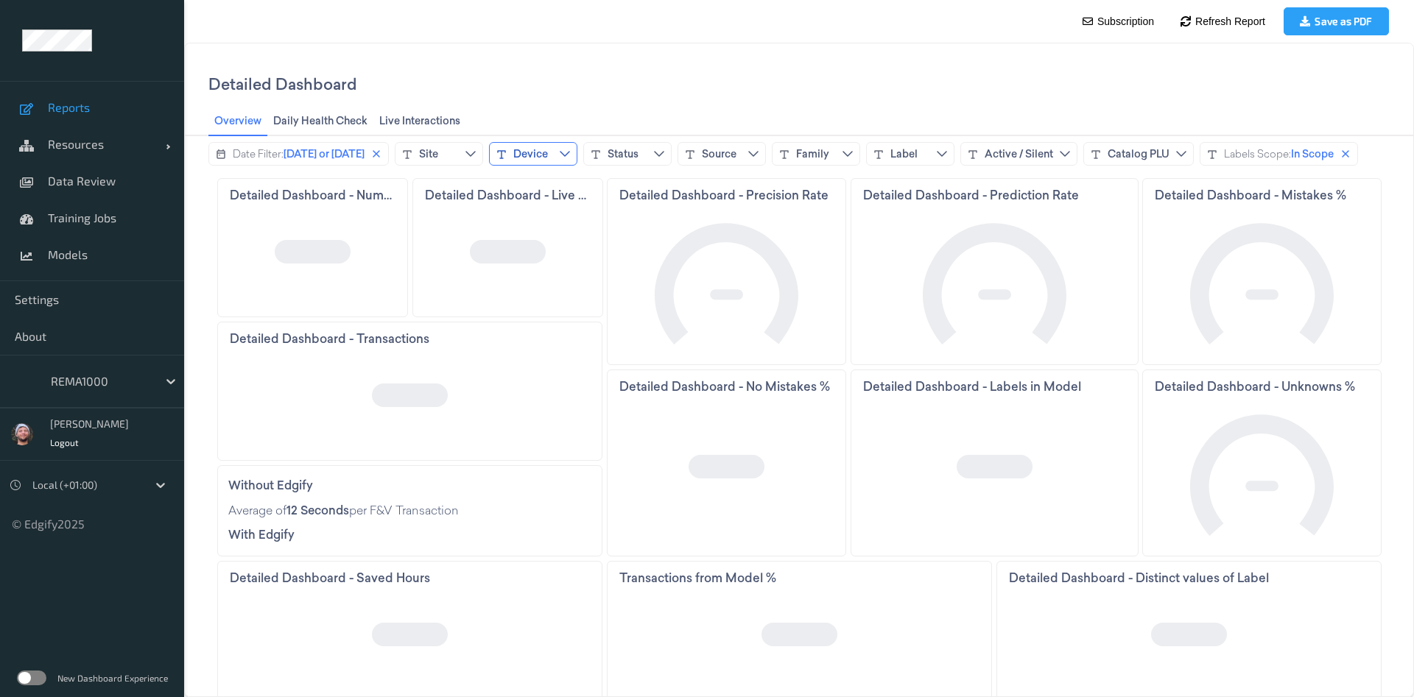
click at [533, 158] on div "Device" at bounding box center [530, 154] width 35 height 15
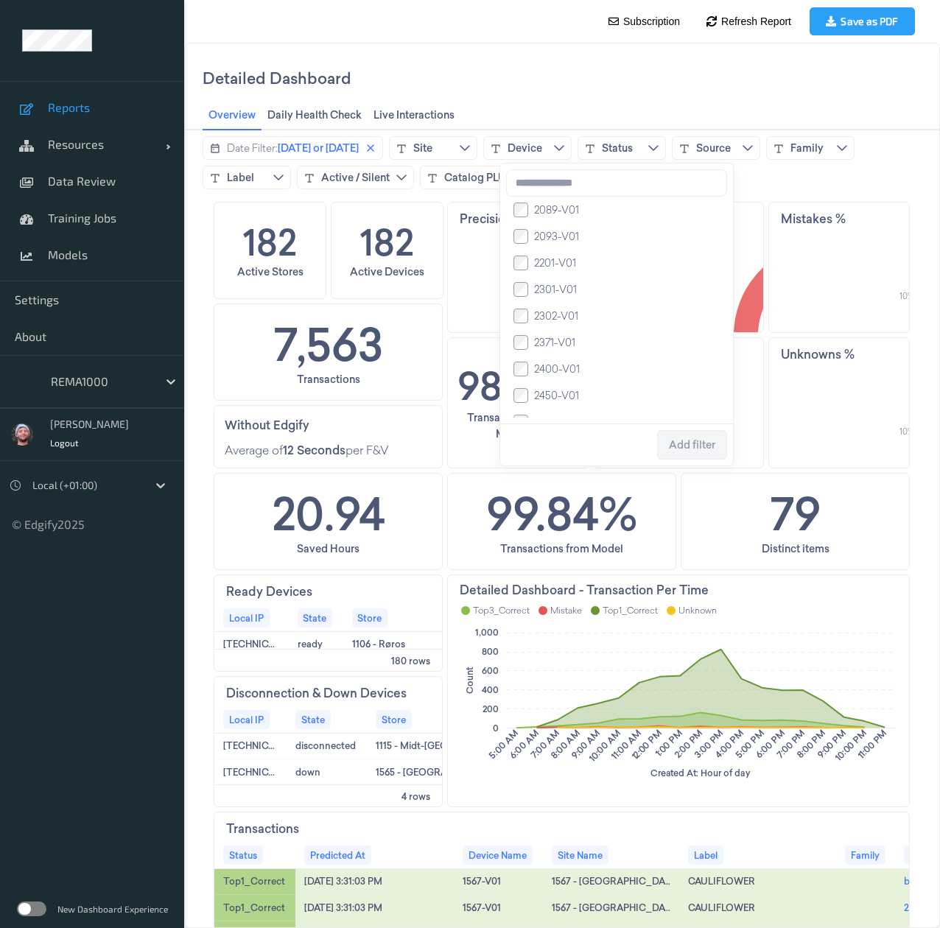
scroll to position [3535, 0]
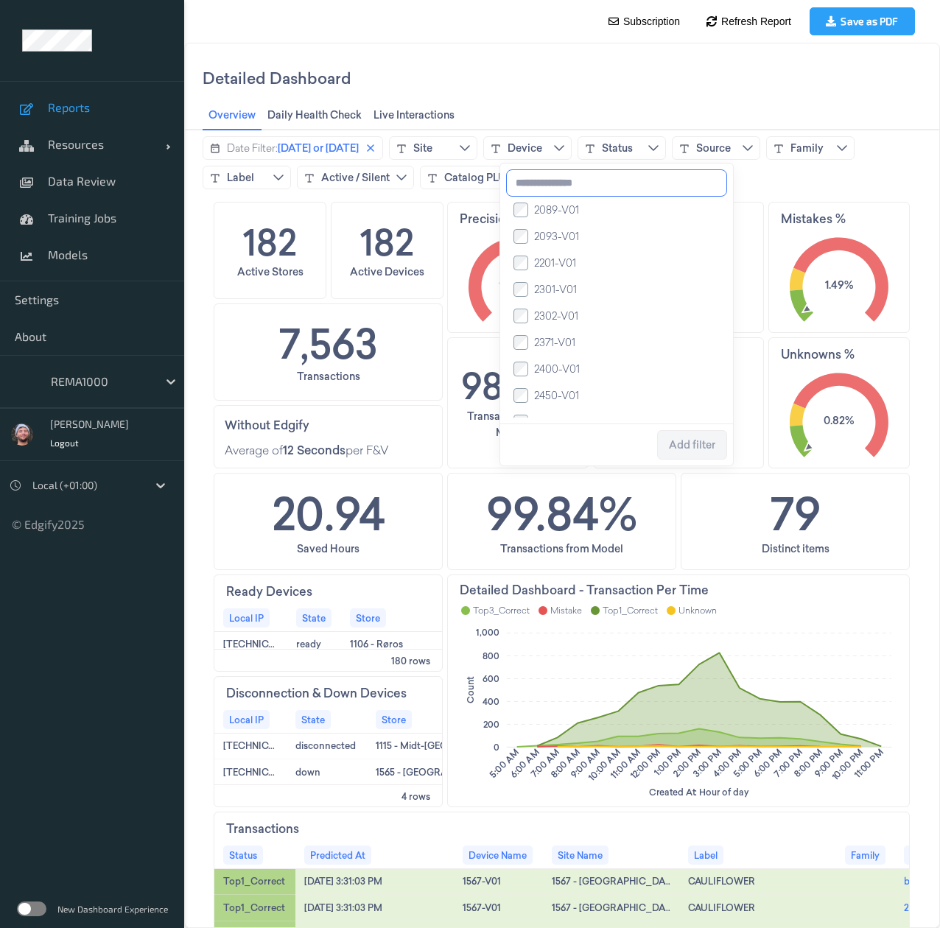
click at [563, 189] on input at bounding box center [616, 182] width 221 height 27
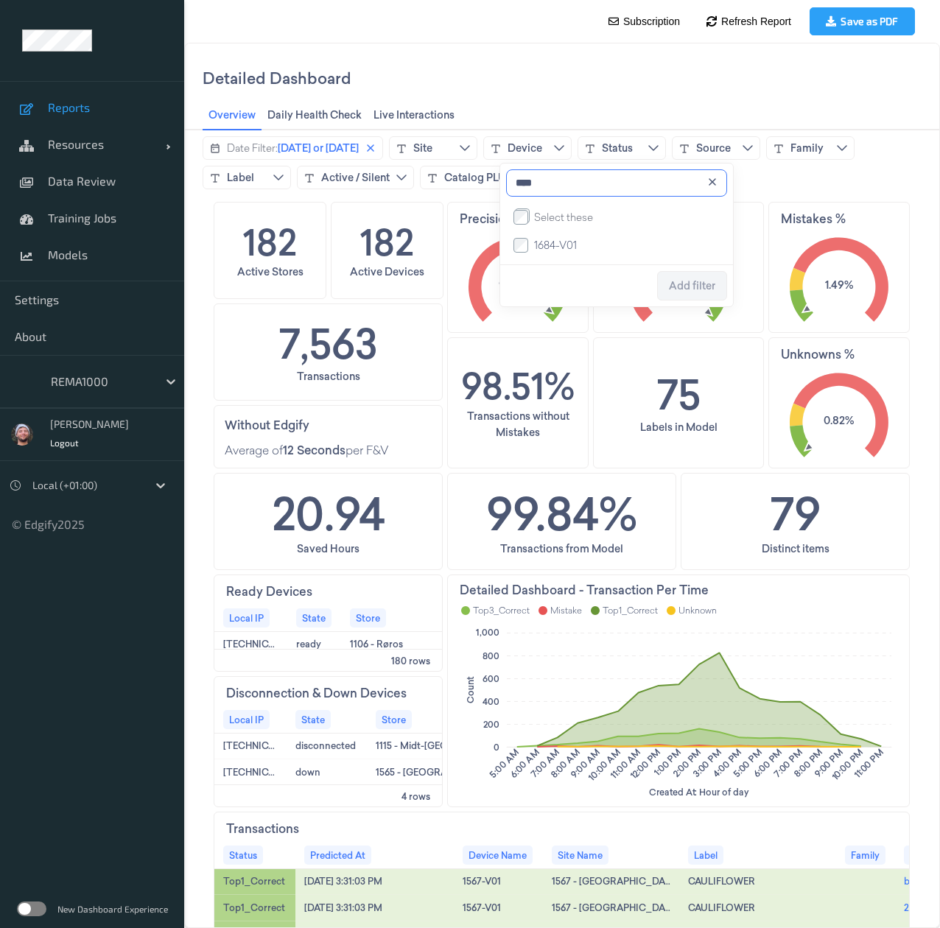
scroll to position [0, 0]
drag, startPoint x: 644, startPoint y: 194, endPoint x: 305, endPoint y: 159, distance: 340.6
click at [305, 159] on body "Detailed Dashboard Overview Overview Daily Health Check Daily Health Check Live…" at bounding box center [562, 485] width 756 height 885
type input "****"
click at [536, 193] on input "****" at bounding box center [616, 182] width 221 height 27
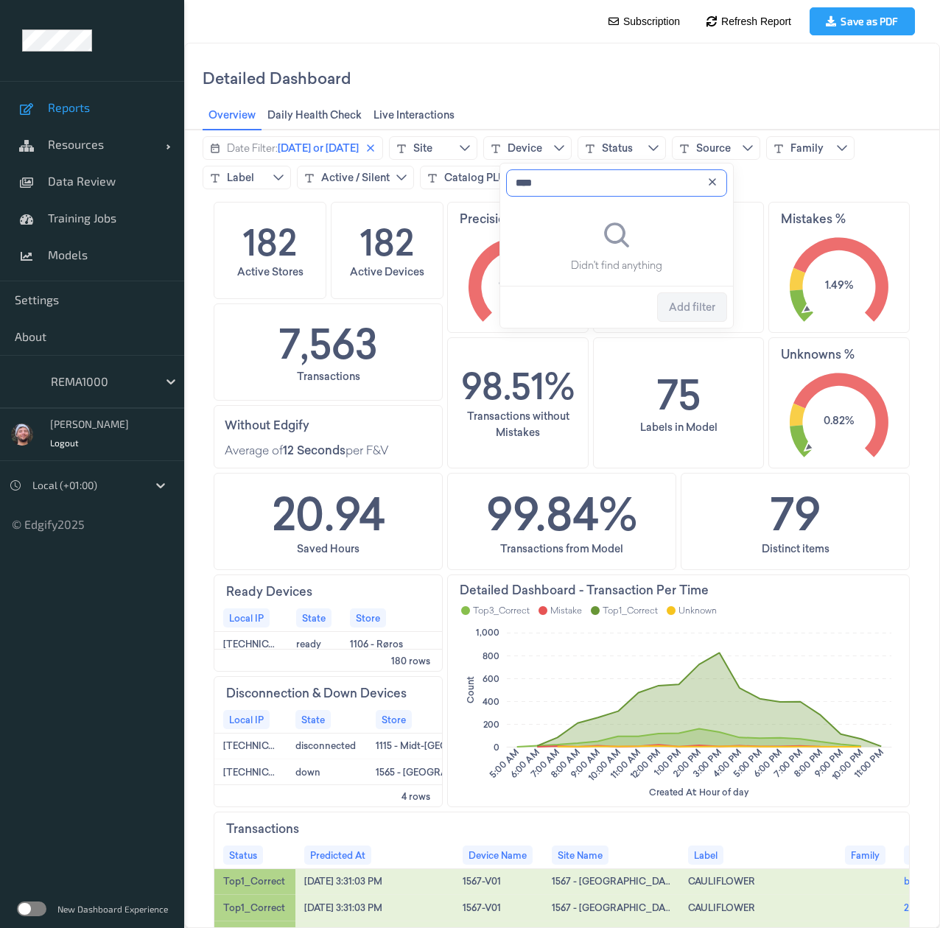
click at [536, 193] on input "****" at bounding box center [616, 182] width 221 height 27
click at [432, 146] on div "Site" at bounding box center [422, 148] width 19 height 15
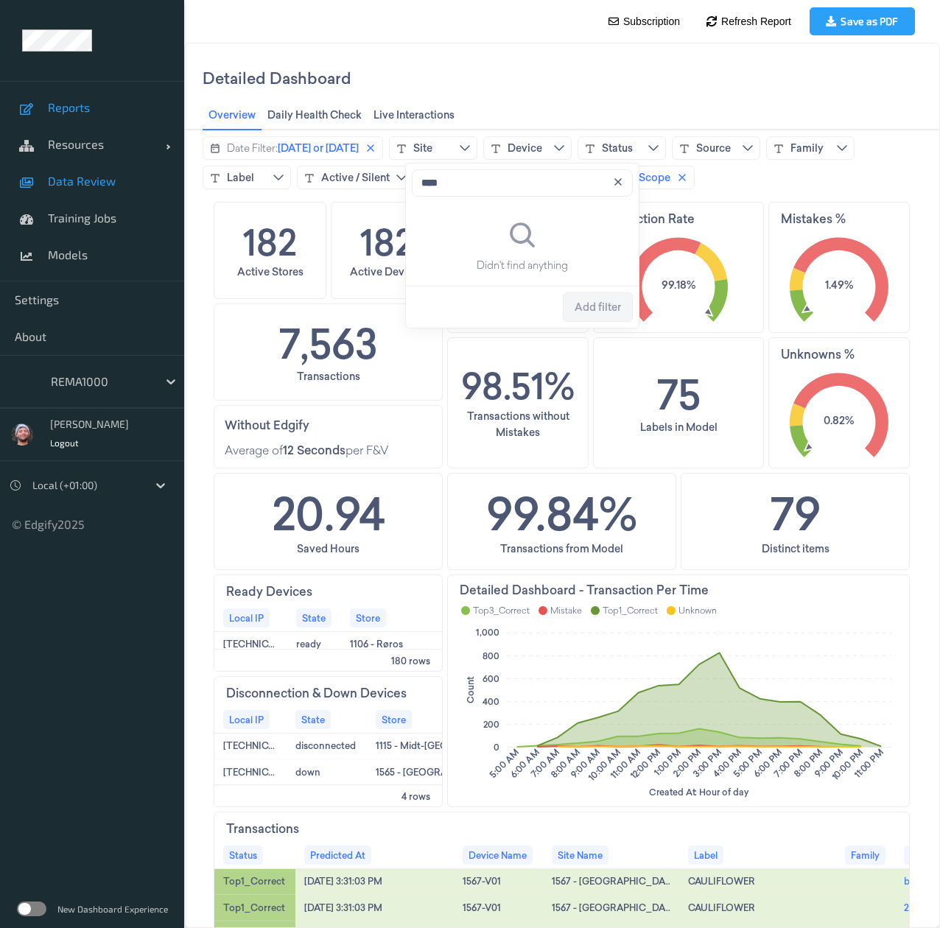
type input "****"
click at [83, 152] on link "Resources" at bounding box center [92, 144] width 184 height 37
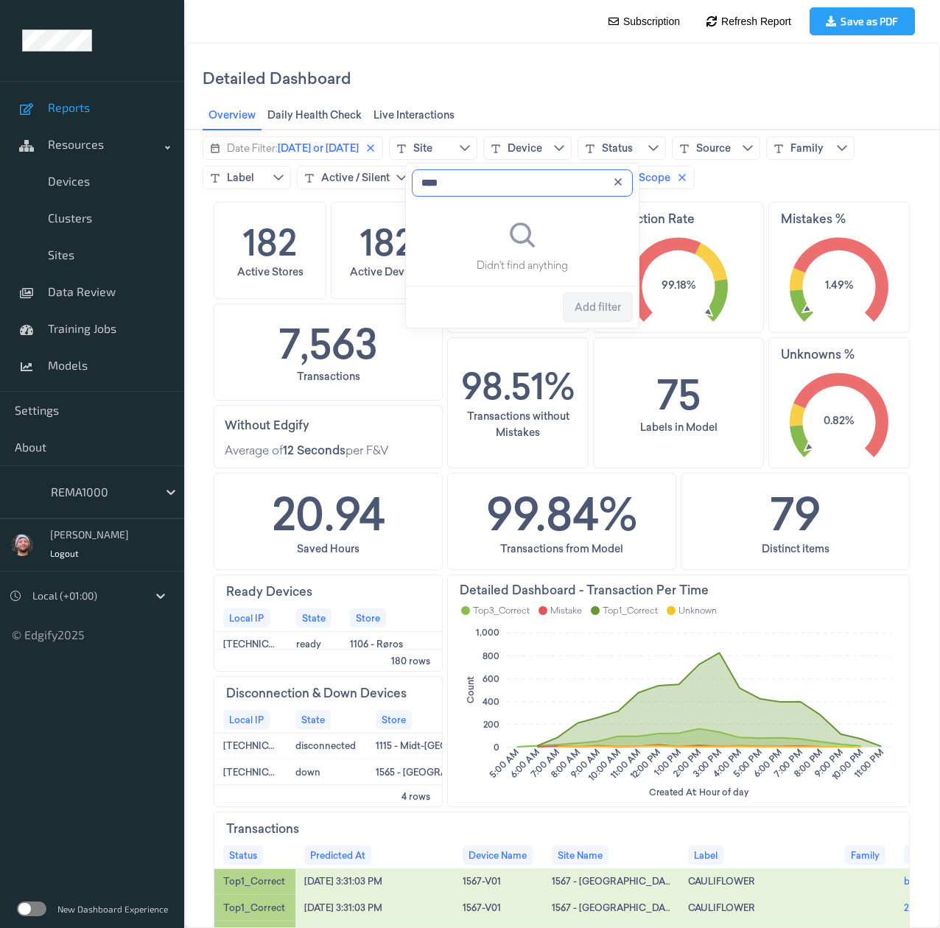
drag, startPoint x: 461, startPoint y: 190, endPoint x: 445, endPoint y: 190, distance: 16.2
click at [445, 190] on input "****" at bounding box center [522, 182] width 221 height 27
click at [533, 152] on div "Device" at bounding box center [524, 148] width 35 height 15
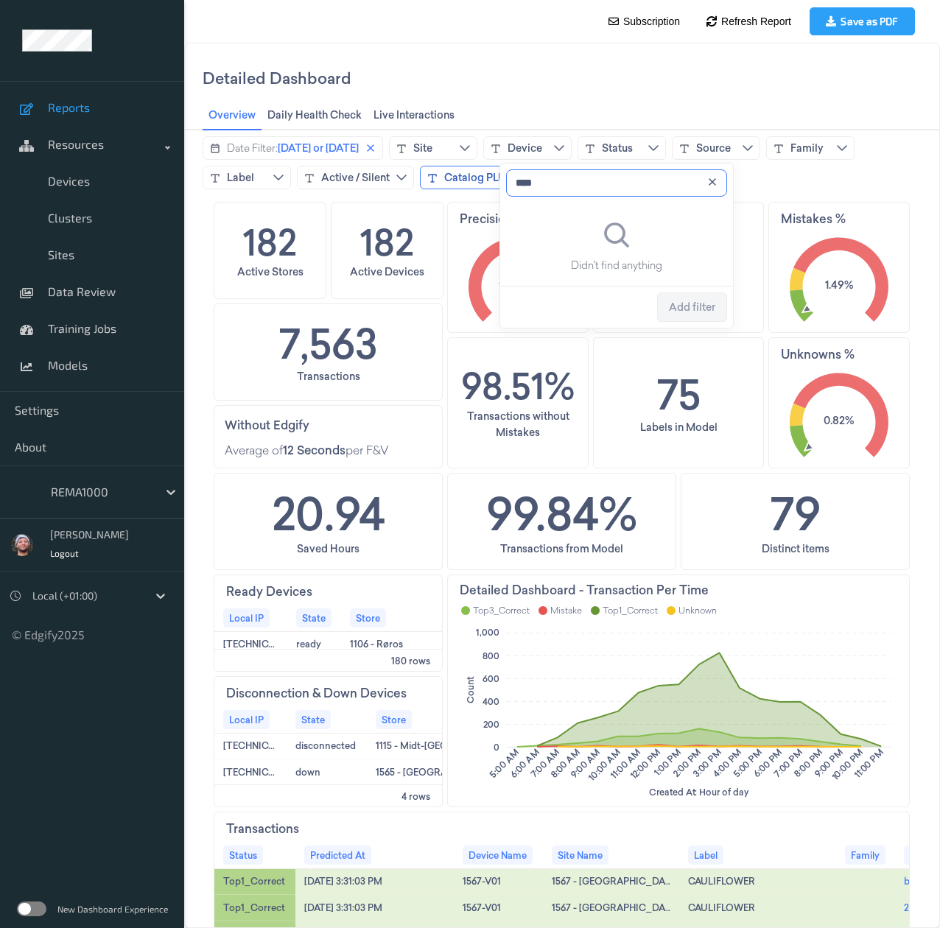
drag, startPoint x: 569, startPoint y: 179, endPoint x: 469, endPoint y: 174, distance: 100.3
click at [469, 174] on body "Detailed Dashboard Overview Overview Daily Health Check Daily Health Check Live…" at bounding box center [562, 485] width 756 height 885
type input "****"
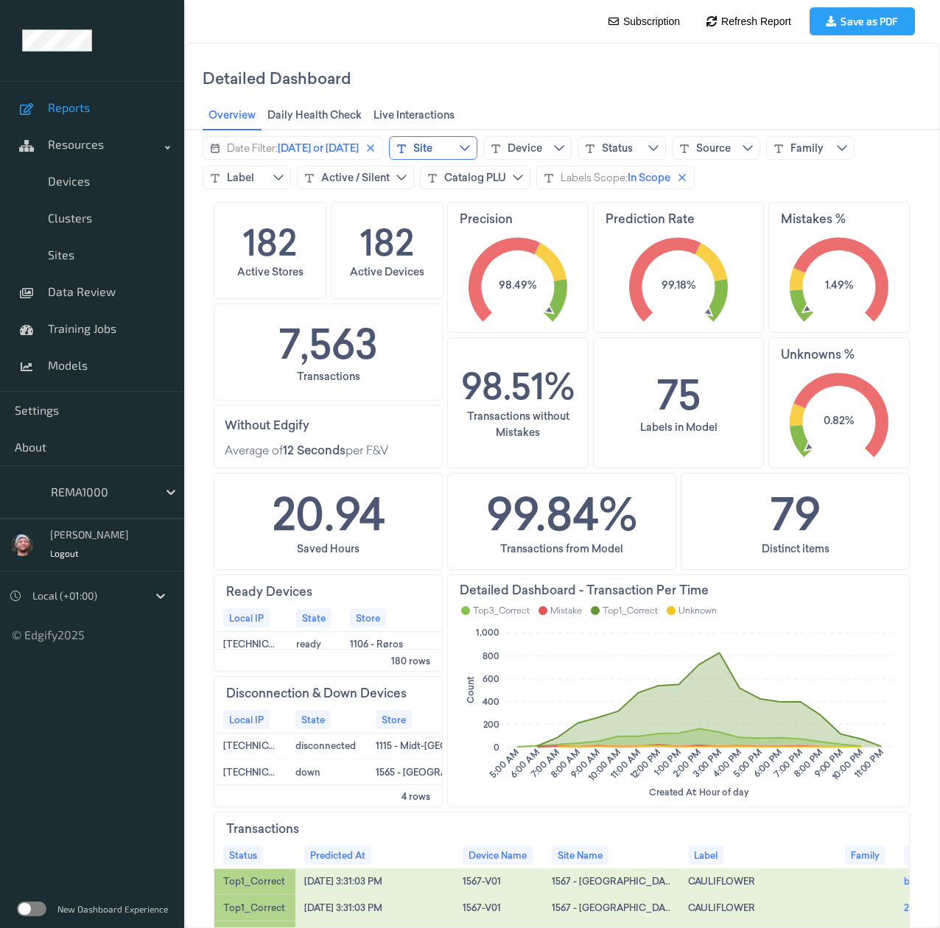
click at [452, 146] on button "Site" at bounding box center [433, 148] width 88 height 24
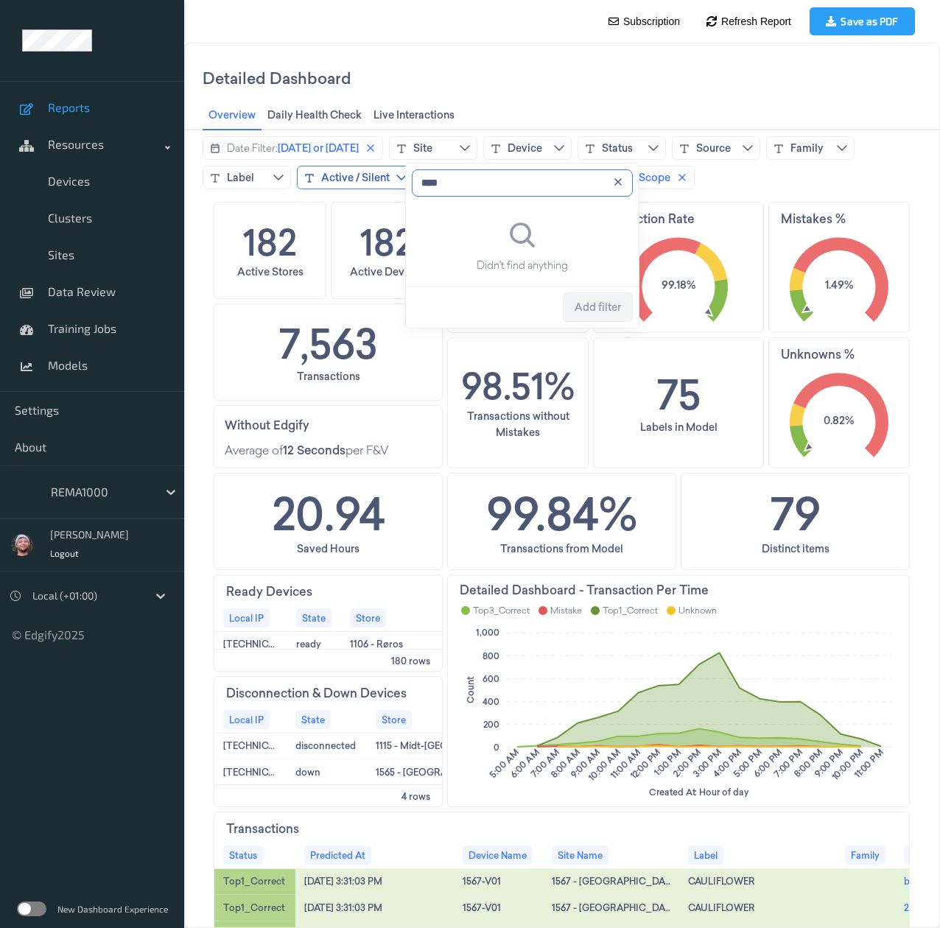
drag, startPoint x: 449, startPoint y: 185, endPoint x: 398, endPoint y: 174, distance: 52.0
click at [398, 174] on body "Detailed Dashboard Overview Overview Daily Health Check Daily Health Check Live…" at bounding box center [562, 485] width 756 height 885
click at [446, 179] on input "****" at bounding box center [522, 182] width 221 height 27
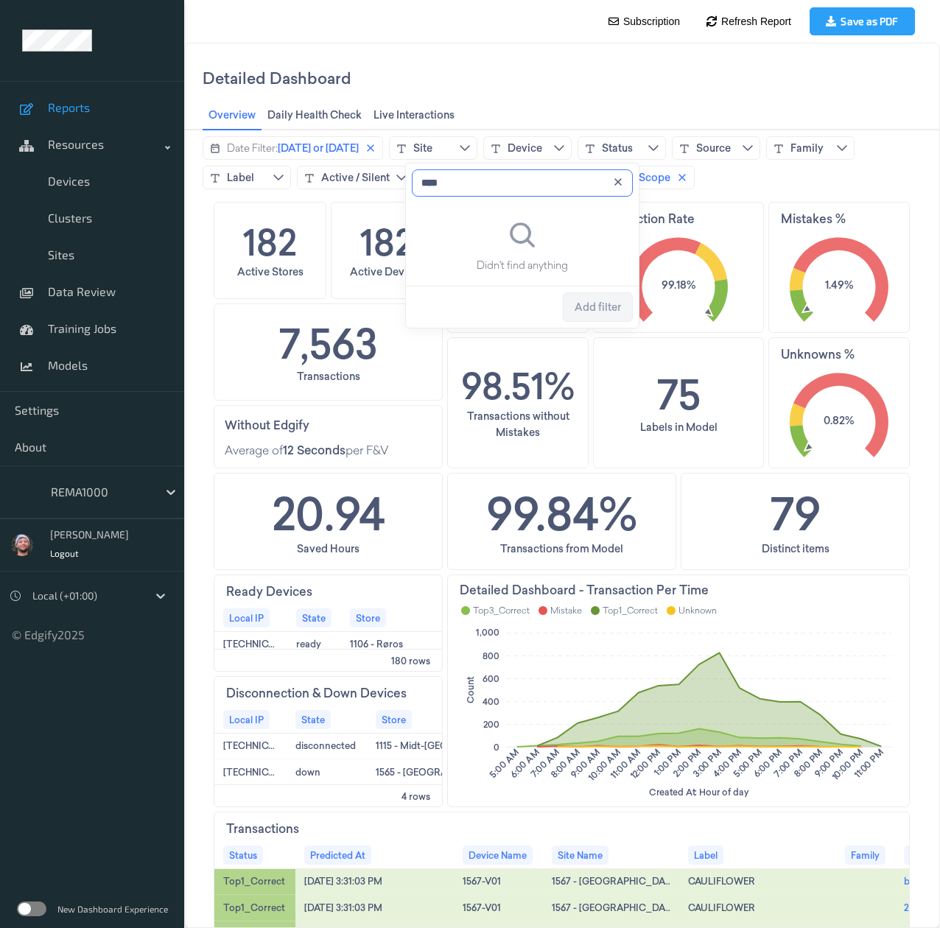
type input "****"
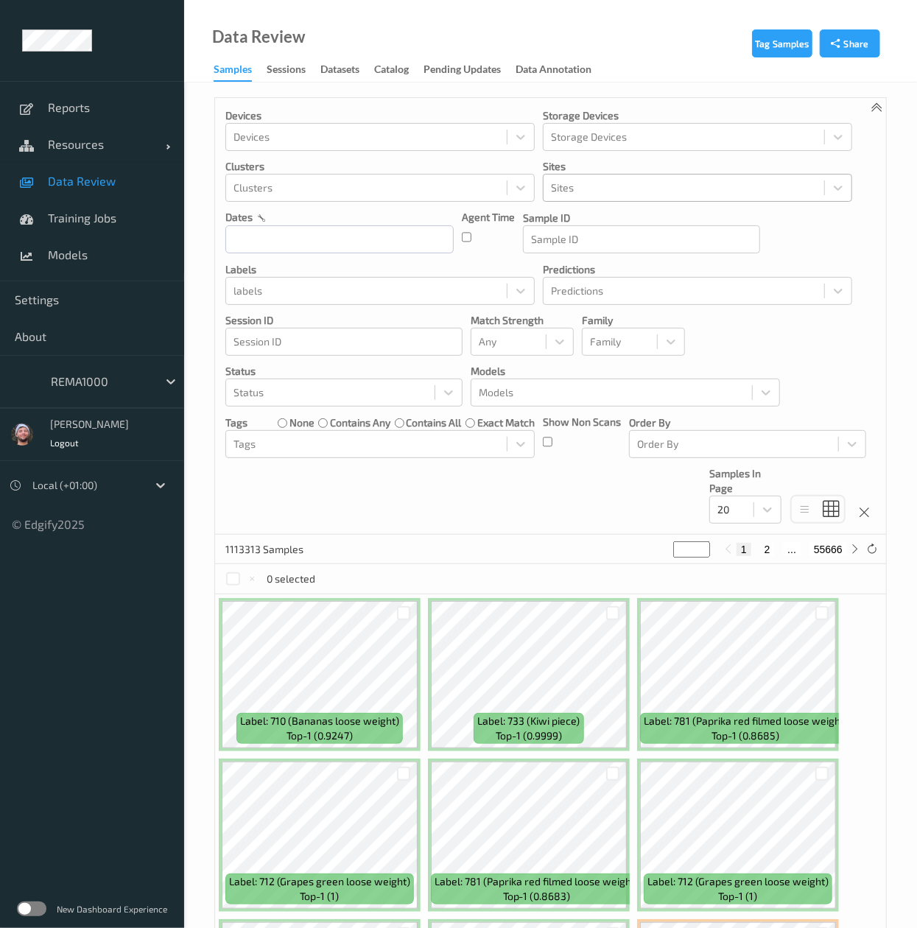
click at [592, 183] on div at bounding box center [684, 188] width 266 height 18
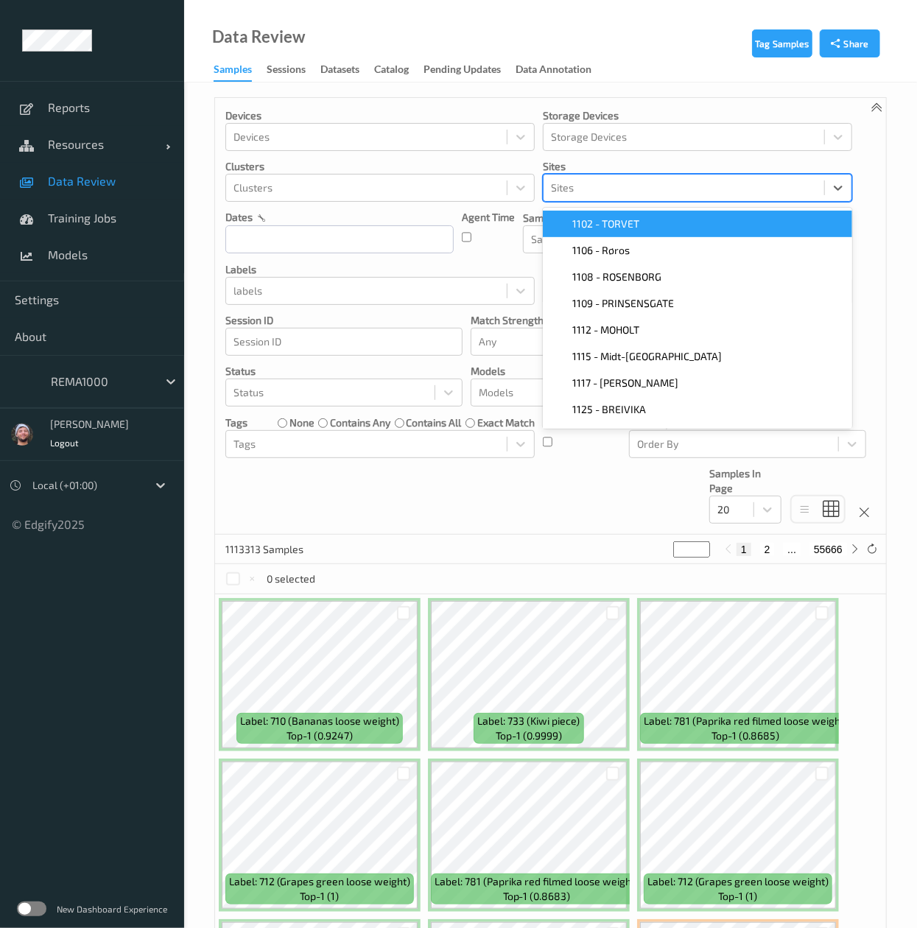
paste input "1552-V01"
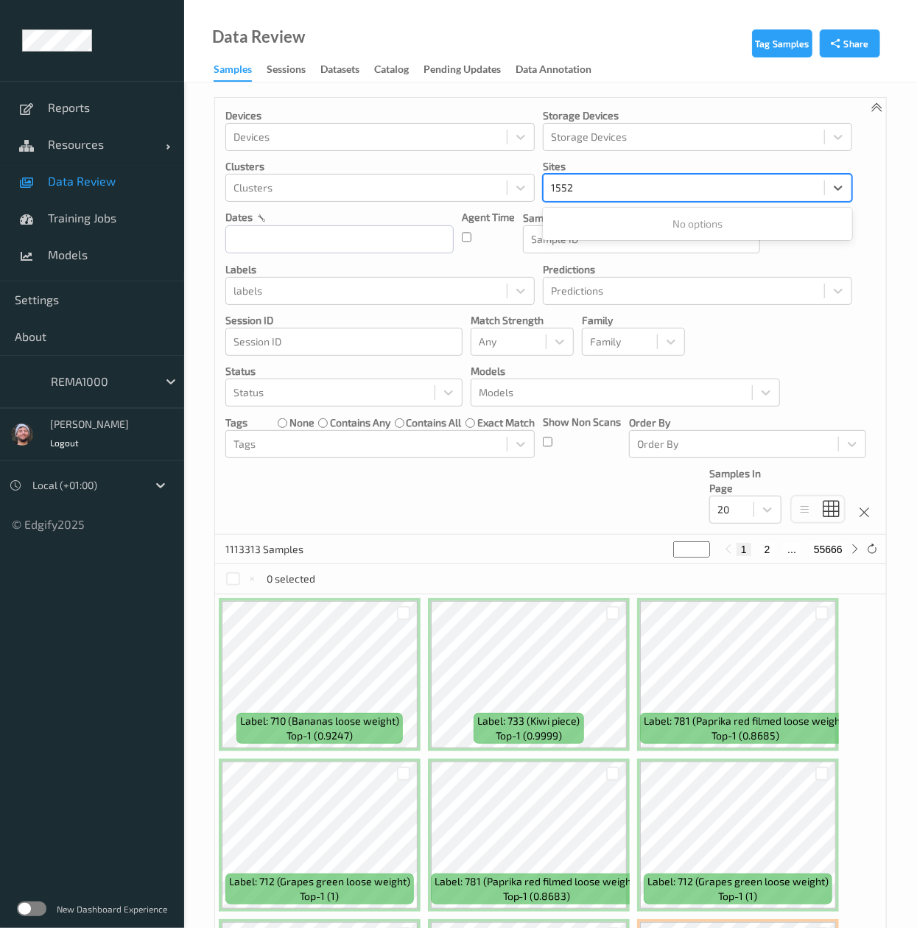
type input "1552"
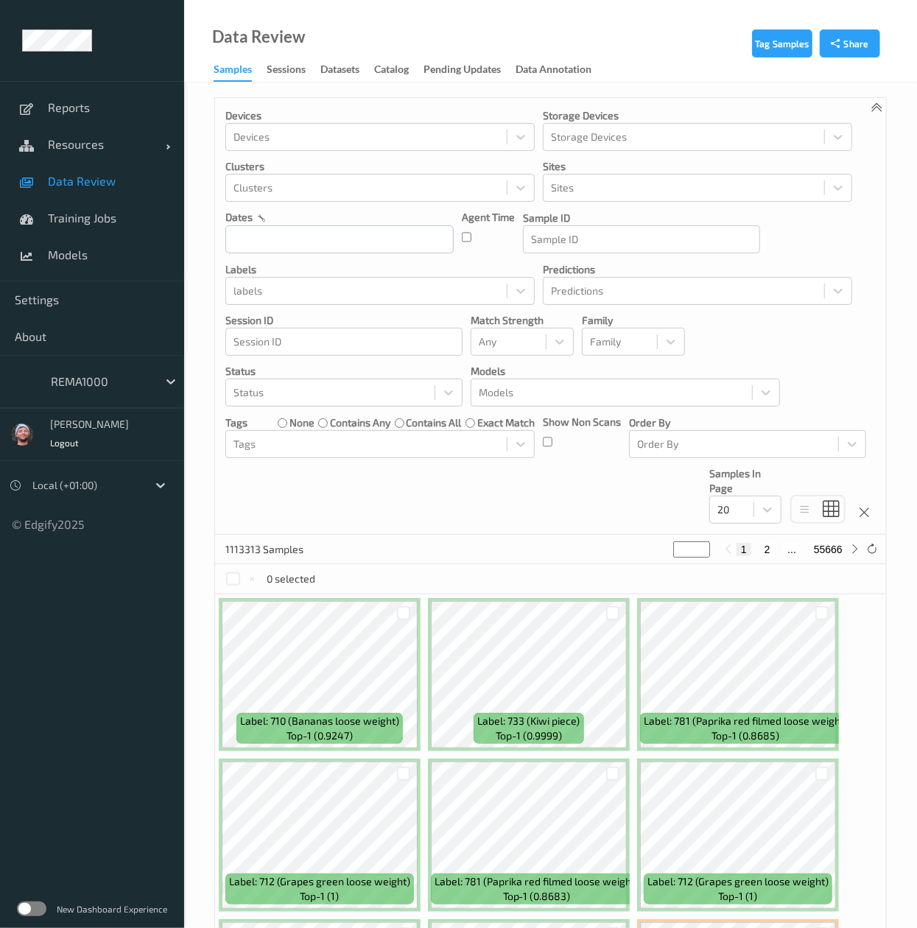
click at [705, 326] on div "Devices Devices Storage Devices Storage Devices Clusters Clusters Sites Sites d…" at bounding box center [550, 316] width 671 height 437
click at [633, 194] on div at bounding box center [684, 188] width 266 height 18
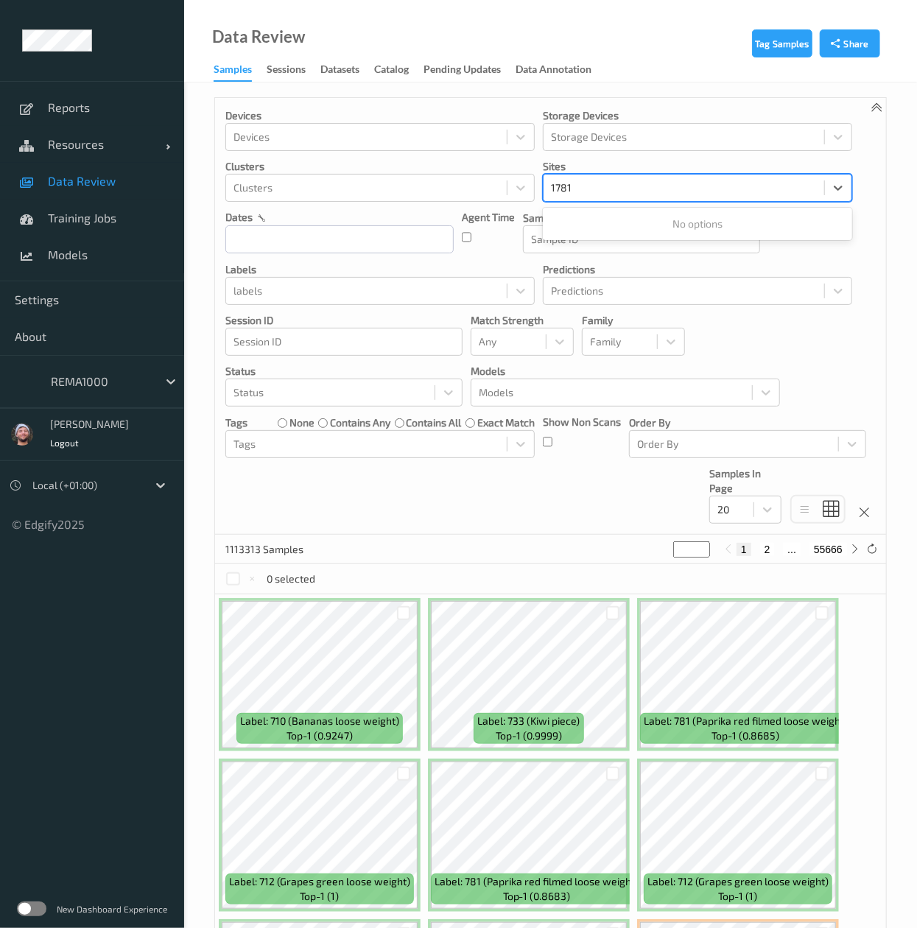
type input "1781"
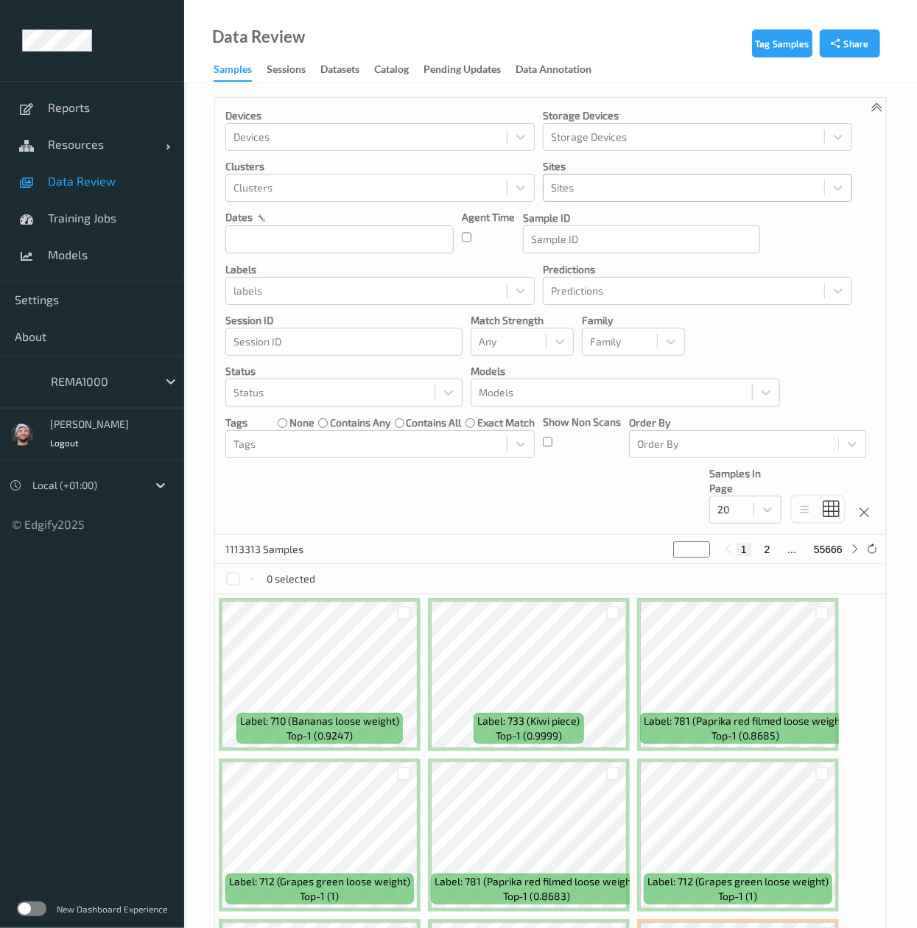
click at [580, 190] on div at bounding box center [684, 188] width 266 height 18
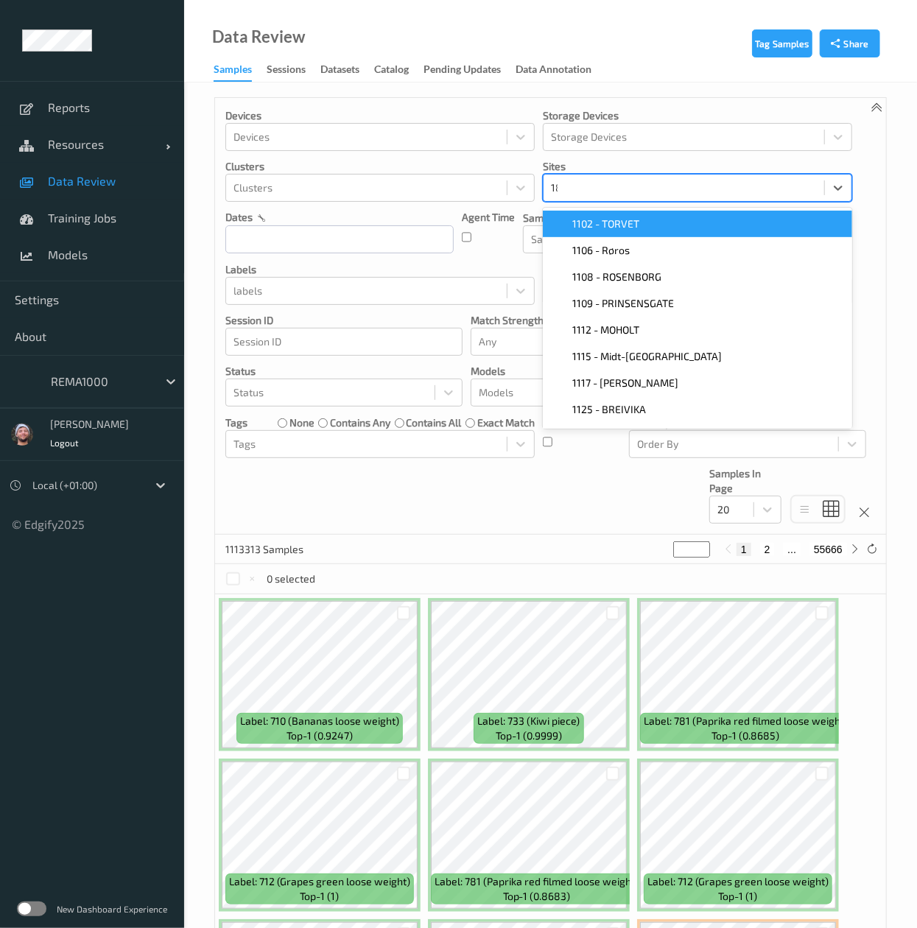
type input "1871"
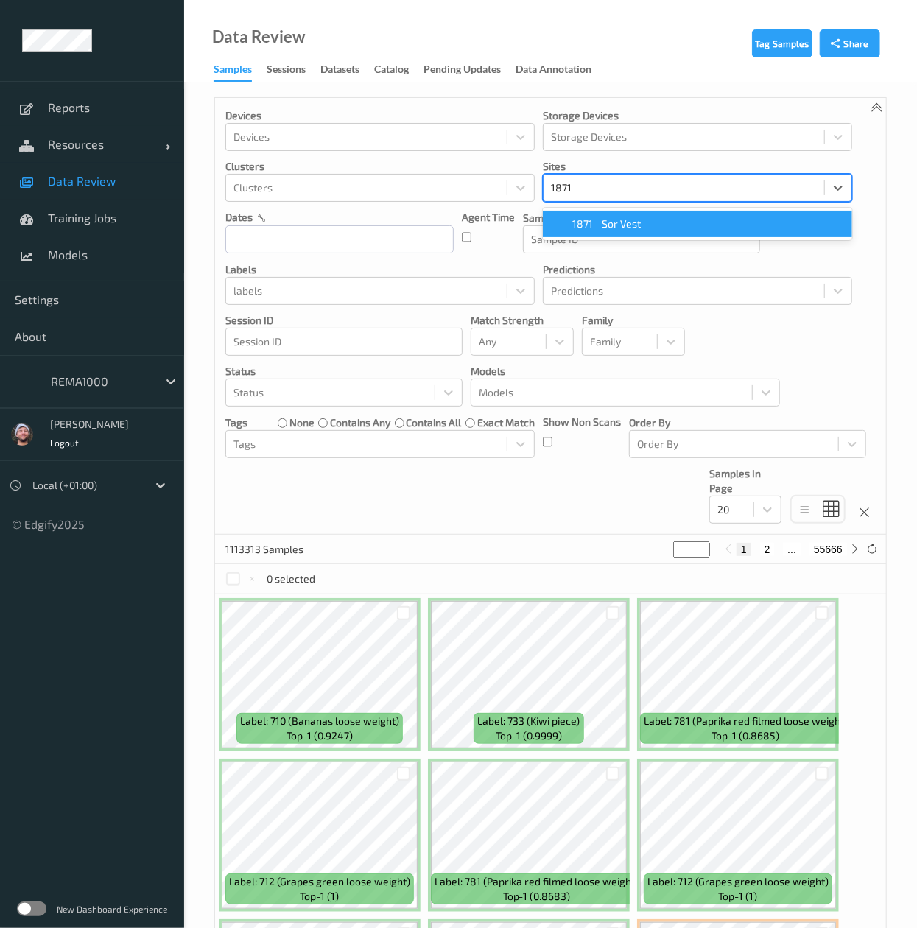
click at [591, 219] on span "1871 - Sør Vest" at bounding box center [606, 224] width 68 height 15
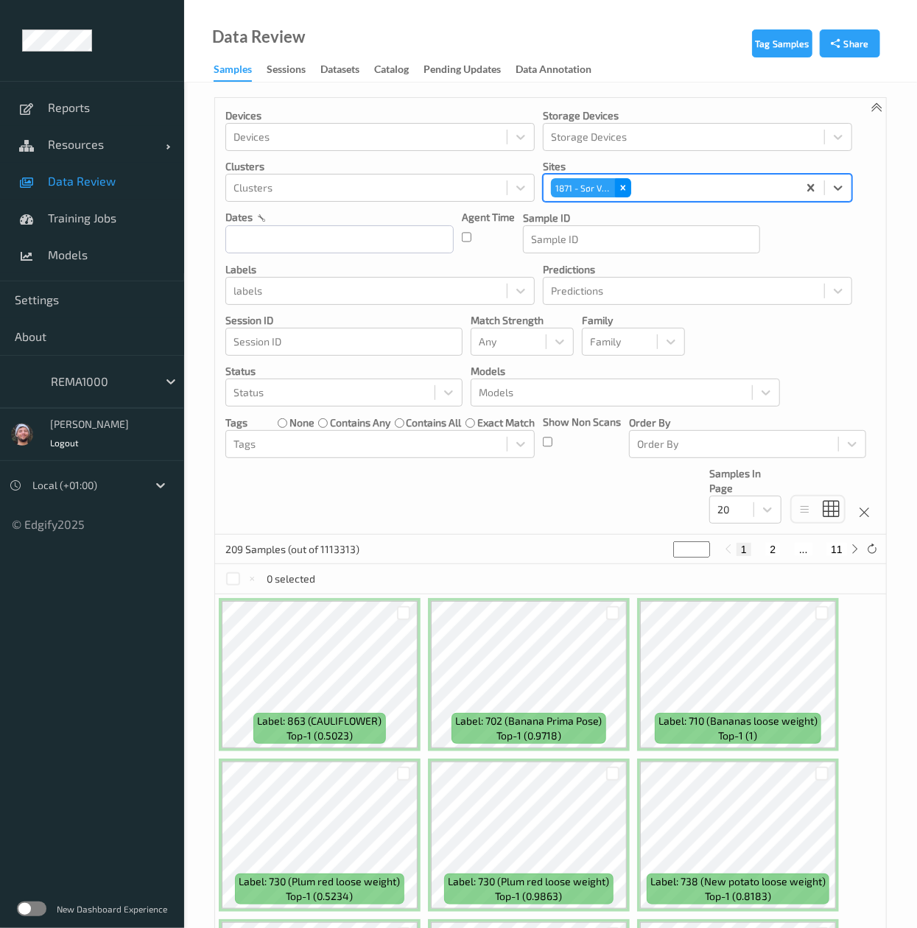
click at [625, 193] on icon "Remove 1871 - Sør Vest" at bounding box center [623, 188] width 10 height 10
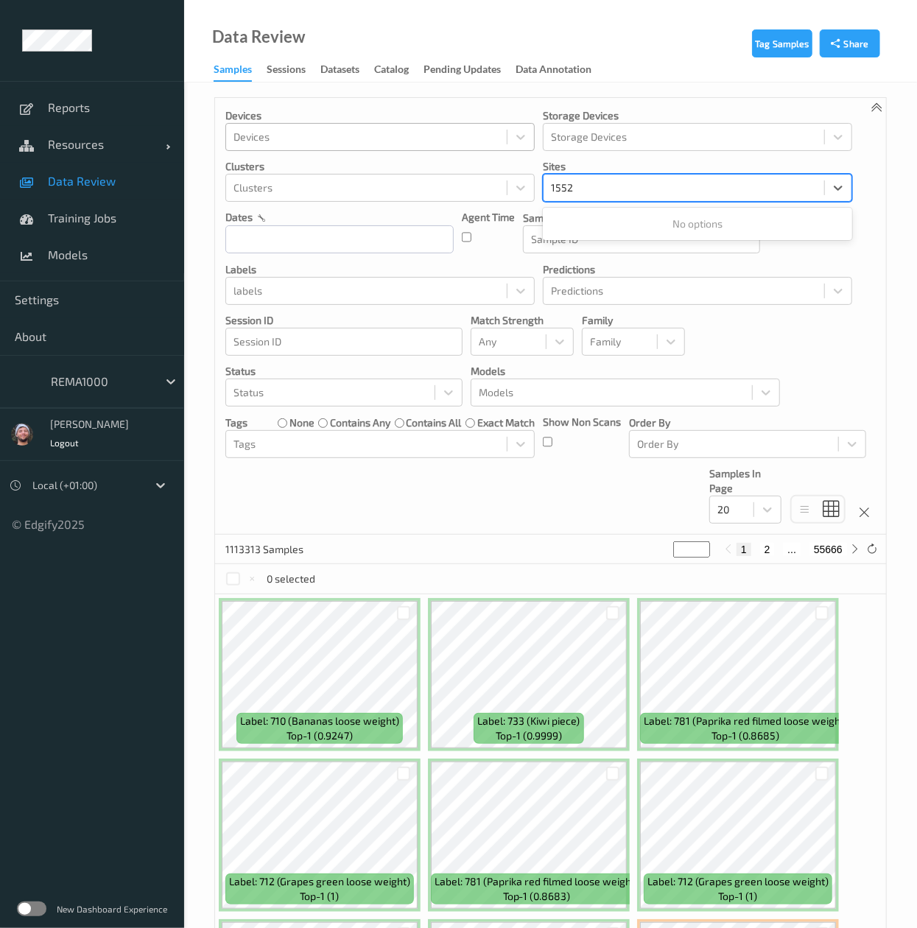
type input "1552"
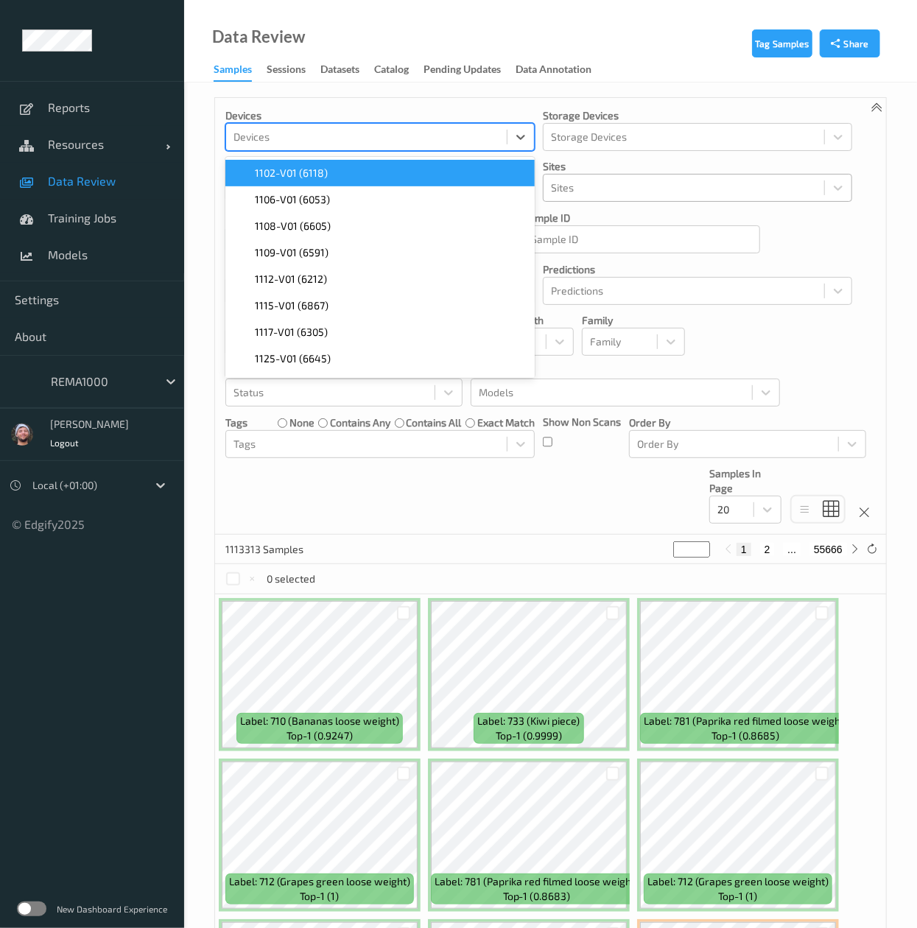
click at [334, 134] on div at bounding box center [366, 137] width 266 height 18
type input "1552"
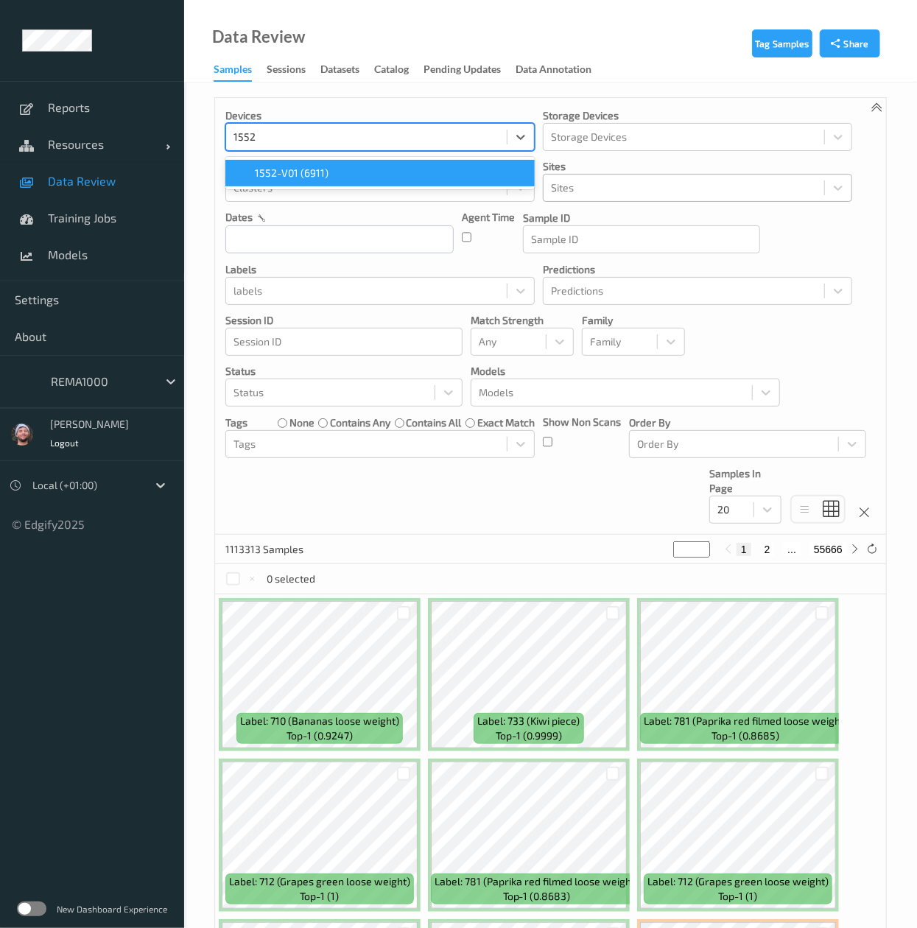
click at [330, 162] on div "1552-V01 (6911)" at bounding box center [379, 173] width 309 height 27
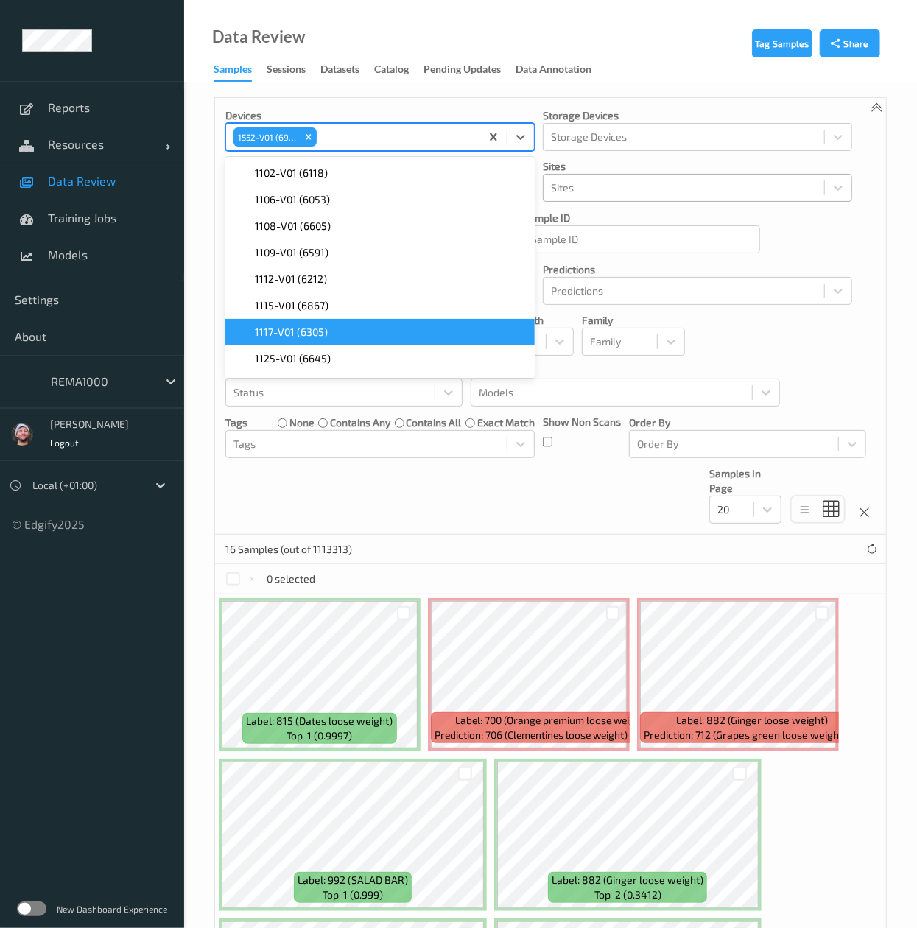
click at [304, 719] on span "Label: 815 (Dates loose weight)" at bounding box center [320, 721] width 147 height 15
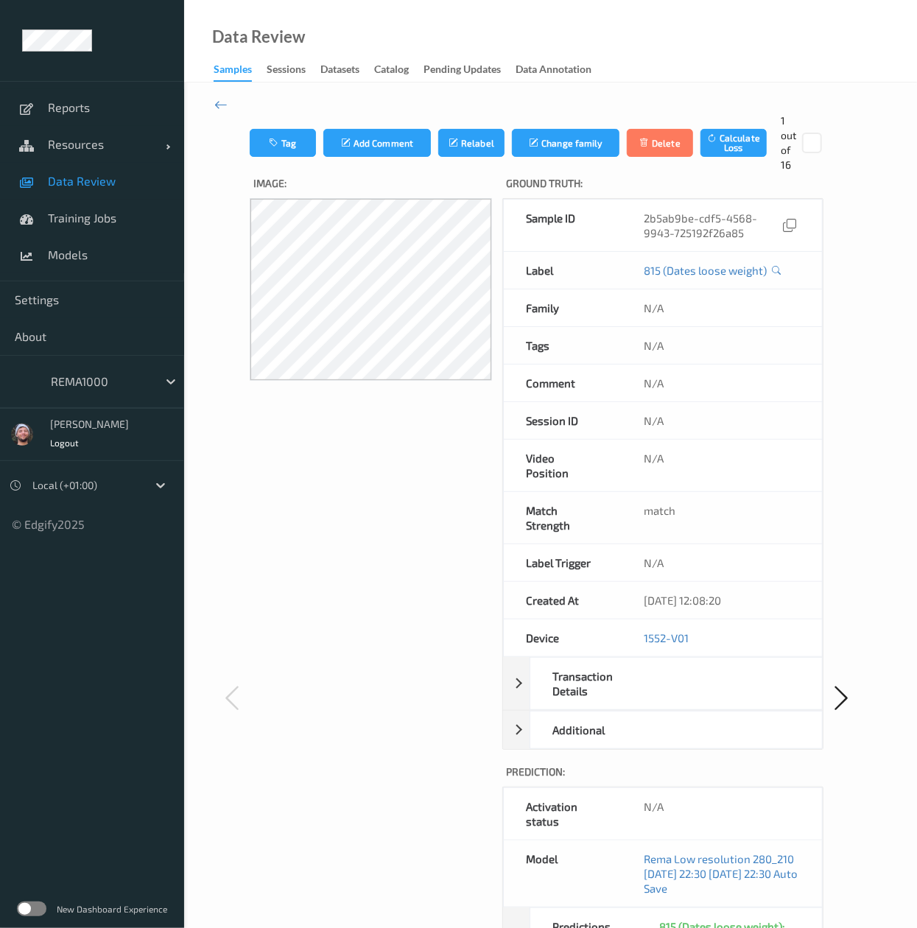
click at [84, 182] on span "Data Review" at bounding box center [109, 181] width 122 height 15
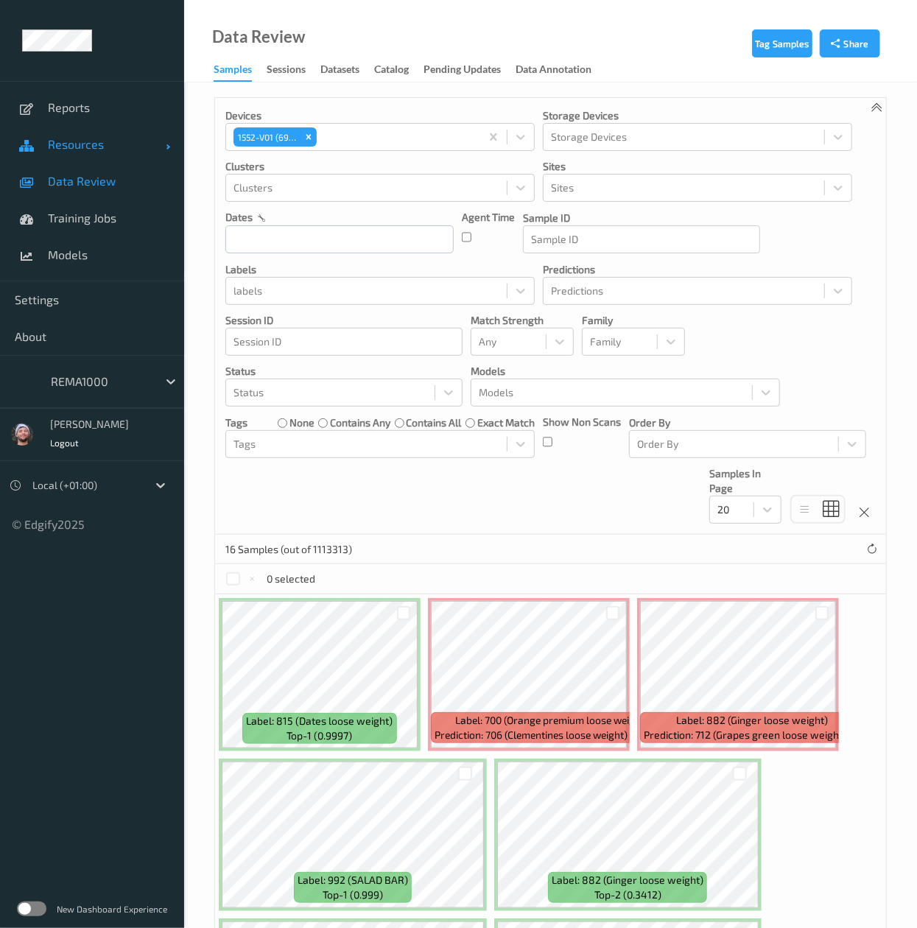
click at [43, 144] on link "Resources" at bounding box center [92, 144] width 184 height 37
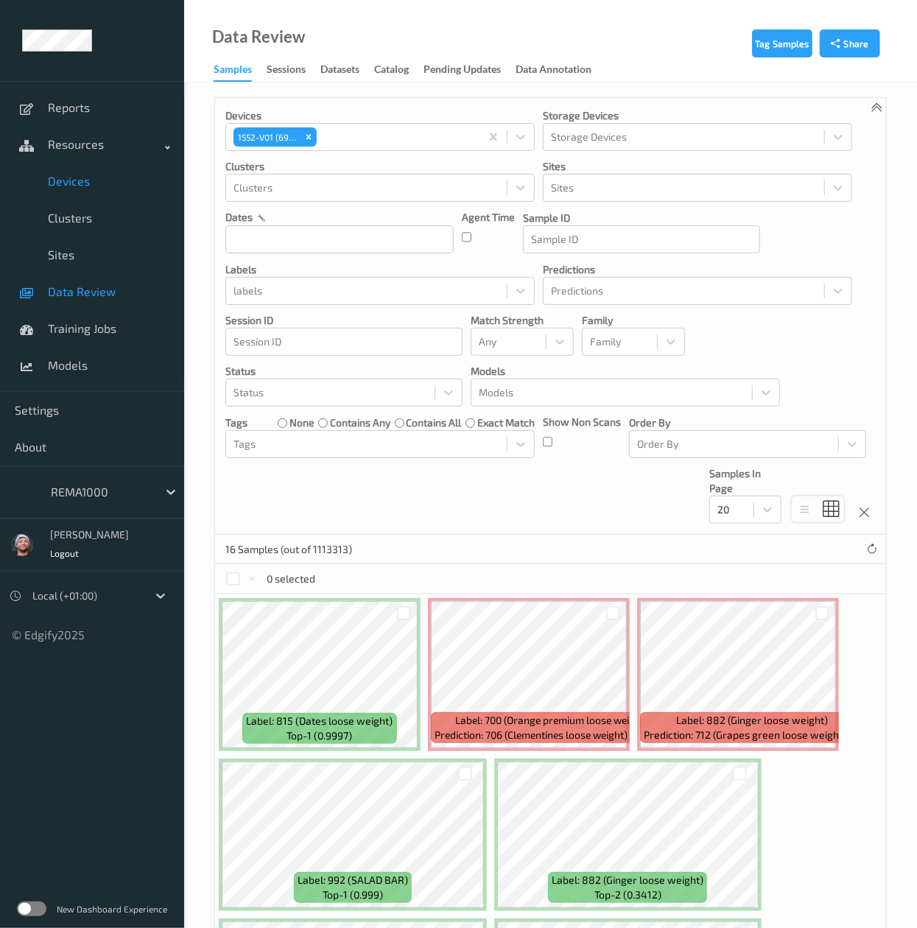
click at [127, 174] on span "Devices" at bounding box center [109, 181] width 122 height 15
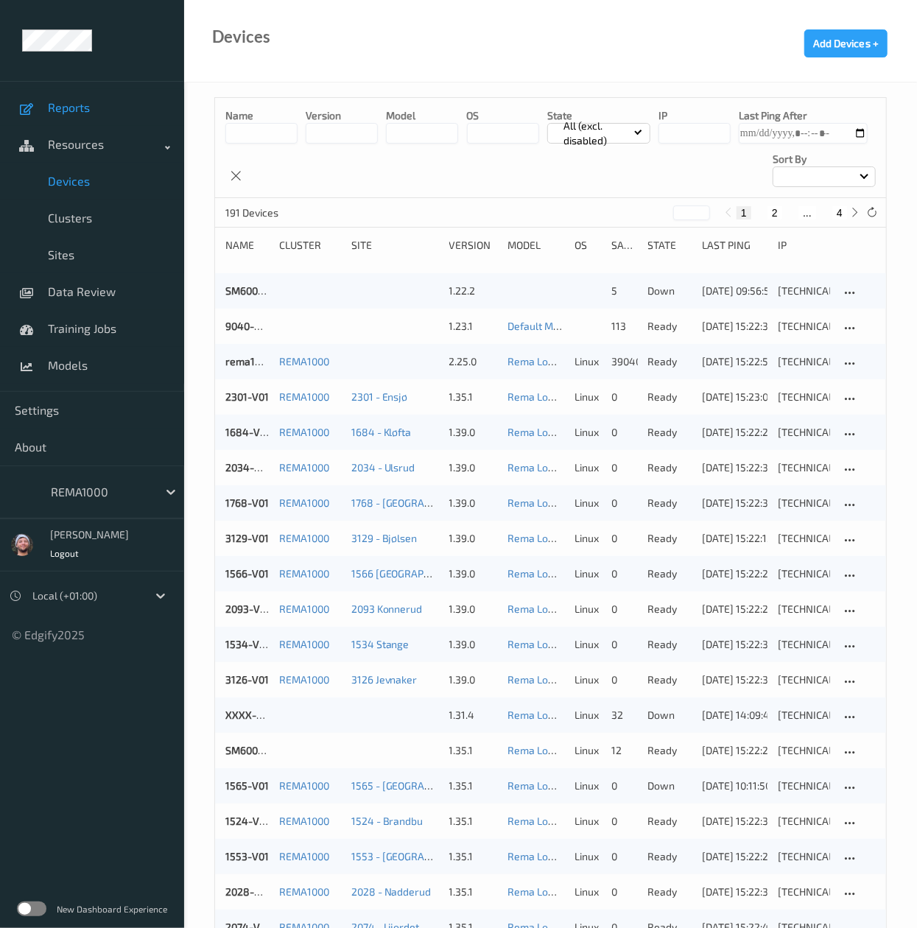
click at [119, 112] on span "Reports" at bounding box center [109, 107] width 122 height 15
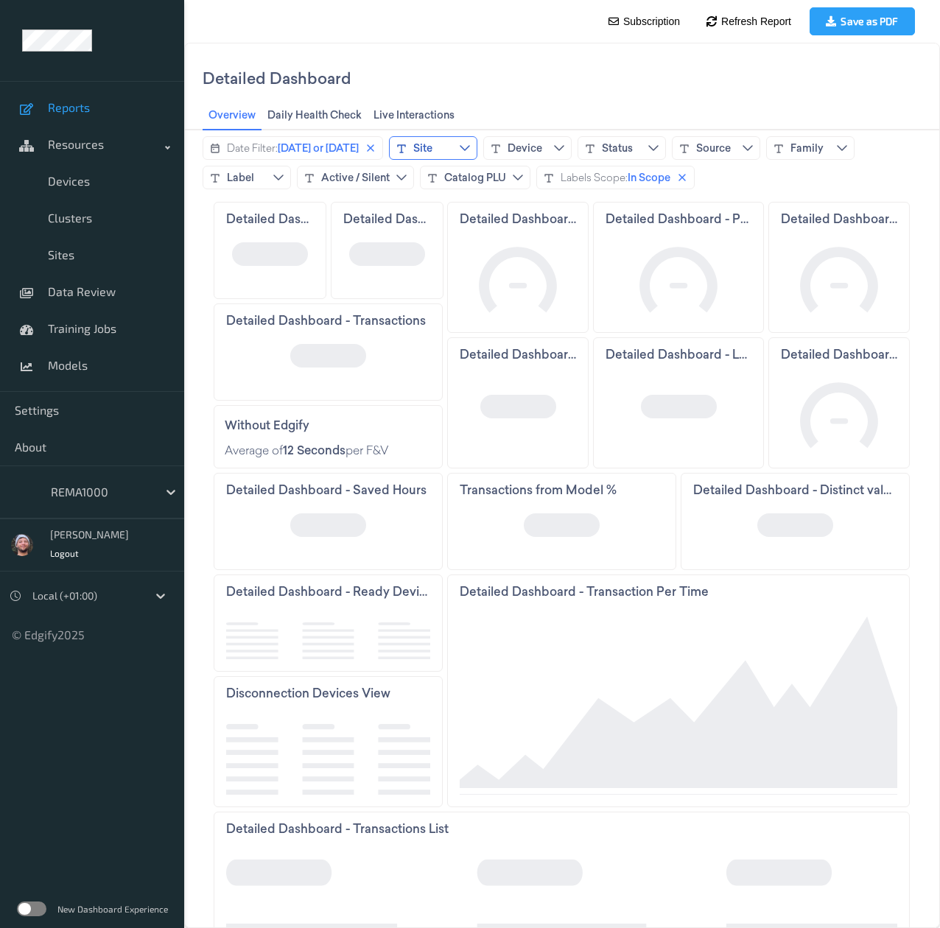
click at [432, 155] on div "Site" at bounding box center [422, 148] width 19 height 15
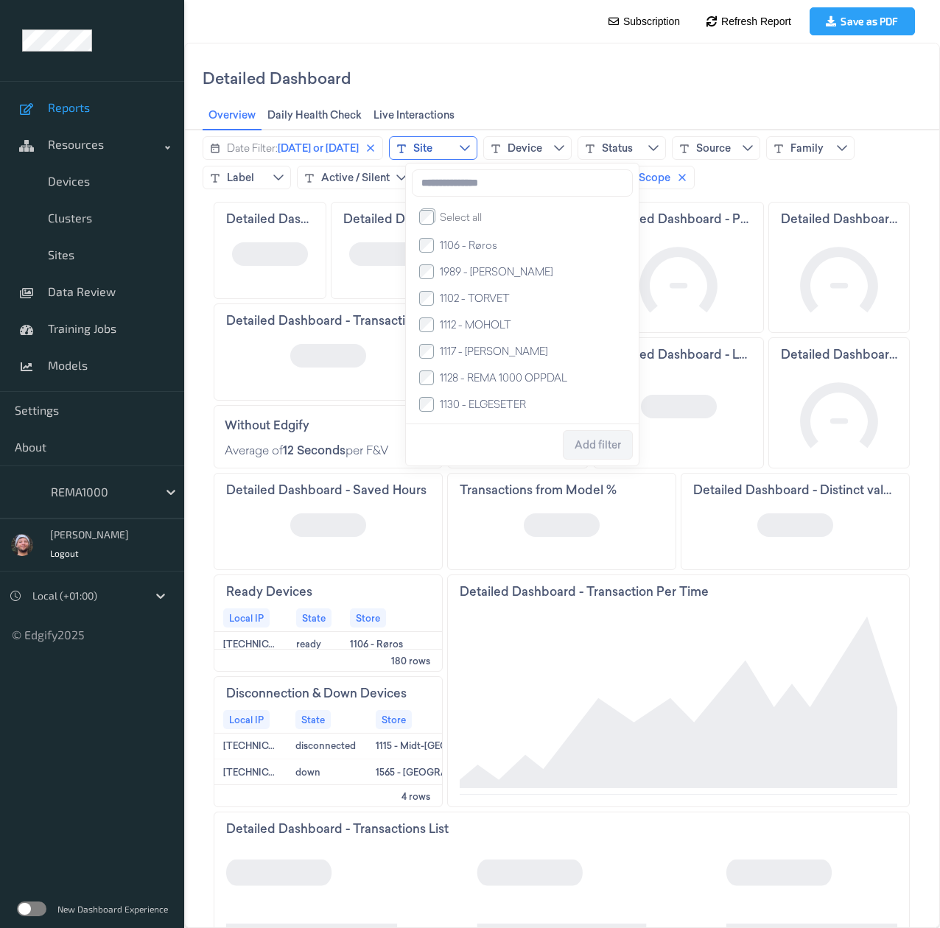
click at [481, 190] on input at bounding box center [522, 182] width 221 height 27
type input "****"
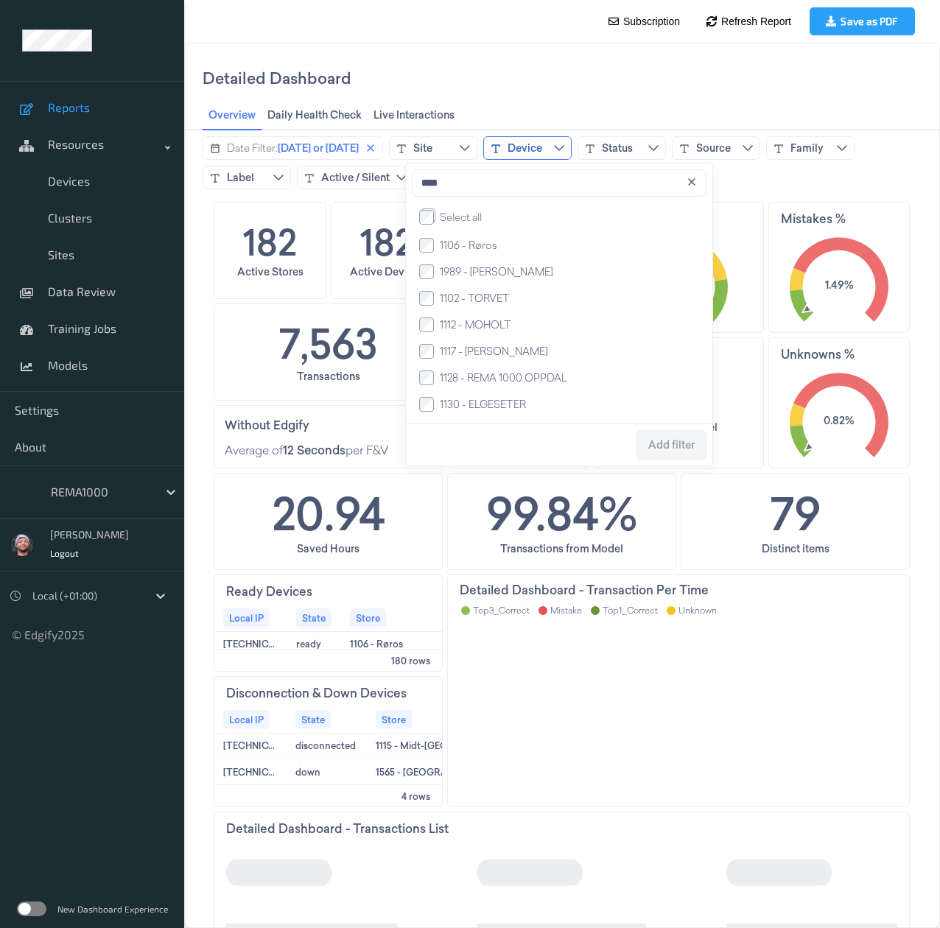
click at [523, 144] on button "Device" at bounding box center [527, 148] width 88 height 24
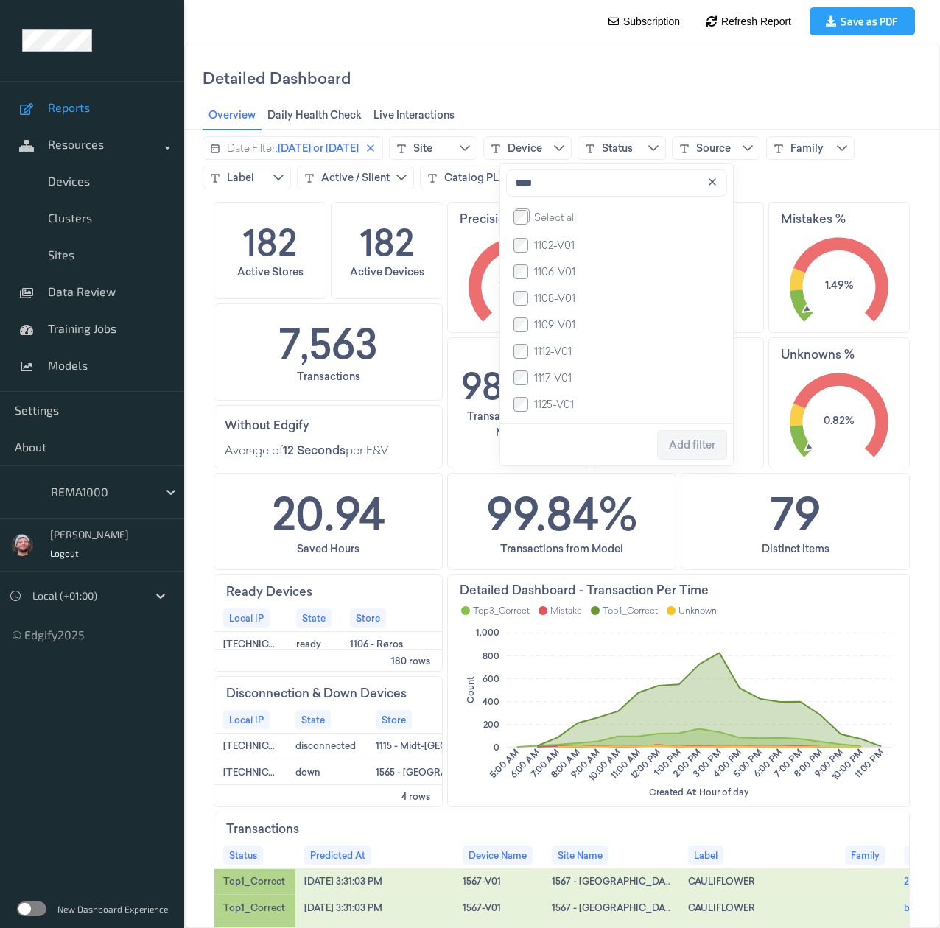
click at [539, 182] on input "****" at bounding box center [616, 182] width 221 height 27
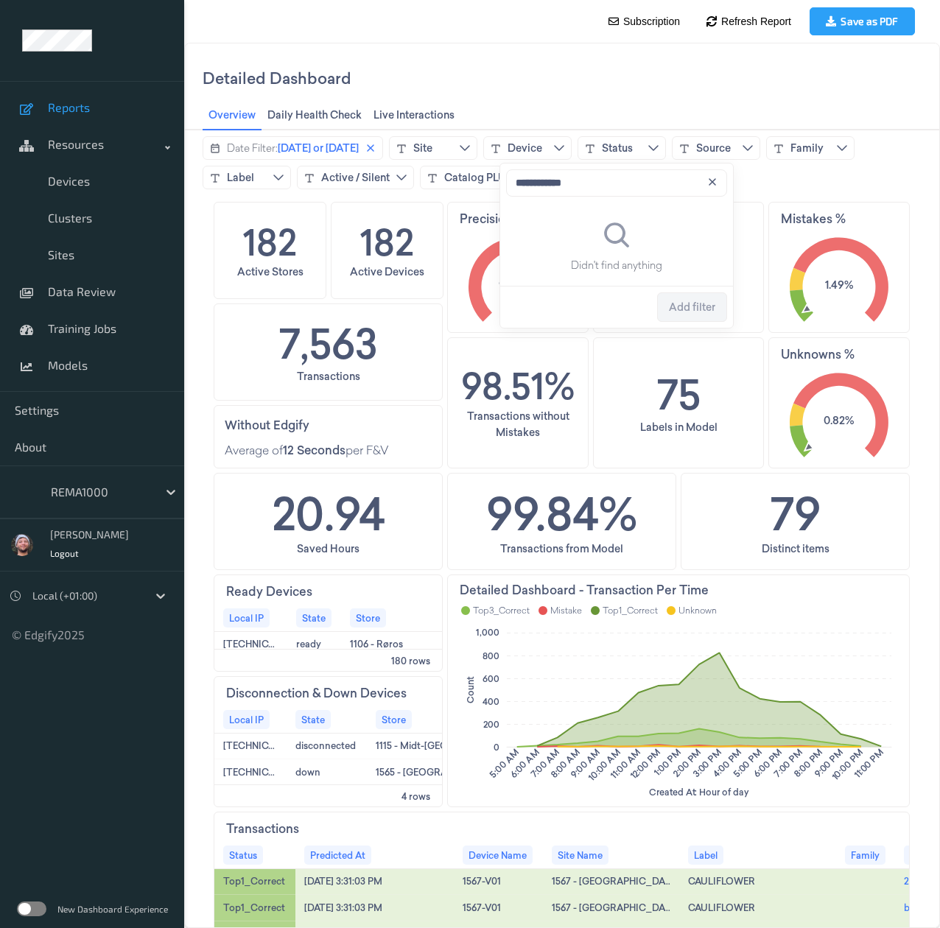
type input "****"
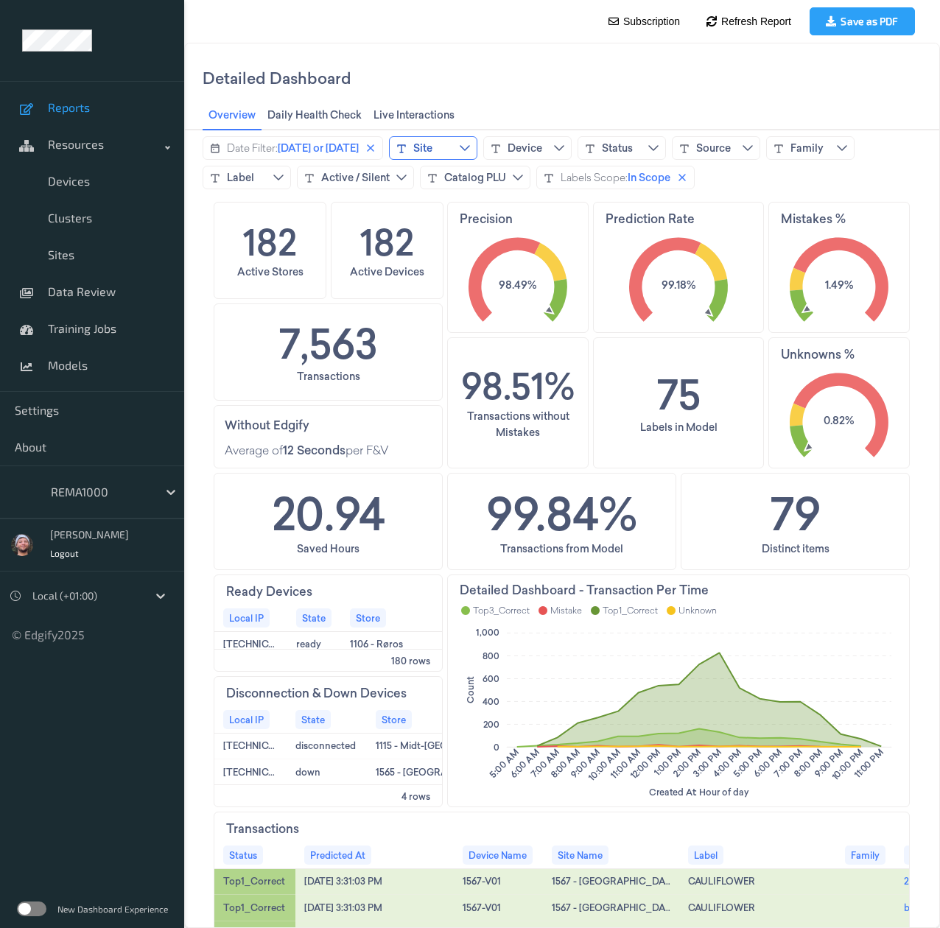
click at [432, 141] on div "Site" at bounding box center [422, 148] width 19 height 15
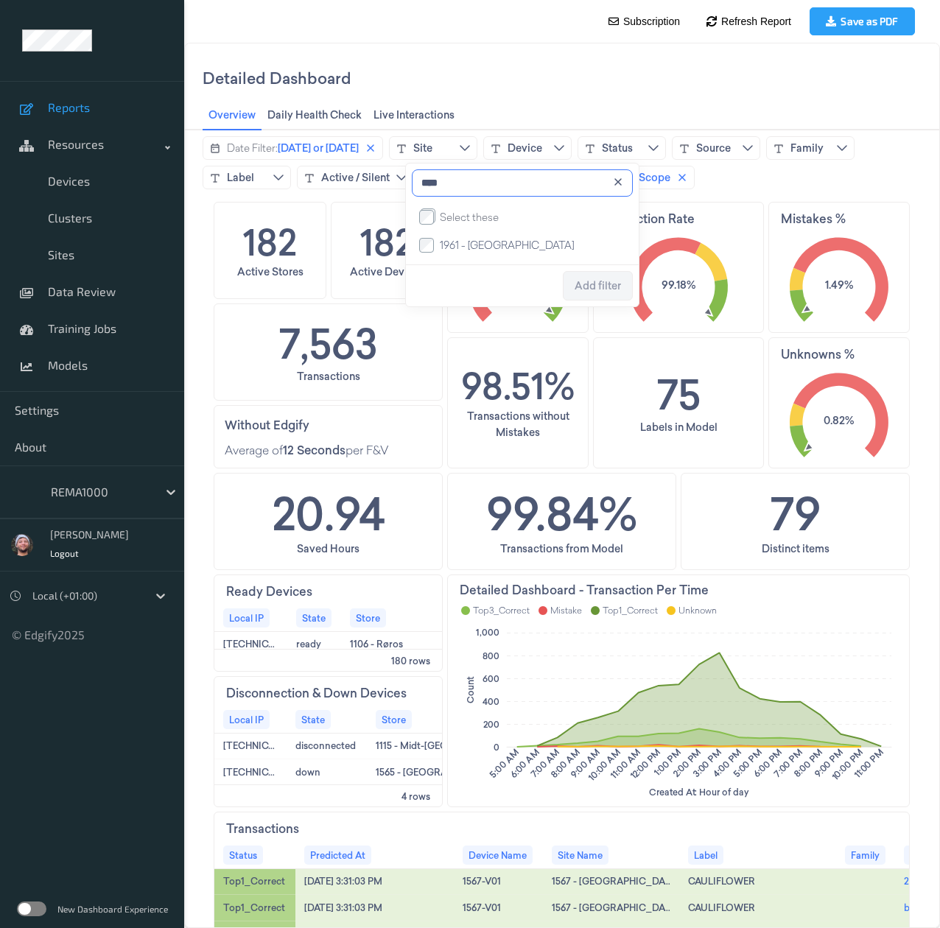
click at [495, 193] on input "****" at bounding box center [522, 182] width 221 height 27
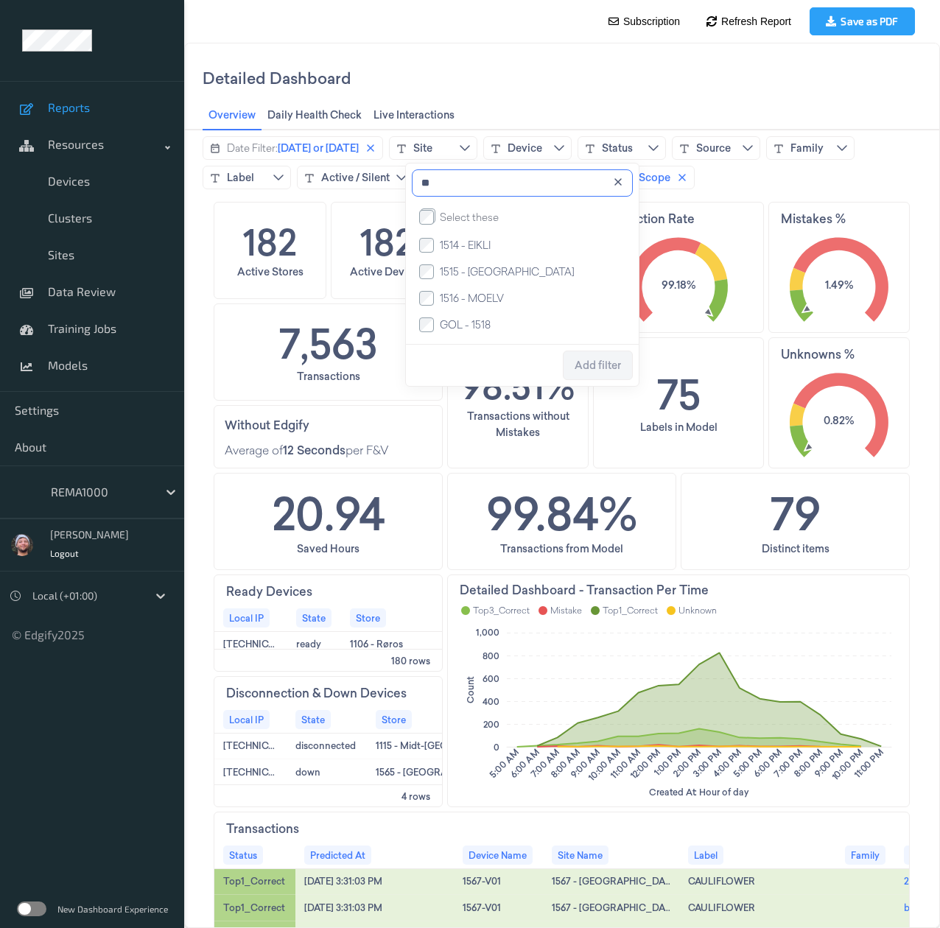
type input "*"
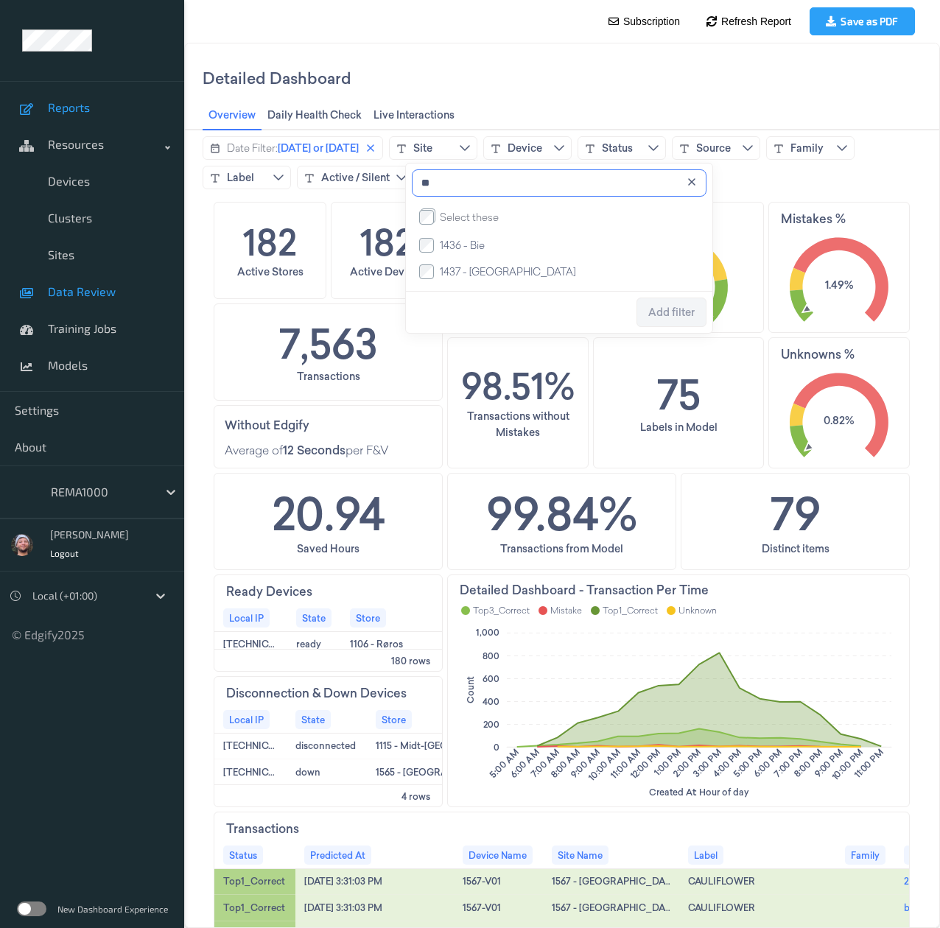
type input "*"
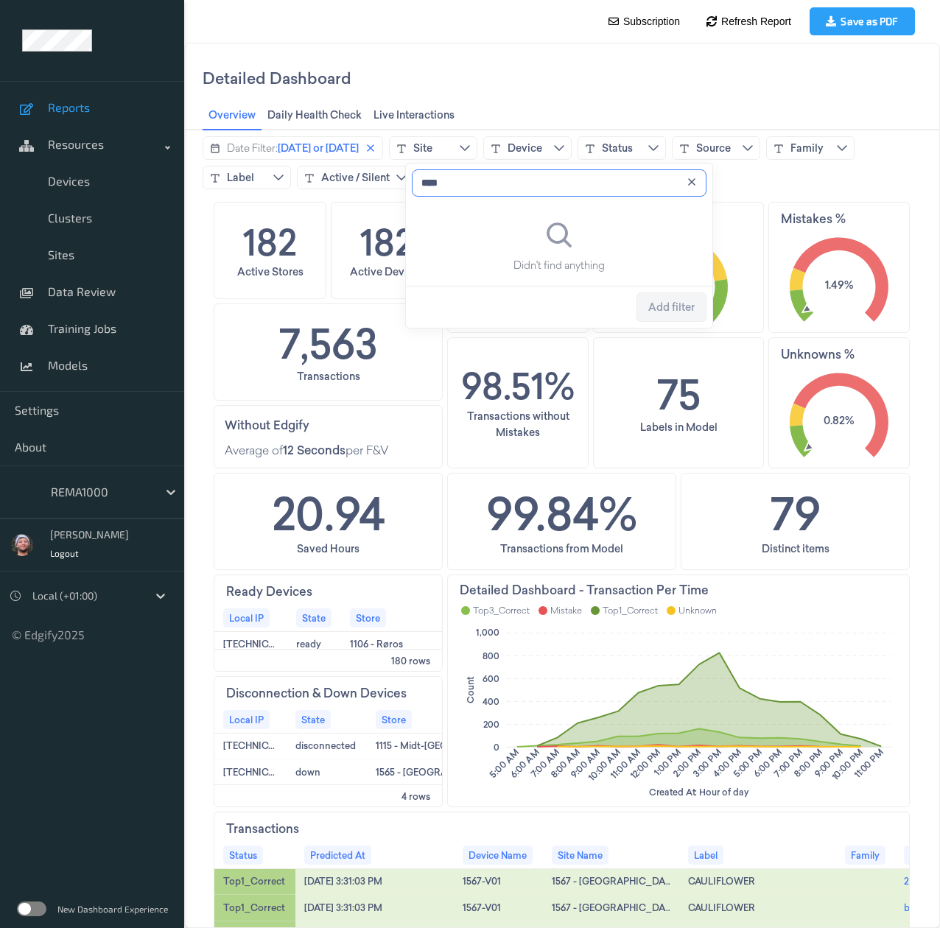
type input "****"
click at [826, 67] on div "Detailed Dashboard" at bounding box center [562, 78] width 719 height 46
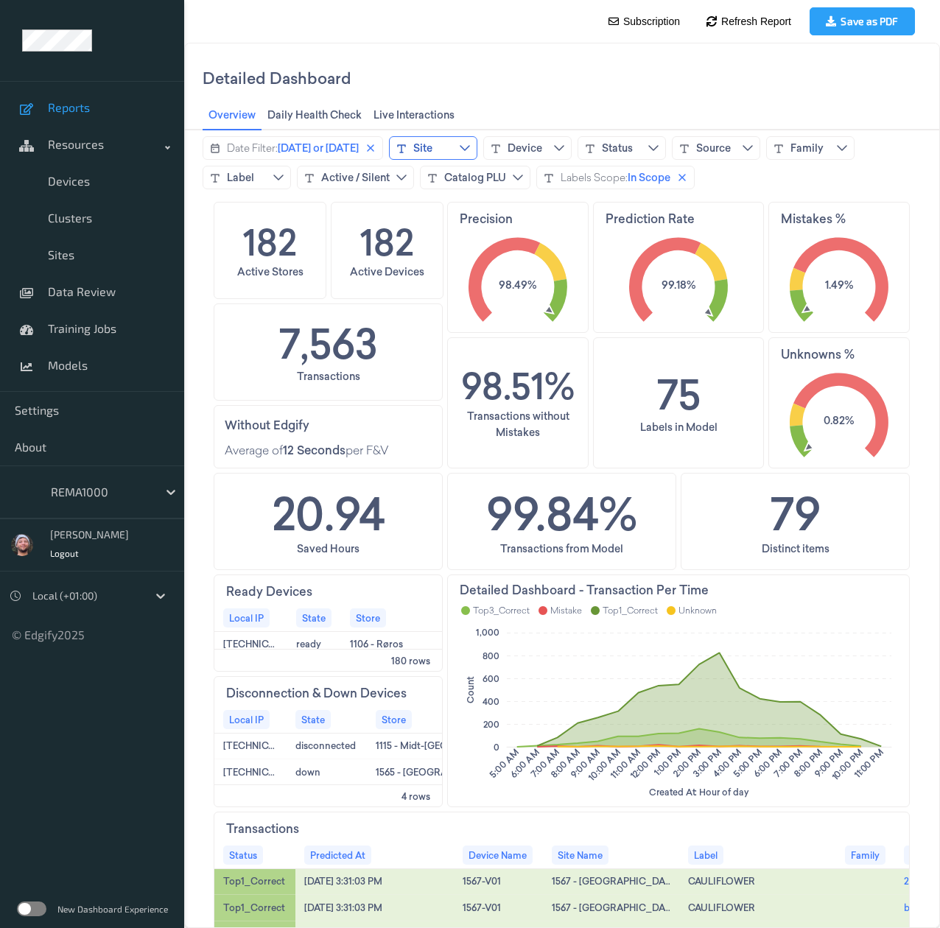
click at [432, 141] on div "Site" at bounding box center [422, 148] width 19 height 15
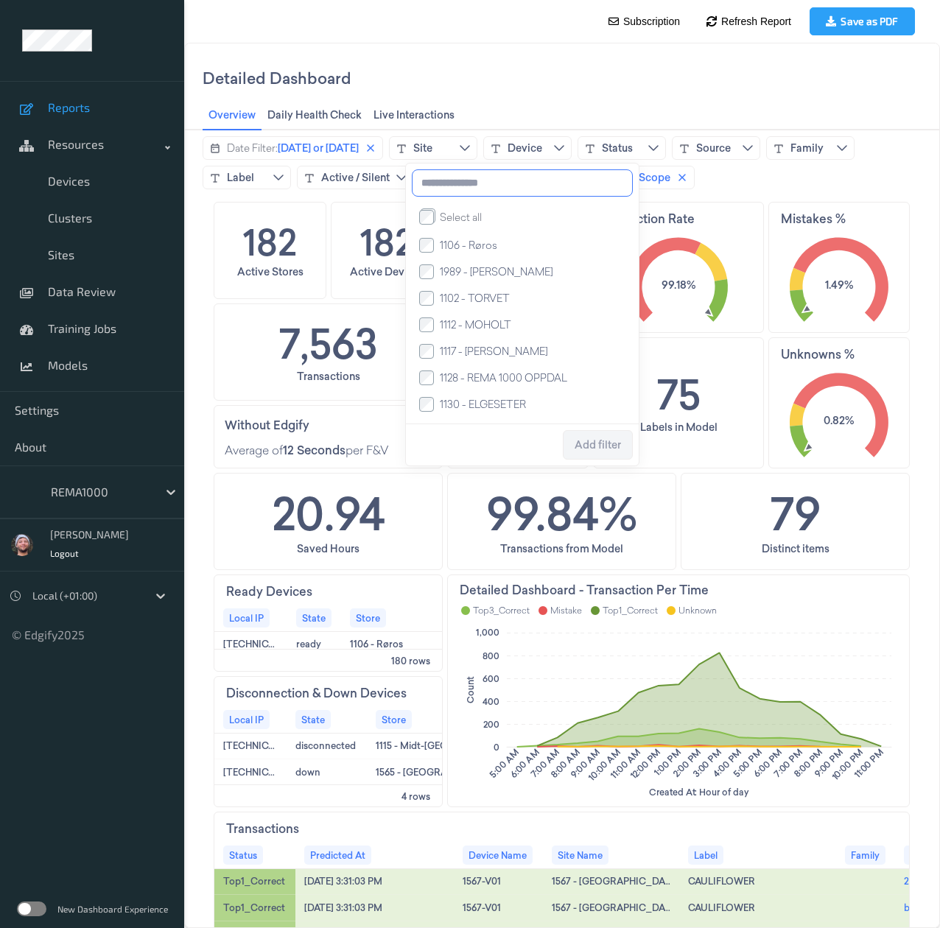
click at [474, 191] on input at bounding box center [522, 182] width 221 height 27
type input "****"
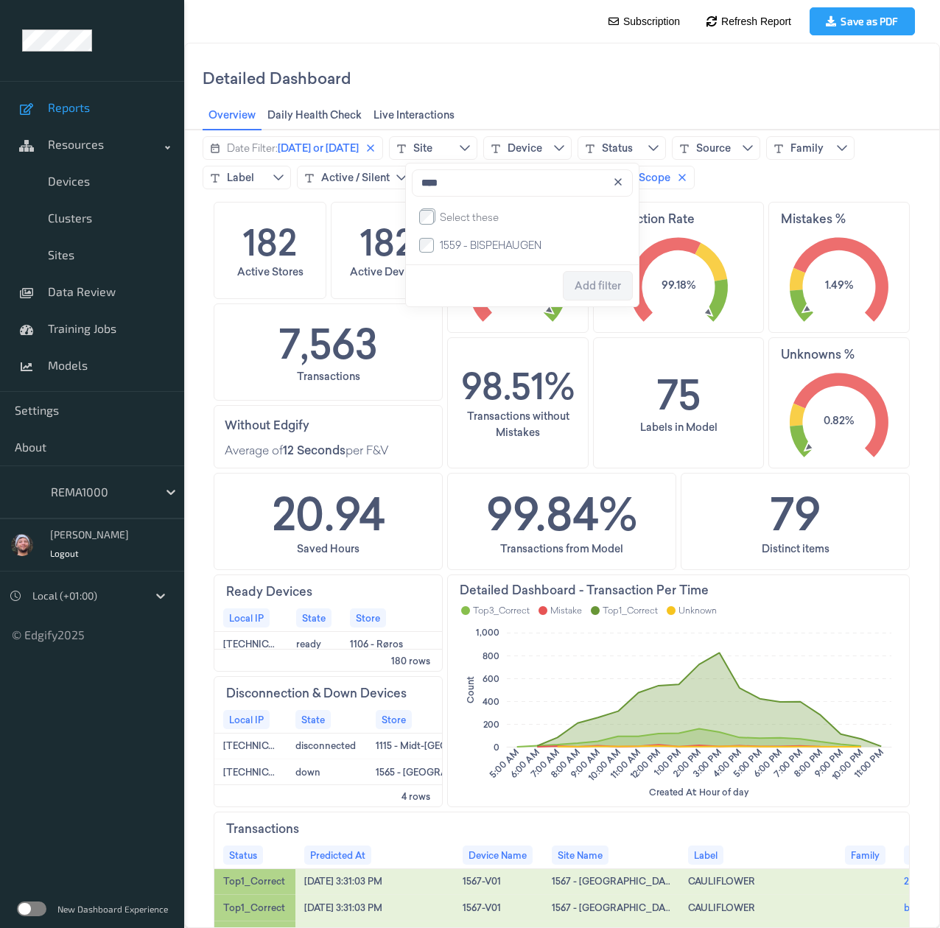
click at [478, 88] on div "Detailed Dashboard" at bounding box center [562, 78] width 719 height 46
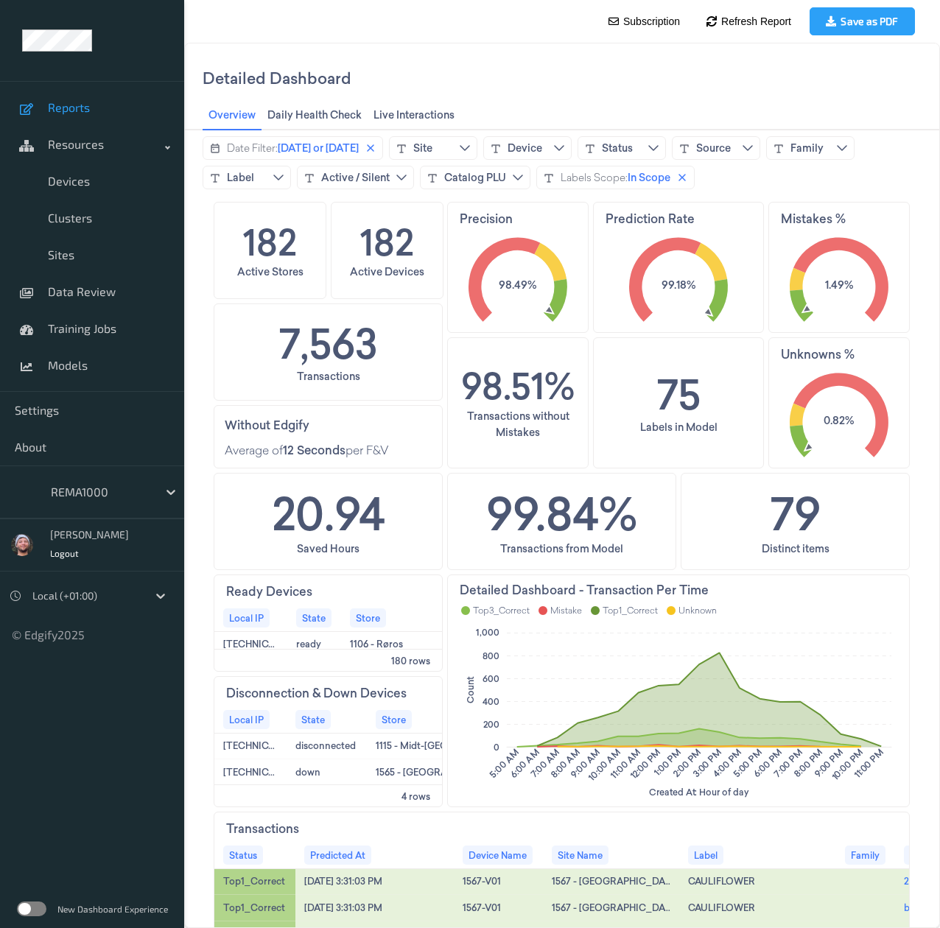
click at [681, 82] on div "Detailed Dashboard" at bounding box center [562, 78] width 719 height 46
click at [428, 146] on button "Site" at bounding box center [433, 148] width 88 height 24
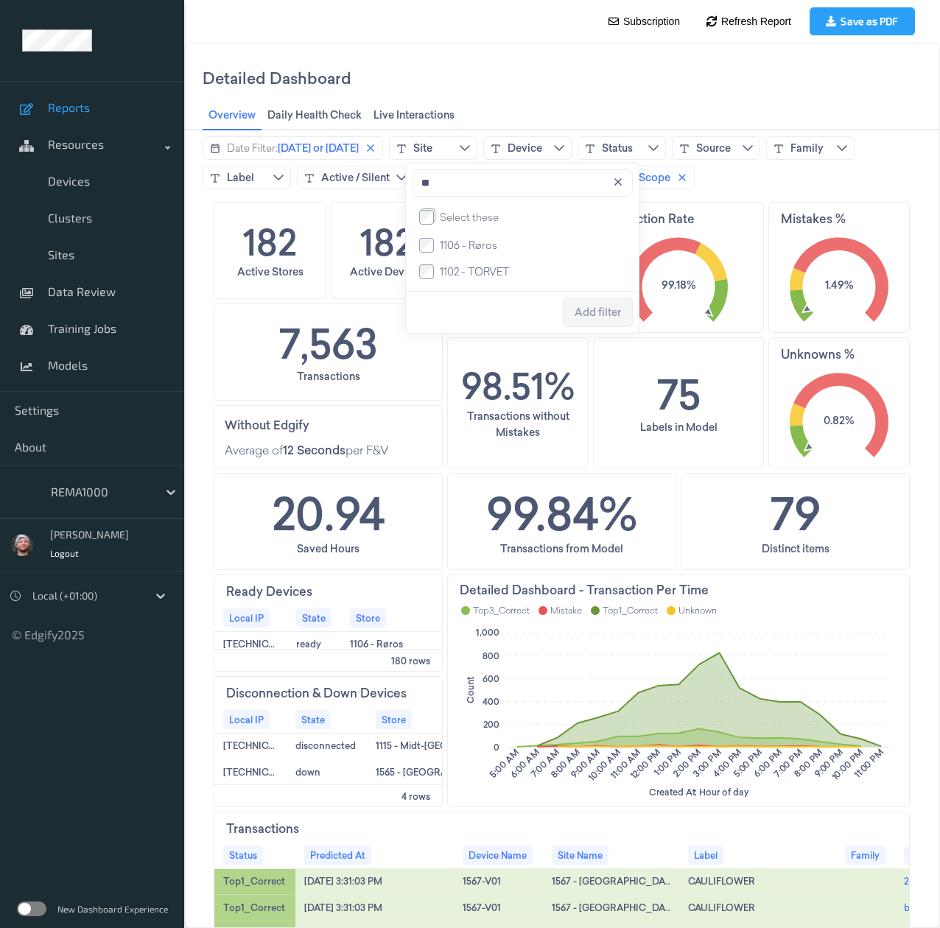
type input "*"
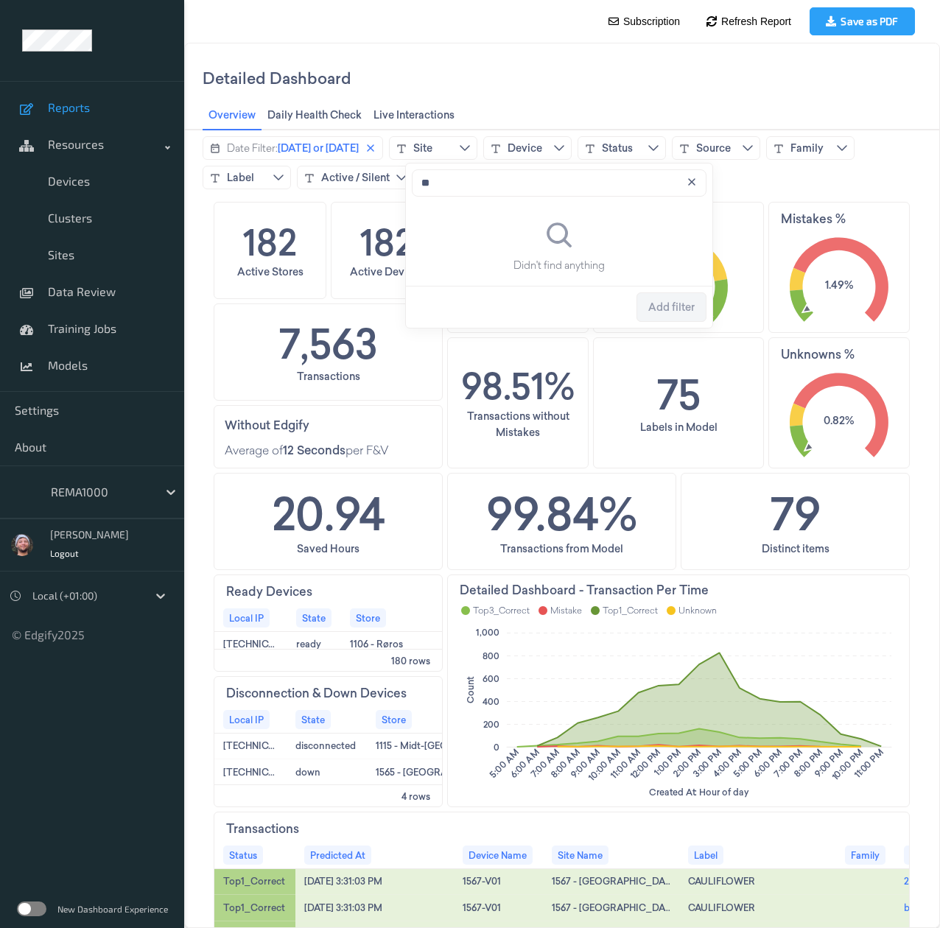
type input "*"
type input "****"
click at [728, 76] on div "Detailed Dashboard" at bounding box center [562, 78] width 719 height 46
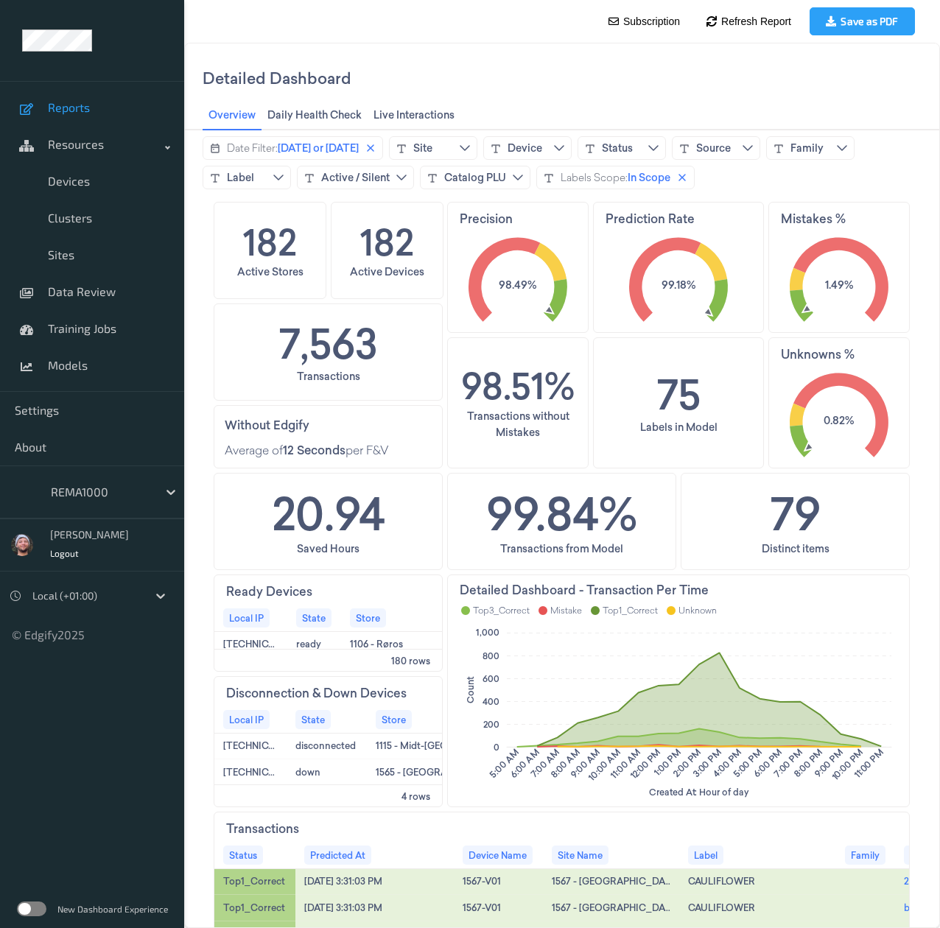
click at [68, 493] on div at bounding box center [100, 492] width 99 height 18
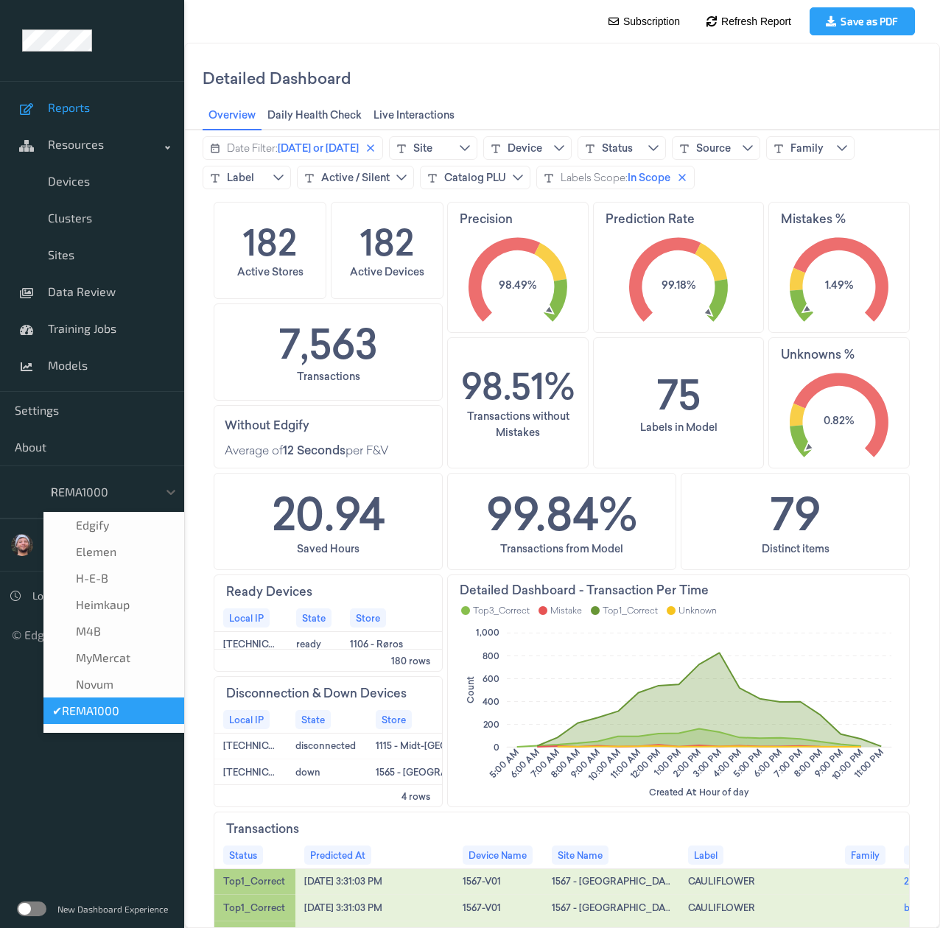
scroll to position [3, 0]
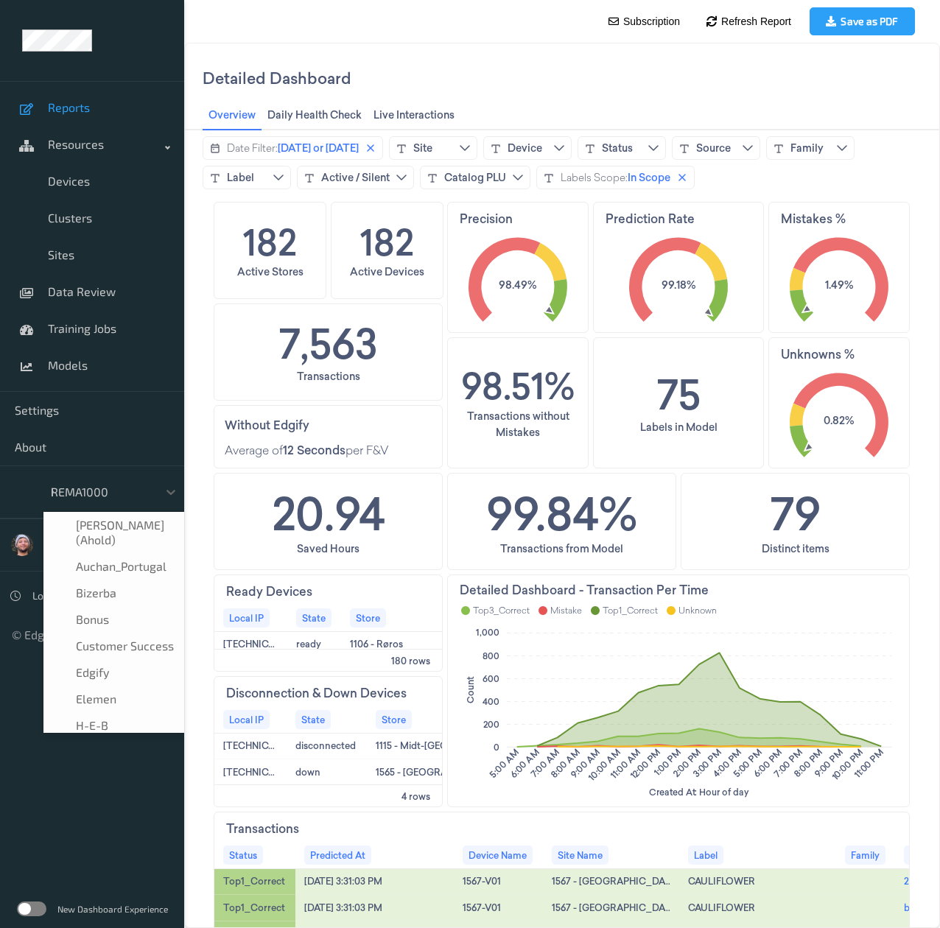
type input "h-"
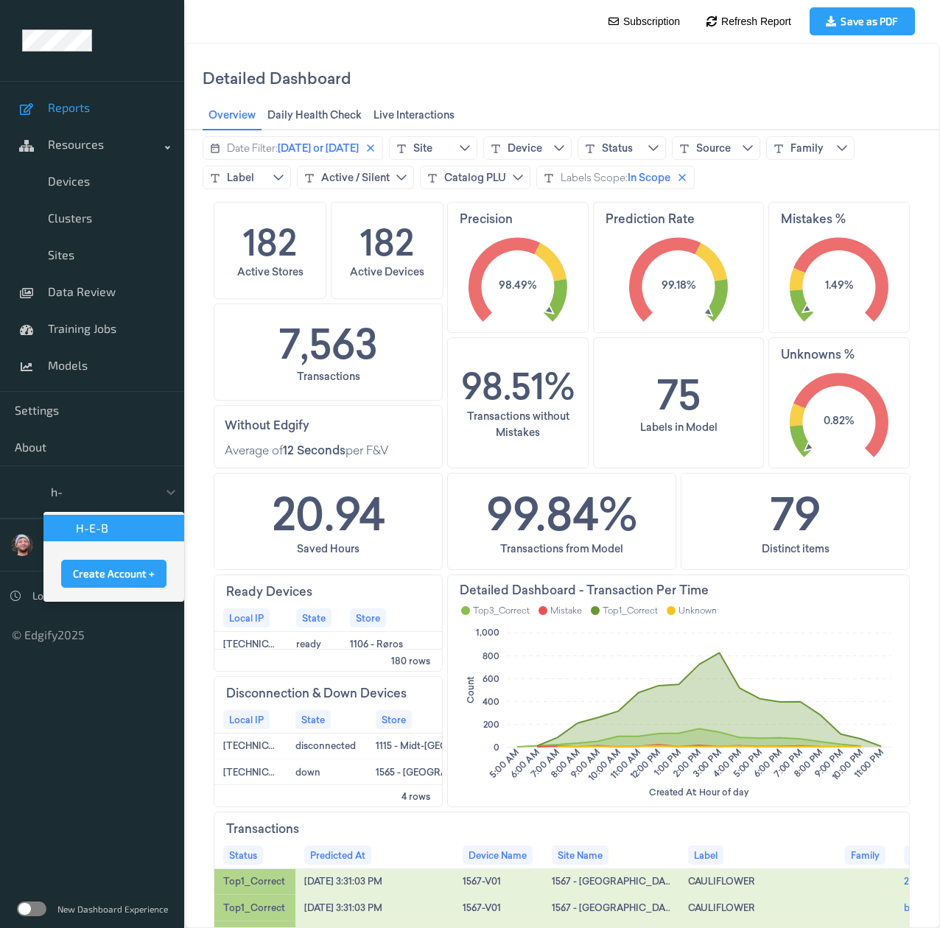
scroll to position [0, 0]
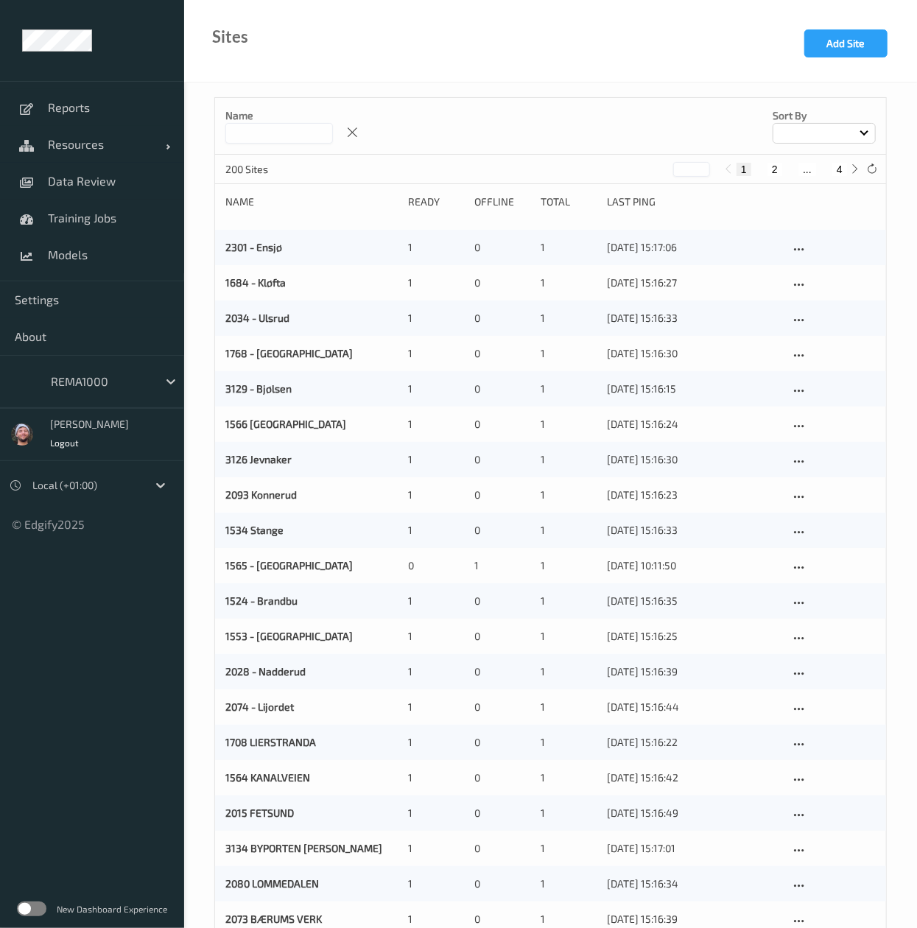
click at [245, 124] on input at bounding box center [279, 133] width 108 height 21
paste input "****"
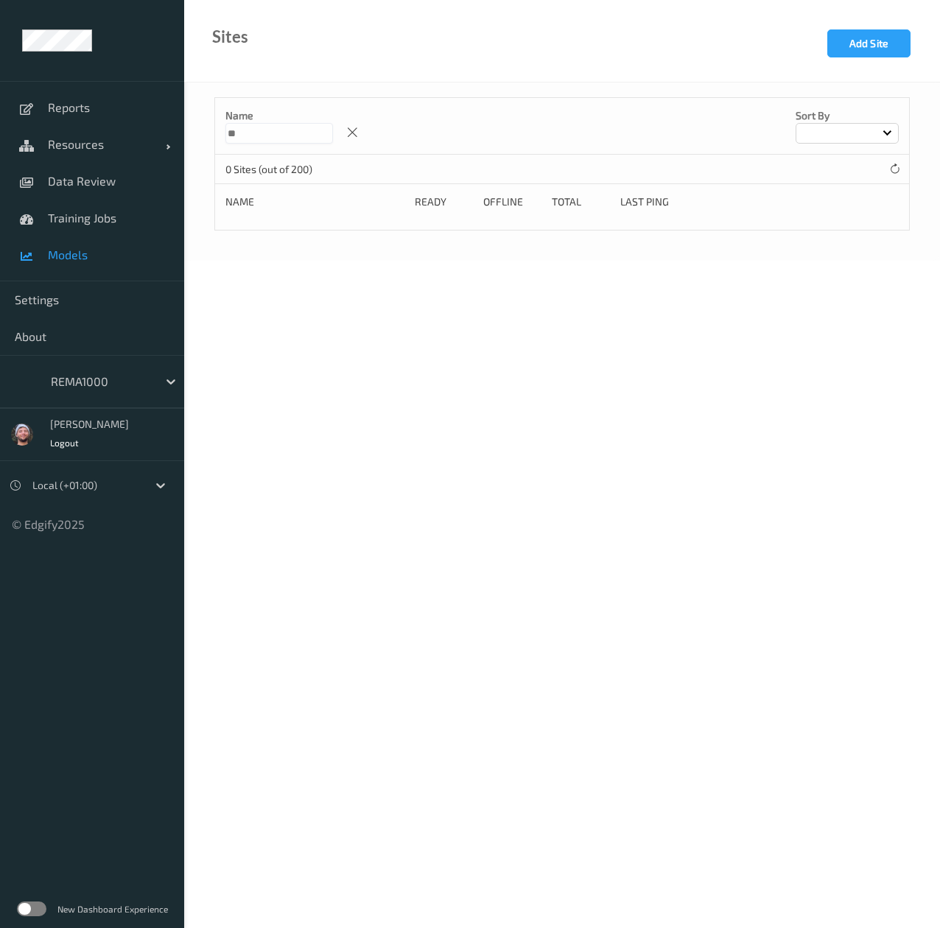
type input "*"
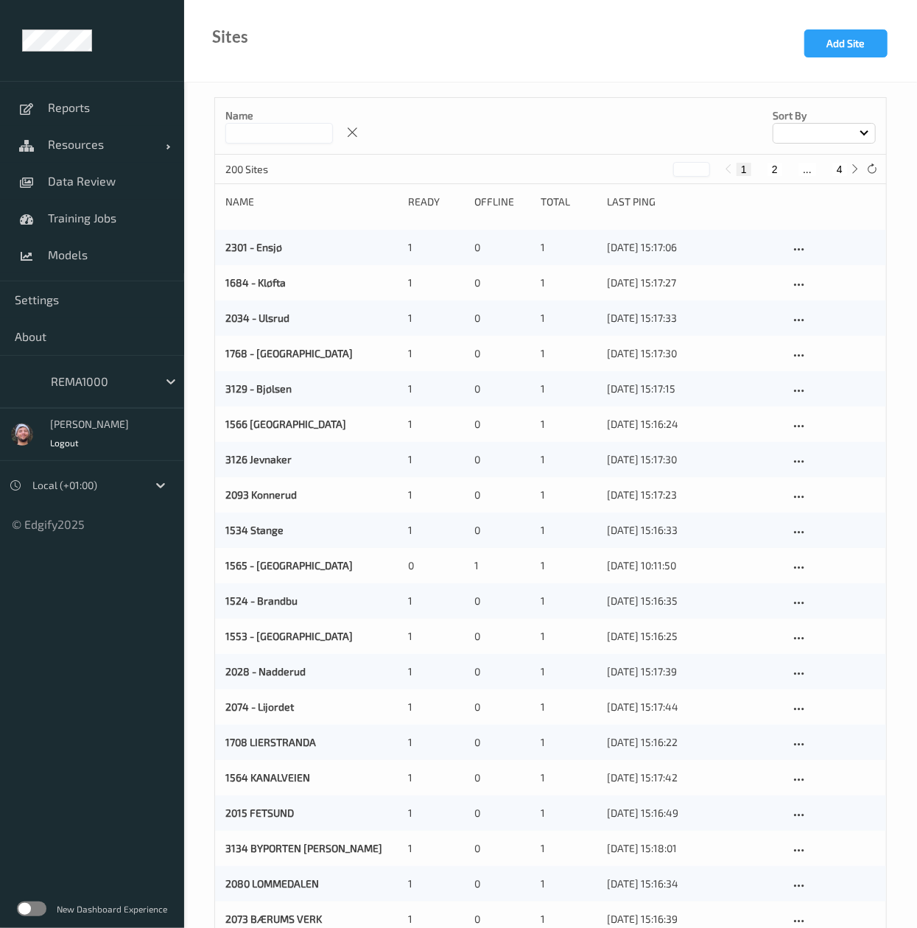
click at [284, 136] on input at bounding box center [279, 133] width 108 height 21
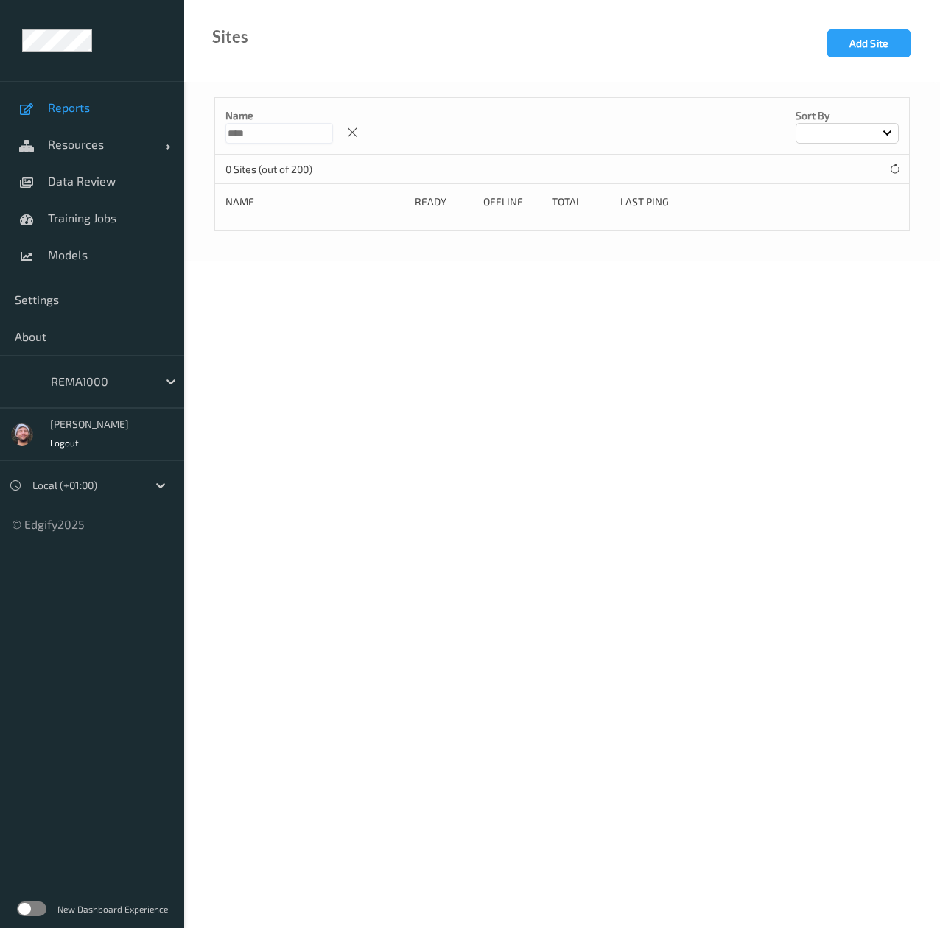
type input "****"
click at [363, 136] on div at bounding box center [352, 133] width 22 height 22
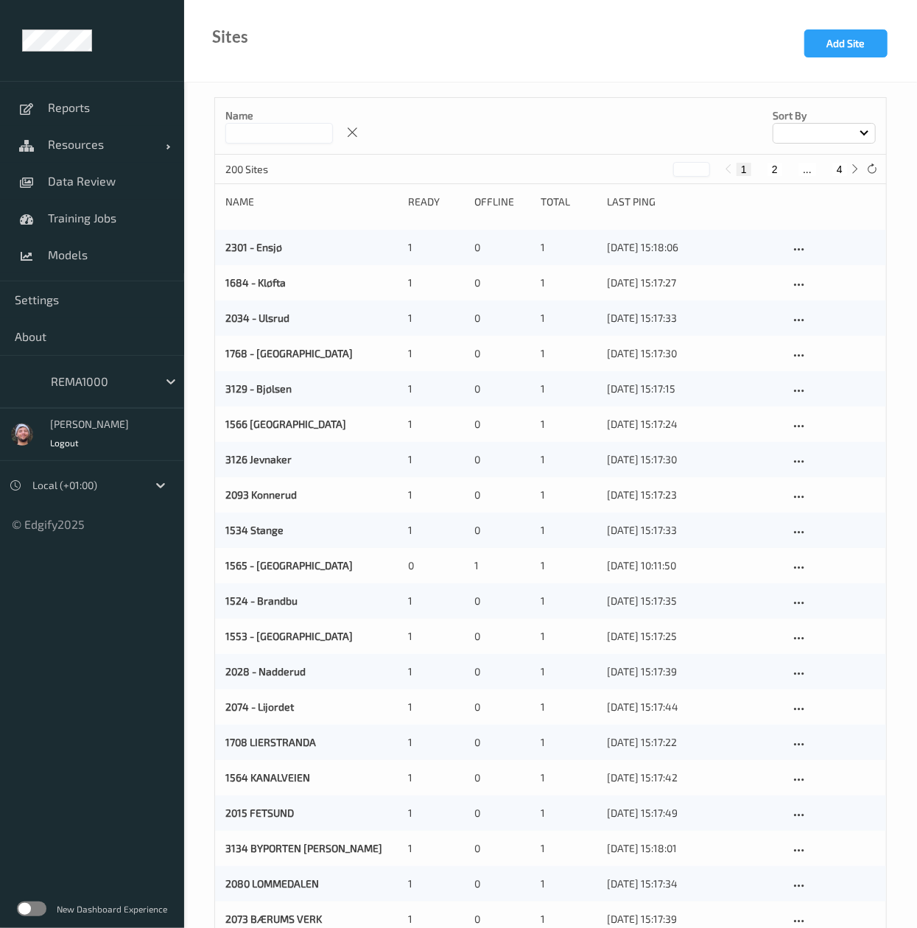
click at [254, 138] on input at bounding box center [279, 133] width 108 height 21
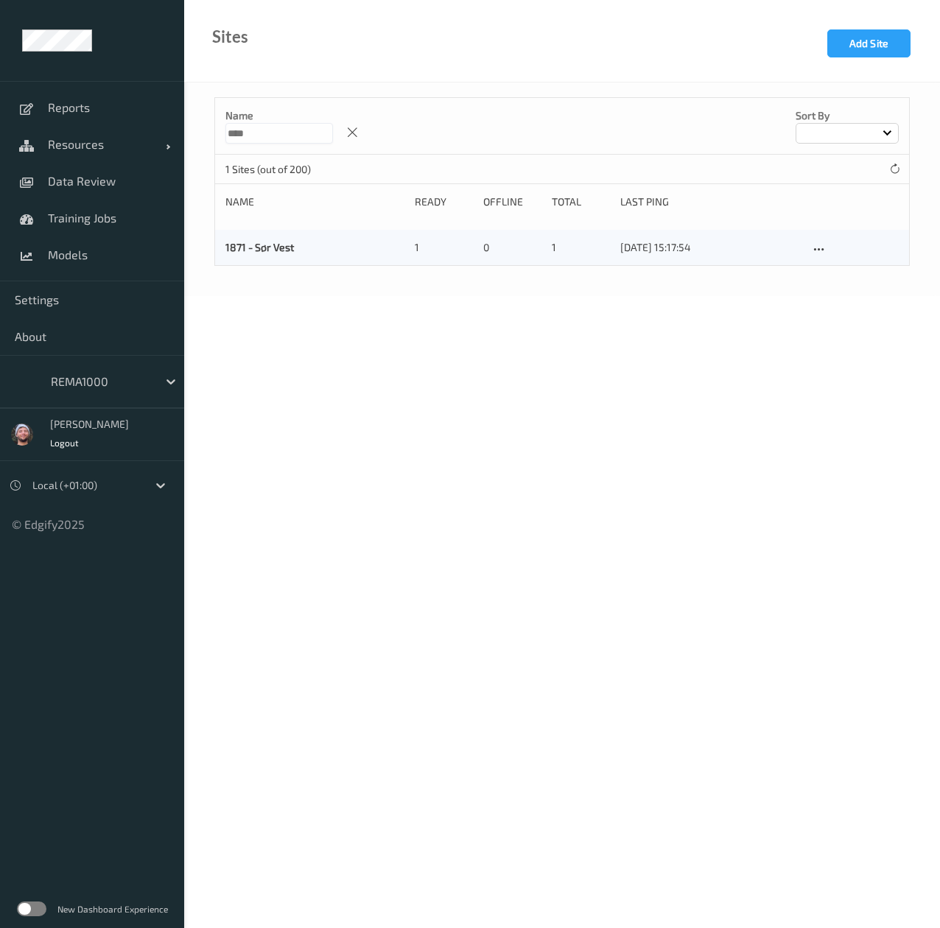
click at [311, 76] on div "Sites Add Site" at bounding box center [562, 41] width 756 height 82
click at [265, 137] on input "****" at bounding box center [279, 133] width 108 height 21
type input "****"
click at [88, 155] on link "Resources" at bounding box center [92, 144] width 184 height 37
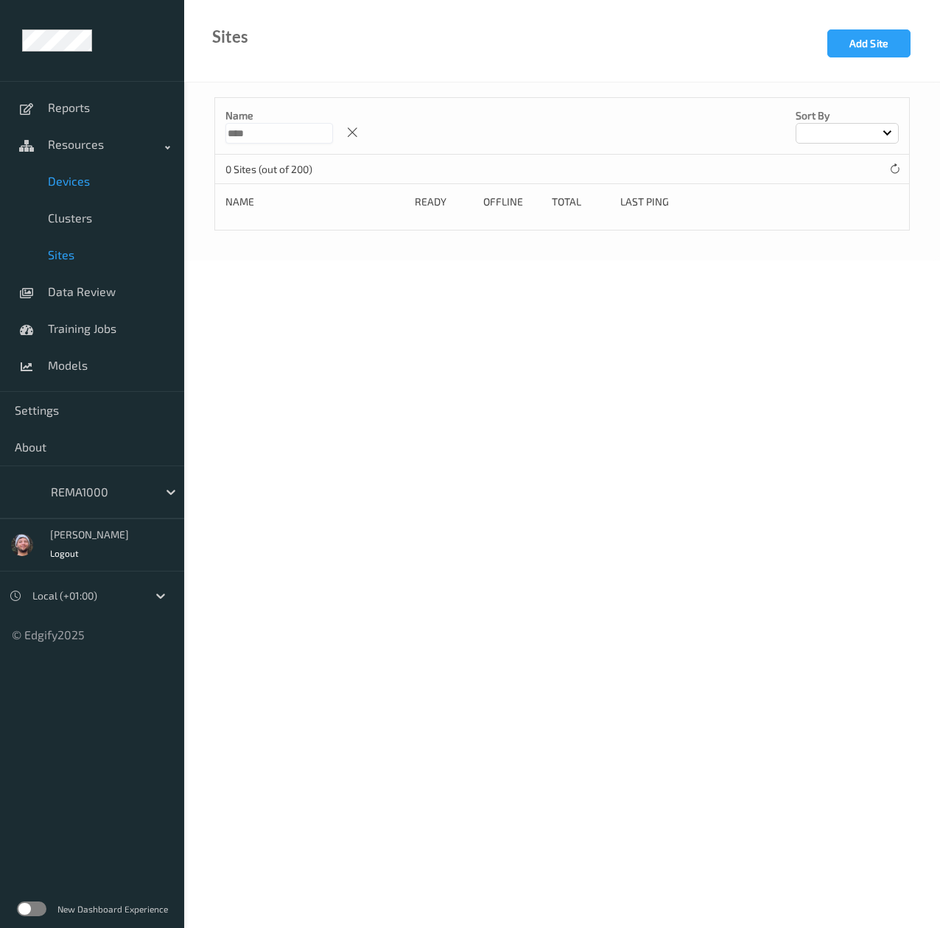
click at [85, 191] on link "Devices" at bounding box center [92, 181] width 184 height 37
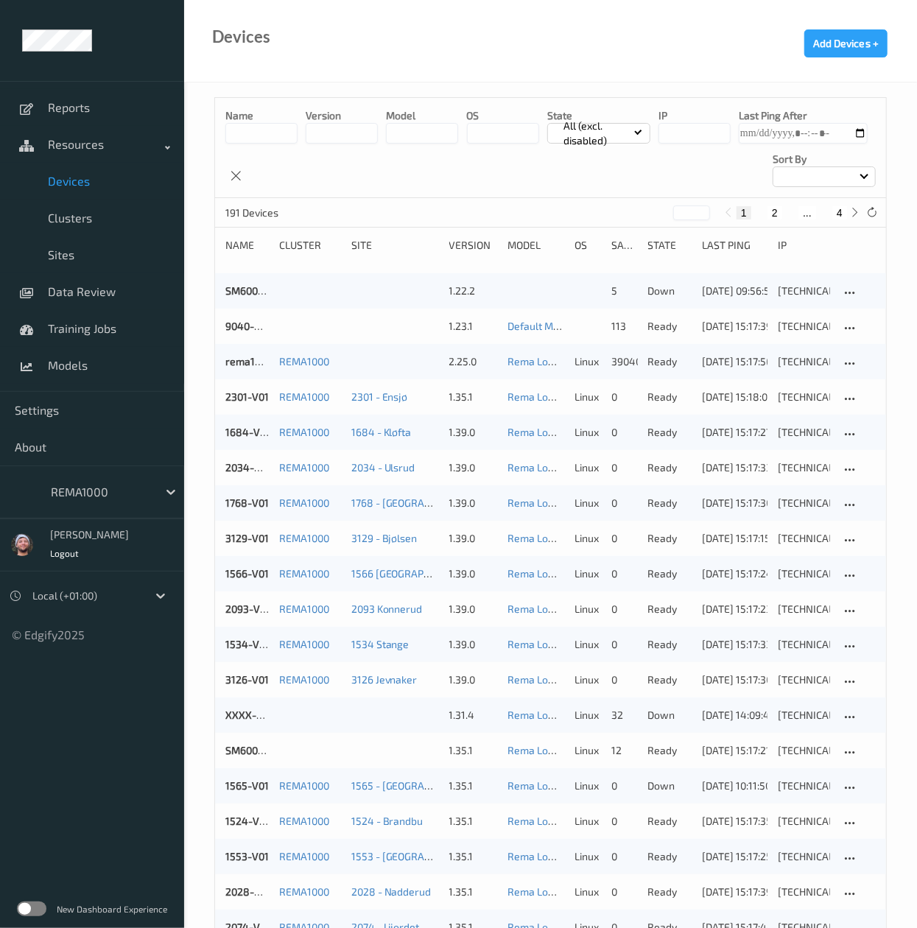
click at [270, 111] on p "Name" at bounding box center [261, 115] width 72 height 15
click at [264, 132] on input at bounding box center [261, 133] width 72 height 21
paste input "****"
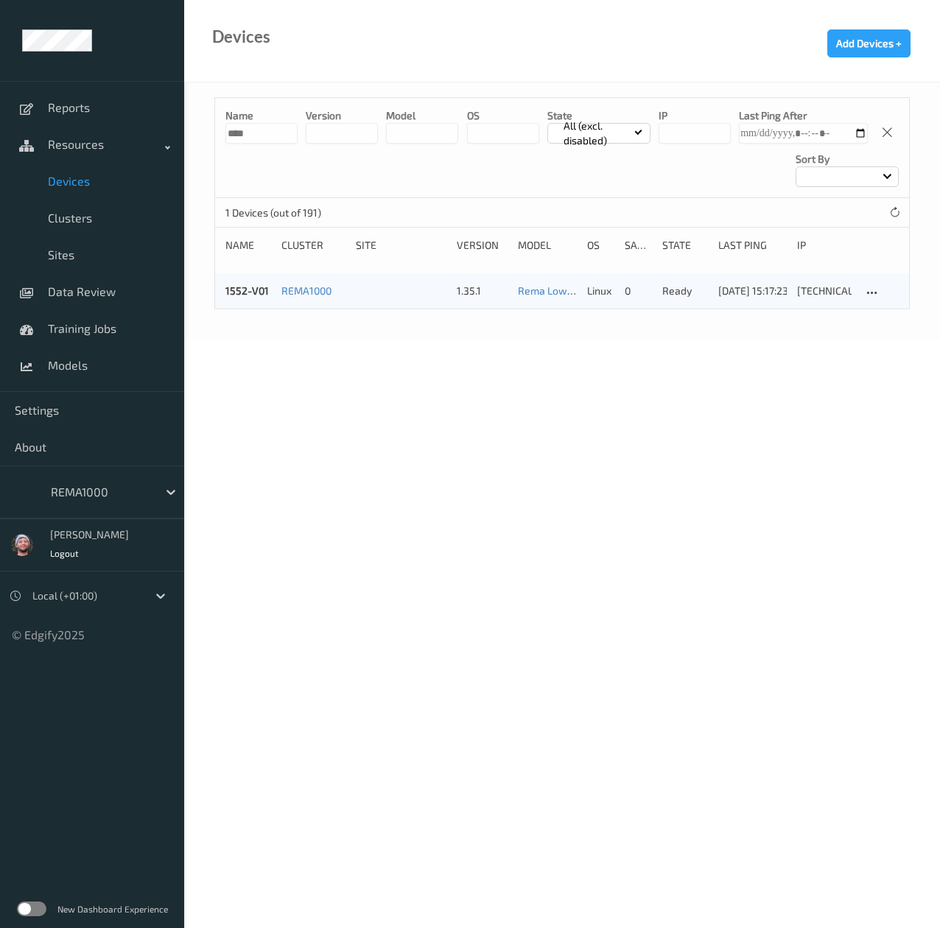
drag, startPoint x: 272, startPoint y: 134, endPoint x: 224, endPoint y: 147, distance: 49.5
click at [224, 147] on div "Name **** version model OS State All (excl. disabled) IP Last Ping After Sort by" at bounding box center [562, 148] width 694 height 100
copy link "1552-V01"
drag, startPoint x: 266, startPoint y: 299, endPoint x: 298, endPoint y: 479, distance: 182.6
click at [298, 479] on body "Reports Resources Devices Clusters Sites Data Review Training Jobs Models Setti…" at bounding box center [470, 464] width 940 height 928
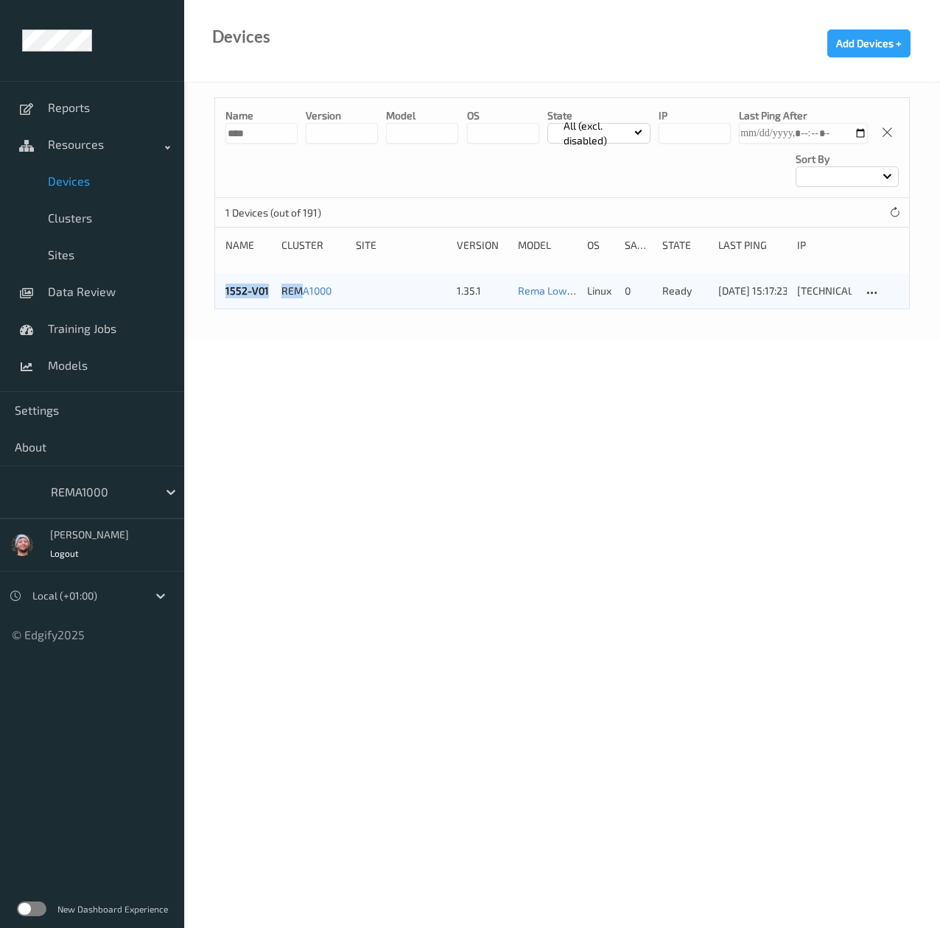
click at [298, 480] on body "Reports Resources Devices Clusters Sites Data Review Training Jobs Models Setti…" at bounding box center [470, 464] width 940 height 928
click at [262, 131] on input "****" at bounding box center [261, 133] width 72 height 21
click at [275, 128] on input "****" at bounding box center [261, 133] width 72 height 21
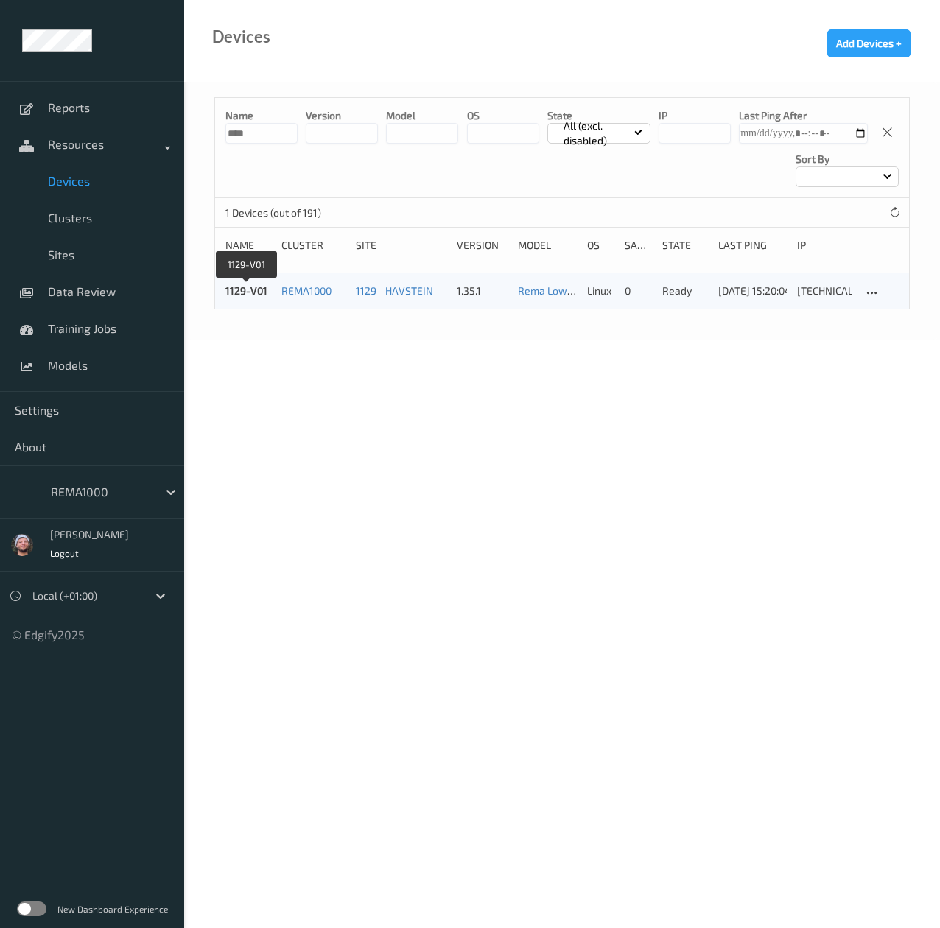
paste input
click at [280, 134] on input "****" at bounding box center [261, 133] width 72 height 21
paste input
type input "****"
copy link "3190-V01"
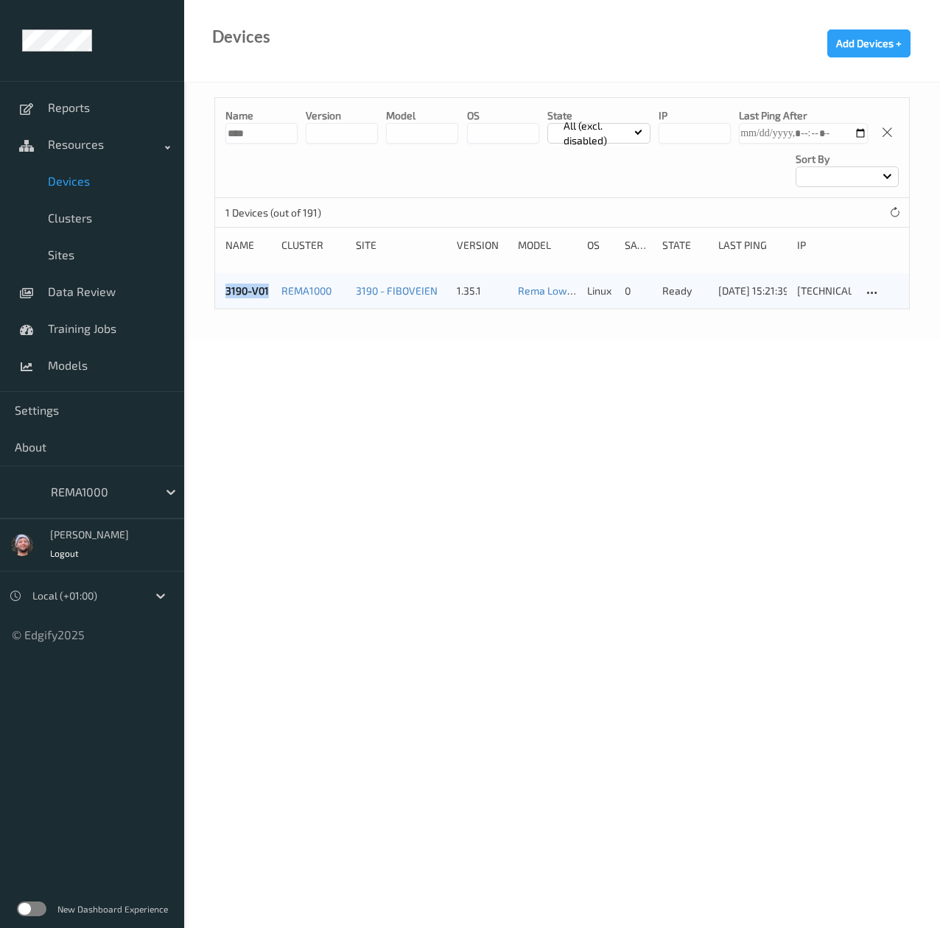
drag, startPoint x: 219, startPoint y: 294, endPoint x: 275, endPoint y: 396, distance: 116.7
click at [275, 396] on body "Reports Resources Devices Clusters Sites Data Review Training Jobs Models Setti…" at bounding box center [470, 464] width 940 height 928
copy link "3190-V01"
drag, startPoint x: 213, startPoint y: 285, endPoint x: 272, endPoint y: 398, distance: 127.2
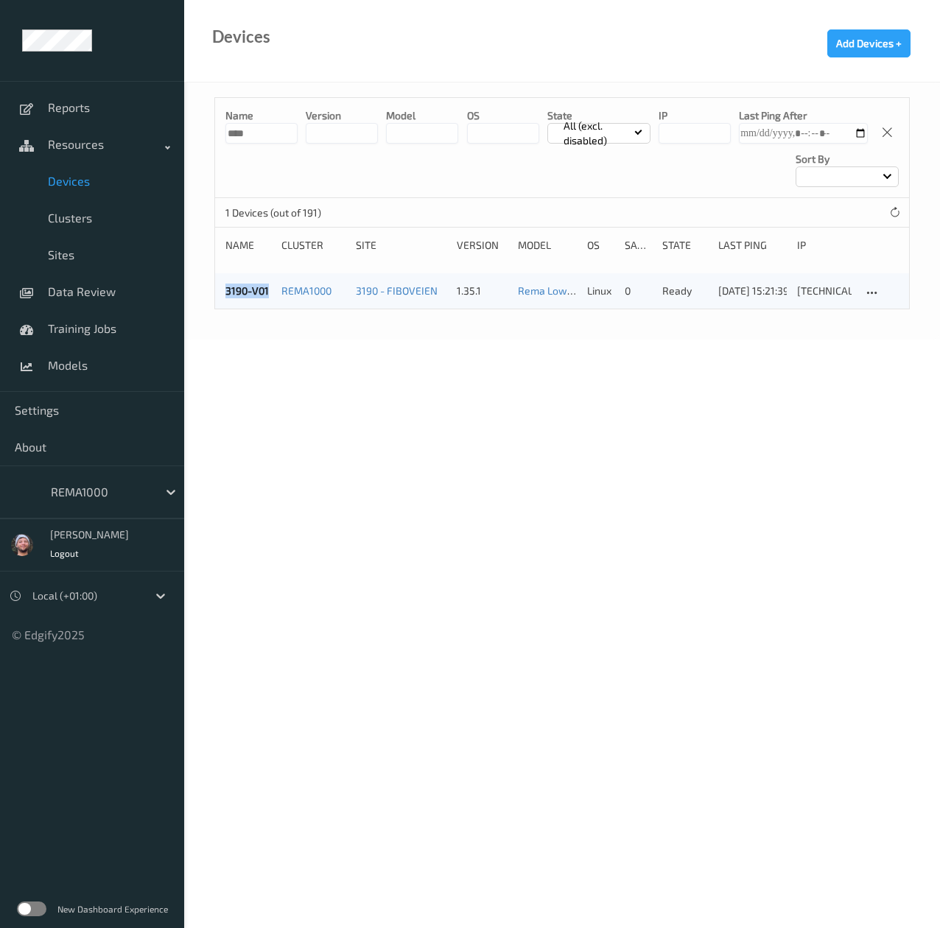
click at [269, 300] on div "Name **** version model OS State All (excl. disabled) IP Last Ping After Sort b…" at bounding box center [562, 210] width 756 height 257
click at [281, 450] on body "Reports Resources Devices Clusters Sites Data Review Training Jobs Models Setti…" at bounding box center [470, 464] width 940 height 928
click at [247, 126] on input "****" at bounding box center [261, 133] width 72 height 21
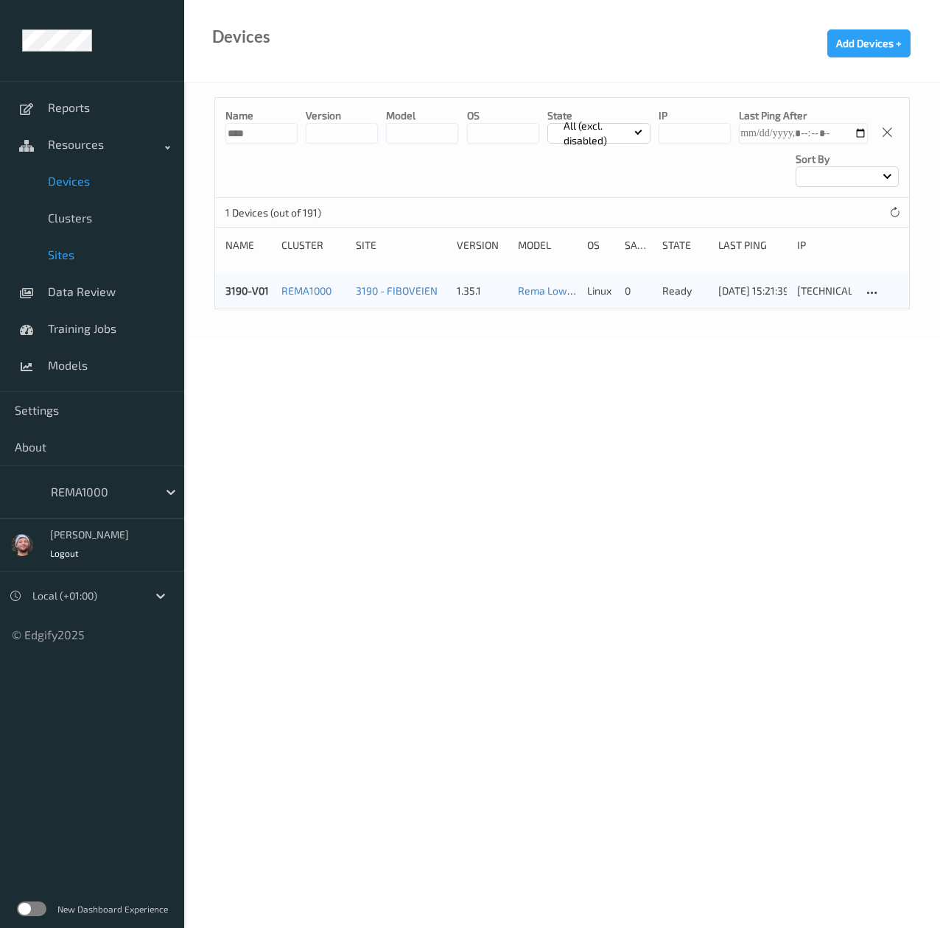
click at [93, 249] on span "Sites" at bounding box center [109, 254] width 122 height 15
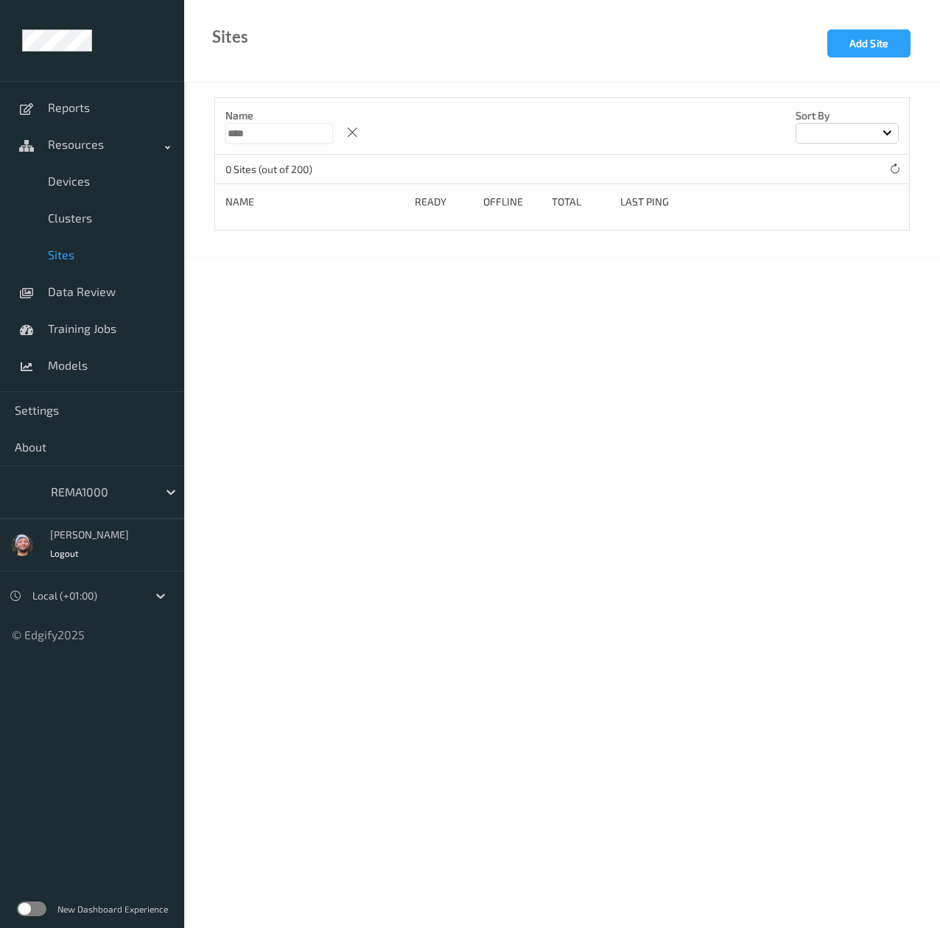
click at [281, 132] on input "****" at bounding box center [279, 133] width 108 height 21
paste input
type input "****"
copy link "3190 - FIBOVEIEN"
drag, startPoint x: 317, startPoint y: 241, endPoint x: 262, endPoint y: 638, distance: 400.7
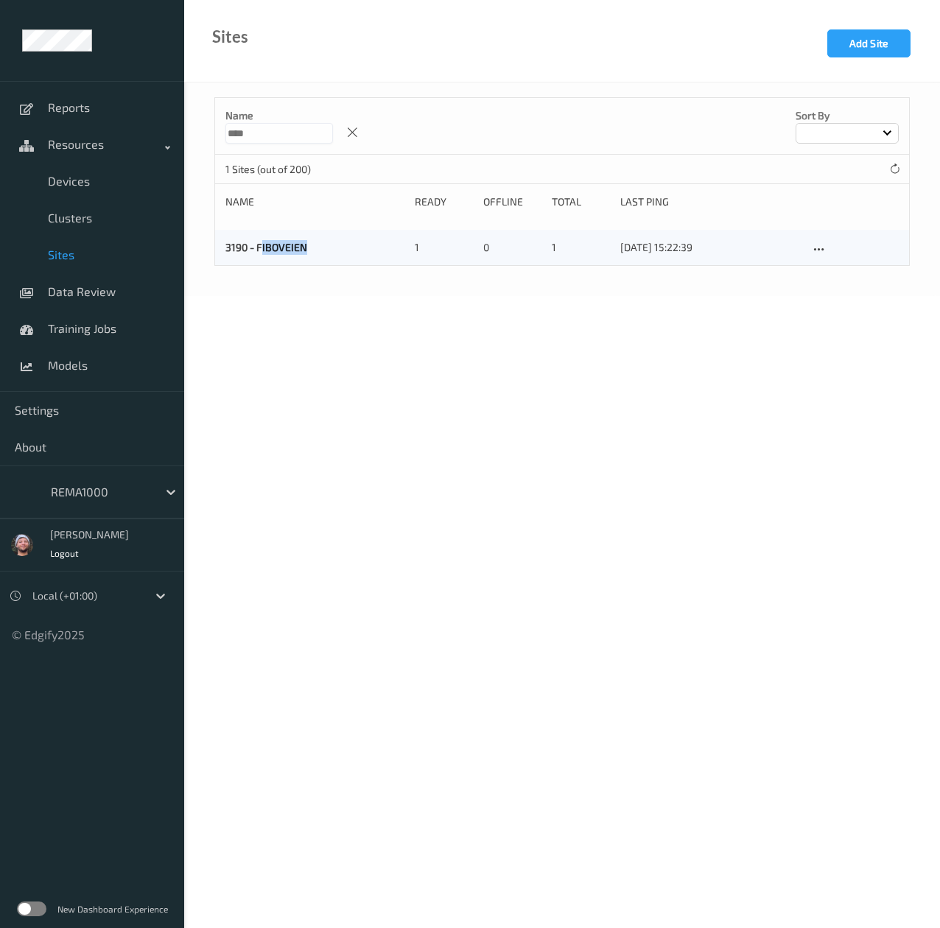
click at [262, 638] on body "Reports Resources Devices Clusters Sites Data Review Training Jobs Models Setti…" at bounding box center [470, 464] width 940 height 928
drag, startPoint x: 271, startPoint y: 240, endPoint x: 255, endPoint y: 246, distance: 17.2
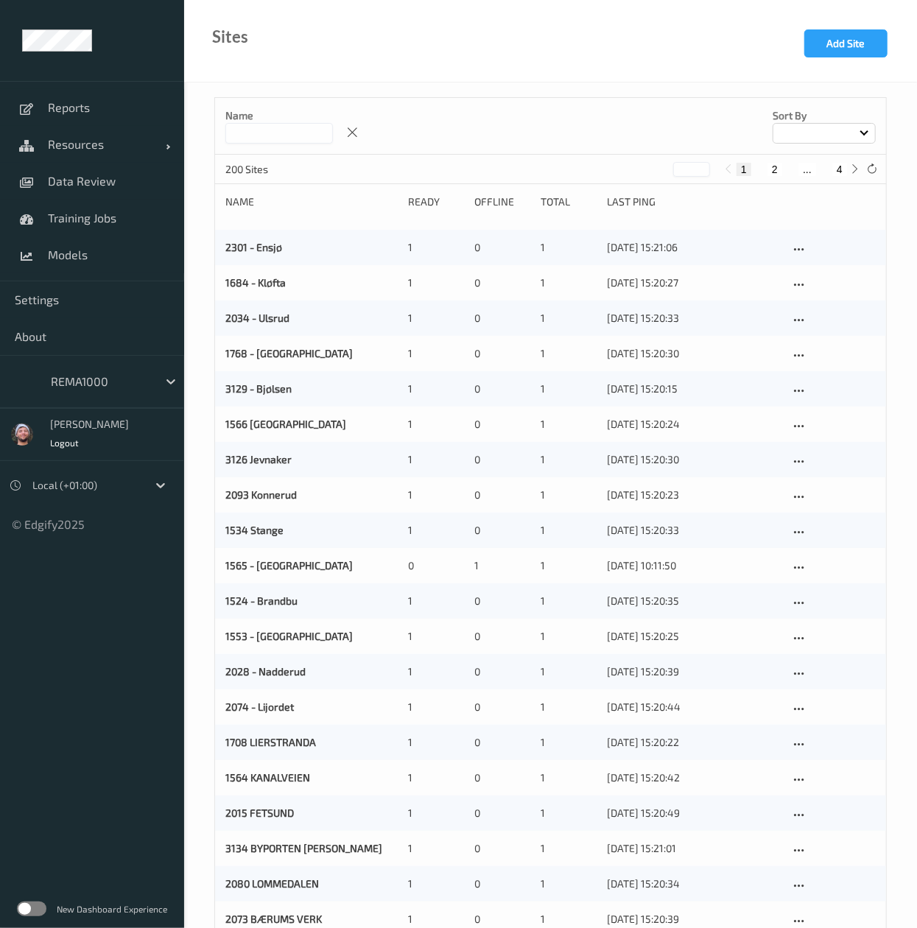
click at [267, 137] on input at bounding box center [279, 133] width 108 height 21
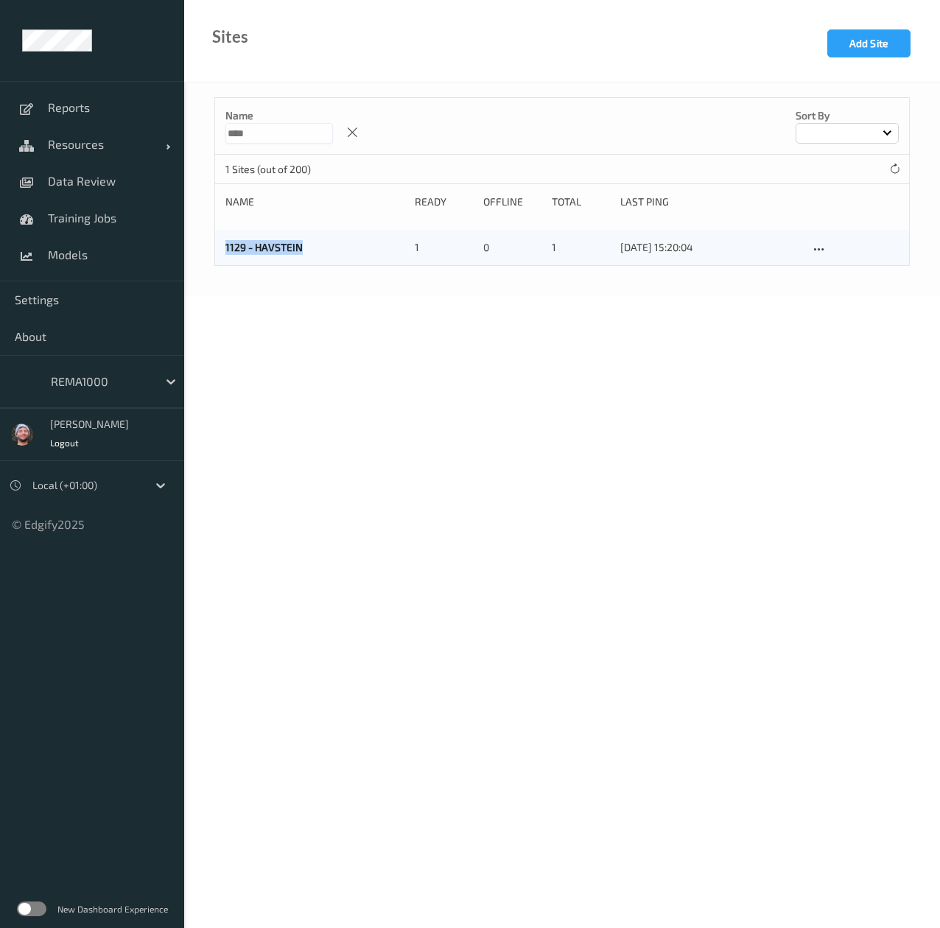
copy link "1129 - HAVSTEIN"
drag, startPoint x: 245, startPoint y: 255, endPoint x: 331, endPoint y: 509, distance: 268.5
click at [331, 509] on body "Reports Resources Devices Clusters Sites Data Review Training Jobs Models Setti…" at bounding box center [470, 464] width 940 height 928
click at [331, 506] on body "Reports Resources Devices Clusters Sites Data Review Training Jobs Models Setti…" at bounding box center [470, 464] width 940 height 928
click at [118, 138] on span "Resources" at bounding box center [107, 144] width 118 height 15
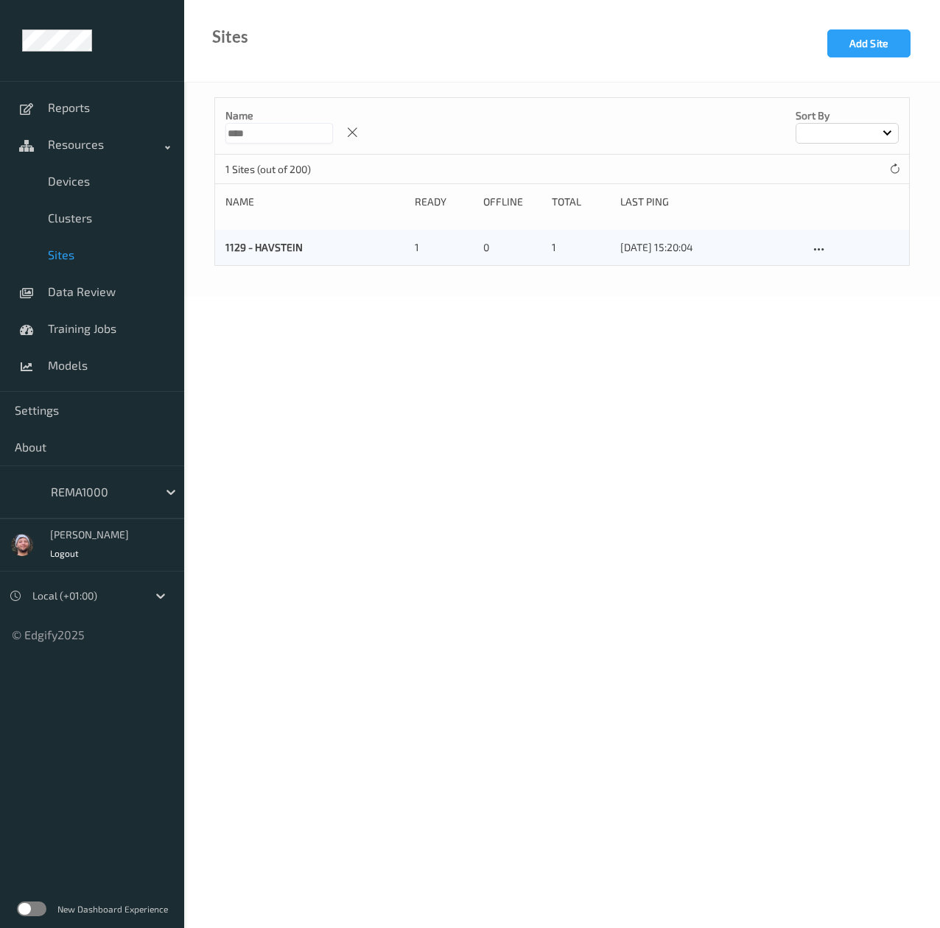
click at [266, 150] on div "Name **** Sort by" at bounding box center [562, 126] width 694 height 57
drag, startPoint x: 261, startPoint y: 133, endPoint x: 166, endPoint y: 136, distance: 94.3
click at [169, 136] on div "Reports Resources Devices Clusters Sites Data Review Training Jobs Models Setti…" at bounding box center [470, 107] width 940 height 214
click at [268, 132] on input "****" at bounding box center [279, 133] width 108 height 21
paste input
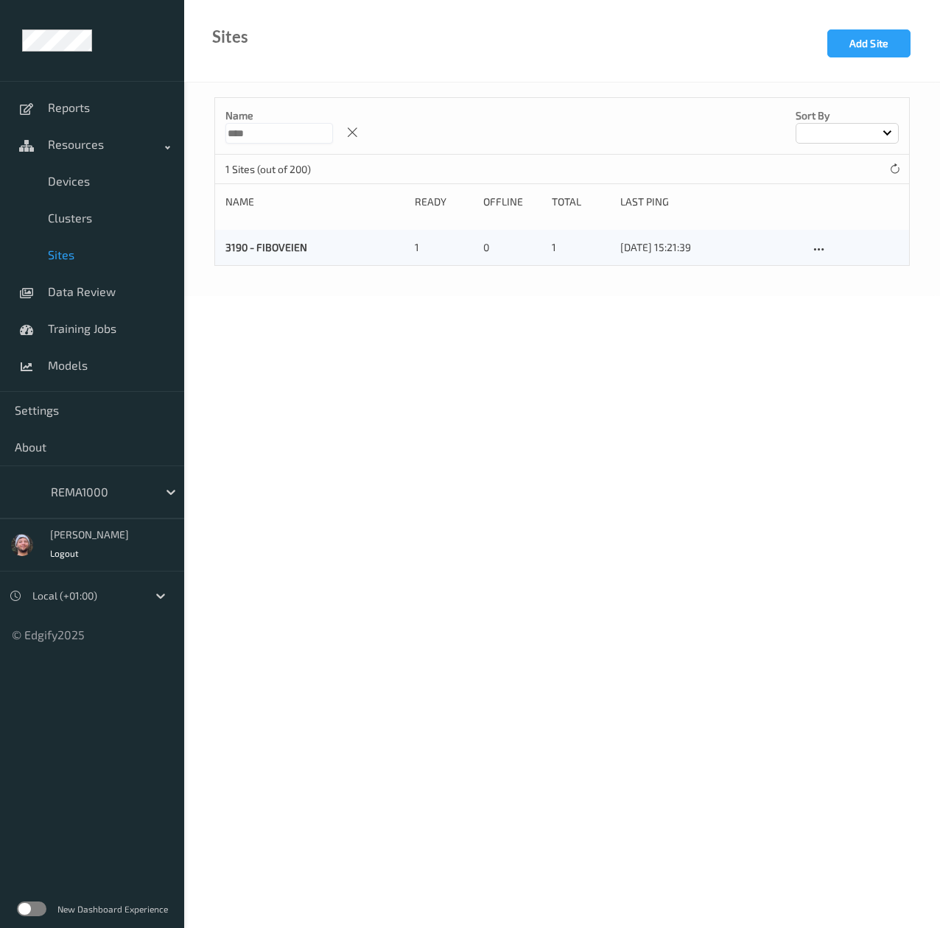
type input "****"
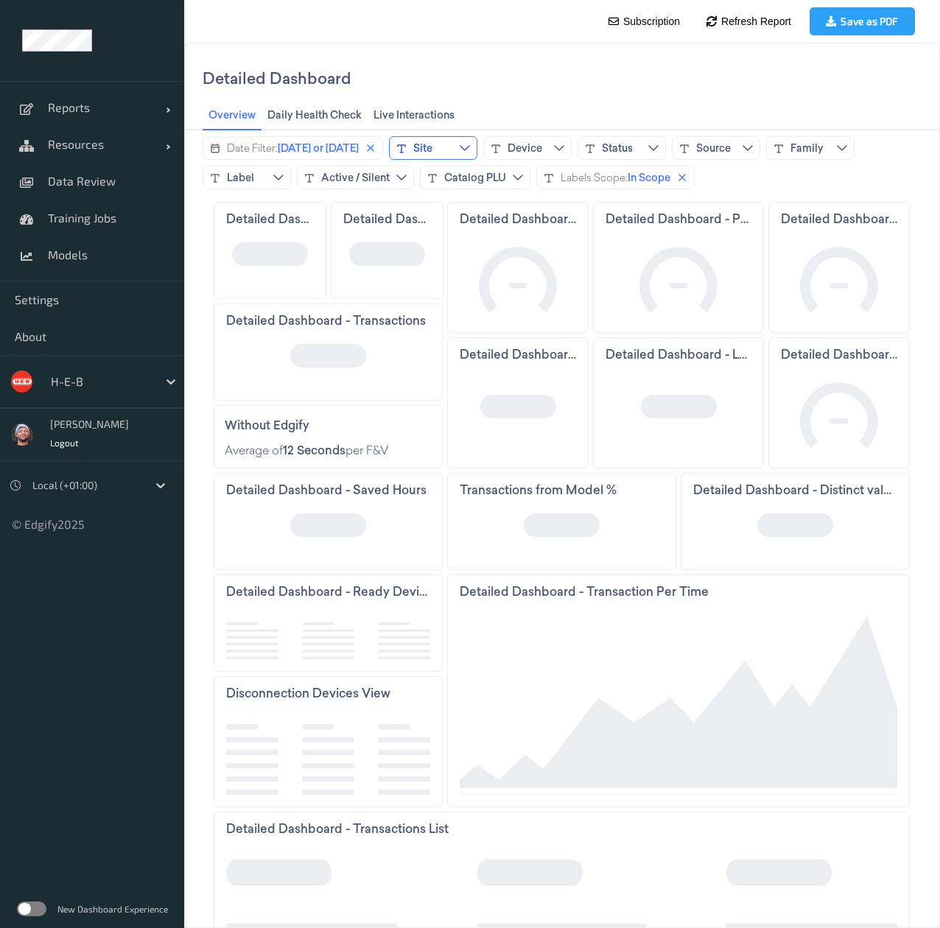
click at [432, 146] on div "Site" at bounding box center [422, 148] width 19 height 15
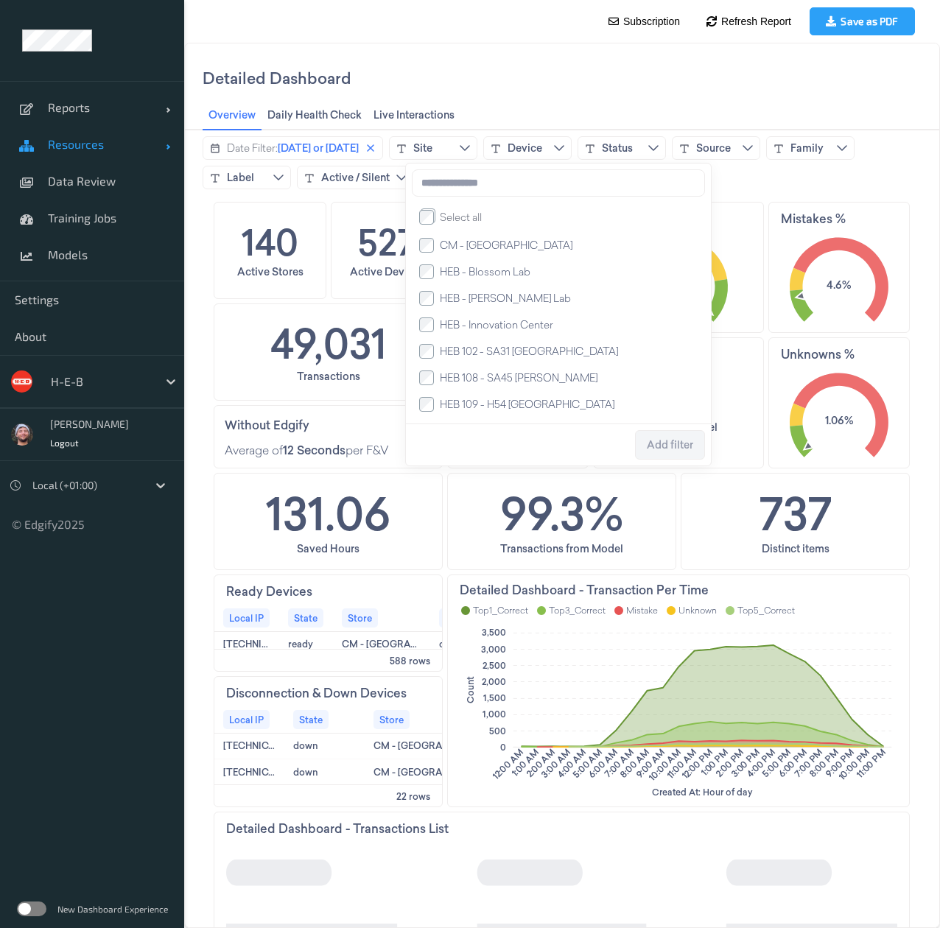
click at [60, 152] on span "Resources" at bounding box center [107, 144] width 118 height 15
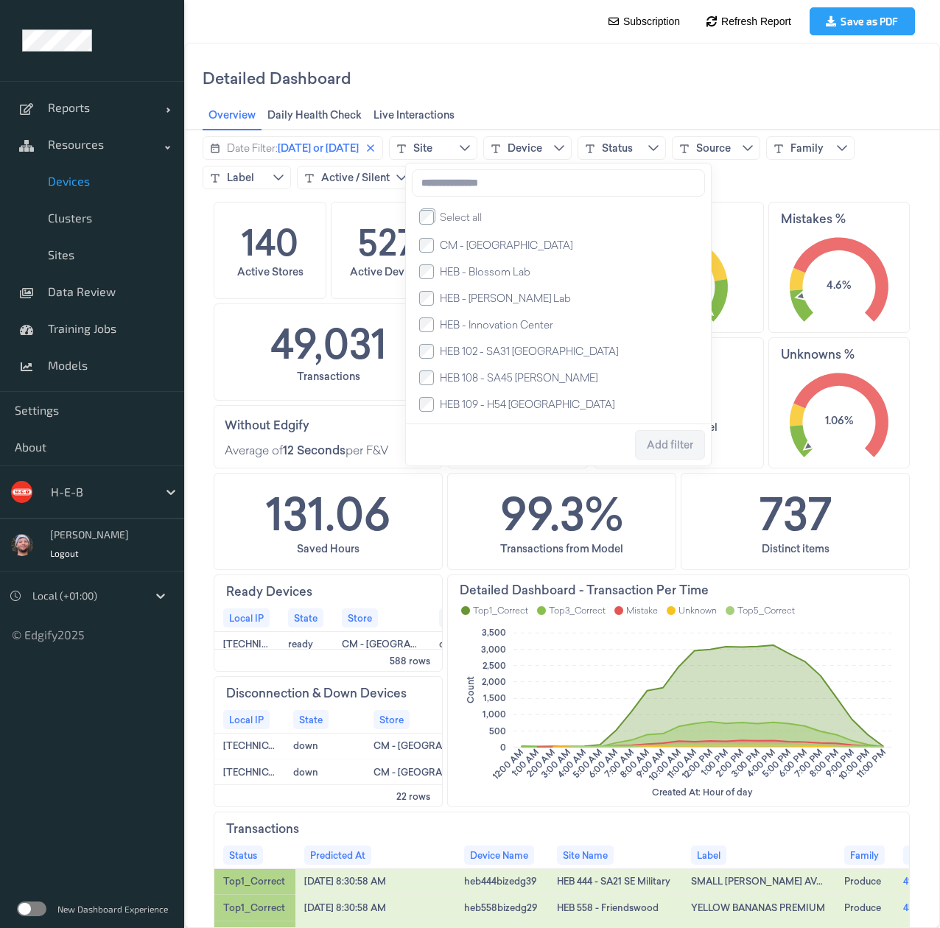
click at [63, 196] on link "Devices" at bounding box center [92, 181] width 184 height 37
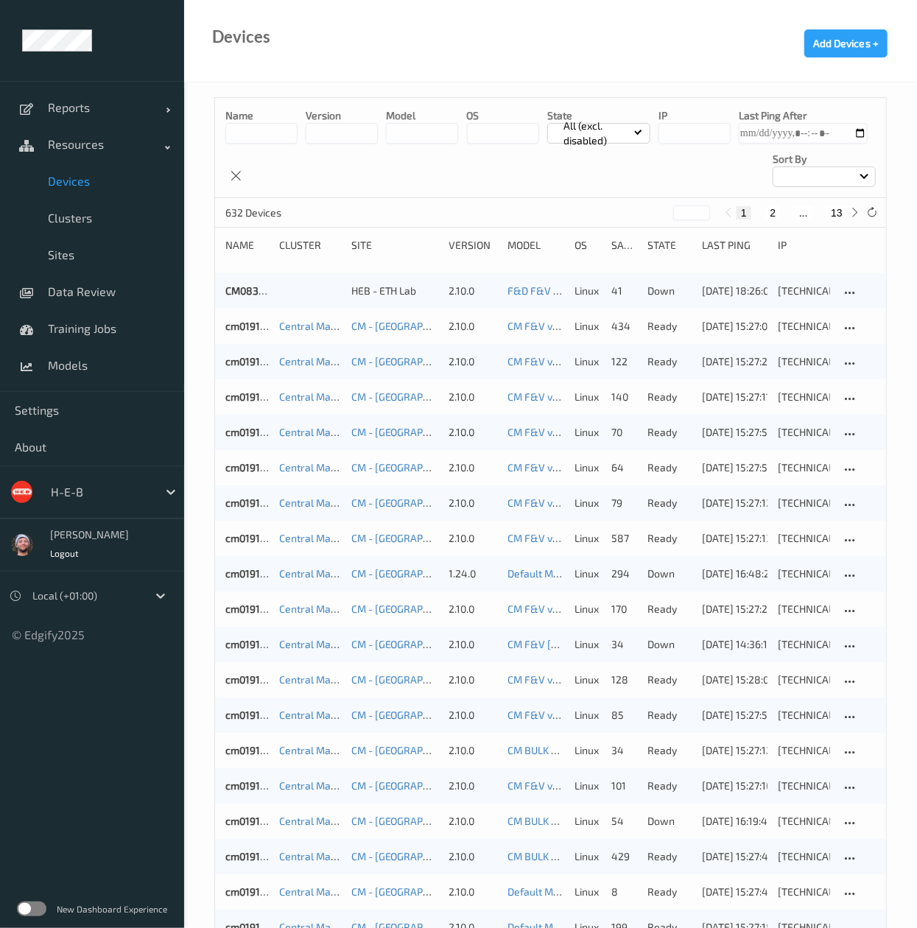
click at [832, 217] on button "13" at bounding box center [836, 212] width 21 height 13
type input "**"
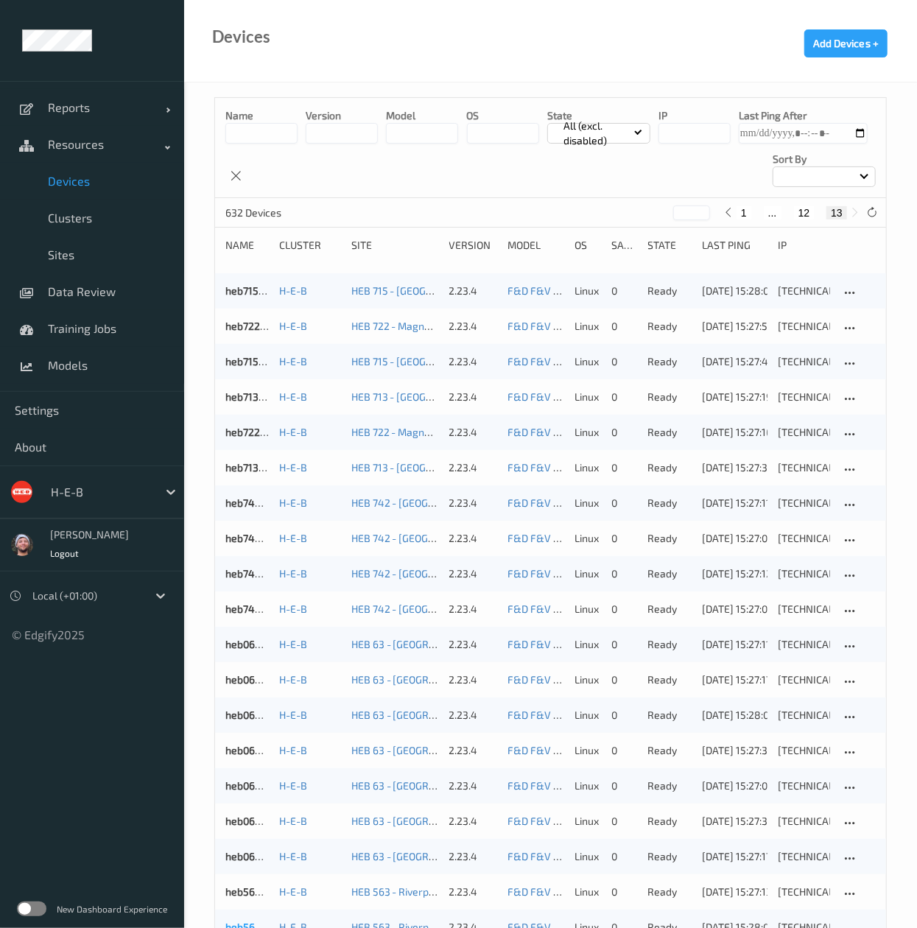
scroll to position [508, 0]
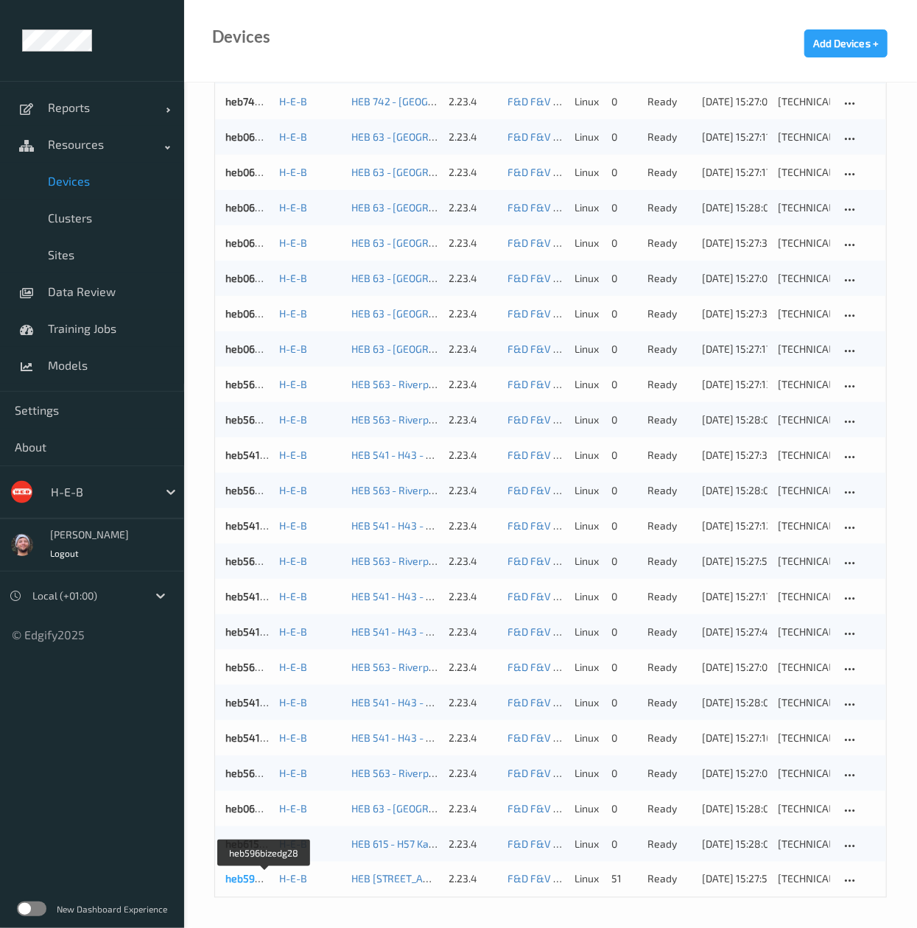
click at [233, 876] on link "heb596bizedg28" at bounding box center [264, 879] width 79 height 13
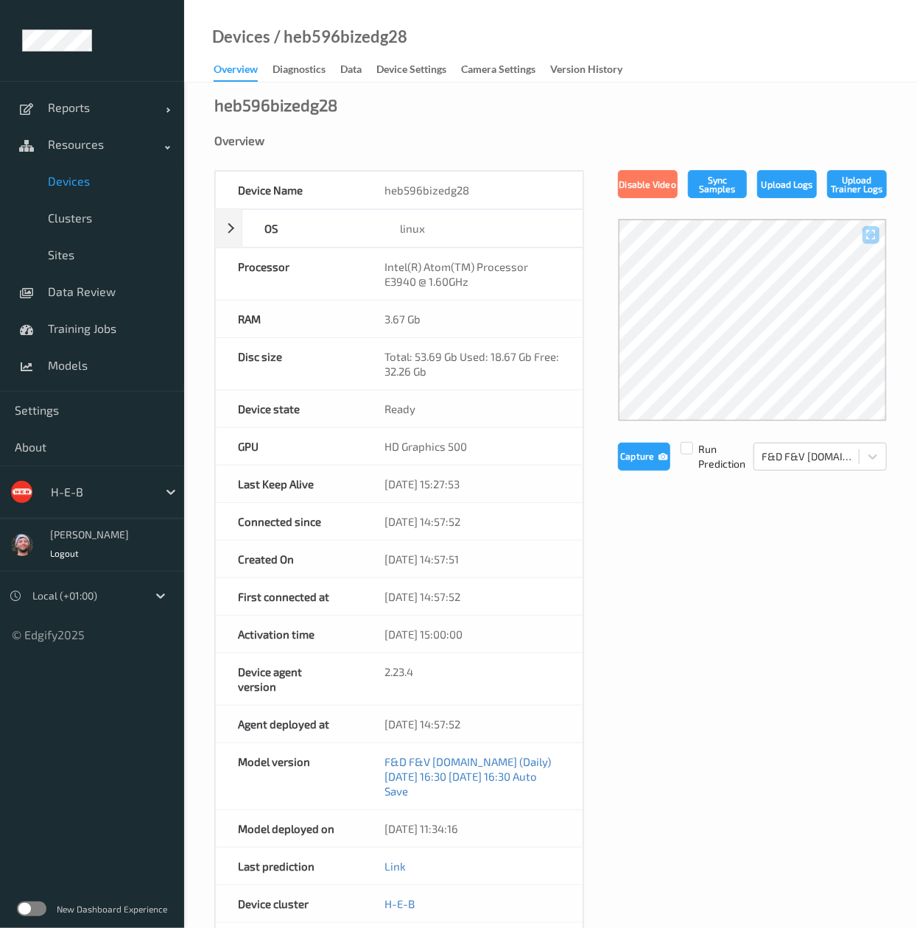
click at [377, 49] on div "Devices / heb596bizedg28" at bounding box center [295, 55] width 223 height 52
click at [375, 49] on div "Devices / heb596bizedg28" at bounding box center [295, 55] width 223 height 52
click at [371, 35] on div "/ heb596bizedg28" at bounding box center [338, 36] width 137 height 15
copy div "d"
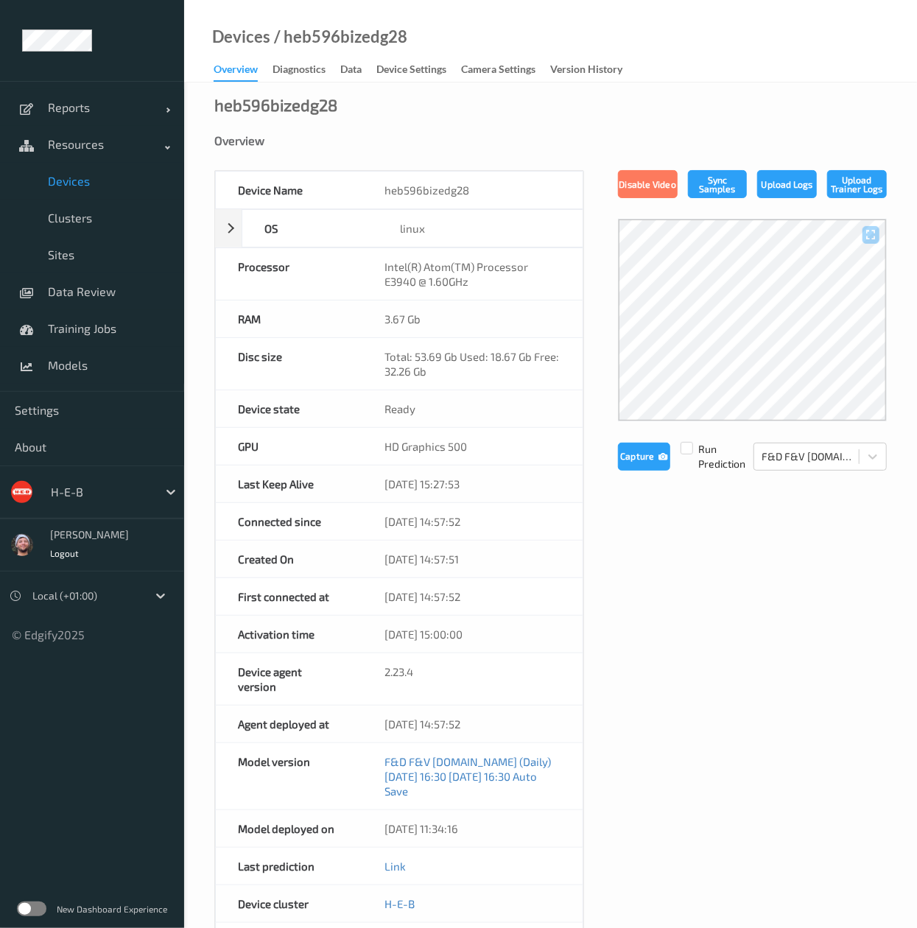
click at [340, 29] on div "/ heb596bizedg28" at bounding box center [338, 36] width 137 height 15
copy link "Devices"
click at [303, 35] on div "/ heb596bizedg28" at bounding box center [338, 36] width 137 height 15
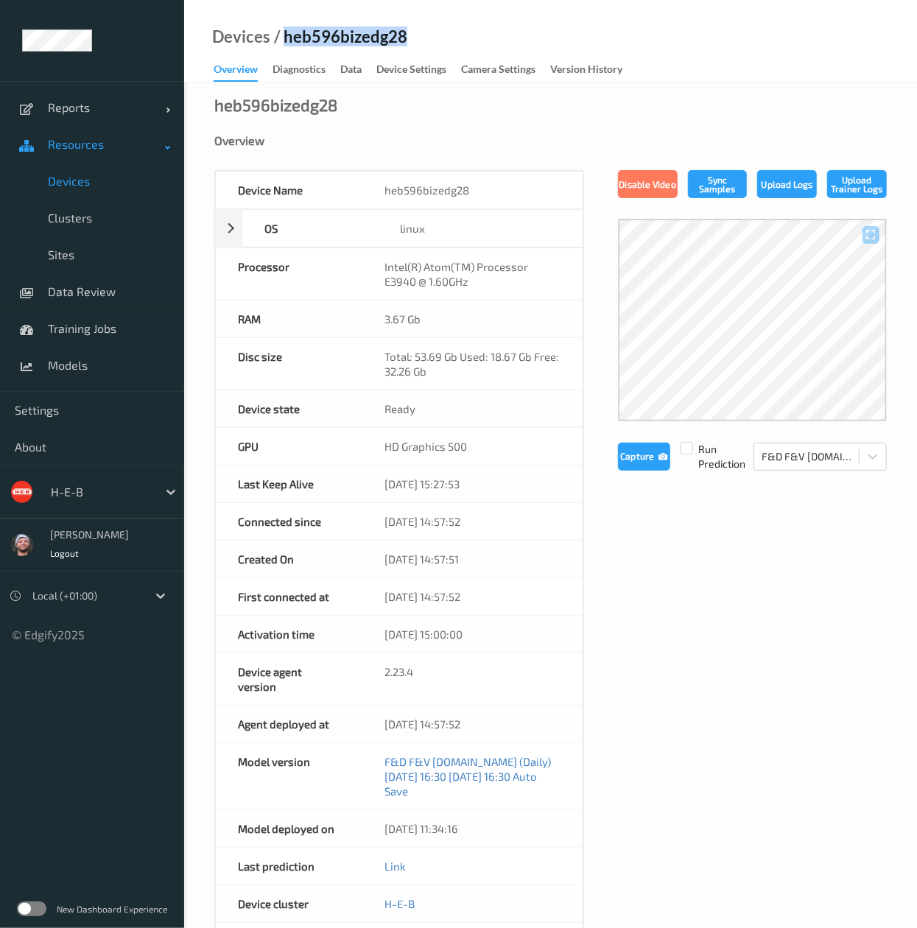
copy div "heb596bizedg28"
click at [125, 153] on link "Resources" at bounding box center [92, 144] width 184 height 37
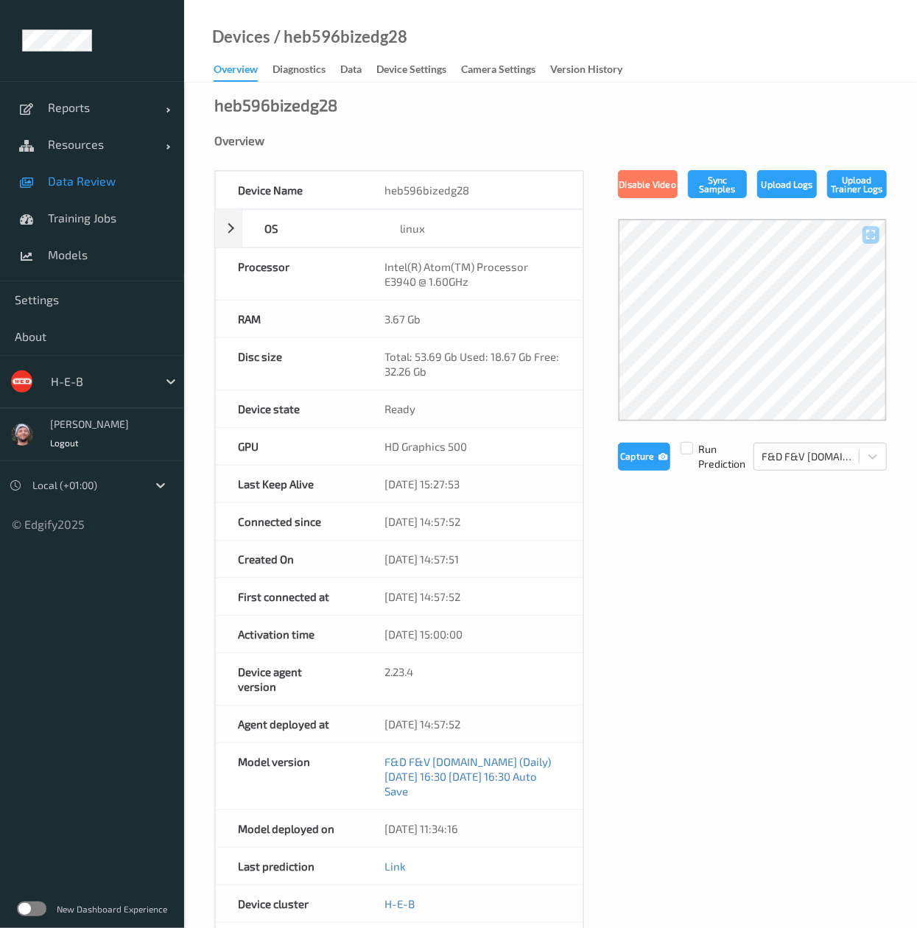
click at [119, 179] on span "Data Review" at bounding box center [109, 181] width 122 height 15
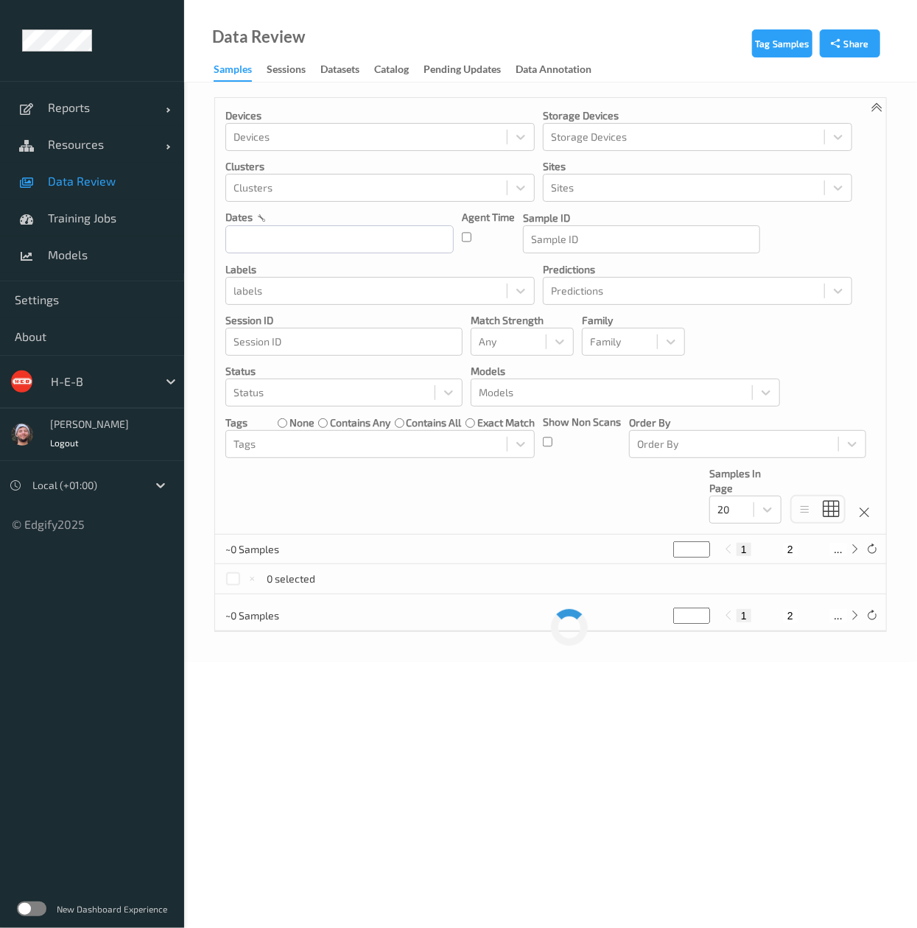
click at [113, 155] on link "Resources" at bounding box center [92, 144] width 184 height 37
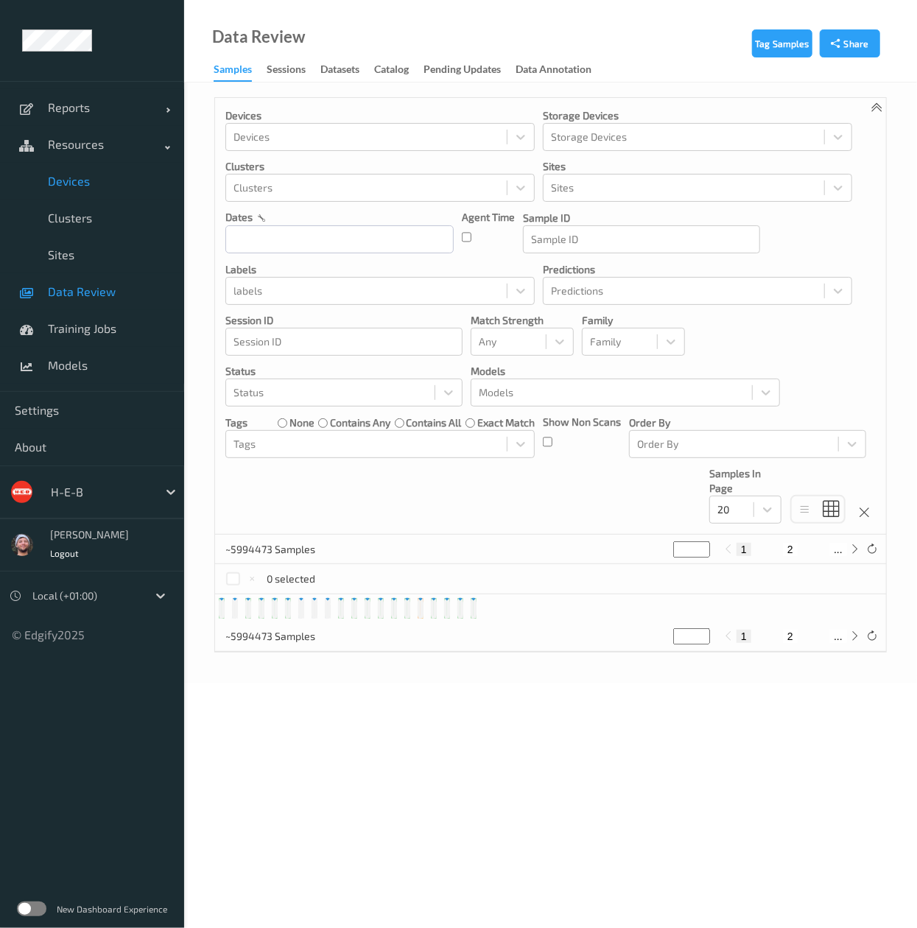
click at [113, 175] on span "Devices" at bounding box center [109, 181] width 122 height 15
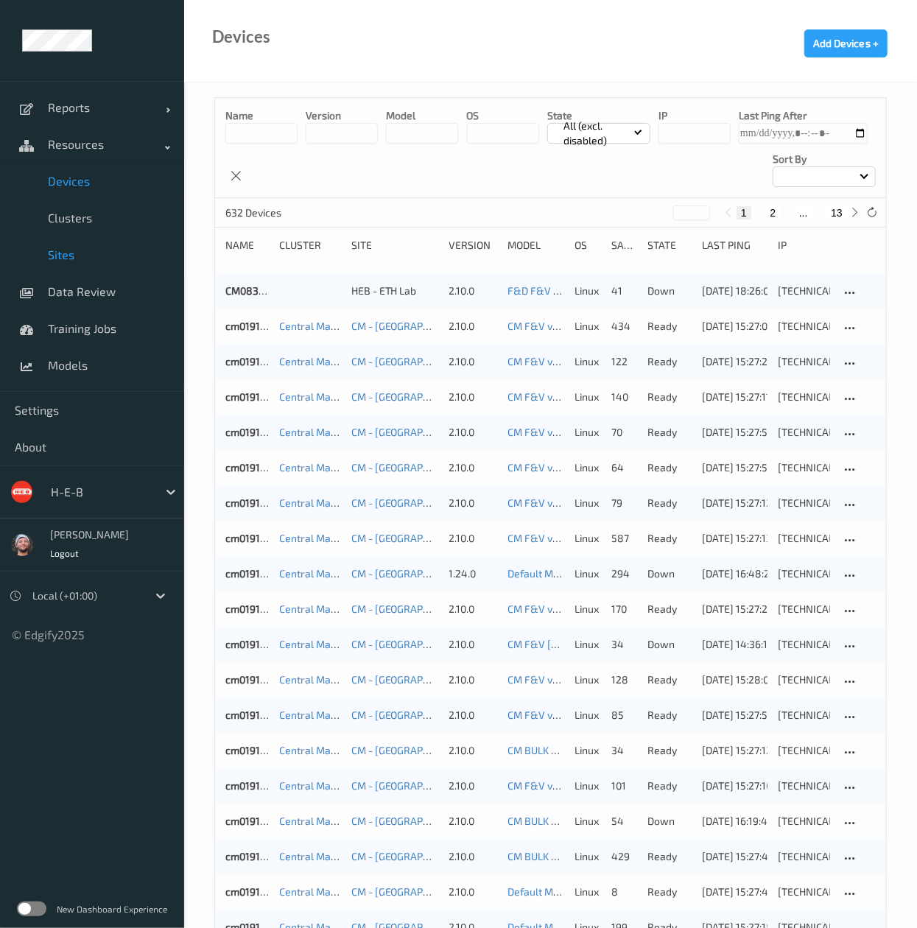
click at [108, 255] on span "Sites" at bounding box center [109, 254] width 122 height 15
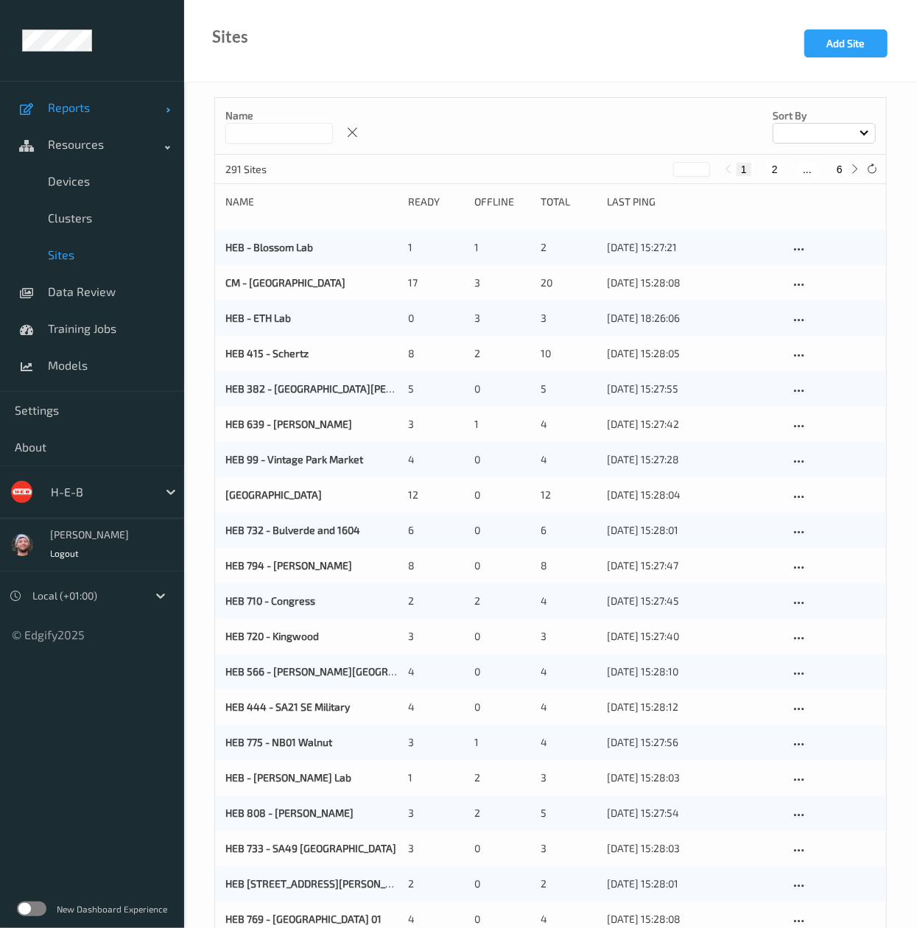
click at [106, 105] on span "Reports" at bounding box center [107, 107] width 118 height 15
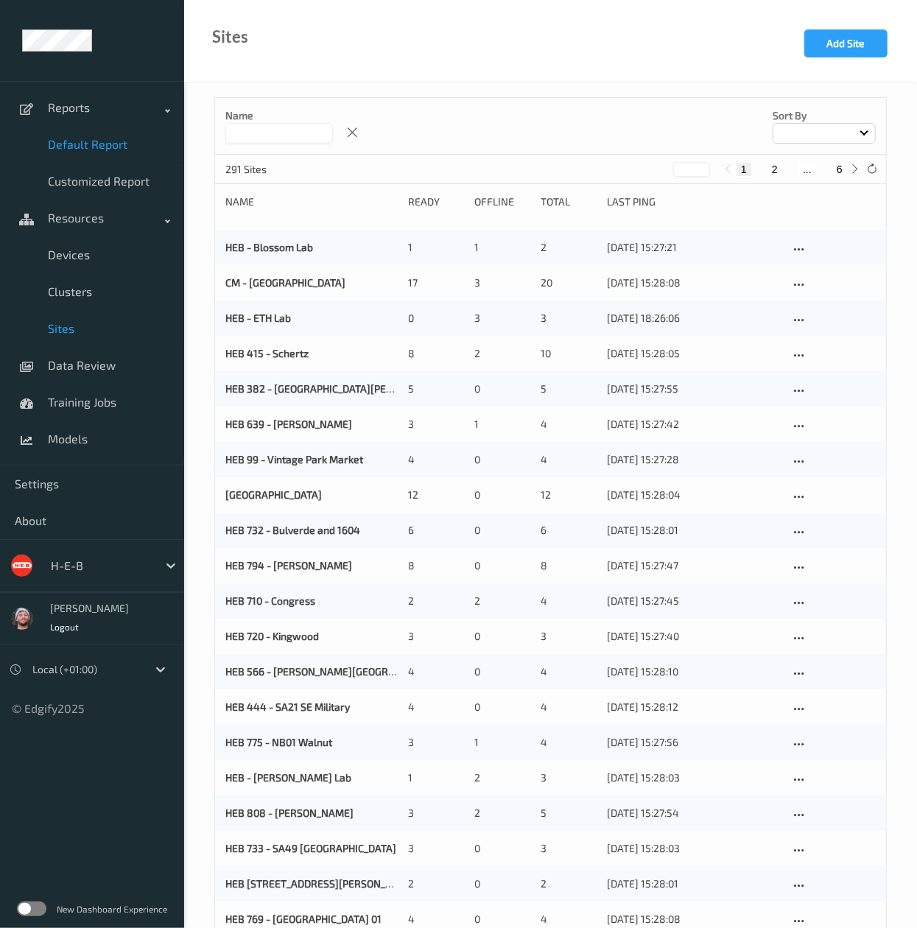
click at [109, 159] on link "Default Report" at bounding box center [92, 144] width 184 height 37
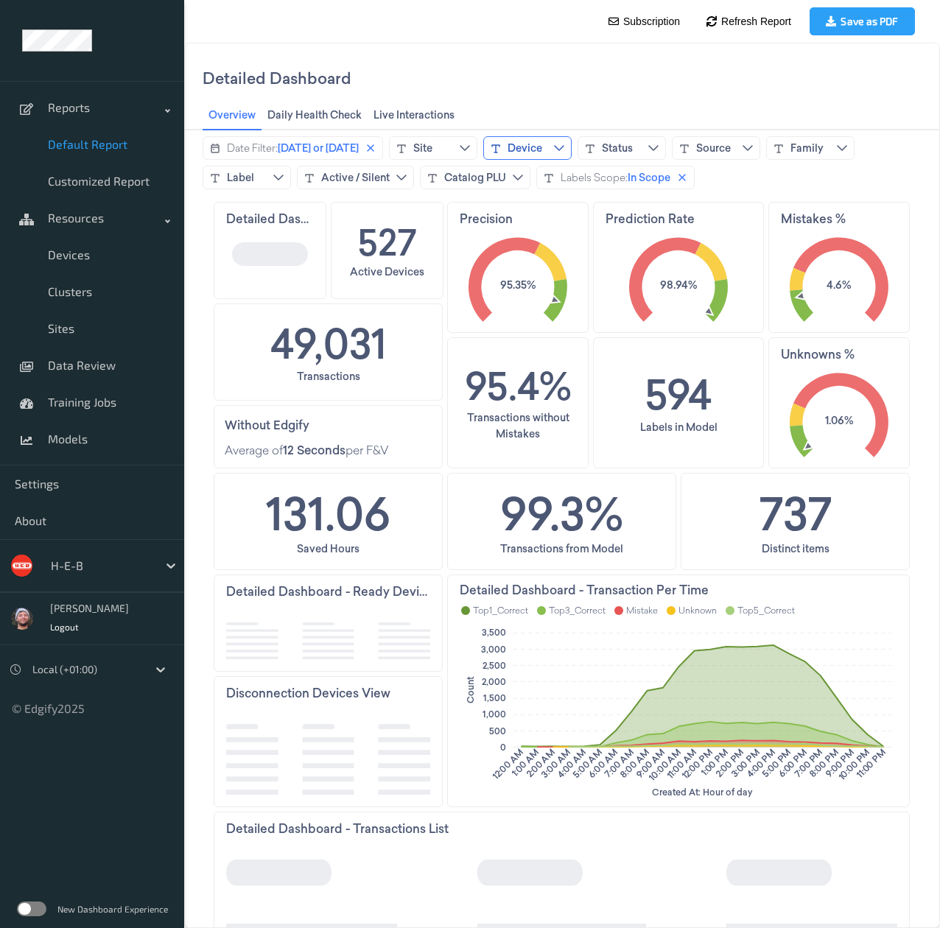
click at [537, 152] on div "Device" at bounding box center [524, 148] width 35 height 15
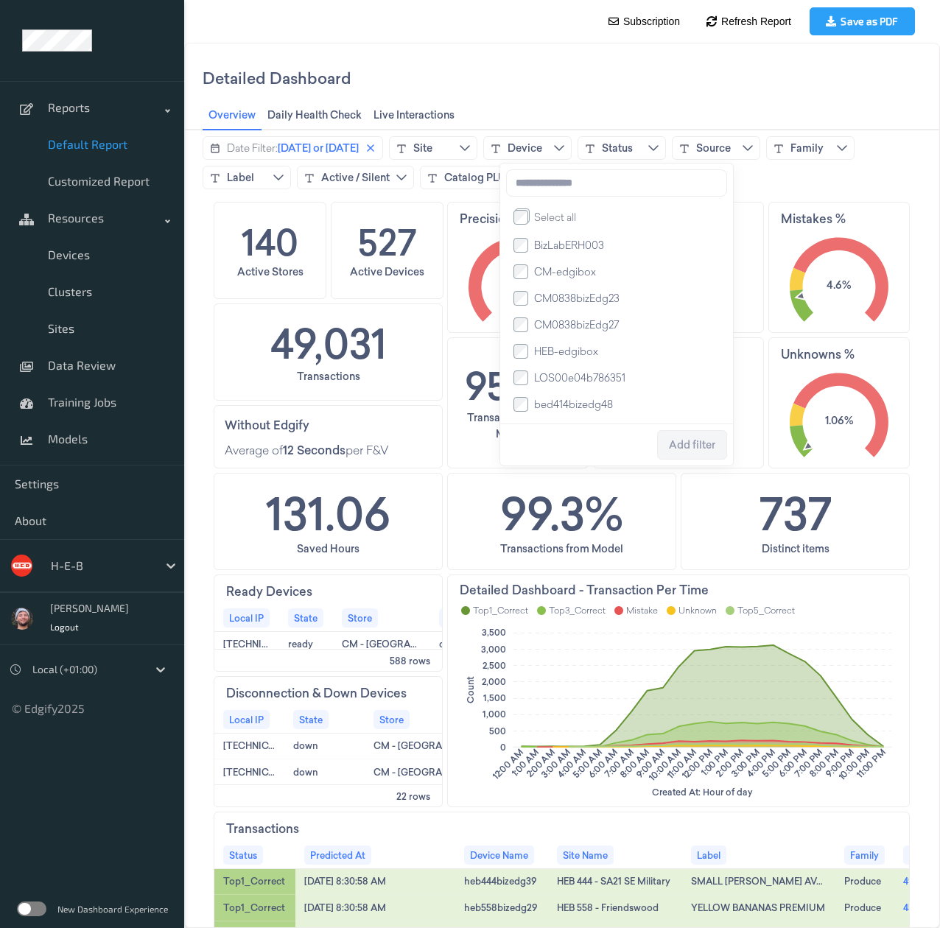
click at [546, 183] on input at bounding box center [616, 182] width 221 height 27
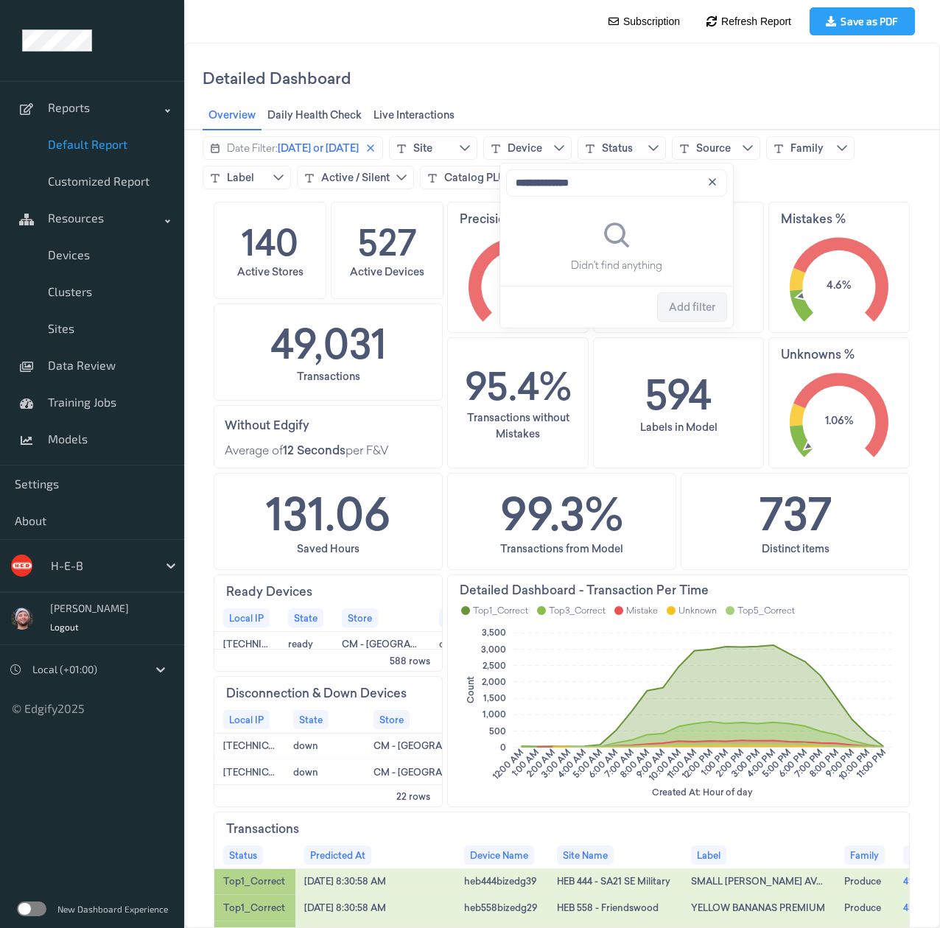
type input "**********"
click at [432, 146] on div "Site" at bounding box center [422, 148] width 19 height 15
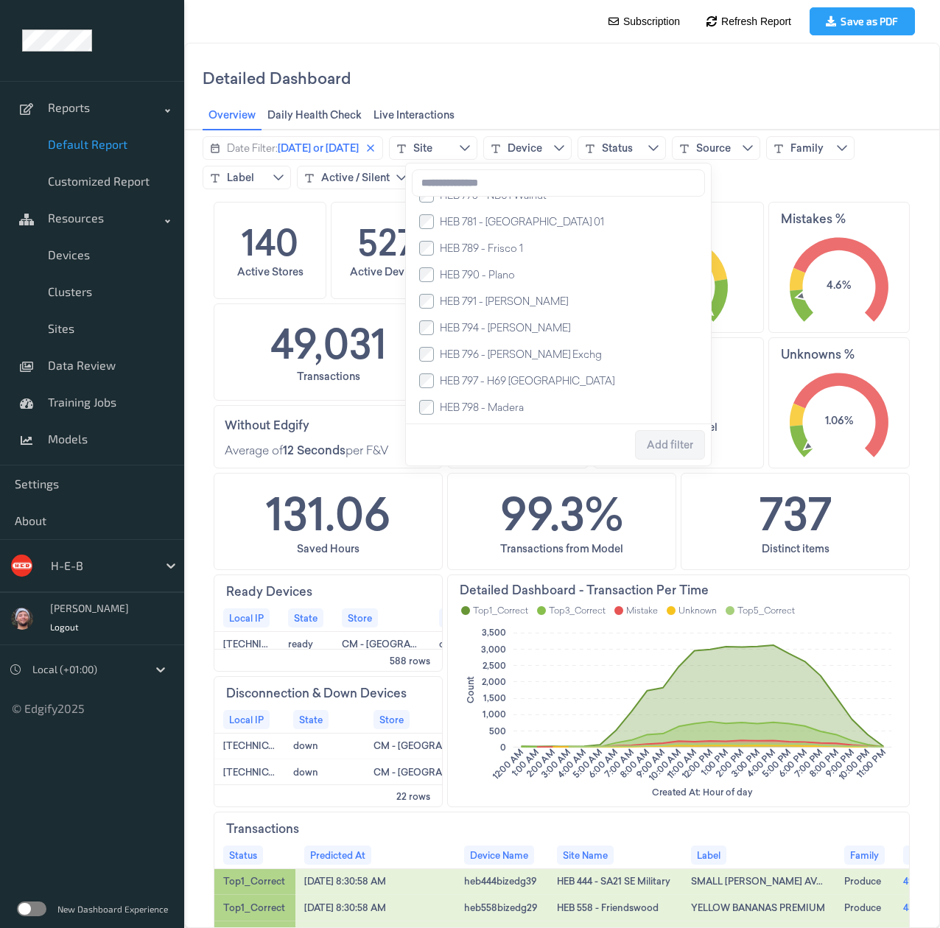
scroll to position [3632, 0]
